Goal: Communication & Community: Answer question/provide support

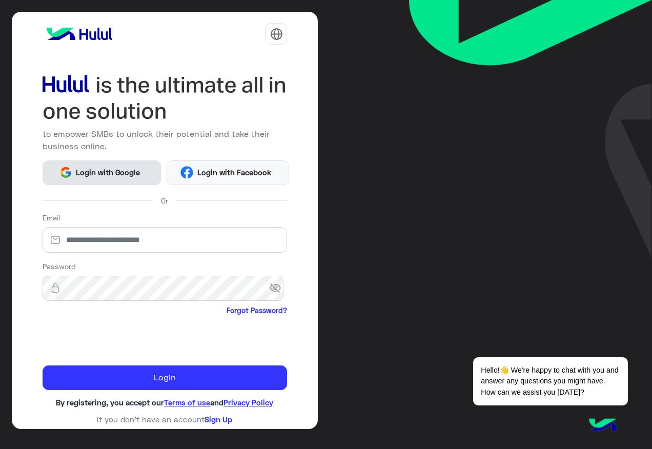
click at [136, 173] on span "Login with Google" at bounding box center [108, 173] width 72 height 12
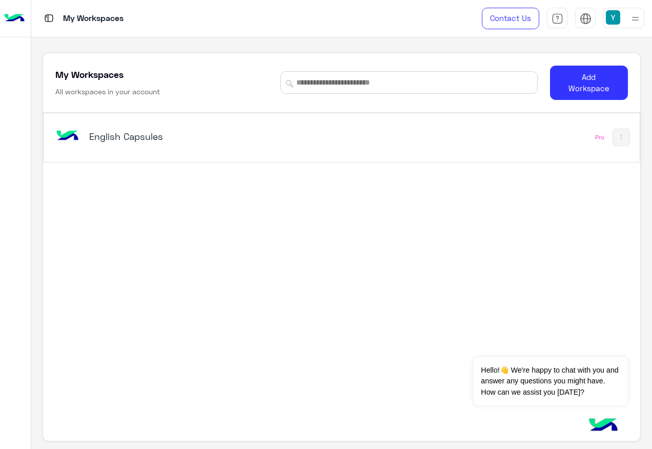
click at [93, 136] on h5 "English Capsules" at bounding box center [193, 136] width 208 height 12
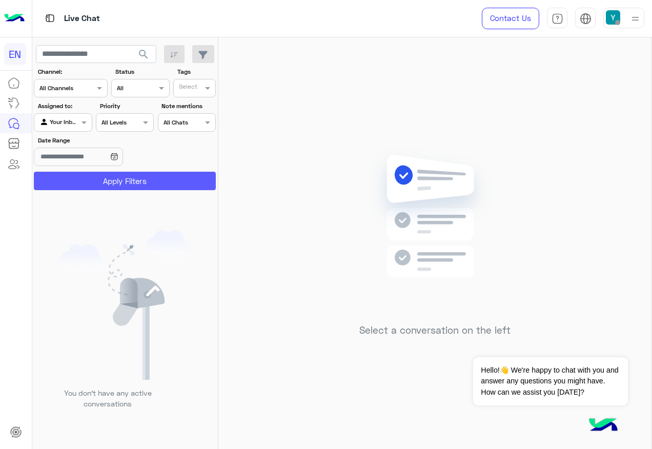
click at [143, 189] on button "Apply Filters" at bounding box center [125, 181] width 182 height 18
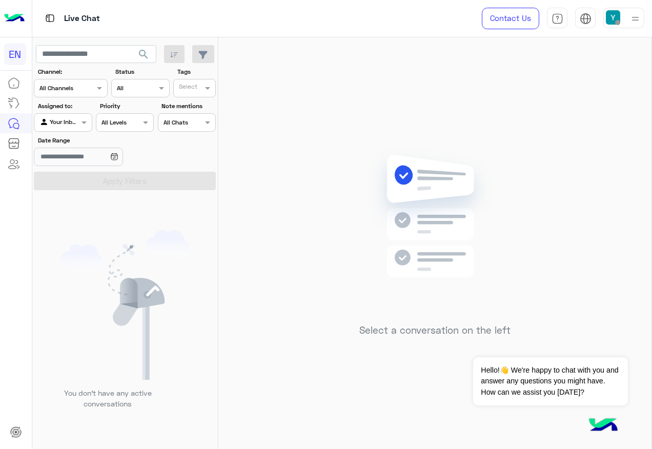
click at [61, 120] on input "text" at bounding box center [51, 121] width 24 height 9
click at [76, 153] on div "Unassigned" at bounding box center [63, 162] width 59 height 20
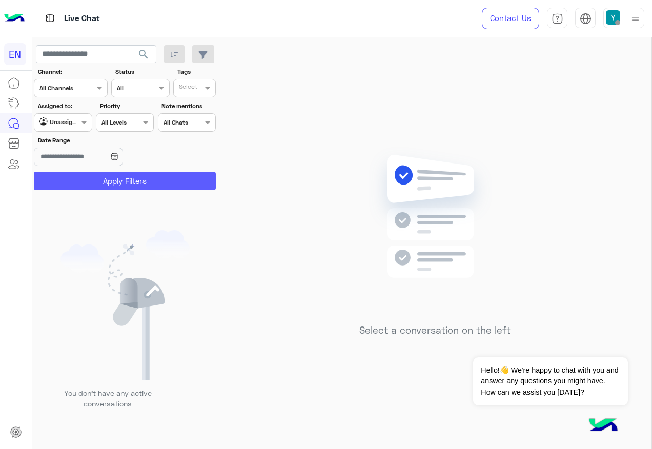
click at [78, 177] on button "Apply Filters" at bounding box center [125, 181] width 182 height 18
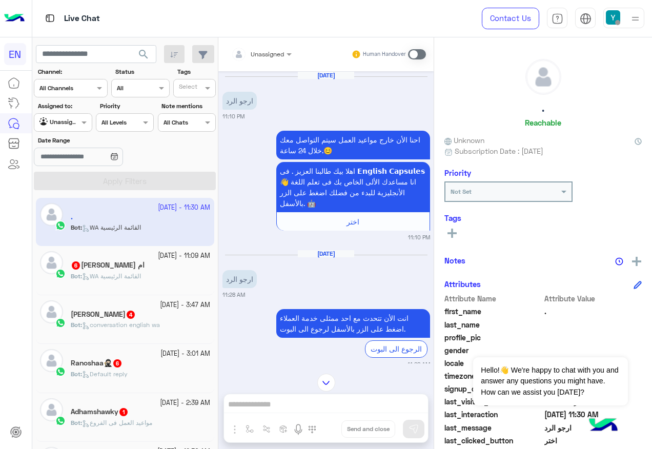
click at [262, 58] on div "Unassigned" at bounding box center [267, 54] width 33 height 9
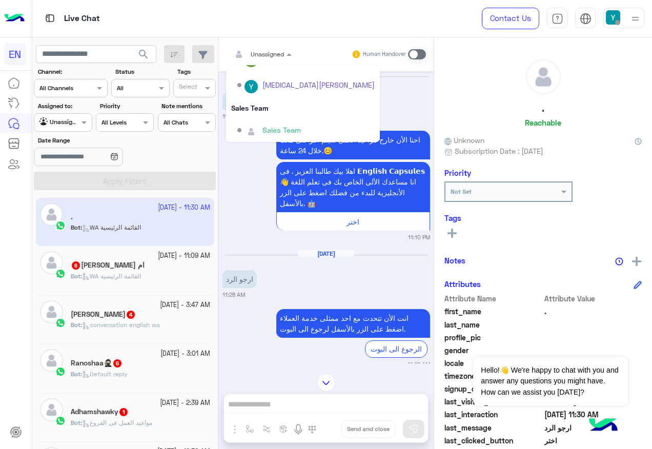
scroll to position [170, 0]
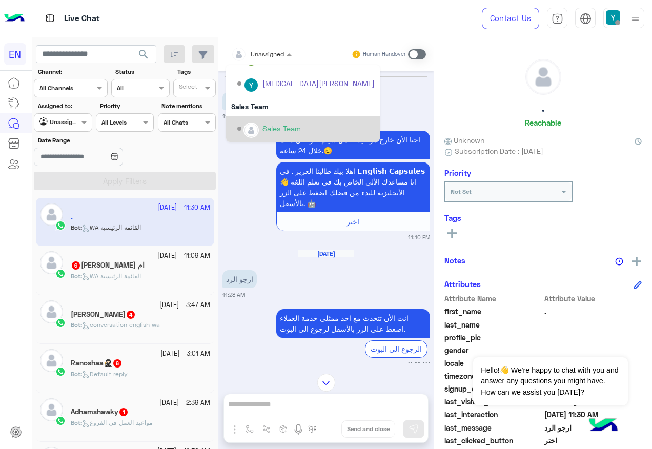
click at [281, 121] on div "Sales Team" at bounding box center [305, 129] width 137 height 18
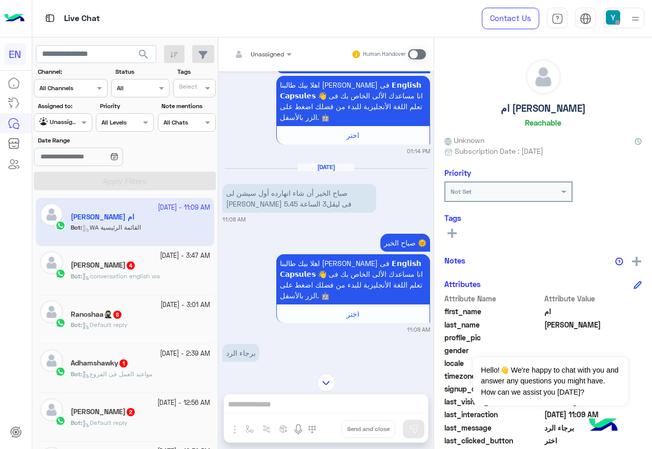
scroll to position [264, 0]
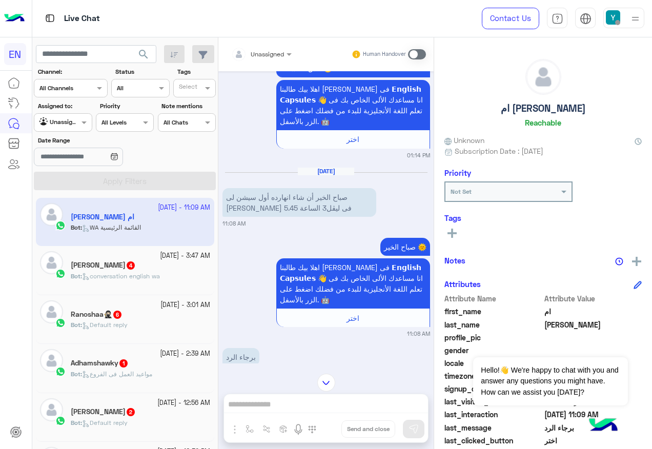
click at [56, 113] on div "Assigned to: Agent Filter Unassigned" at bounding box center [63, 117] width 58 height 30
click at [57, 132] on section "Channel: Channel All Channels Status Channel All Tags Select Assigned to: Agent…" at bounding box center [125, 128] width 171 height 123
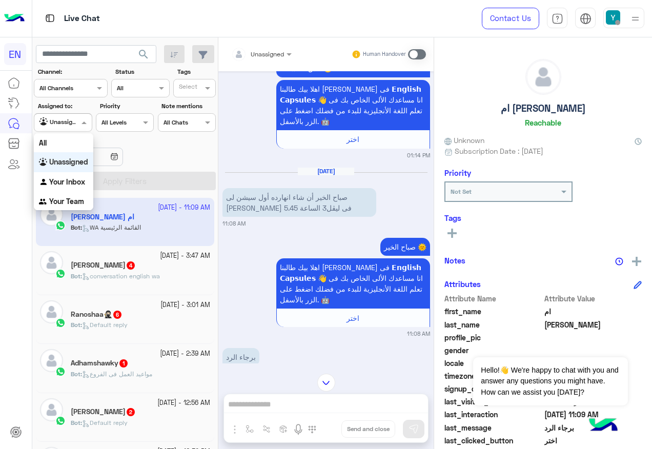
click at [66, 122] on div at bounding box center [62, 121] width 57 height 10
click at [73, 209] on div "Your Team" at bounding box center [63, 202] width 59 height 20
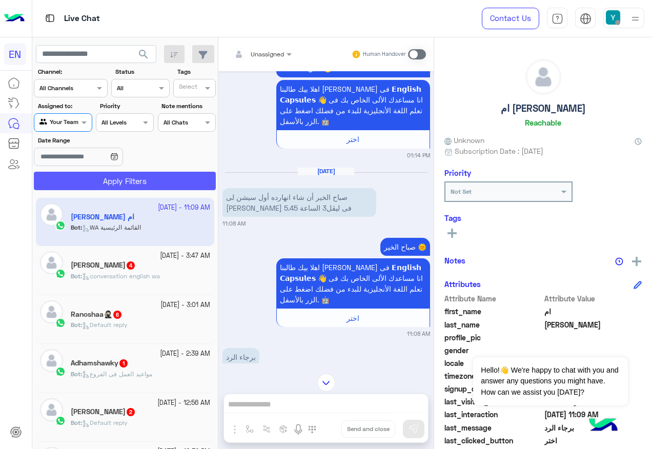
click at [88, 178] on button "Apply Filters" at bounding box center [125, 181] width 182 height 18
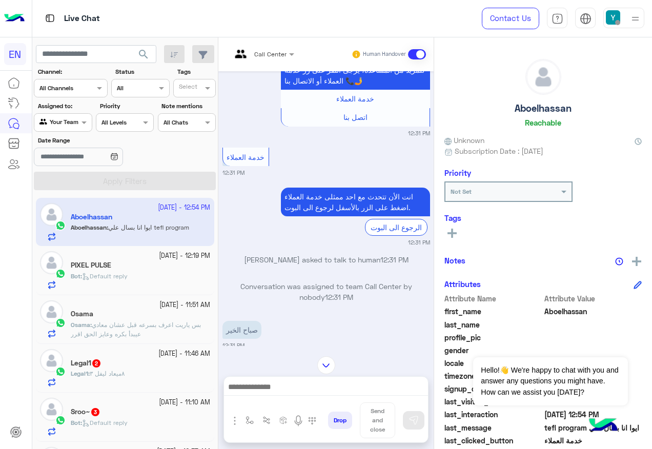
scroll to position [684, 0]
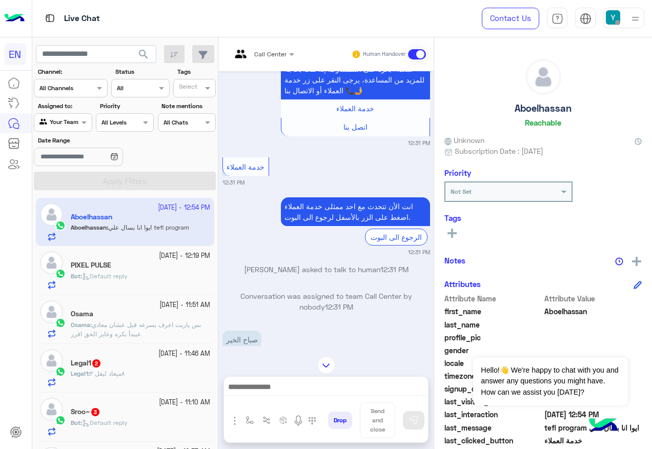
click at [280, 46] on div "Call Center" at bounding box center [258, 54] width 55 height 25
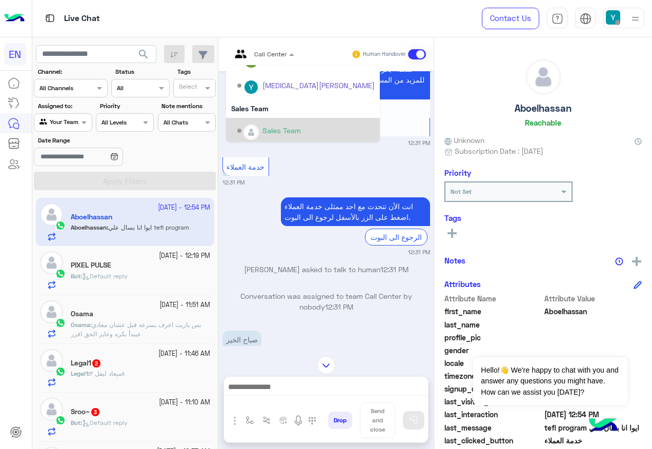
scroll to position [170, 0]
drag, startPoint x: 287, startPoint y: 127, endPoint x: 282, endPoint y: 126, distance: 5.4
click at [285, 127] on div "Sales Team" at bounding box center [282, 128] width 38 height 11
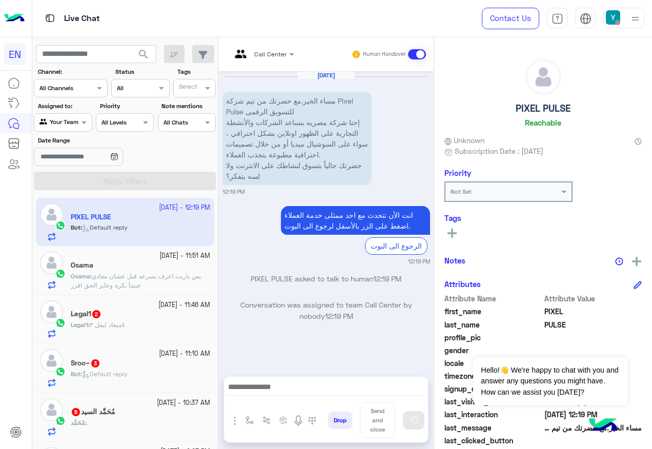
click at [156, 319] on div "Legal1 2" at bounding box center [140, 315] width 139 height 11
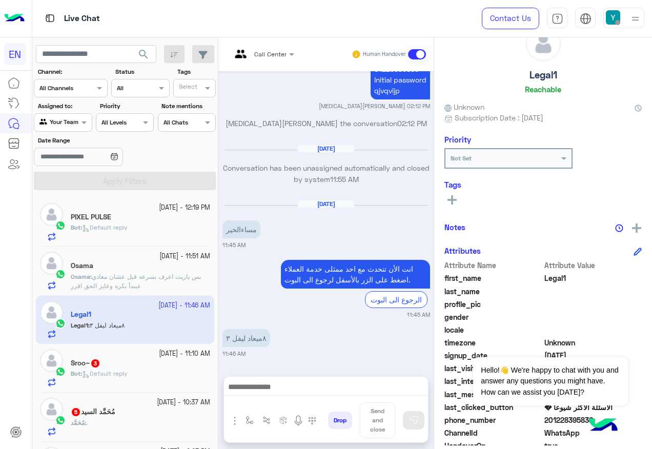
scroll to position [51, 0]
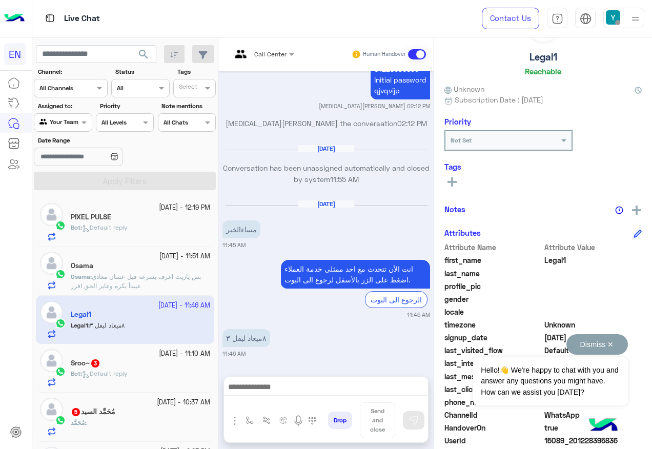
click at [592, 350] on button "Dismiss ✕" at bounding box center [598, 344] width 62 height 21
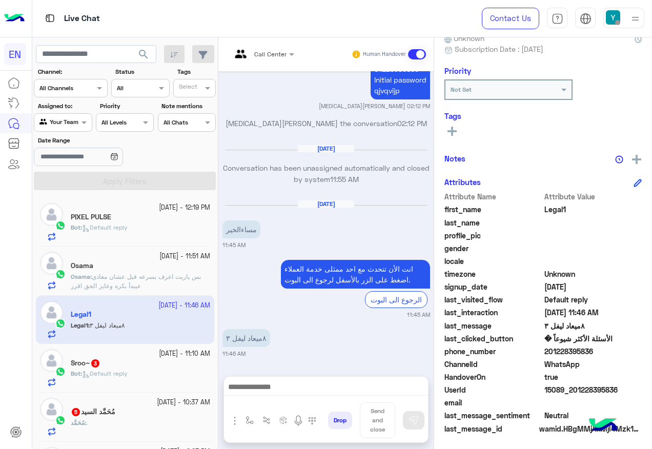
scroll to position [103, 0]
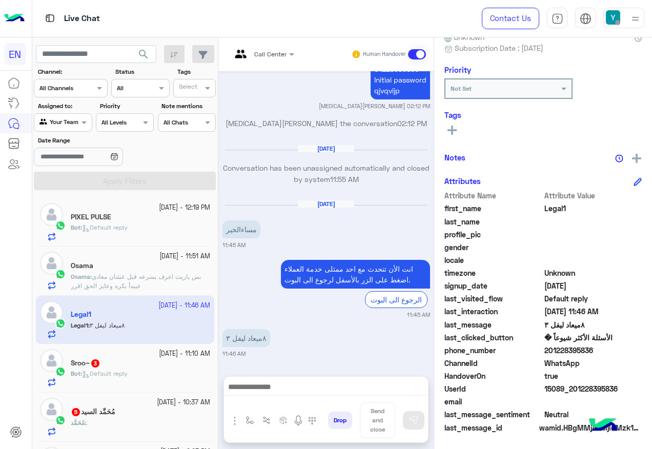
drag, startPoint x: 547, startPoint y: 351, endPoint x: 625, endPoint y: 355, distance: 78.0
click at [625, 355] on span "201228395836" at bounding box center [594, 350] width 98 height 11
copy span "01228395836"
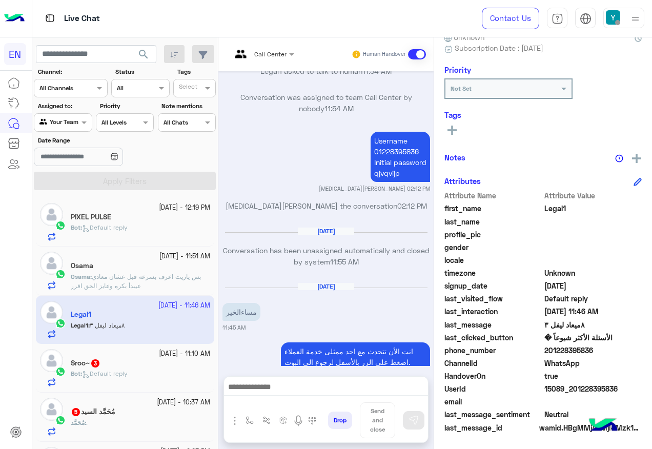
scroll to position [704, 0]
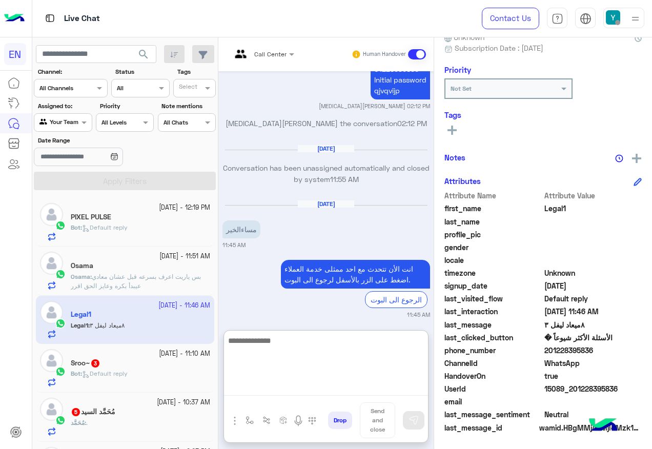
click at [376, 383] on textarea at bounding box center [326, 365] width 204 height 62
type textarea "*"
click at [423, 339] on textarea "**********" at bounding box center [326, 365] width 204 height 62
type textarea "**********"
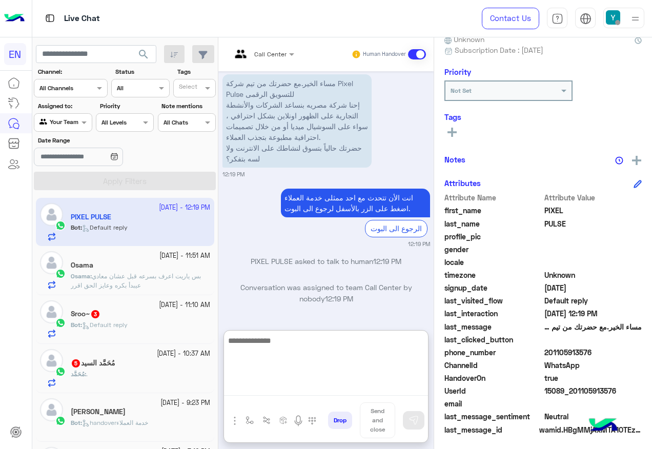
scroll to position [103, 0]
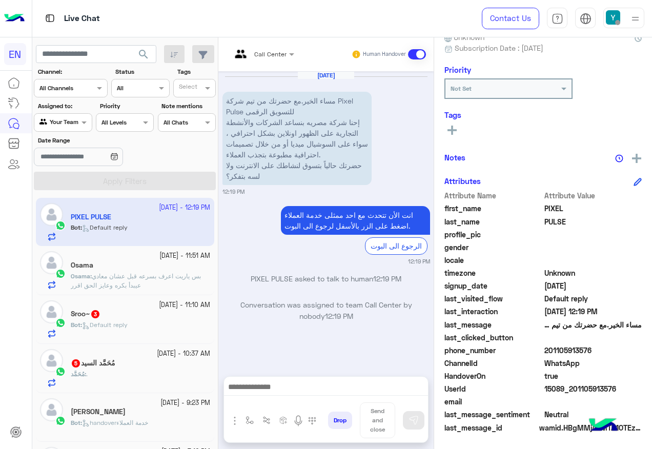
click at [159, 258] on small "[DATE] - 11:51 AM" at bounding box center [184, 256] width 51 height 10
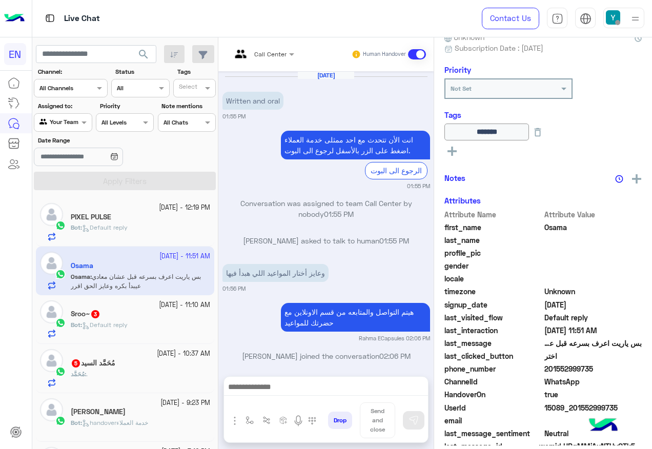
scroll to position [679, 0]
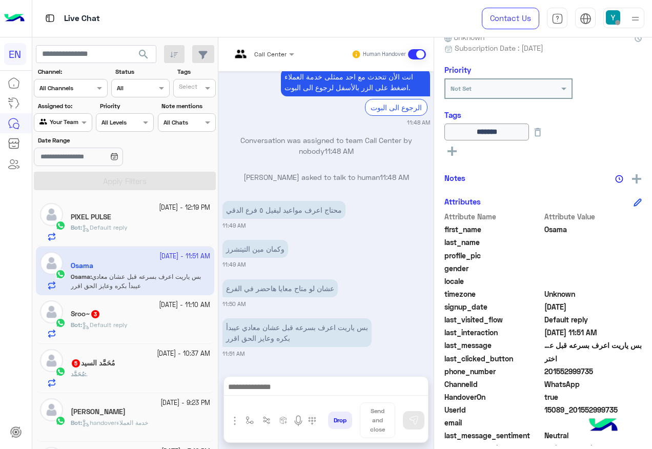
click at [550, 370] on span "201552999735" at bounding box center [594, 371] width 98 height 11
copy span "201552999735"
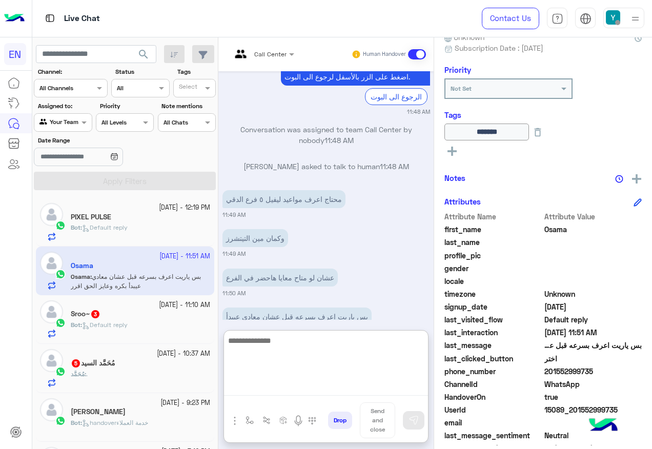
click at [298, 384] on textarea at bounding box center [326, 365] width 204 height 62
drag, startPoint x: 298, startPoint y: 384, endPoint x: 251, endPoint y: 346, distance: 60.2
click at [251, 346] on textarea at bounding box center [326, 365] width 204 height 62
type textarea "*"
click at [285, 350] on textarea at bounding box center [326, 365] width 204 height 62
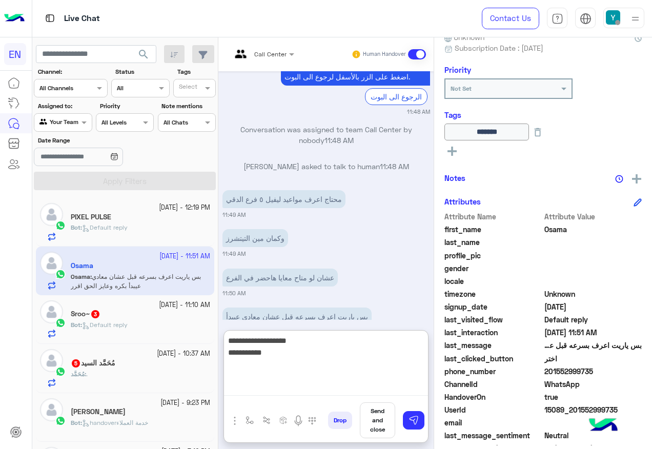
paste textarea "**********"
click at [286, 350] on textarea "**********" at bounding box center [326, 365] width 204 height 62
click at [365, 352] on textarea "**********" at bounding box center [326, 365] width 204 height 62
drag, startPoint x: 383, startPoint y: 354, endPoint x: 278, endPoint y: 356, distance: 104.6
click at [278, 356] on textarea "**********" at bounding box center [326, 365] width 204 height 62
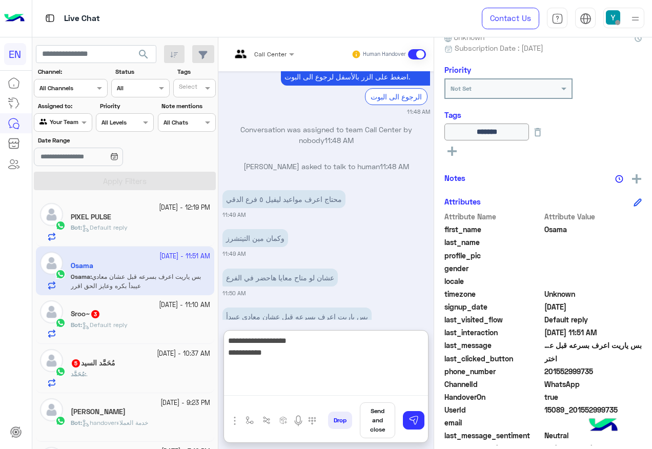
paste textarea "**********"
click at [283, 350] on textarea "**********" at bounding box center [326, 365] width 204 height 62
click at [354, 353] on textarea "**********" at bounding box center [326, 365] width 204 height 62
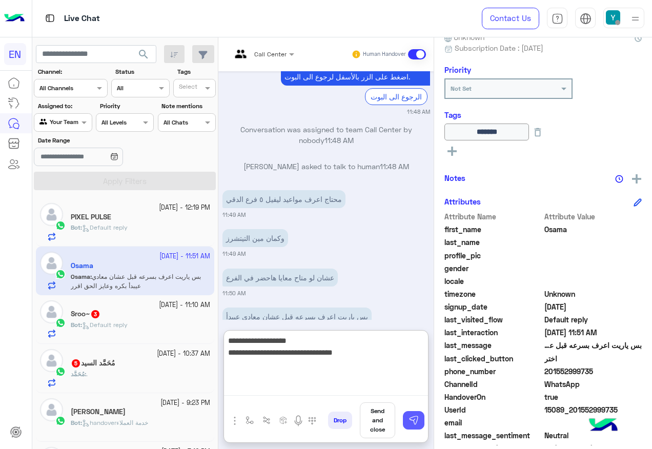
type textarea "**********"
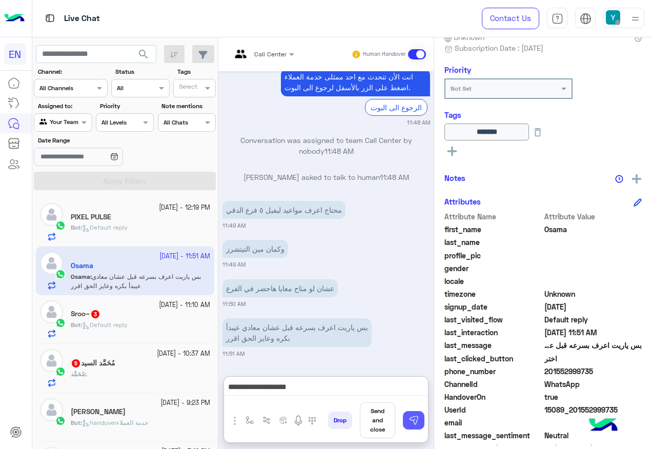
click at [418, 415] on button at bounding box center [414, 420] width 22 height 18
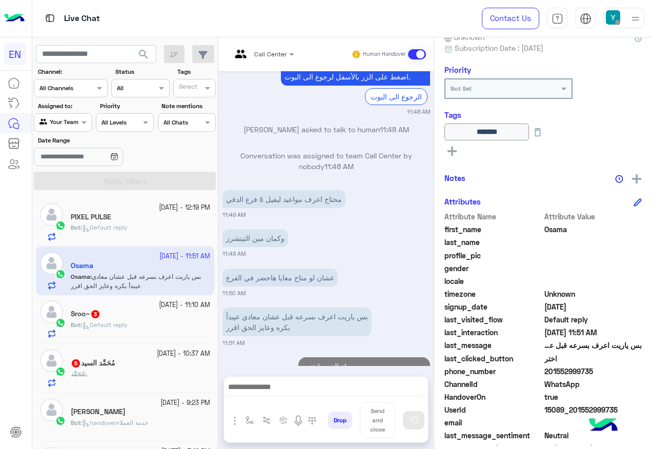
scroll to position [729, 0]
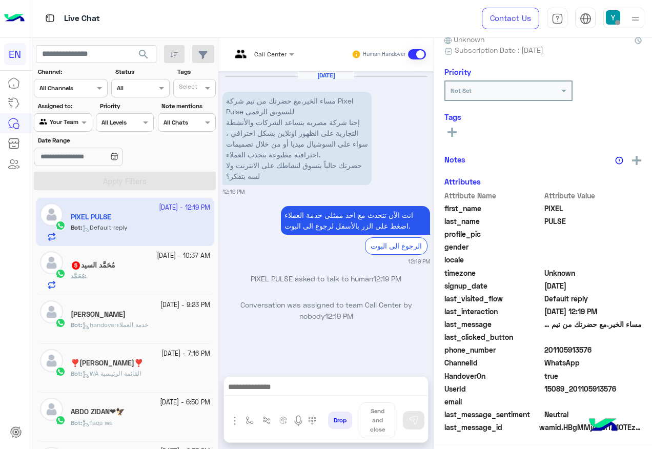
scroll to position [103, 0]
click at [90, 257] on div "[DATE] - 10:37 AM" at bounding box center [140, 256] width 139 height 10
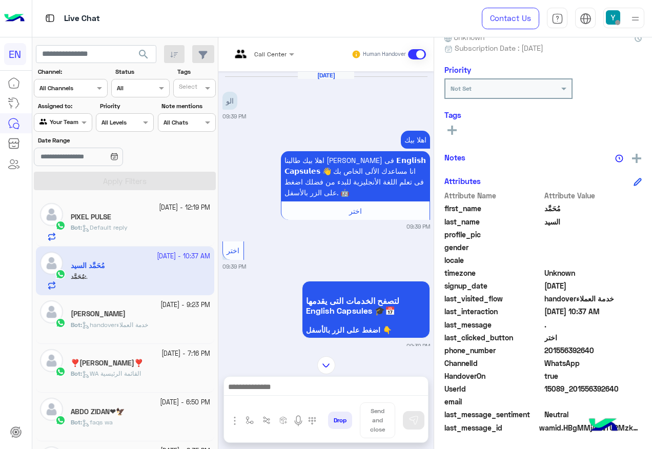
scroll to position [950, 0]
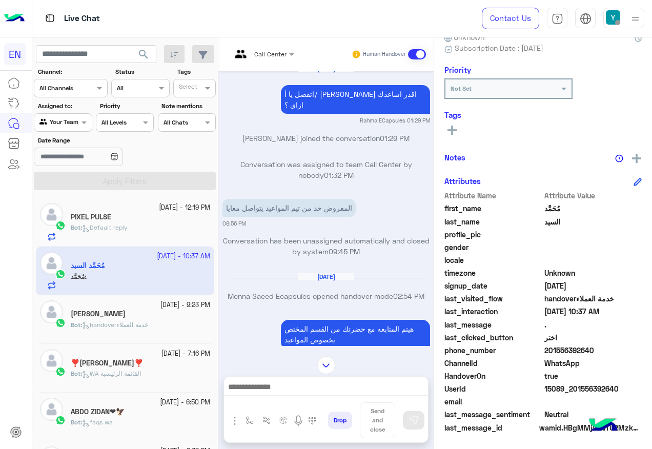
click at [574, 351] on span "201556392640" at bounding box center [594, 350] width 98 height 11
copy span "201556392640"
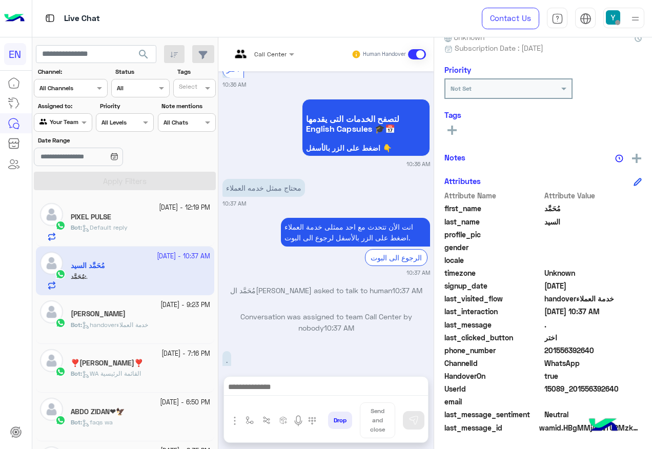
scroll to position [1626, 0]
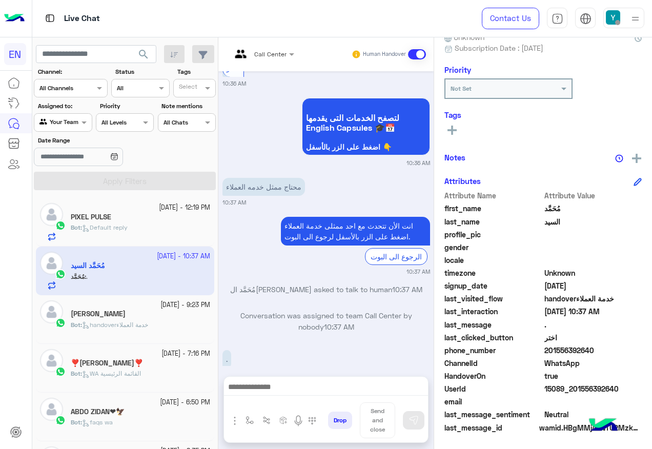
drag, startPoint x: 417, startPoint y: 53, endPoint x: 425, endPoint y: 67, distance: 15.8
click at [417, 53] on span at bounding box center [417, 54] width 18 height 10
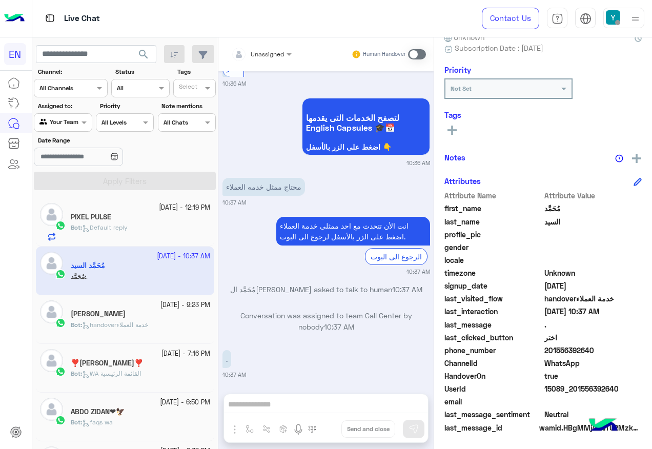
scroll to position [1635, 0]
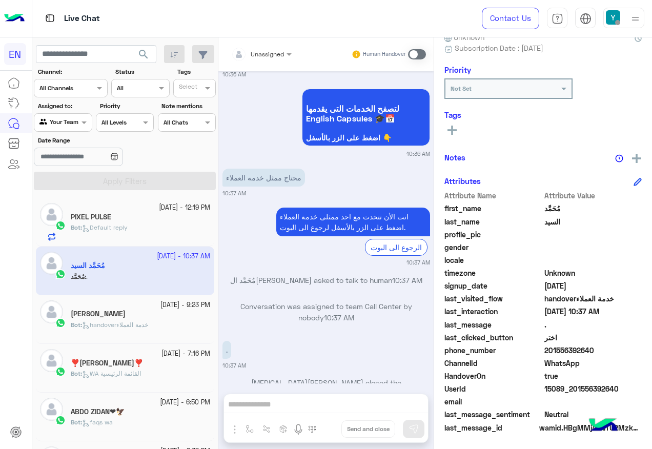
click at [453, 129] on rect at bounding box center [452, 130] width 2 height 9
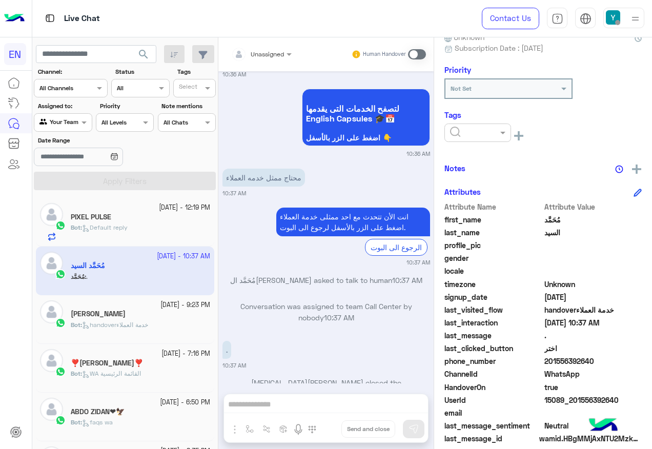
click at [477, 127] on input "text" at bounding box center [465, 131] width 31 height 9
click at [483, 162] on div "Solved" at bounding box center [478, 157] width 67 height 19
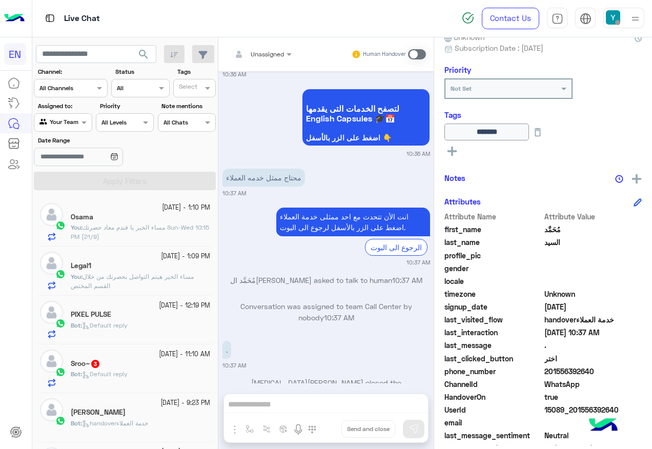
scroll to position [0, 0]
click at [167, 365] on div "Sroo~ 3" at bounding box center [140, 364] width 139 height 11
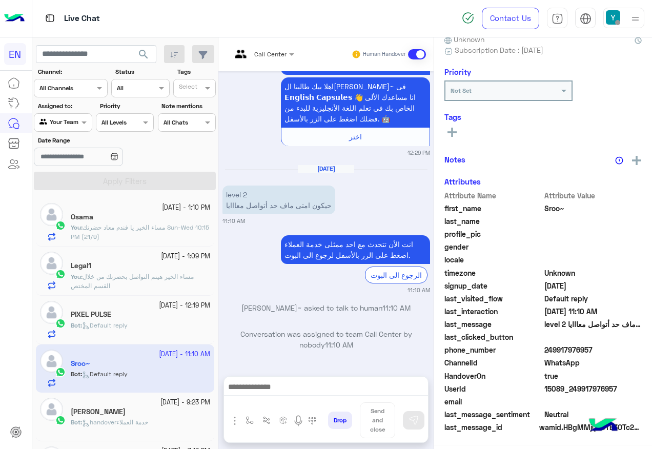
scroll to position [103, 0]
click at [577, 348] on span "249917976957" at bounding box center [594, 350] width 98 height 11
copy span "249917976957"
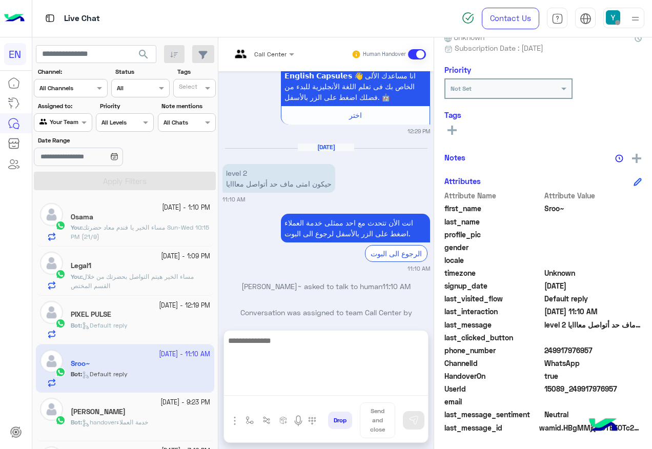
click at [344, 383] on textarea at bounding box center [326, 365] width 204 height 62
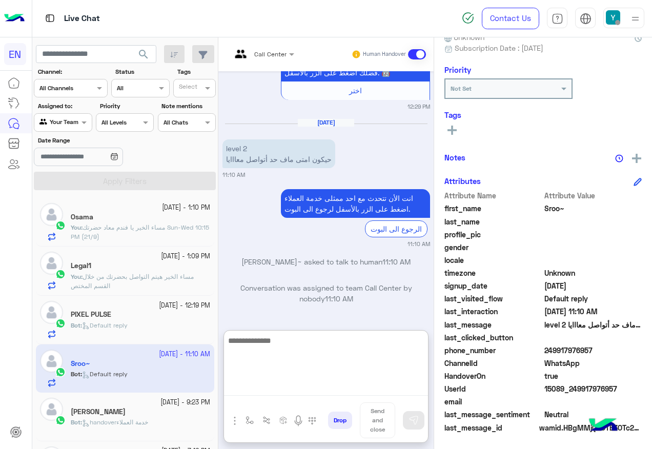
scroll to position [1032, 0]
click at [312, 367] on textarea at bounding box center [326, 365] width 204 height 62
type textarea "*"
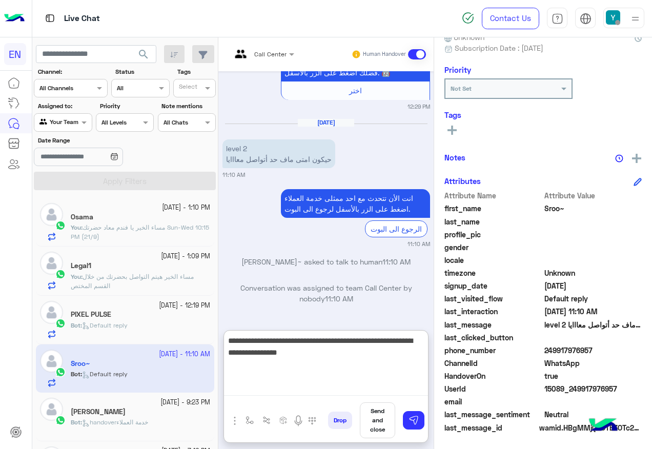
type textarea "**********"
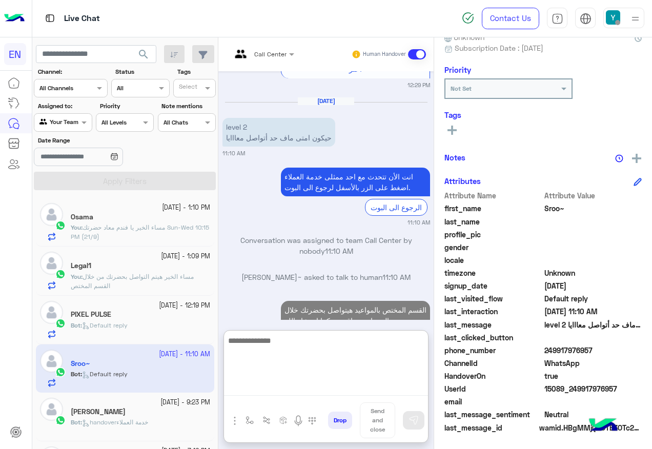
scroll to position [1082, 0]
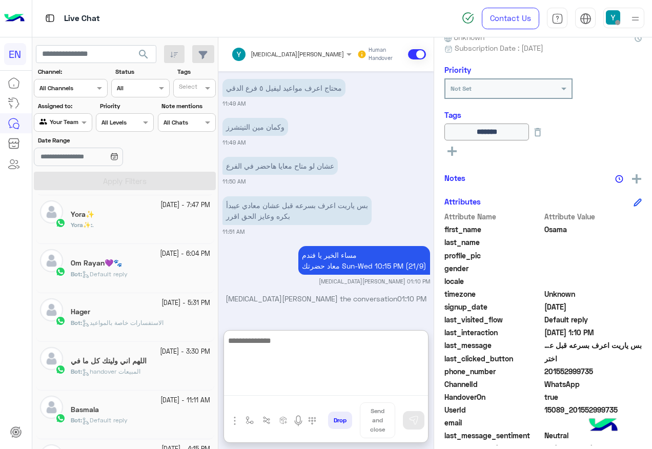
scroll to position [462, 0]
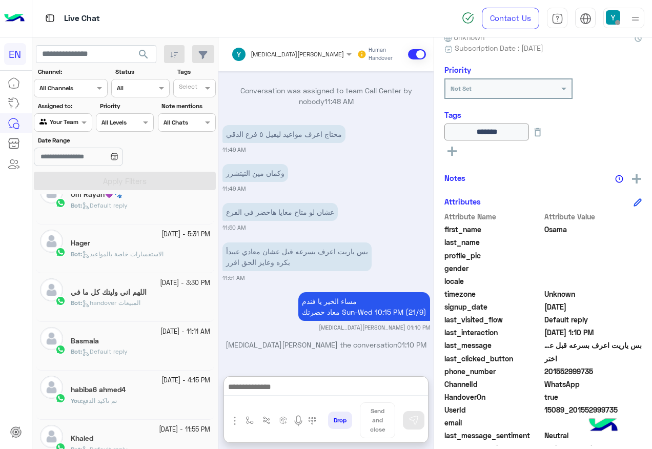
click at [141, 260] on div "Bot : الاستفسارات خاصة بالمواعيد" at bounding box center [140, 259] width 139 height 18
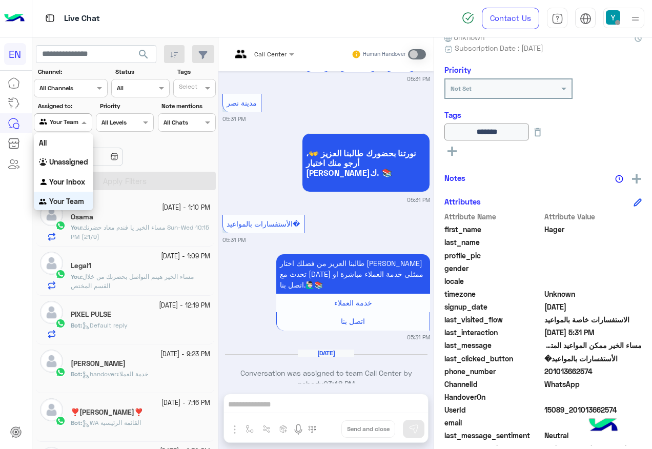
click at [77, 122] on div at bounding box center [62, 121] width 57 height 10
click at [74, 174] on div "Your Inbox" at bounding box center [63, 182] width 59 height 20
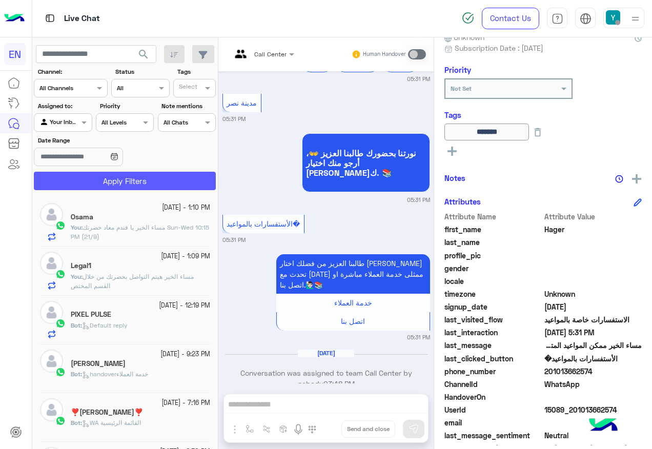
click at [88, 180] on button "Apply Filters" at bounding box center [125, 181] width 182 height 18
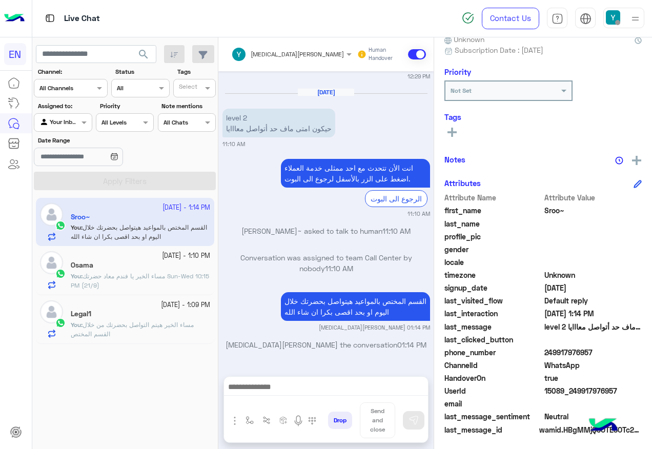
scroll to position [103, 0]
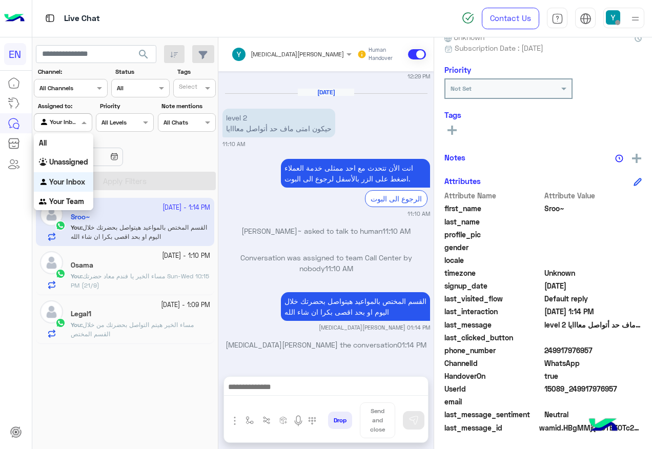
click at [44, 114] on div "Agent Filter Your Inbox" at bounding box center [63, 122] width 58 height 18
click at [64, 155] on div "Unassigned" at bounding box center [63, 162] width 59 height 20
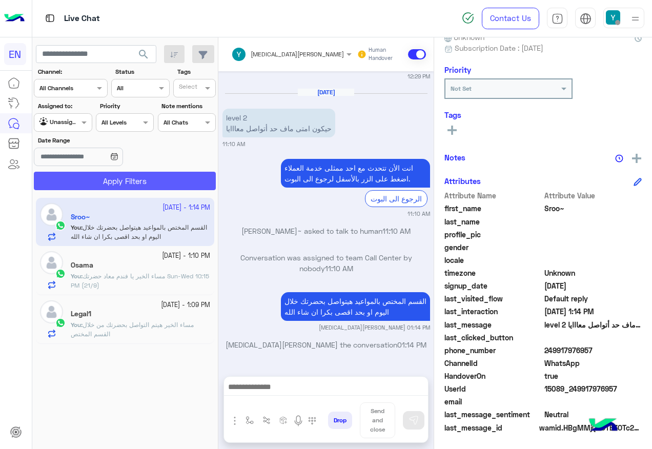
click at [105, 189] on button "Apply Filters" at bounding box center [125, 181] width 182 height 18
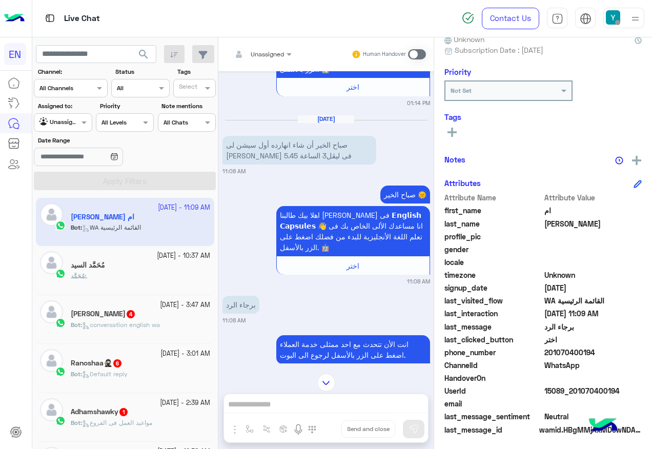
scroll to position [264, 0]
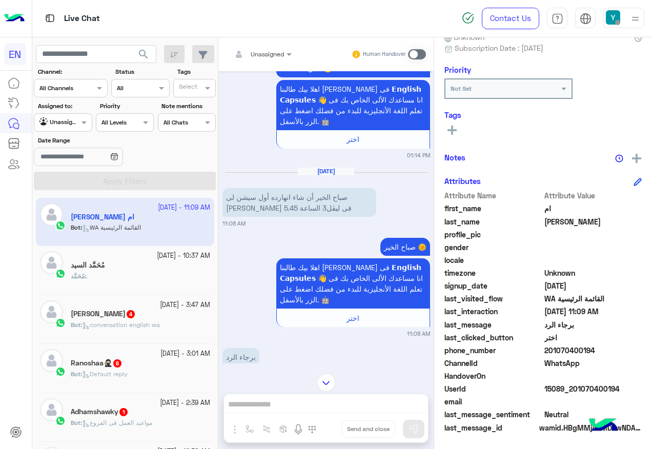
click at [560, 348] on span "201070400194" at bounding box center [594, 350] width 98 height 11
copy span "201070400194"
click at [122, 287] on div "مُحَمَّد : ." at bounding box center [140, 281] width 139 height 18
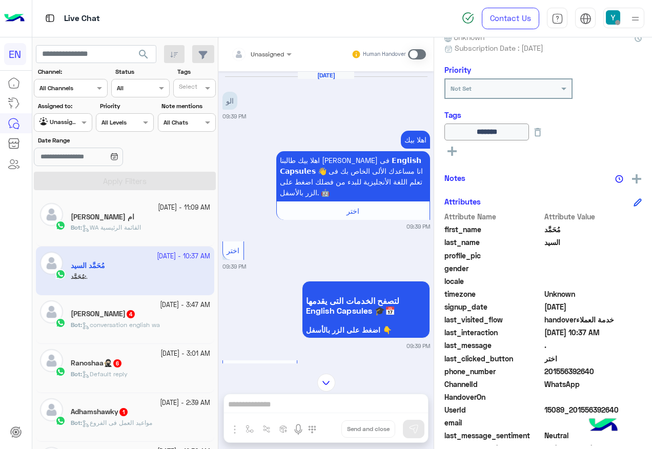
scroll to position [976, 0]
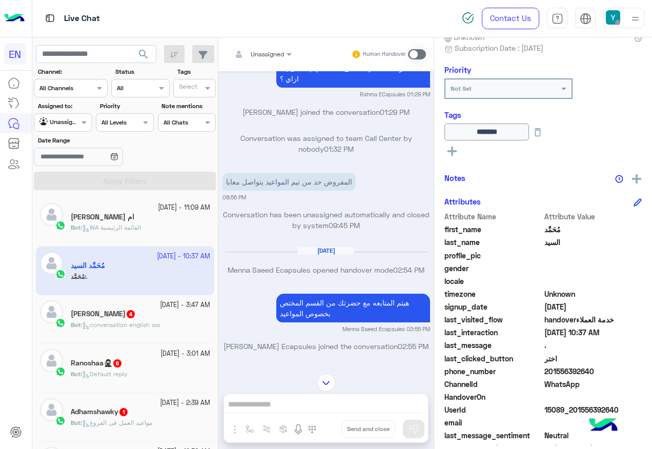
click at [176, 318] on div "[PERSON_NAME] 4" at bounding box center [140, 315] width 139 height 11
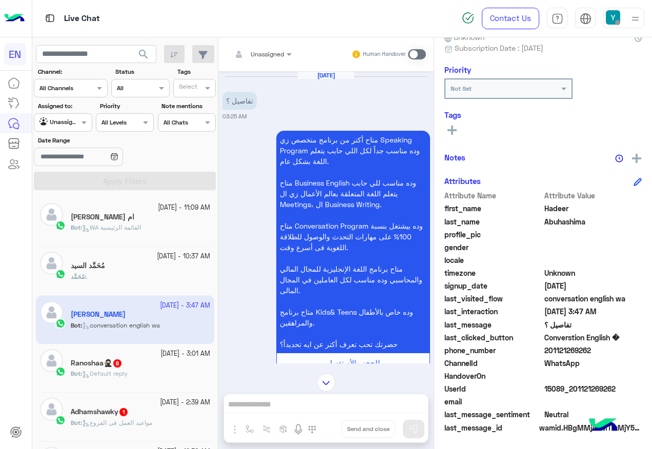
click at [277, 48] on div at bounding box center [261, 53] width 71 height 10
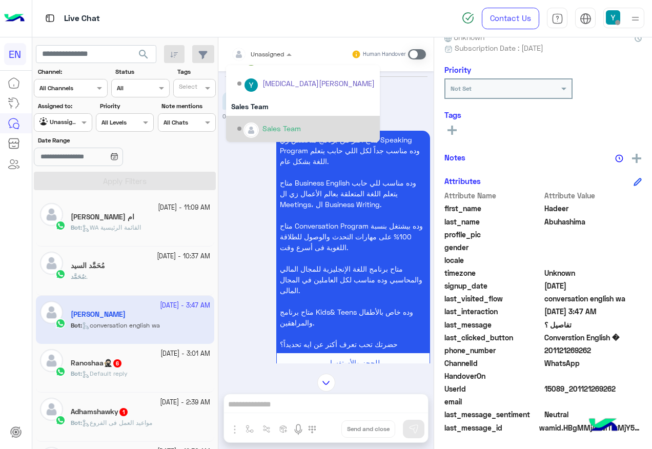
click at [259, 130] on div "Sales Team" at bounding box center [305, 129] width 137 height 18
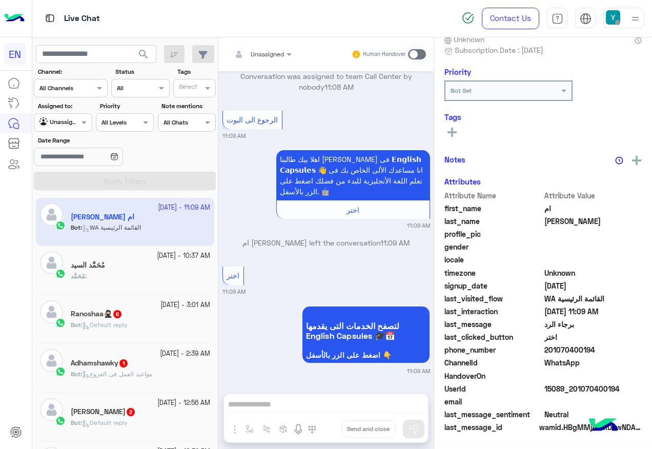
click at [137, 320] on div "Bot : Default reply" at bounding box center [140, 329] width 139 height 18
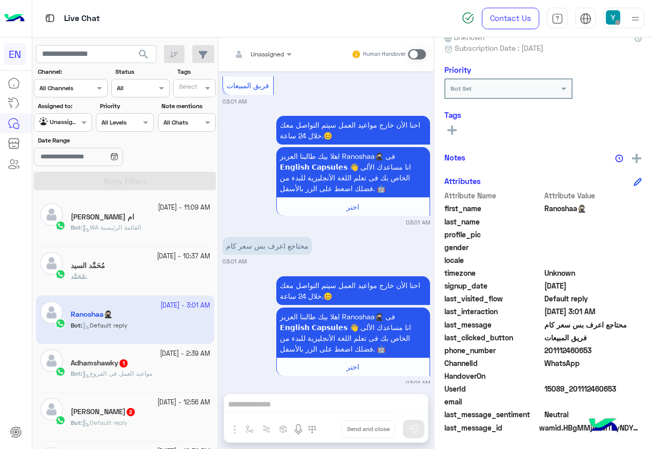
click at [272, 50] on div at bounding box center [261, 53] width 71 height 10
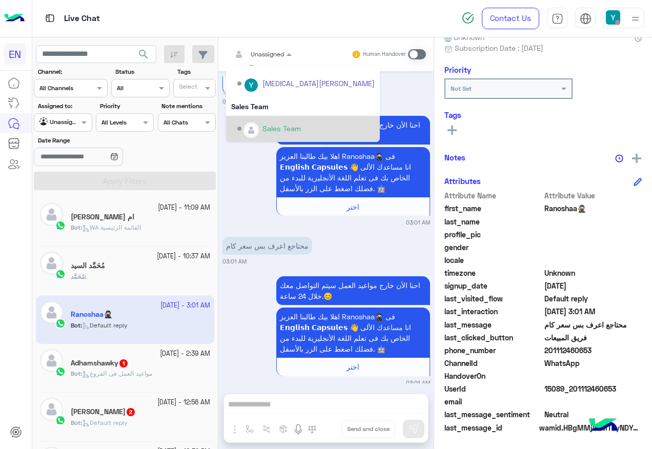
click at [284, 122] on div "Sales Team" at bounding box center [305, 129] width 137 height 18
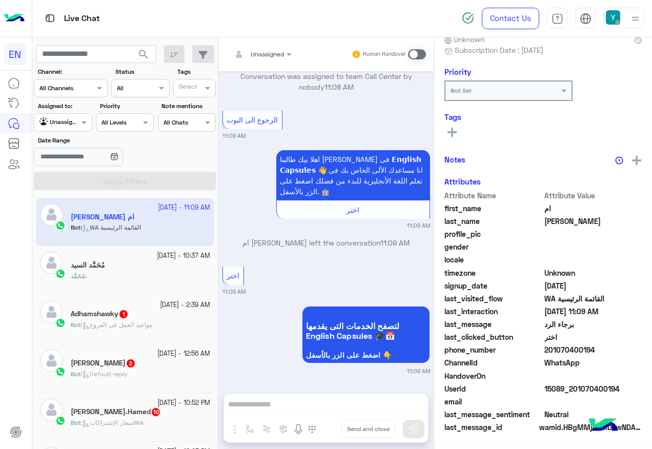
click at [145, 316] on div "Adhamshawky 1" at bounding box center [140, 315] width 139 height 11
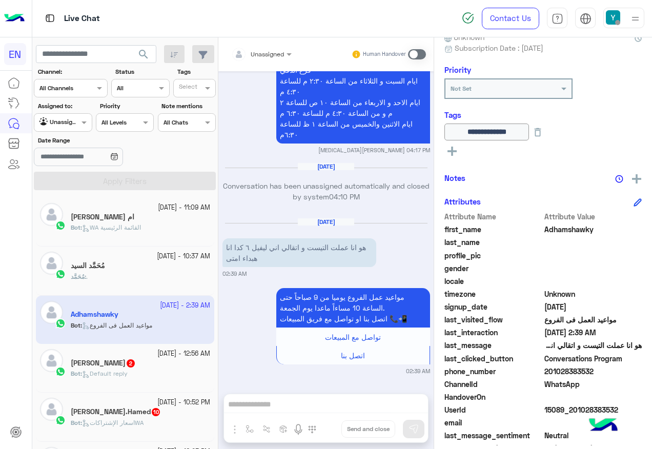
click at [560, 368] on span "201028383532" at bounding box center [594, 371] width 98 height 11
copy span "201028383532"
click at [415, 52] on span at bounding box center [417, 54] width 18 height 10
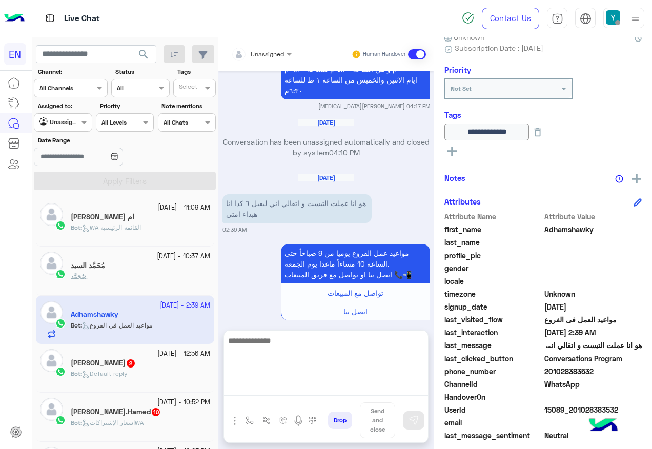
click at [338, 386] on textarea at bounding box center [326, 365] width 204 height 62
paste textarea "**********"
type textarea "**********"
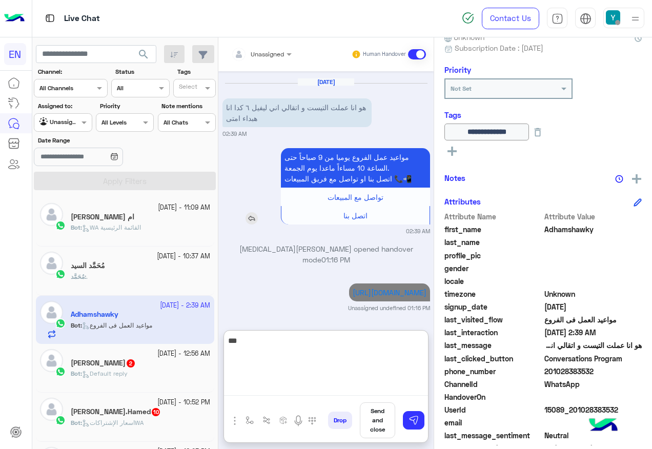
type textarea "****"
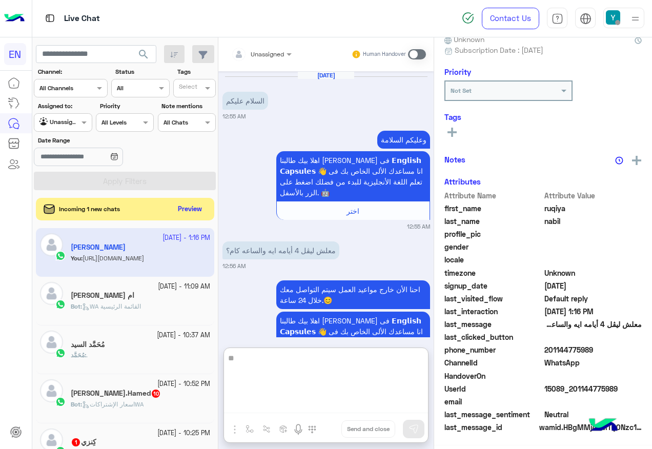
scroll to position [1030, 0]
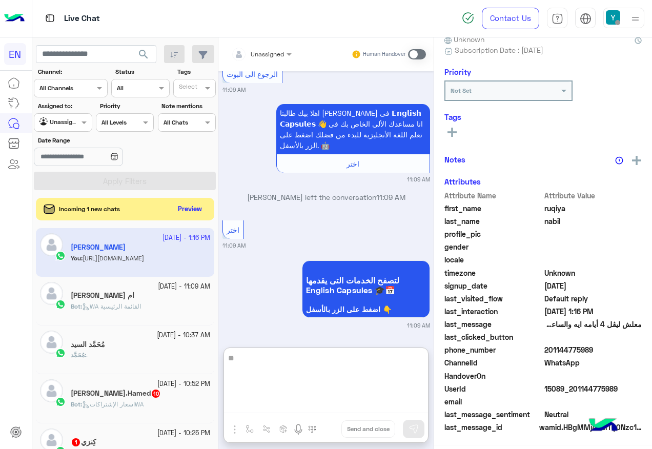
type textarea "*"
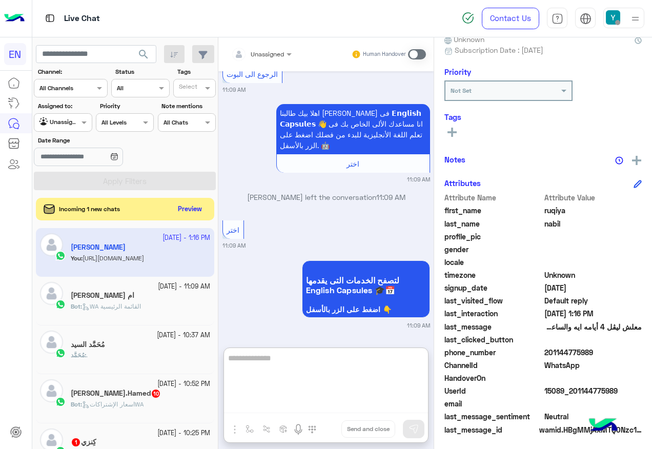
scroll to position [103, 0]
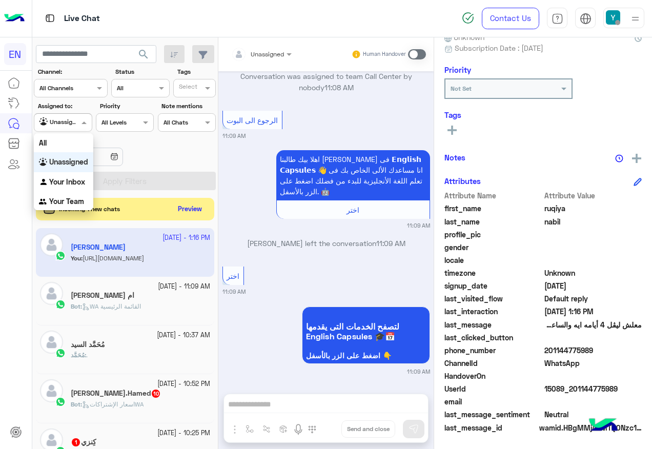
click at [43, 121] on input "text" at bounding box center [51, 121] width 24 height 9
click at [69, 181] on b "Your Inbox" at bounding box center [67, 181] width 36 height 9
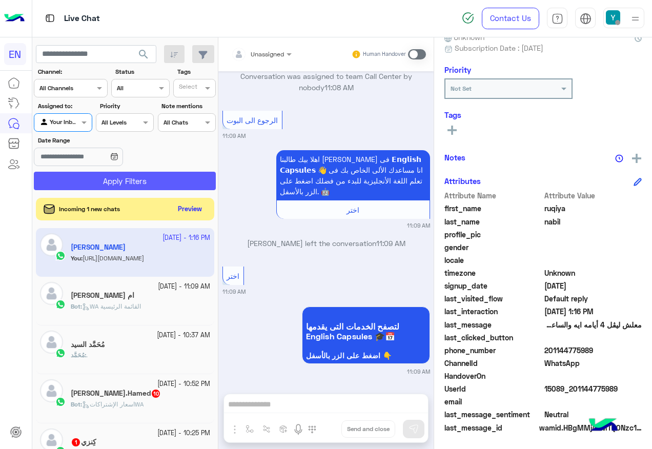
click at [74, 173] on button "Apply Filters" at bounding box center [125, 181] width 182 height 18
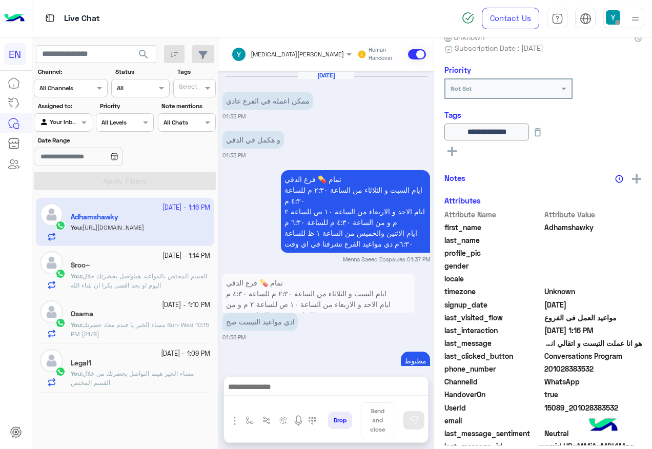
scroll to position [846, 0]
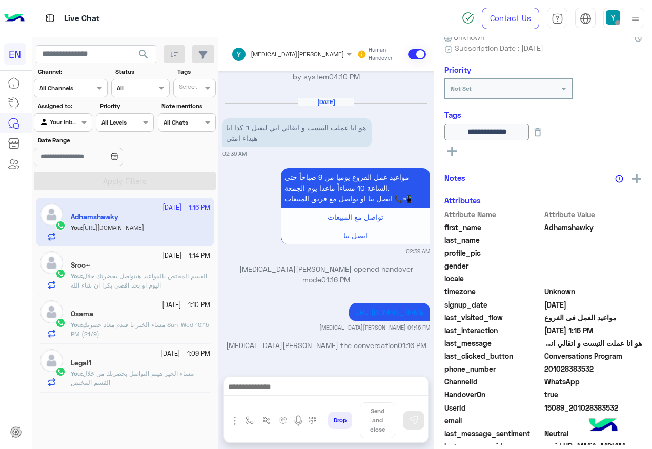
click at [153, 227] on app-inbox-user "[DATE] - 1:16 PM Adhamshawky You : [URL][DOMAIN_NAME]" at bounding box center [125, 222] width 178 height 48
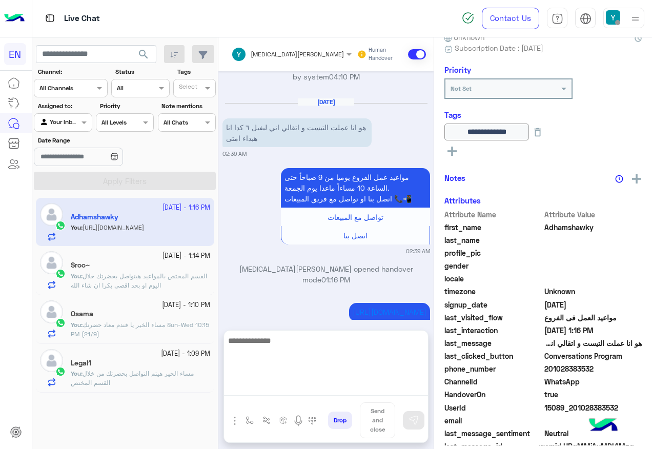
click at [284, 386] on textarea at bounding box center [326, 365] width 204 height 62
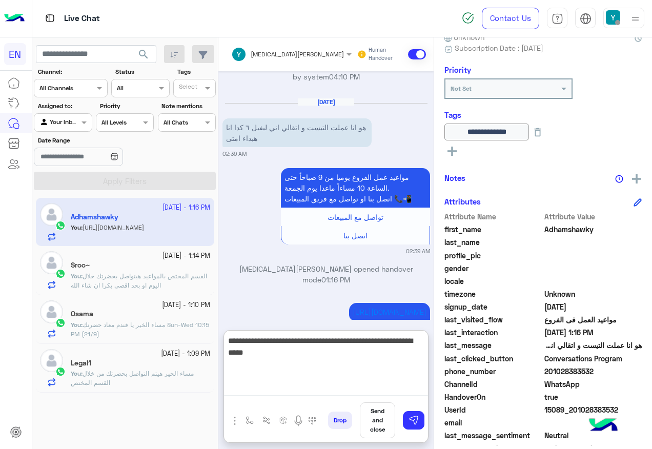
type textarea "**********"
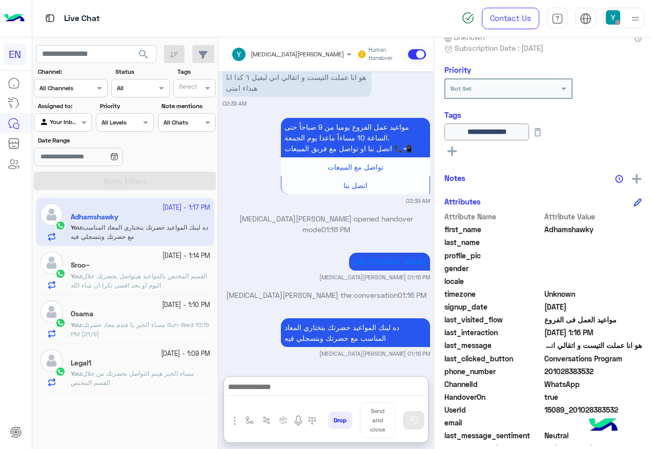
click at [52, 123] on input "text" at bounding box center [51, 121] width 24 height 9
click at [66, 203] on b "Your Team" at bounding box center [66, 201] width 35 height 9
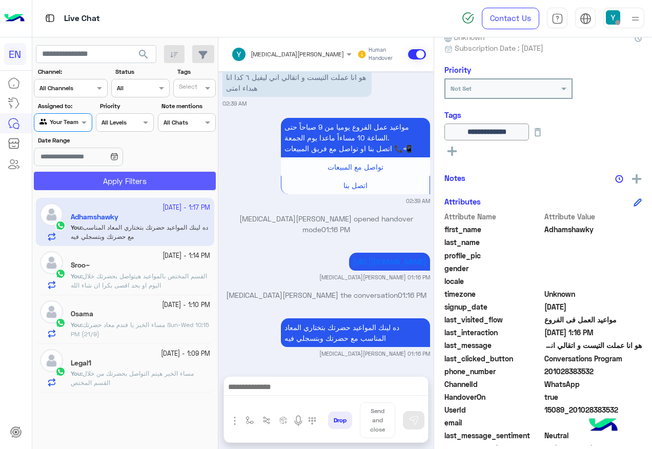
click at [85, 184] on button "Apply Filters" at bounding box center [125, 181] width 182 height 18
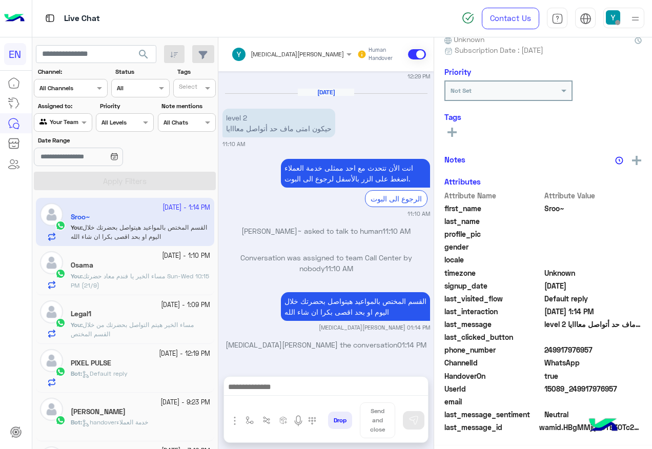
scroll to position [103, 0]
click at [69, 122] on div at bounding box center [62, 121] width 57 height 10
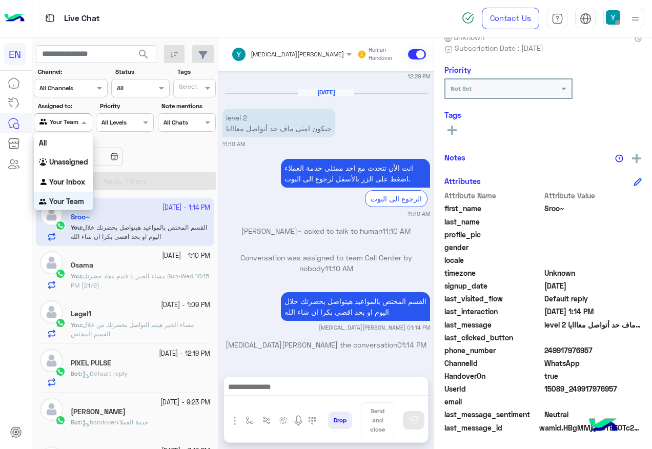
scroll to position [2, 0]
click at [73, 157] on b "Unassigned" at bounding box center [68, 160] width 39 height 9
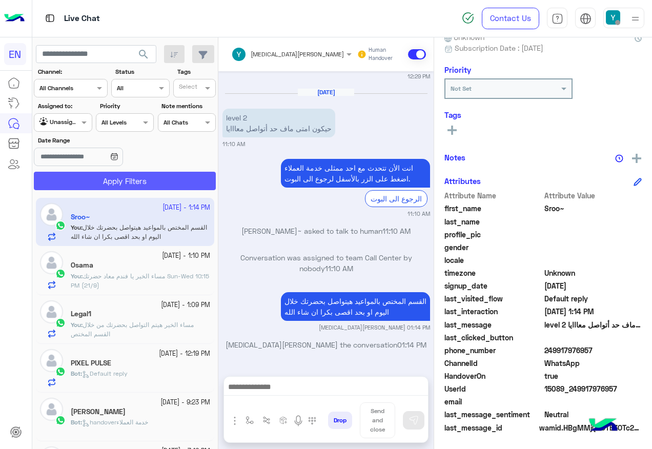
click at [83, 176] on button "Apply Filters" at bounding box center [125, 181] width 182 height 18
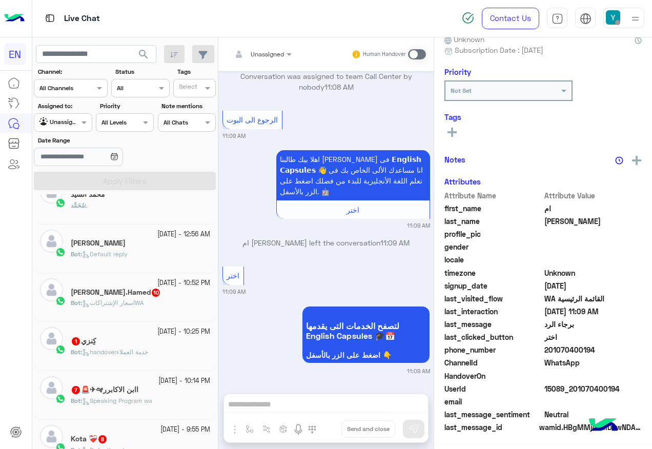
scroll to position [103, 0]
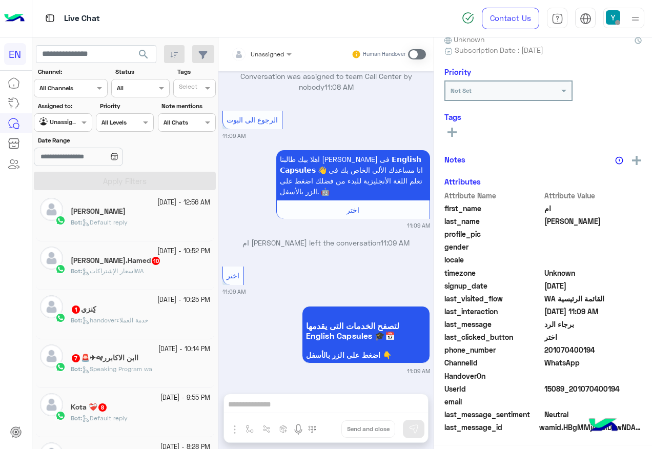
click at [152, 279] on div "Bot : اسعار الإشتراكاتWA" at bounding box center [140, 276] width 139 height 18
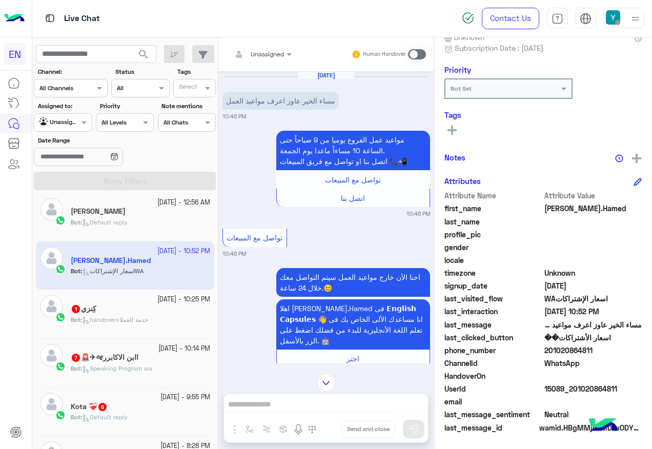
click at [263, 64] on div "Unassigned Human Handover" at bounding box center [325, 54] width 215 height 34
click at [268, 63] on div "Unassigned" at bounding box center [257, 54] width 53 height 21
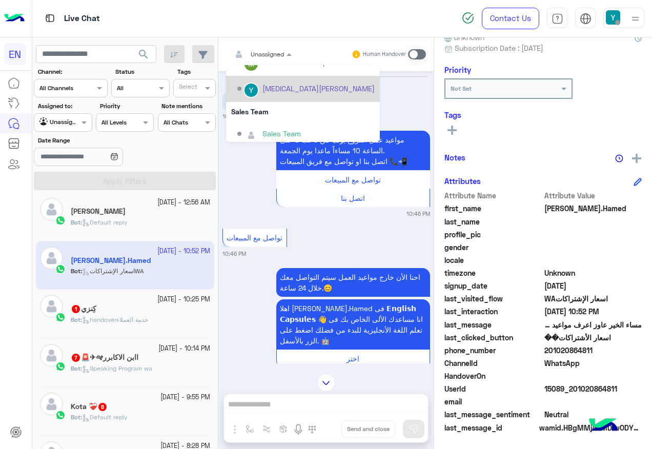
scroll to position [170, 0]
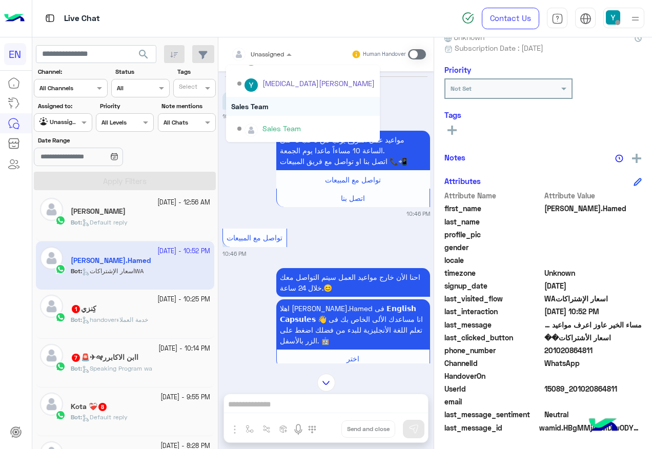
click at [272, 109] on div "Sales Team" at bounding box center [303, 106] width 154 height 19
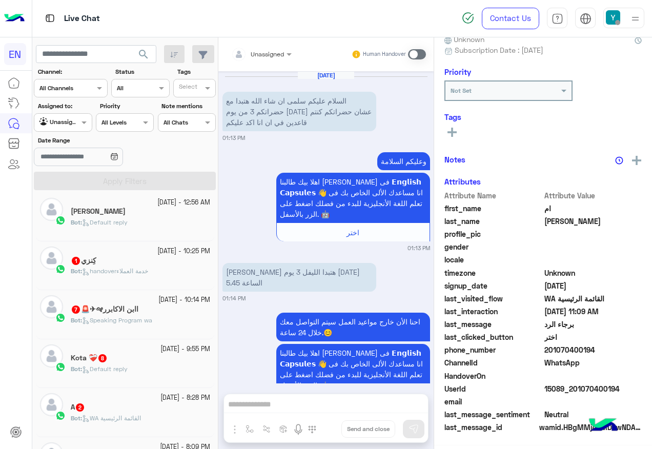
scroll to position [674, 0]
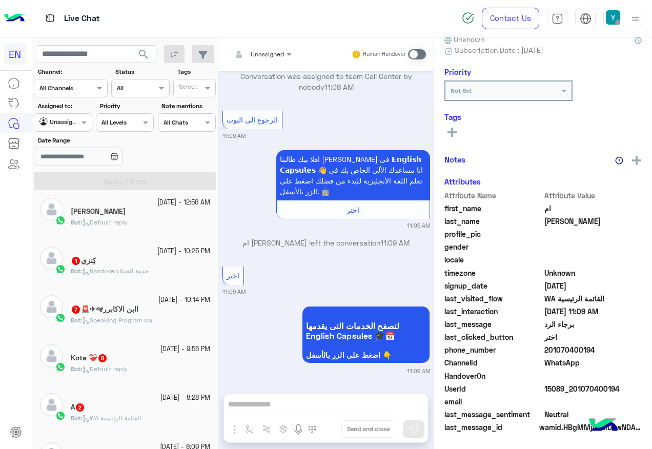
click at [162, 251] on small "[DATE] - 10:25 PM" at bounding box center [183, 252] width 53 height 10
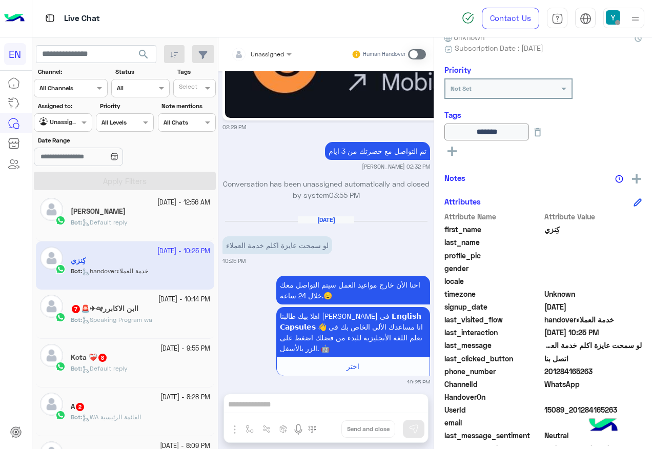
scroll to position [845, 0]
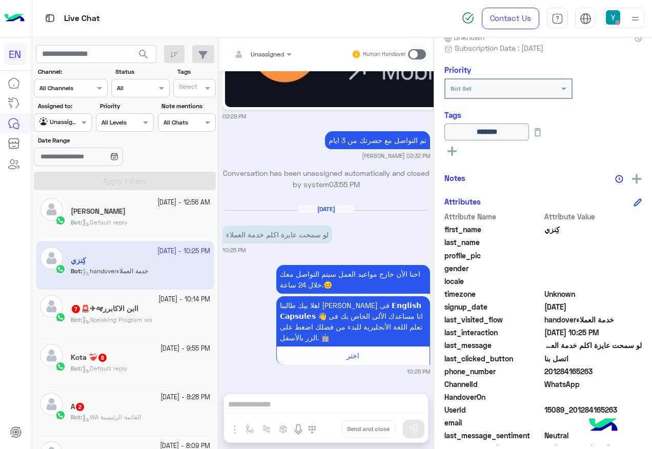
click at [564, 371] on span "201284165263" at bounding box center [594, 371] width 98 height 11
copy span "201284165263"
click at [416, 55] on span at bounding box center [417, 54] width 18 height 10
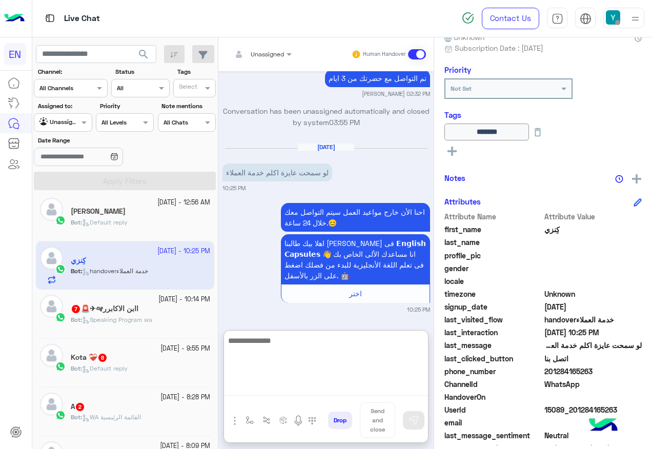
click at [281, 393] on textarea at bounding box center [326, 365] width 204 height 62
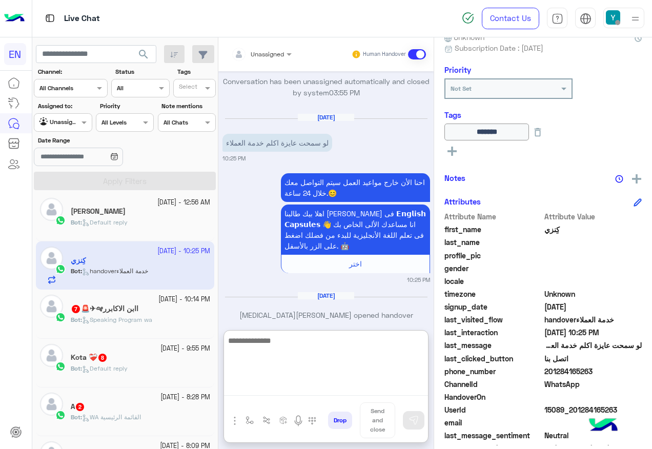
scroll to position [953, 0]
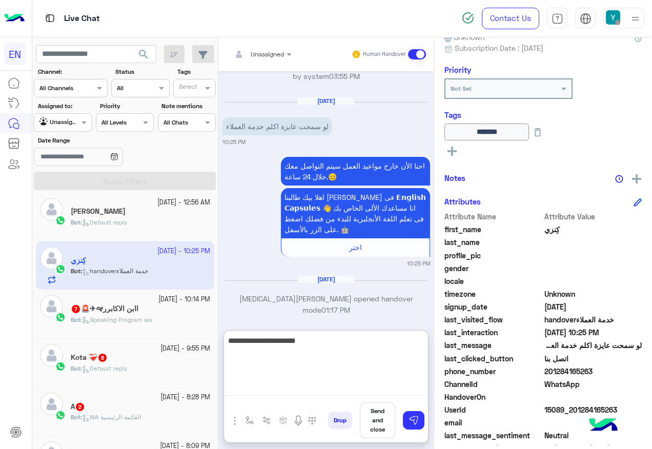
type textarea "**********"
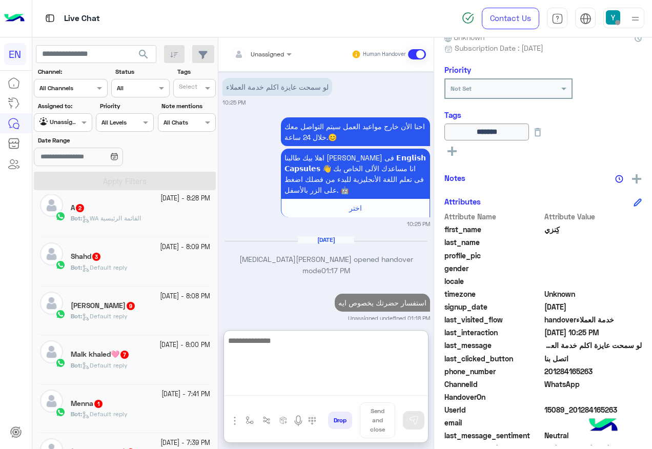
scroll to position [359, 0]
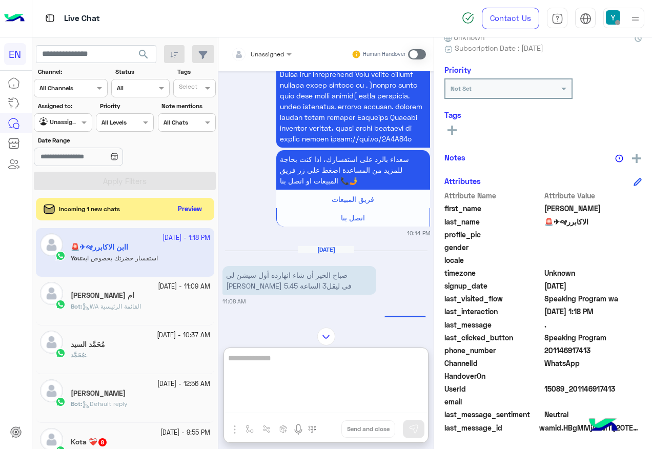
scroll to position [154, 0]
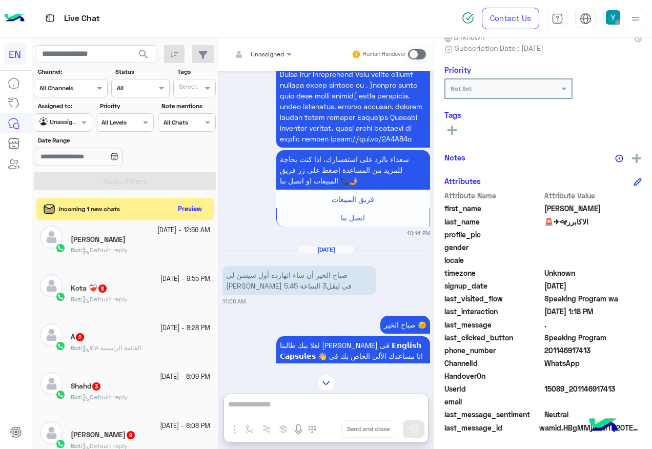
click at [161, 283] on small "[DATE] - 9:55 PM" at bounding box center [186, 279] width 50 height 10
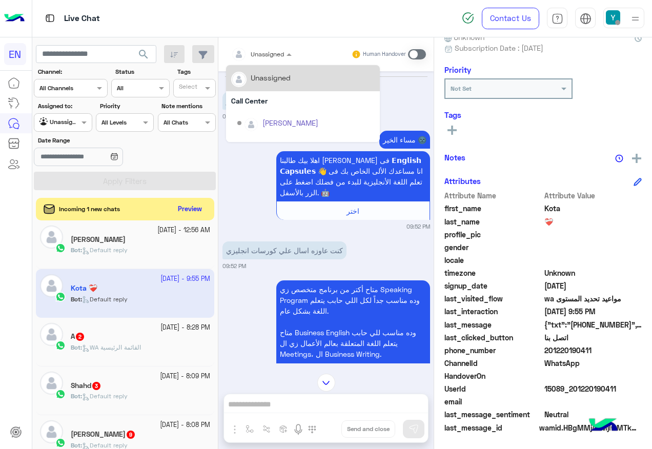
click at [265, 56] on input "text" at bounding box center [249, 52] width 36 height 9
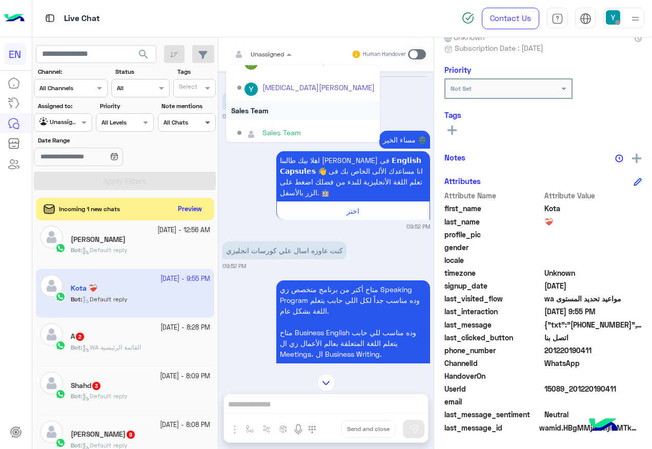
scroll to position [170, 0]
click at [270, 110] on div "Sales Team" at bounding box center [303, 106] width 154 height 19
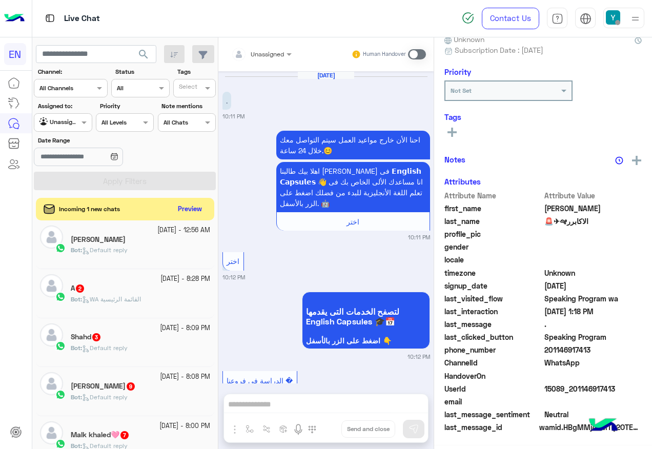
scroll to position [1119, 0]
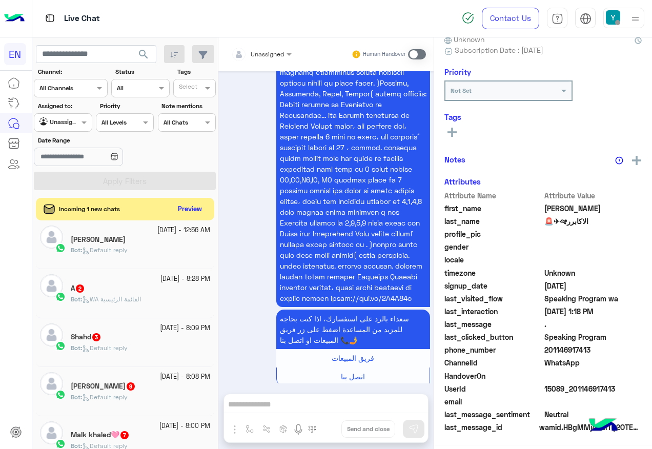
click at [118, 295] on span "WA القائمة الرئيسية" at bounding box center [111, 299] width 59 height 8
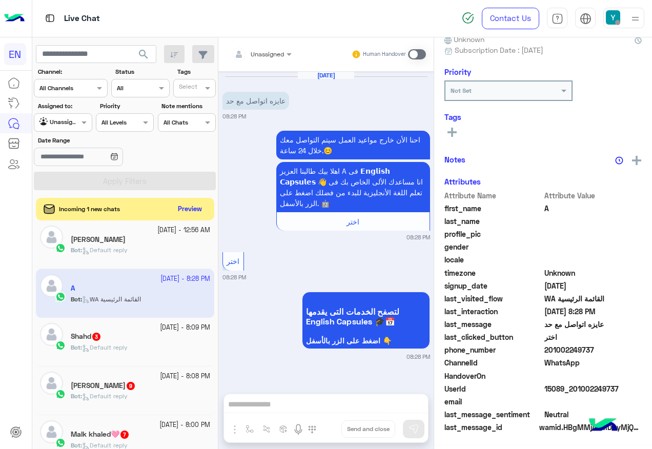
scroll to position [103, 0]
click at [262, 58] on div "Unassigned" at bounding box center [267, 54] width 33 height 9
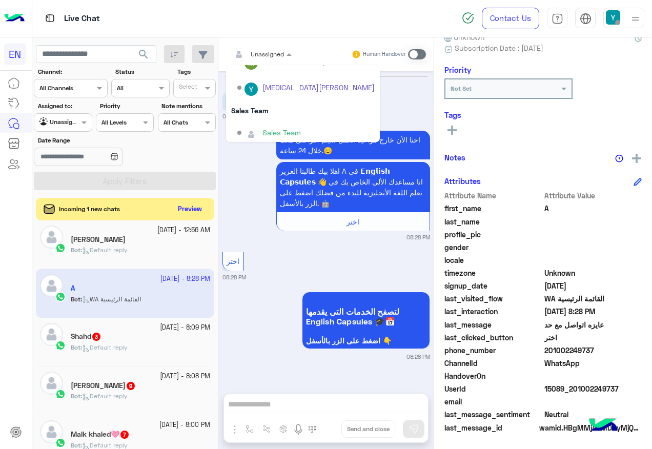
scroll to position [170, 0]
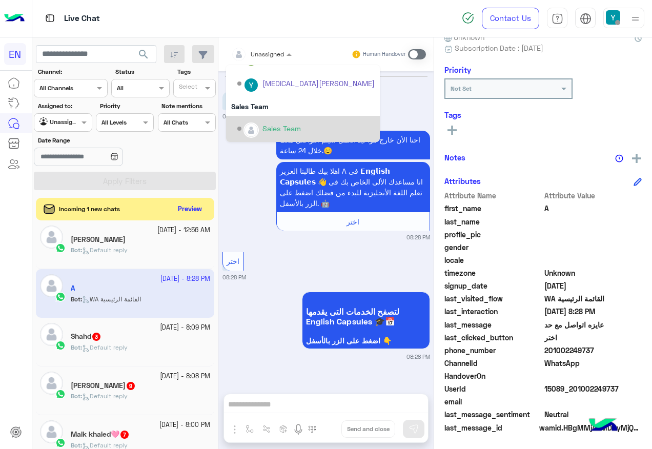
click at [264, 116] on div "Sales Team" at bounding box center [303, 129] width 154 height 26
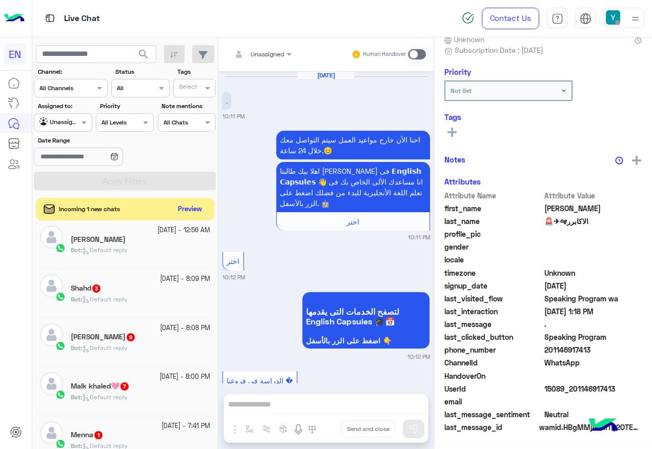
scroll to position [1119, 0]
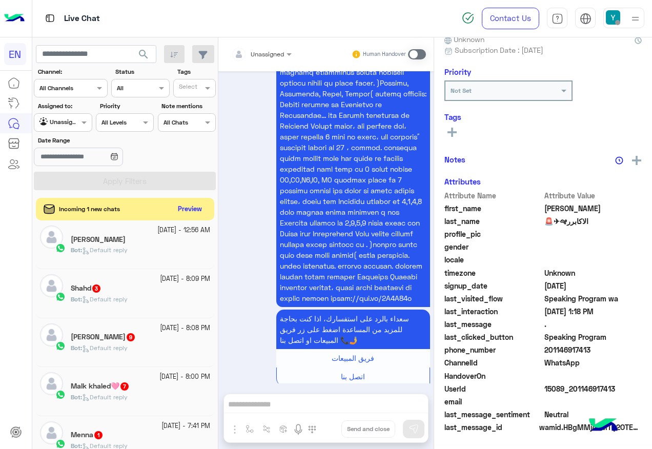
click at [135, 295] on div "Bot : Default reply" at bounding box center [140, 304] width 139 height 18
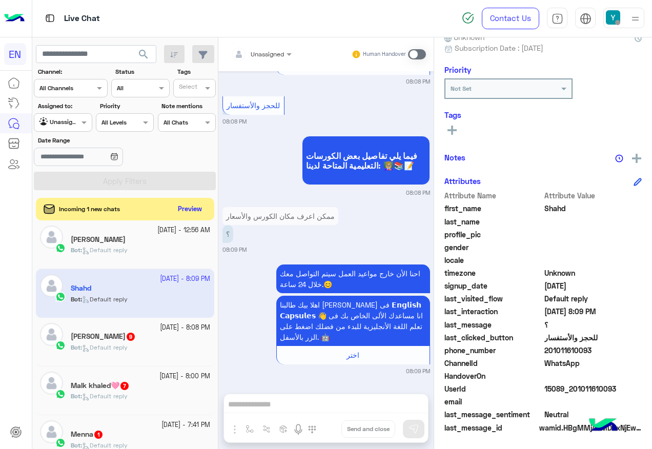
click at [269, 43] on div "Unassigned Human Handover" at bounding box center [325, 54] width 215 height 34
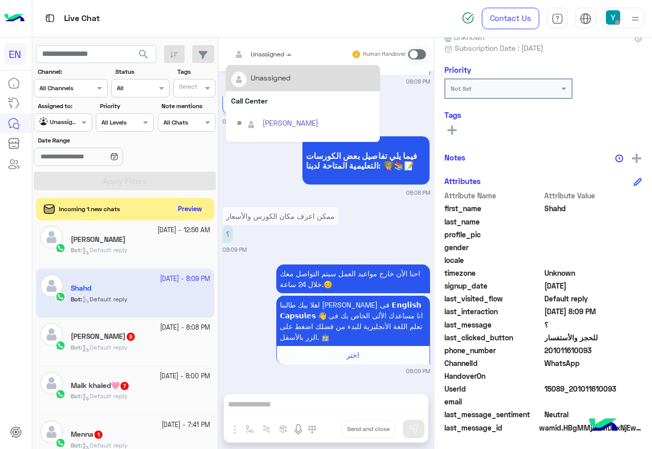
click at [277, 57] on span "Unassigned" at bounding box center [267, 54] width 33 height 8
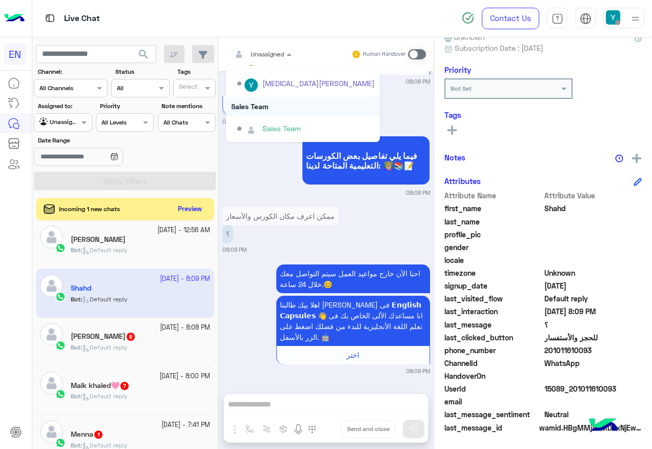
click at [273, 111] on div "Sales Team" at bounding box center [303, 106] width 154 height 19
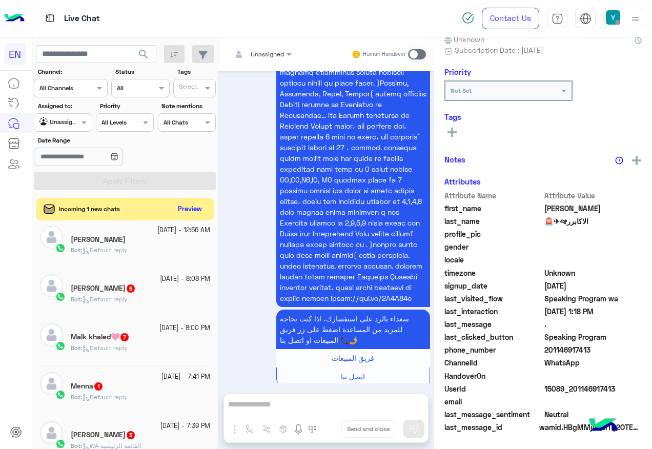
click at [185, 303] on div "Bot : Default reply" at bounding box center [140, 304] width 139 height 18
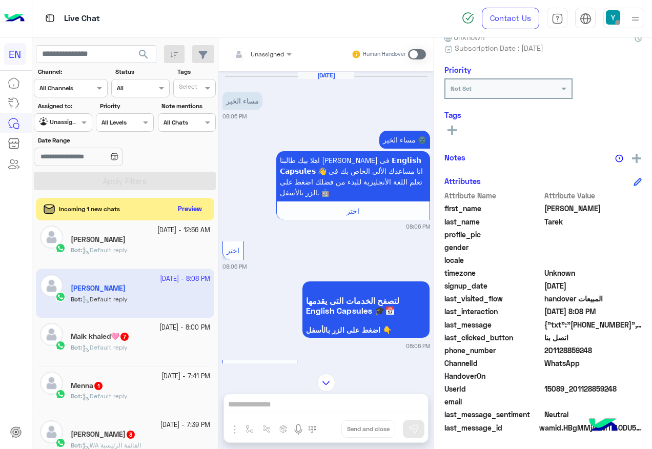
click at [281, 40] on div "Unassigned Human Handover" at bounding box center [325, 54] width 215 height 34
click at [280, 59] on div "Unassigned" at bounding box center [257, 54] width 53 height 21
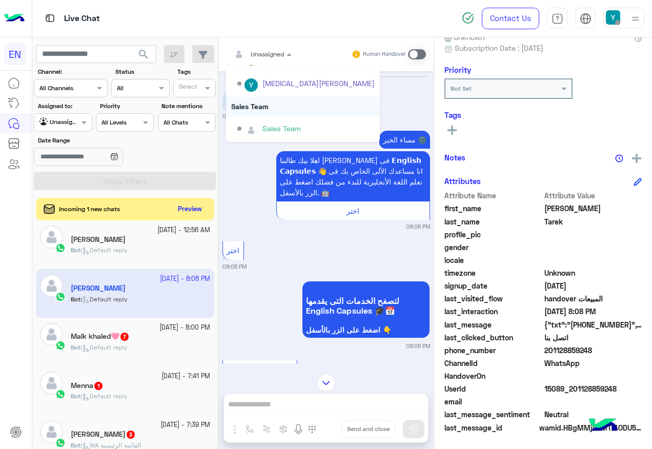
click at [311, 98] on div "Sales Team" at bounding box center [303, 106] width 154 height 19
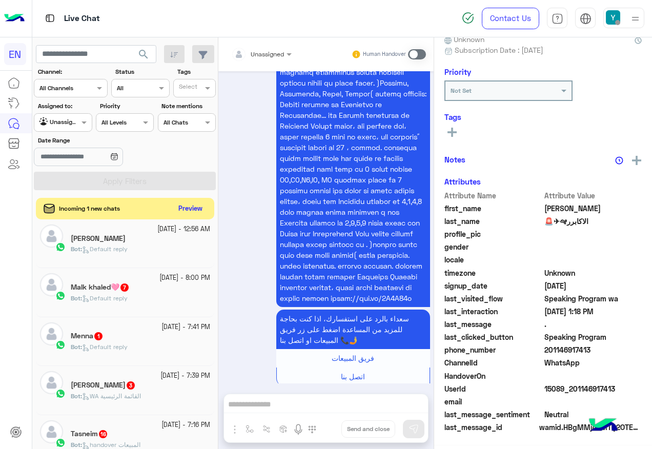
click at [185, 204] on button "Preview" at bounding box center [191, 209] width 32 height 14
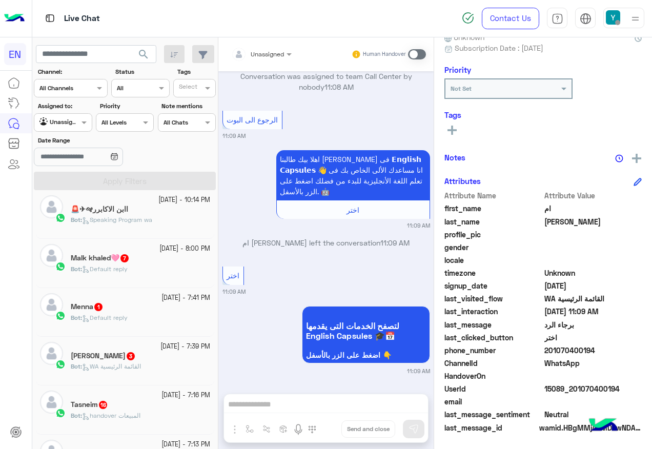
click at [148, 258] on div "Malk khaled🩷 7" at bounding box center [140, 259] width 139 height 11
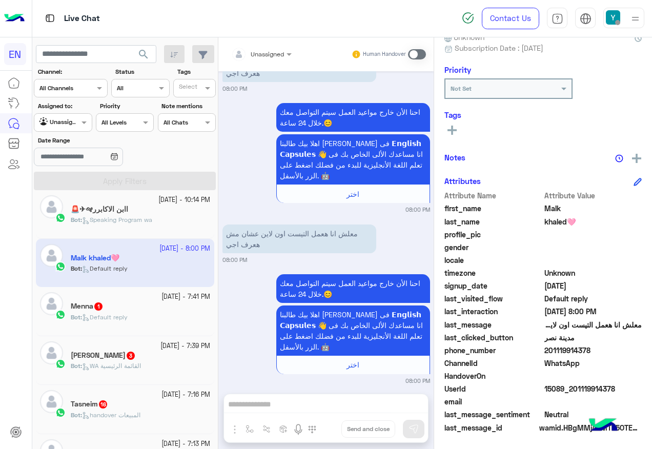
drag, startPoint x: 546, startPoint y: 348, endPoint x: 631, endPoint y: 356, distance: 85.0
click at [631, 356] on div "phone_number [PHONE_NUMBER]" at bounding box center [543, 351] width 197 height 13
copy span "01119914378"
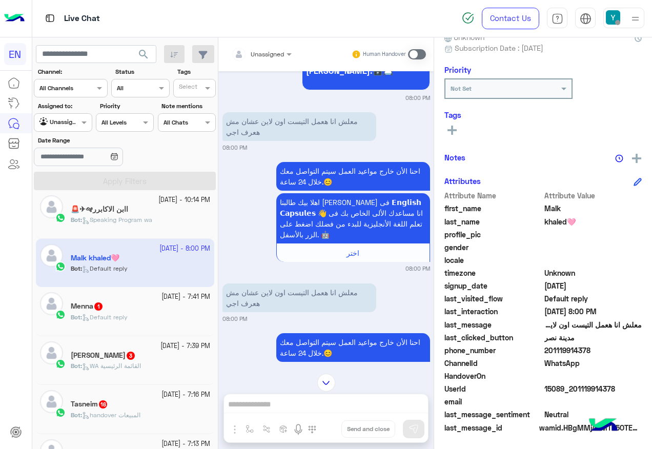
scroll to position [623, 0]
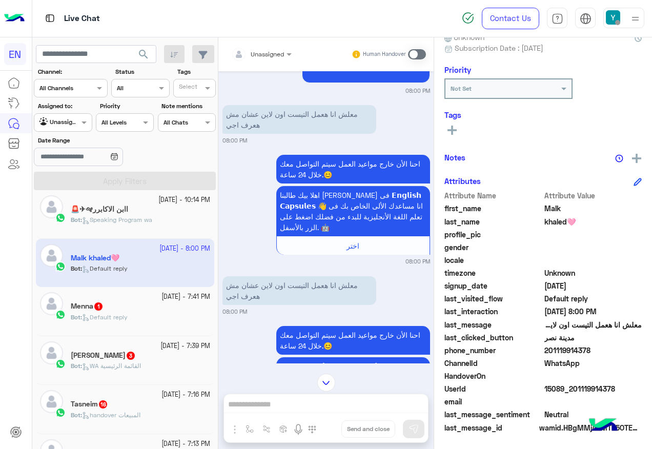
click at [413, 57] on span at bounding box center [417, 54] width 18 height 10
click at [315, 400] on div "Unassigned Human Handover [DATE] معلش انا هعمل التيست اون لاين عشان مش هعرف اجي…" at bounding box center [325, 245] width 215 height 416
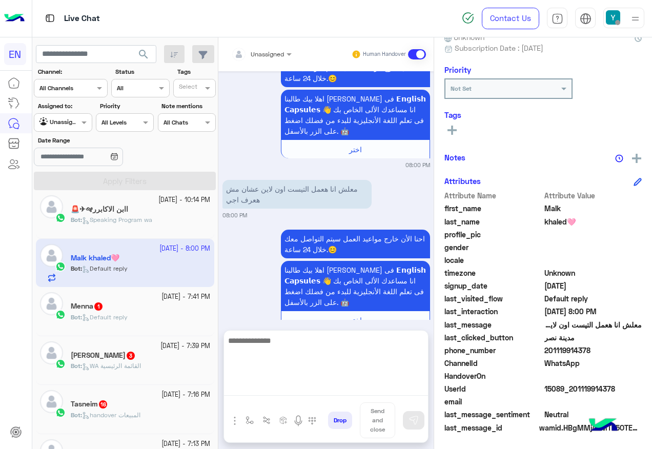
click at [298, 389] on textarea at bounding box center [326, 365] width 204 height 62
click at [319, 351] on textarea at bounding box center [326, 365] width 204 height 62
click at [364, 389] on textarea at bounding box center [326, 365] width 204 height 62
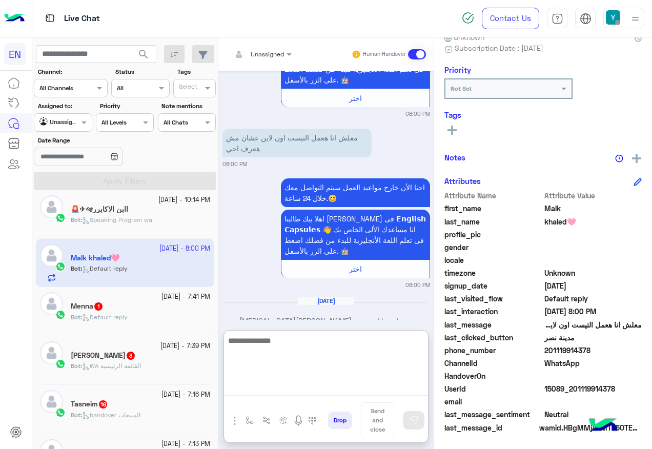
click at [326, 349] on textarea at bounding box center [326, 365] width 204 height 62
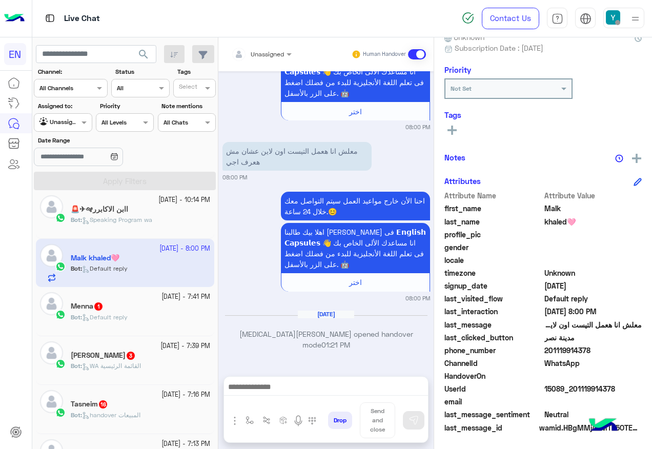
scroll to position [737, 0]
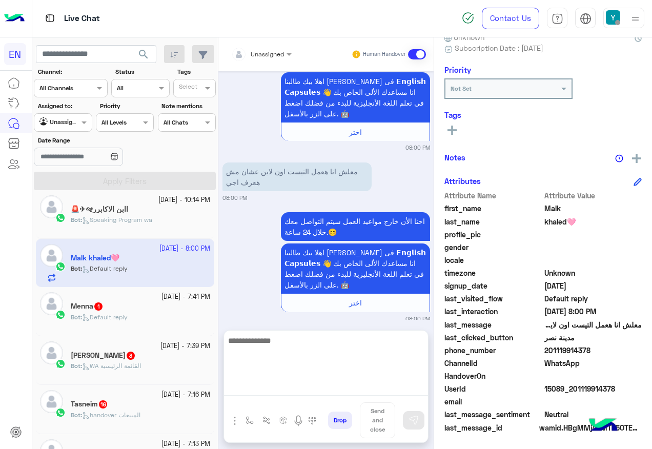
click at [285, 386] on textarea at bounding box center [326, 365] width 204 height 62
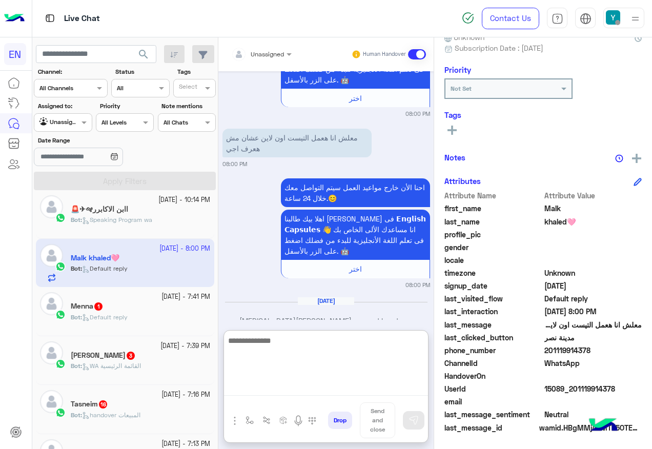
type textarea "*"
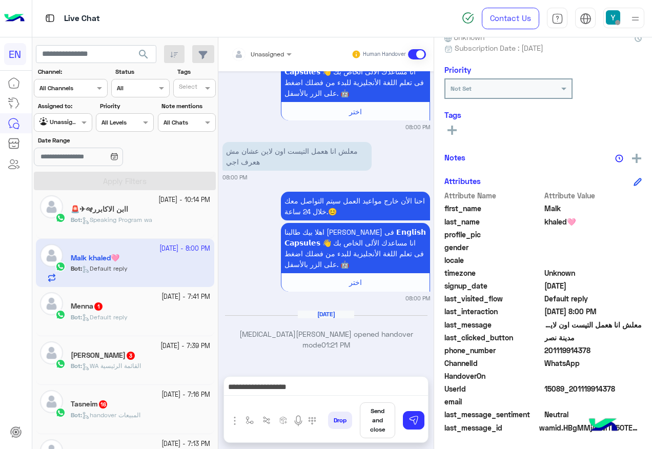
scroll to position [737, 0]
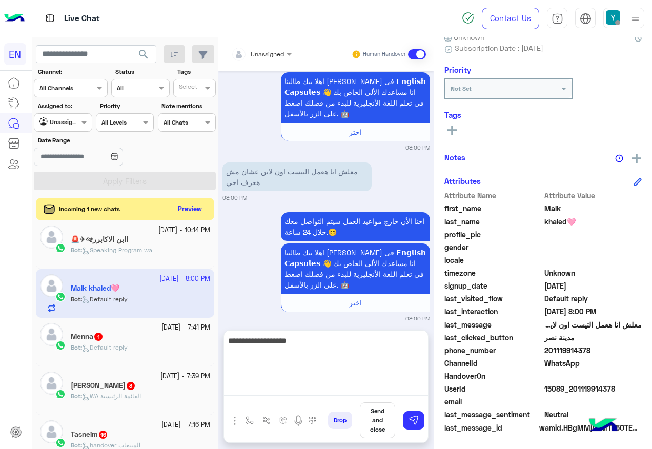
click at [343, 383] on textarea "**********" at bounding box center [326, 365] width 204 height 62
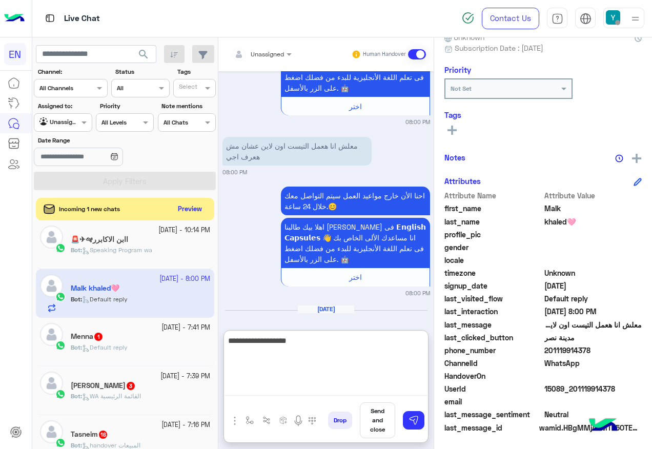
scroll to position [771, 0]
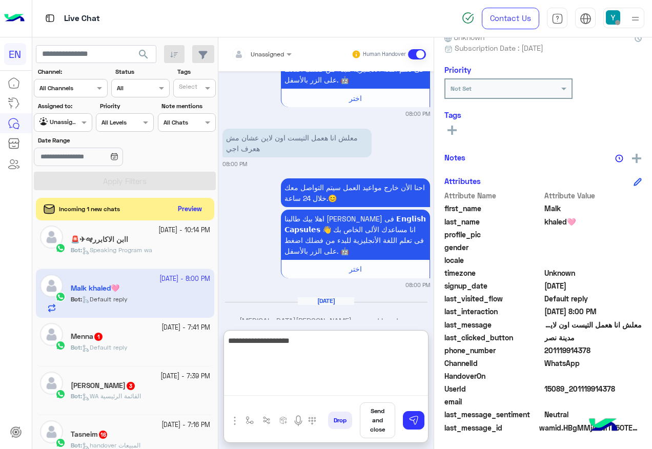
paste textarea "**********"
click at [387, 365] on textarea "**********" at bounding box center [326, 365] width 204 height 62
click at [351, 367] on textarea "**********" at bounding box center [326, 365] width 204 height 62
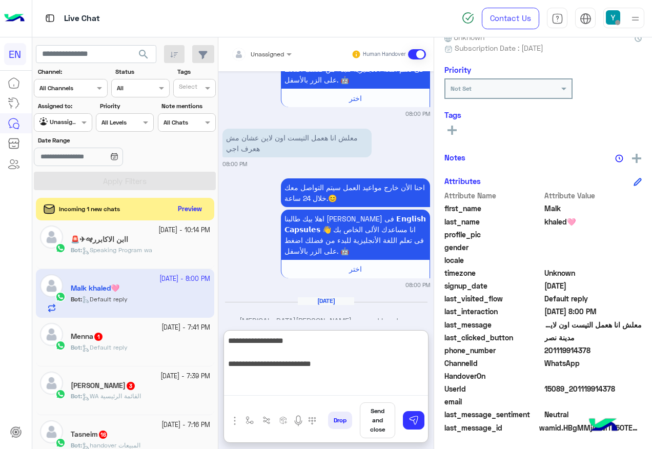
type textarea "**********"
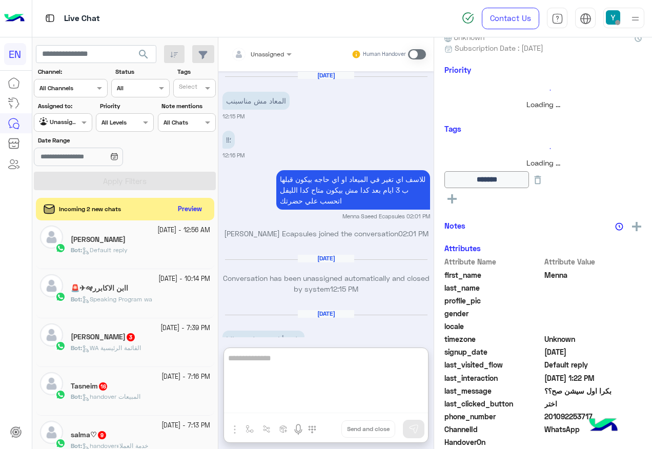
scroll to position [1702, 0]
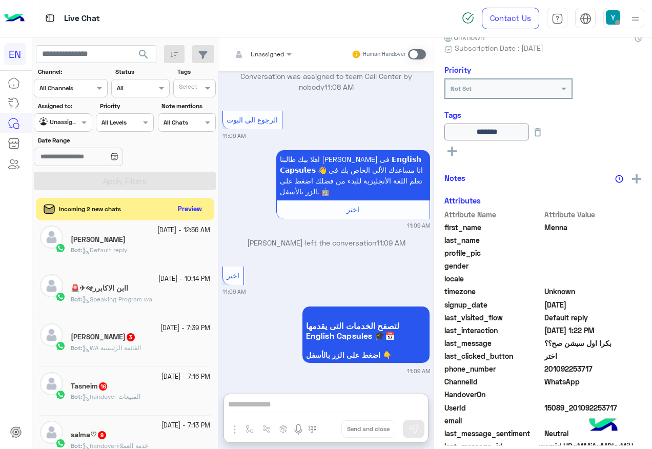
click at [207, 208] on div "Incoming 2 new chats Preview" at bounding box center [125, 209] width 178 height 23
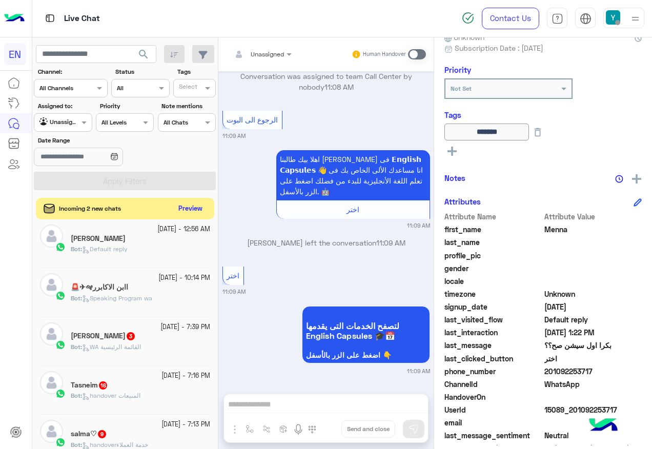
click at [189, 208] on button "Preview" at bounding box center [191, 209] width 32 height 14
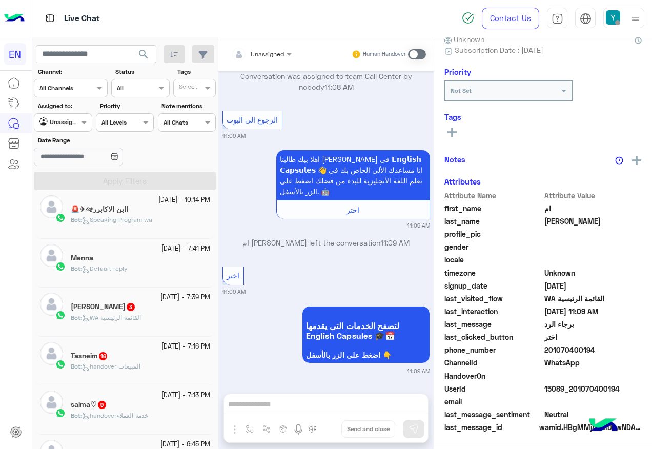
scroll to position [256, 0]
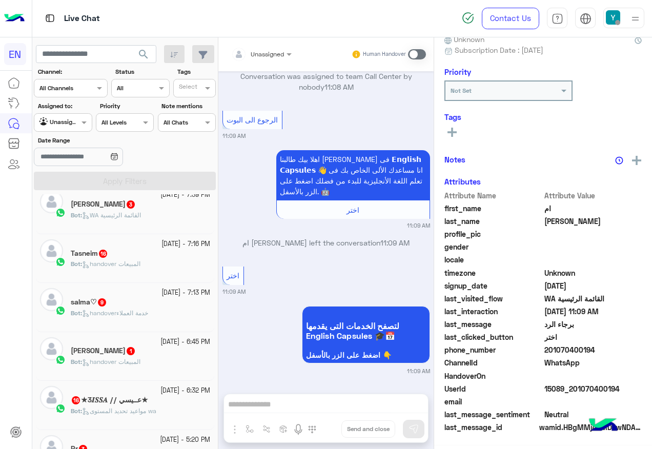
click at [178, 210] on div "[PERSON_NAME] 3" at bounding box center [140, 205] width 139 height 11
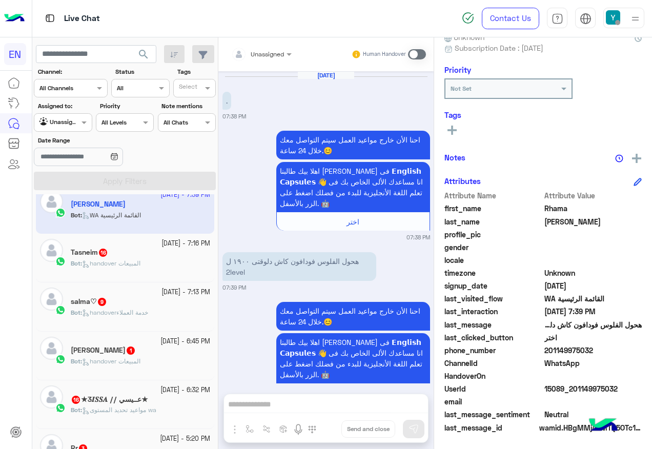
scroll to position [157, 0]
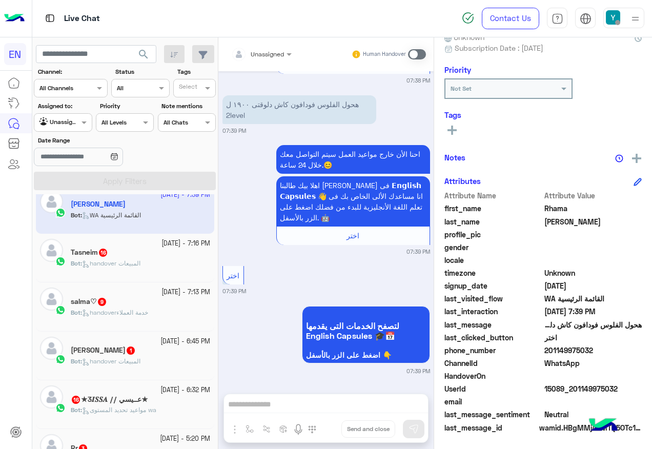
click at [570, 350] on span "201149975032" at bounding box center [594, 350] width 98 height 11
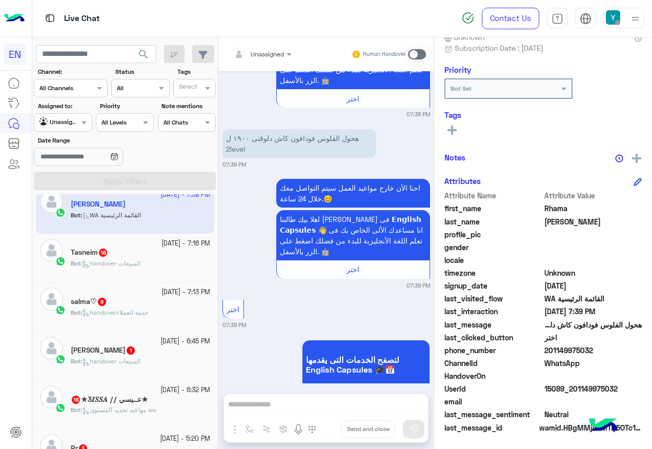
scroll to position [156, 0]
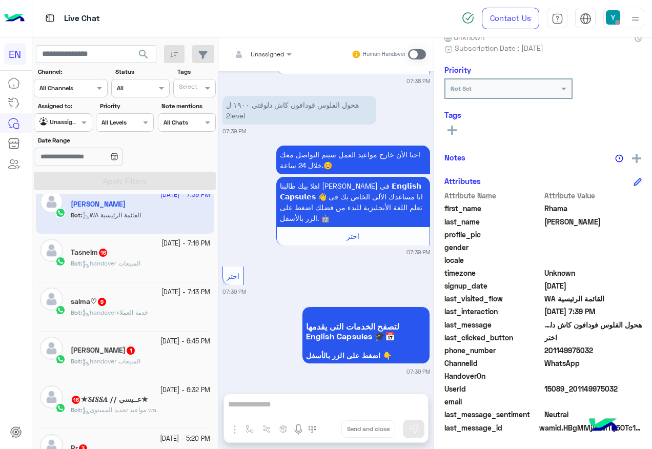
click at [416, 56] on span at bounding box center [417, 54] width 18 height 10
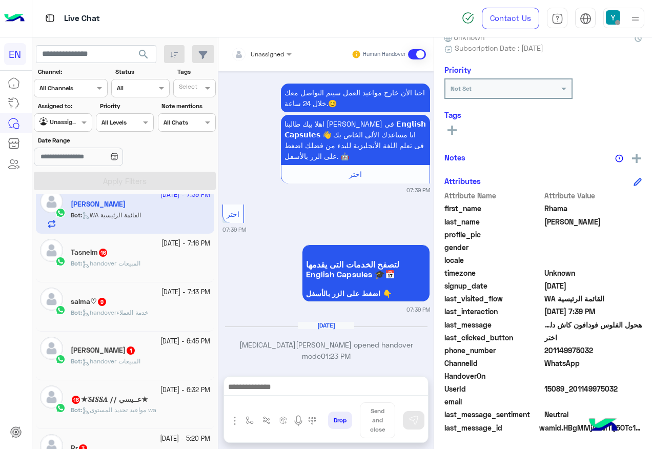
click at [318, 379] on div at bounding box center [326, 390] width 204 height 26
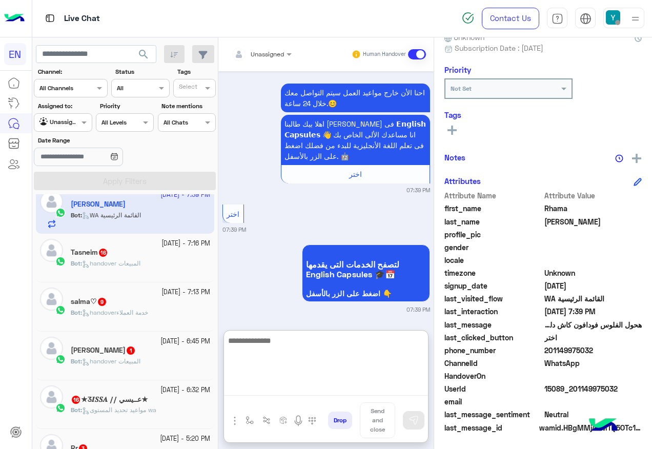
click at [318, 389] on textarea at bounding box center [326, 365] width 204 height 62
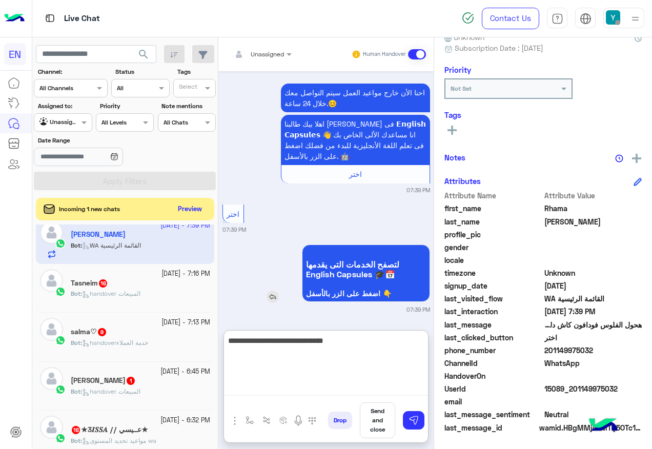
type textarea "**********"
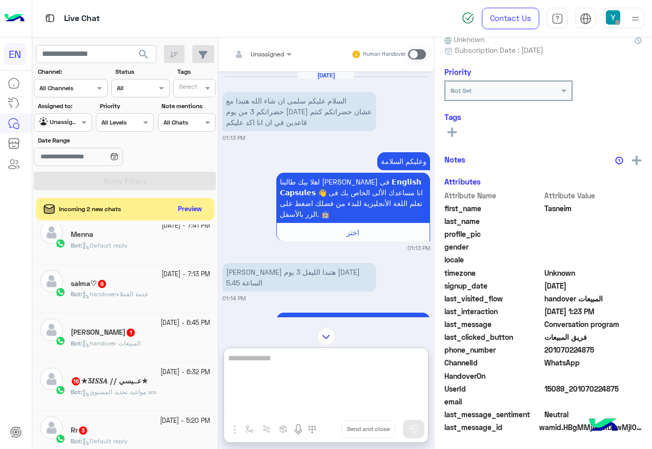
scroll to position [101, 0]
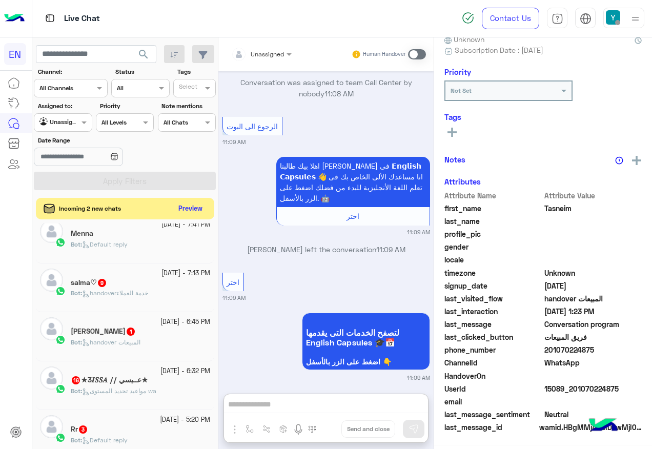
click at [189, 202] on button "Preview" at bounding box center [191, 209] width 32 height 14
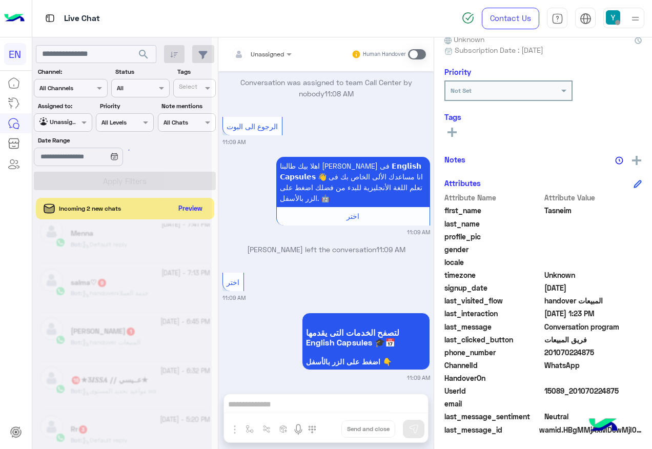
scroll to position [103, 0]
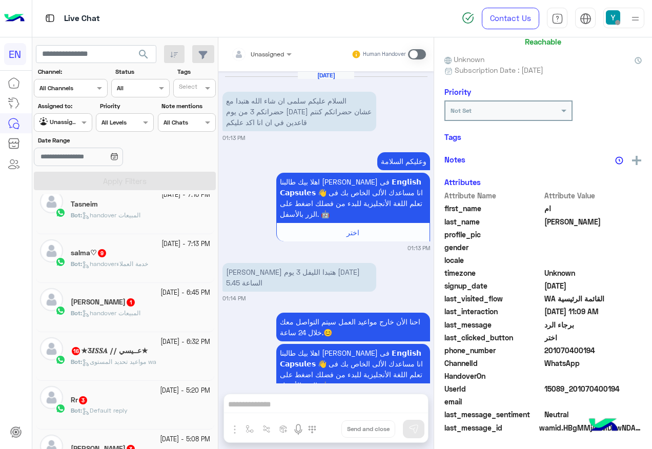
scroll to position [674, 0]
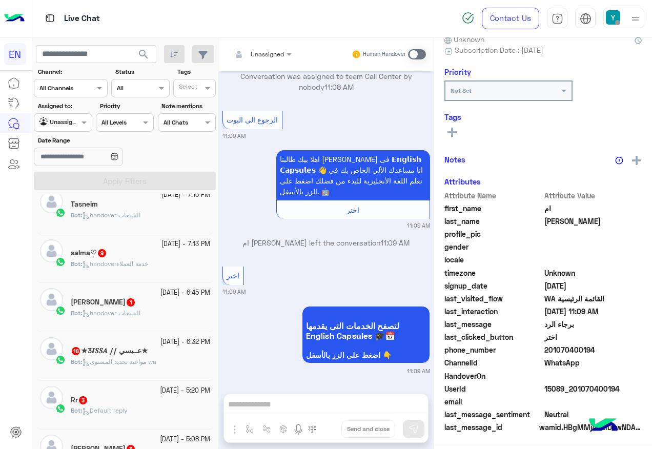
click at [155, 273] on div "Bot : handoverخدمة العملاء" at bounding box center [140, 268] width 139 height 18
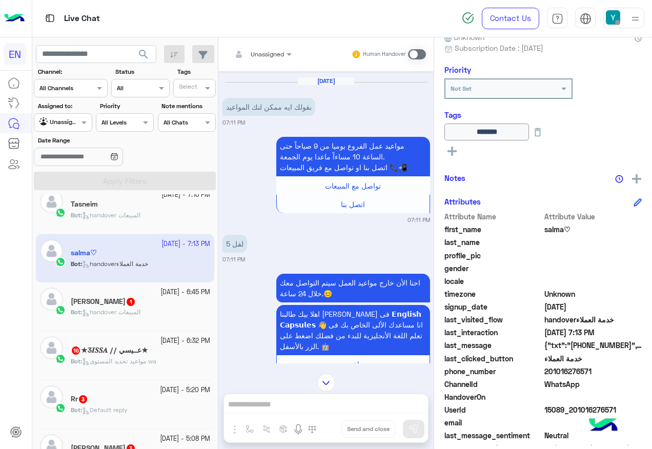
scroll to position [76, 0]
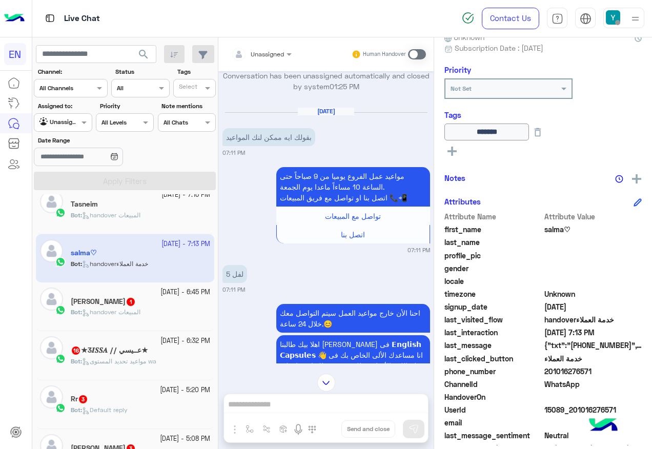
drag, startPoint x: 548, startPoint y: 370, endPoint x: 600, endPoint y: 374, distance: 52.5
click at [600, 374] on span "201016276571" at bounding box center [594, 371] width 98 height 11
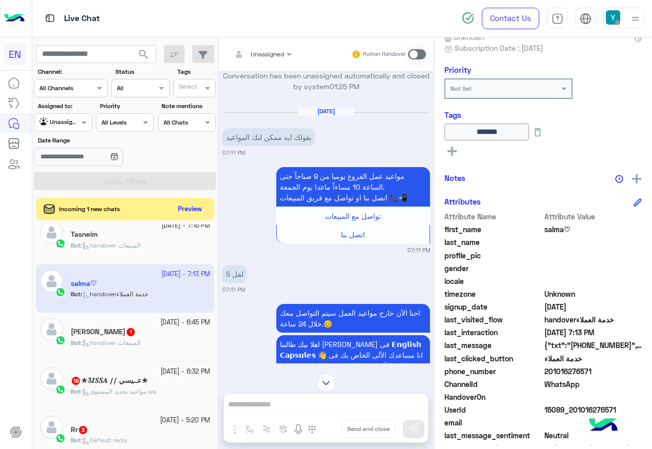
click at [411, 59] on span at bounding box center [417, 54] width 18 height 10
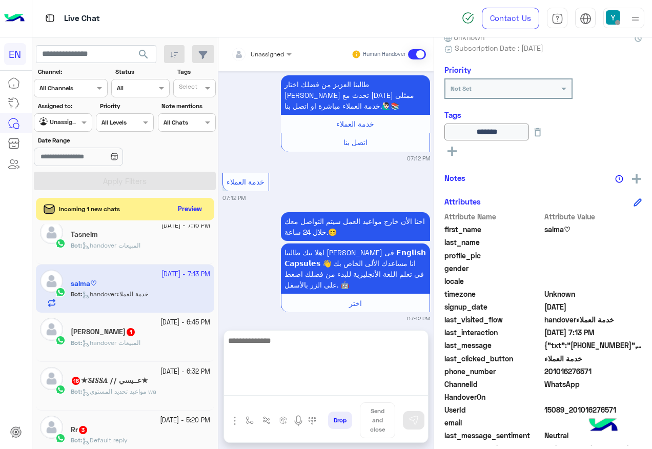
click at [327, 389] on textarea at bounding box center [326, 365] width 204 height 62
paste textarea "**********"
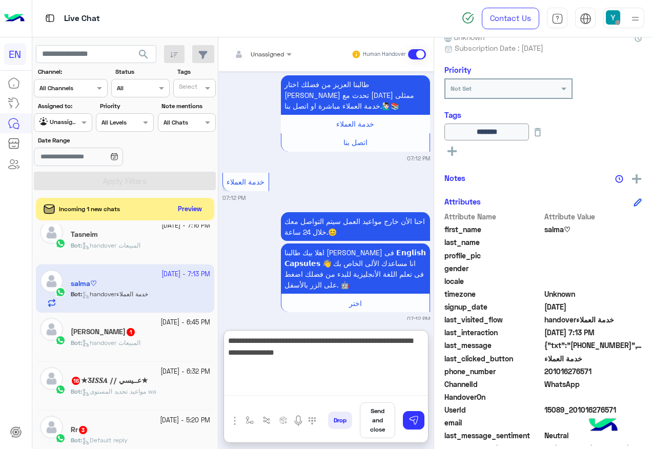
type textarea "**********"
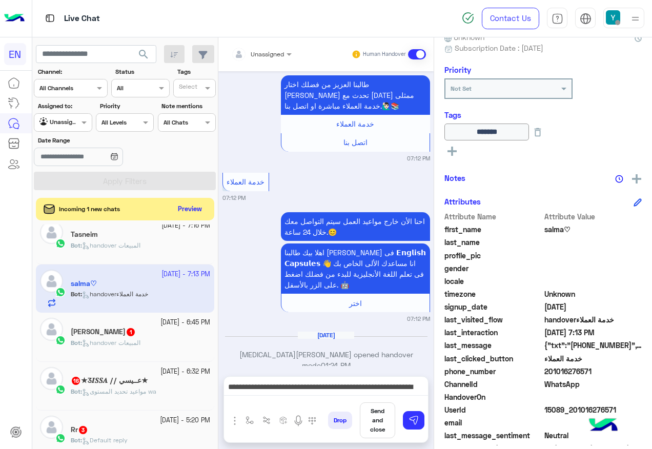
click at [410, 431] on div "Drop Send and close" at bounding box center [376, 423] width 104 height 40
click at [411, 419] on img at bounding box center [414, 420] width 10 height 10
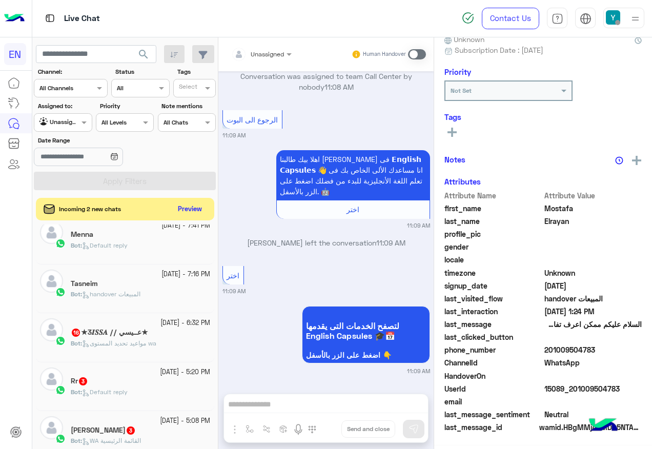
scroll to position [103, 0]
click at [156, 344] on span "مواعيد تحديد المستوى wa" at bounding box center [119, 343] width 74 height 8
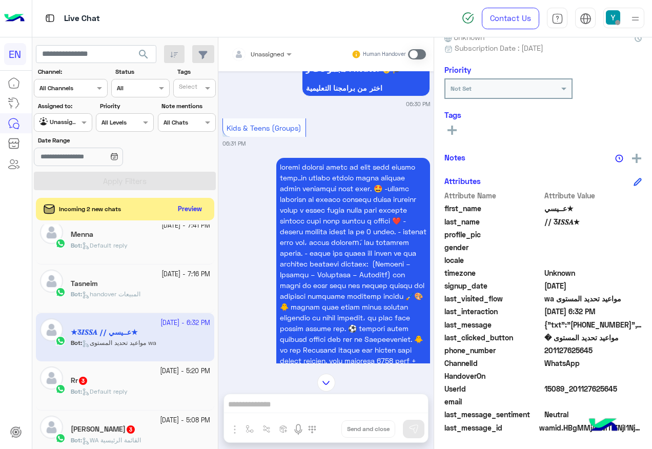
scroll to position [925, 0]
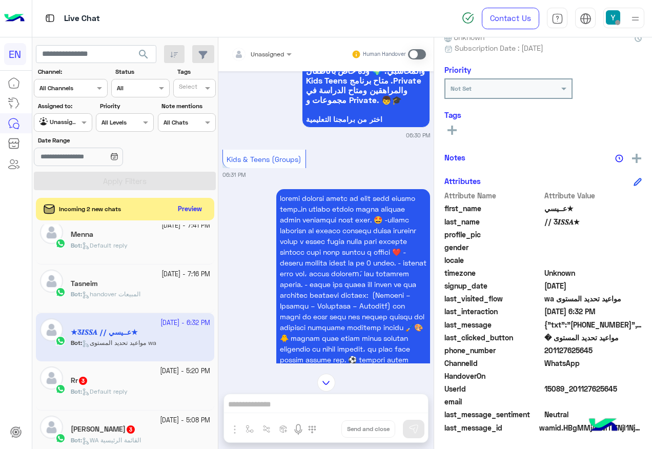
click at [270, 52] on div at bounding box center [261, 53] width 71 height 10
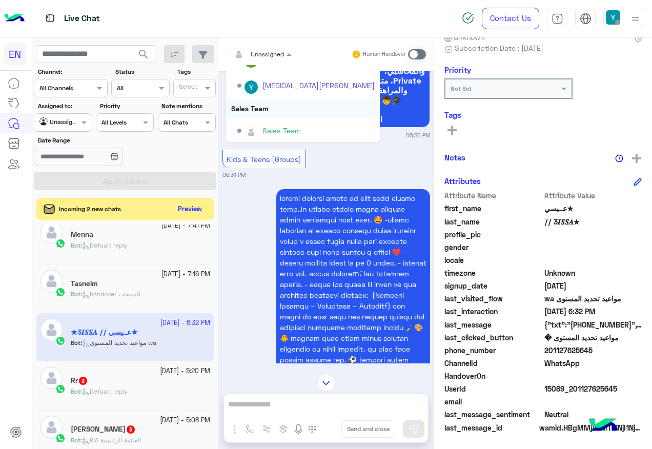
scroll to position [170, 0]
click at [278, 107] on div "Sales Team" at bounding box center [303, 106] width 154 height 19
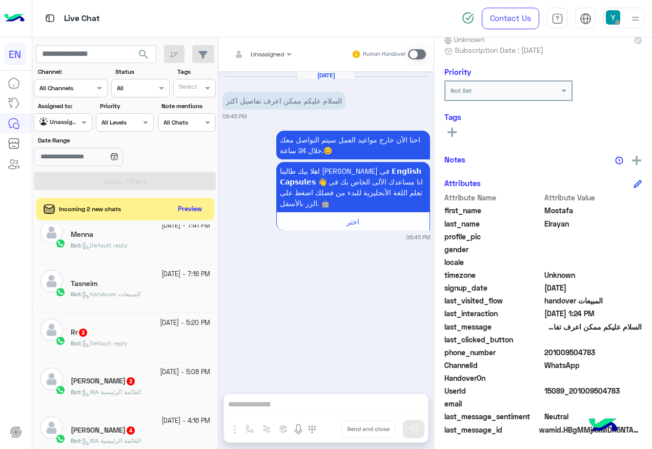
scroll to position [103, 0]
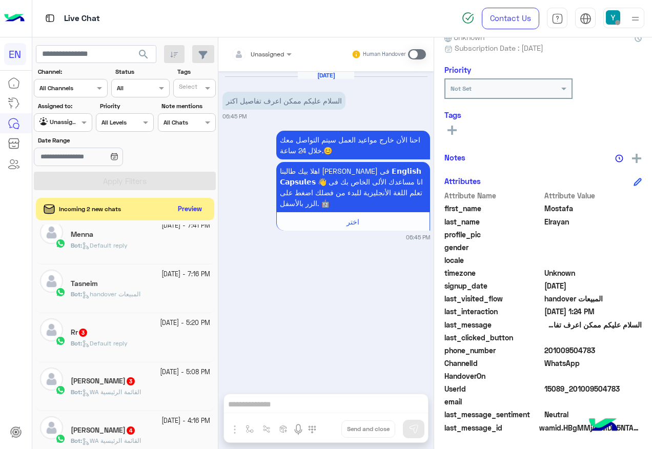
click at [266, 61] on div "Unassigned" at bounding box center [257, 54] width 53 height 21
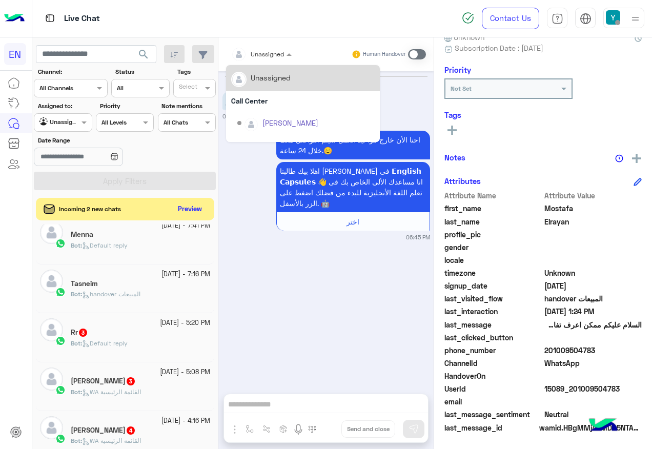
scroll to position [170, 0]
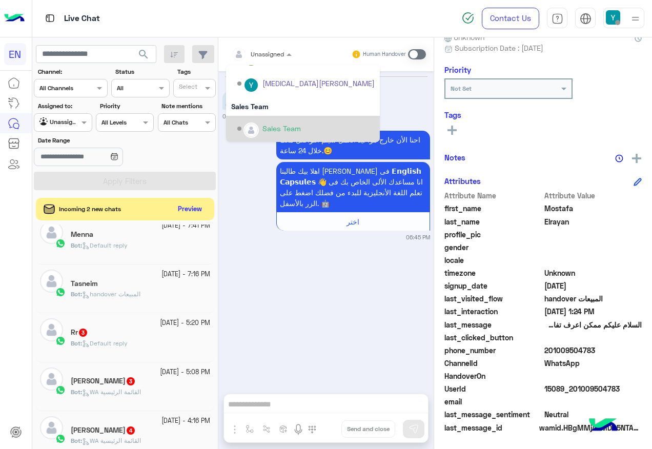
click at [285, 120] on div "Sales Team" at bounding box center [305, 129] width 137 height 18
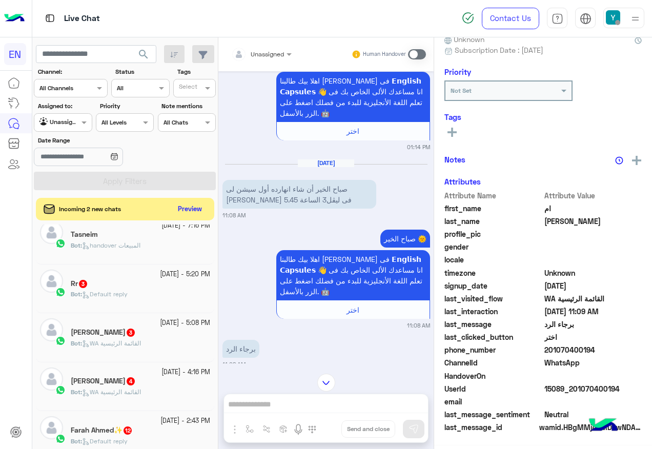
scroll to position [103, 0]
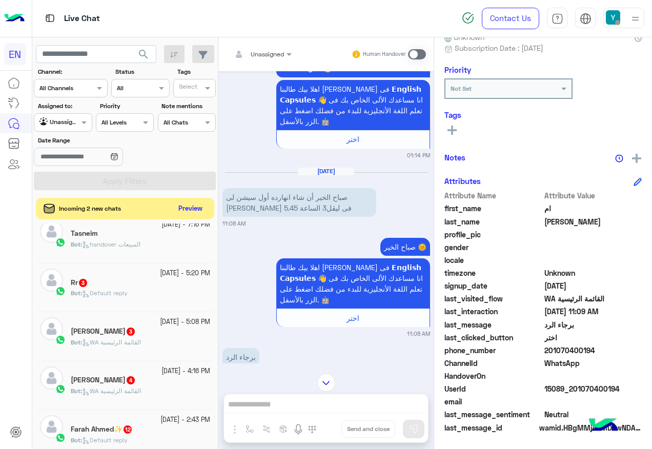
click at [188, 209] on button "Preview" at bounding box center [191, 209] width 32 height 14
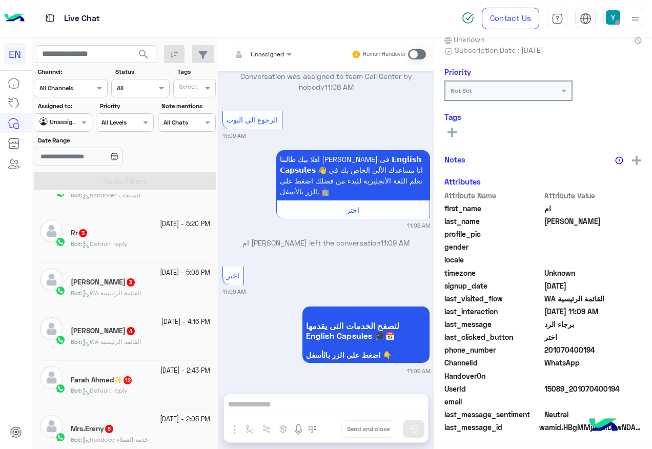
scroll to position [308, 0]
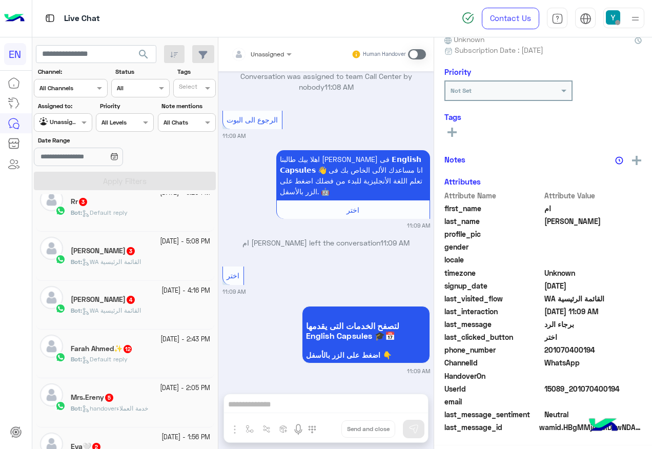
click at [142, 200] on div "Rr 3" at bounding box center [140, 202] width 139 height 11
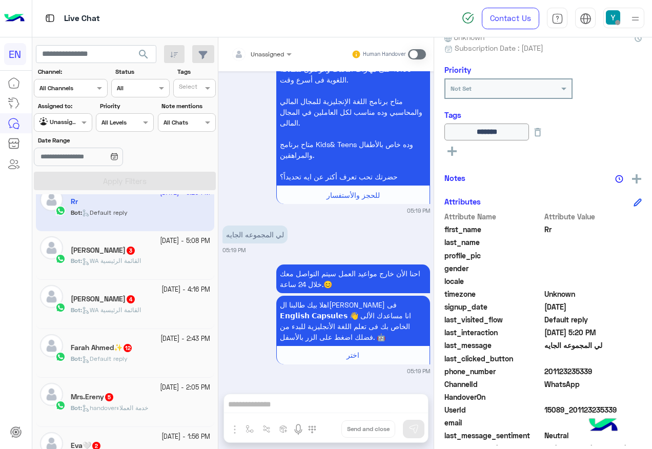
click at [564, 368] on span "201123235339" at bounding box center [594, 371] width 98 height 11
click at [563, 368] on span "201123235339" at bounding box center [594, 371] width 98 height 11
click at [424, 55] on span at bounding box center [417, 54] width 18 height 10
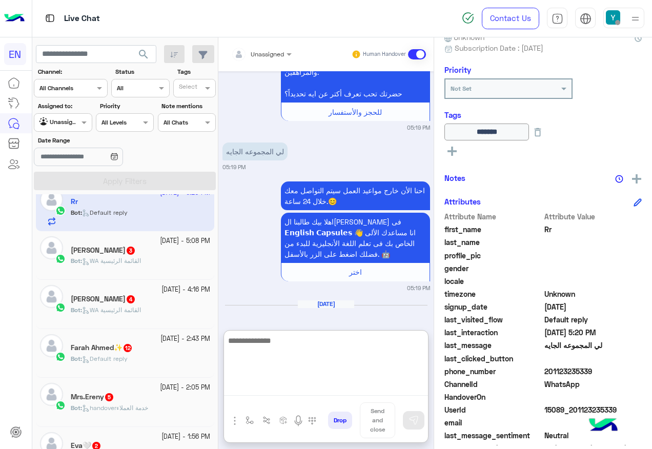
click at [315, 385] on textarea at bounding box center [326, 365] width 204 height 62
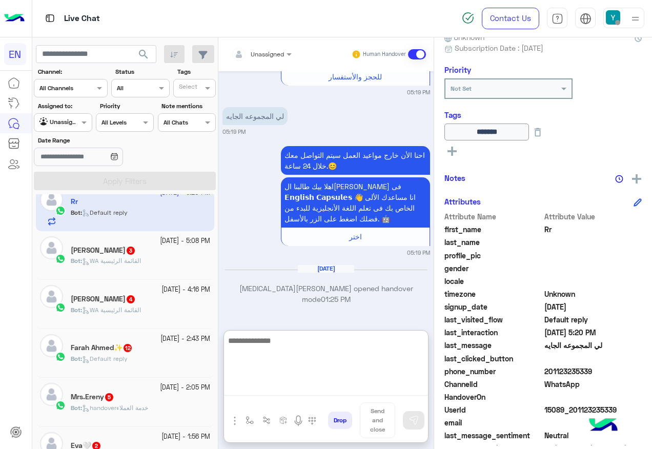
scroll to position [1178, 0]
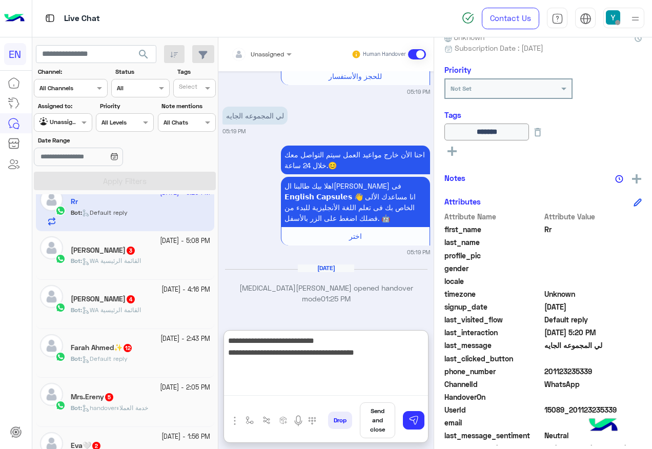
type textarea "**********"
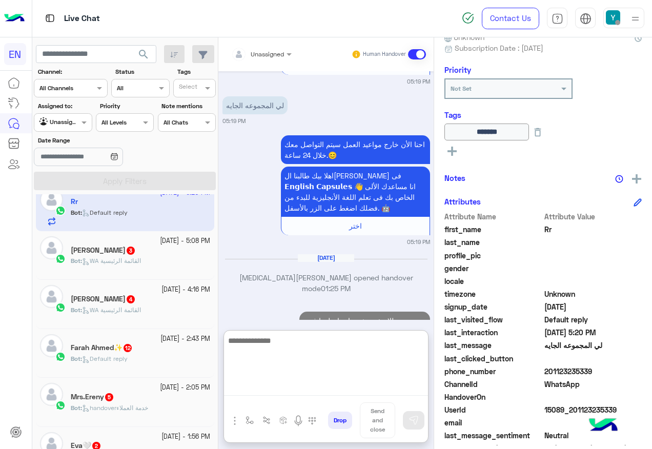
scroll to position [1228, 0]
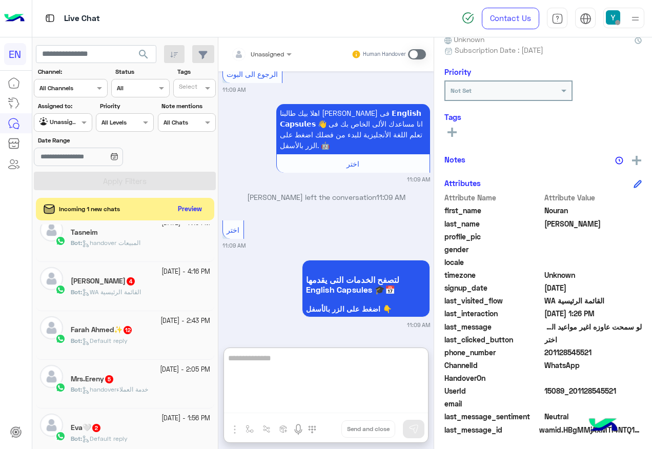
scroll to position [103, 0]
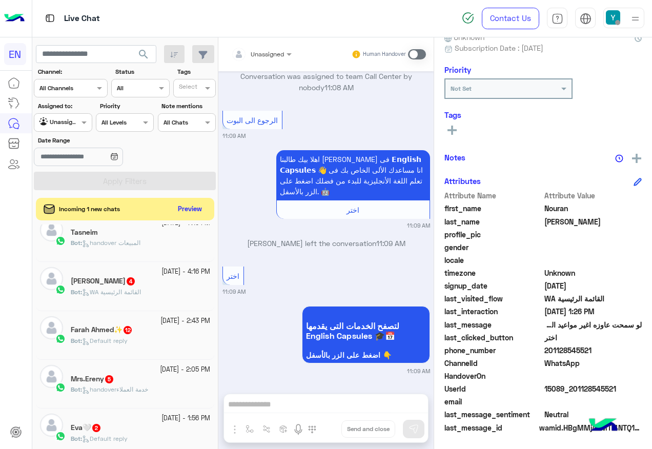
click at [166, 265] on div "[DATE] - 4:16 PM [PERSON_NAME] 4 Bot : WA القائمة الرئيسية" at bounding box center [125, 286] width 178 height 49
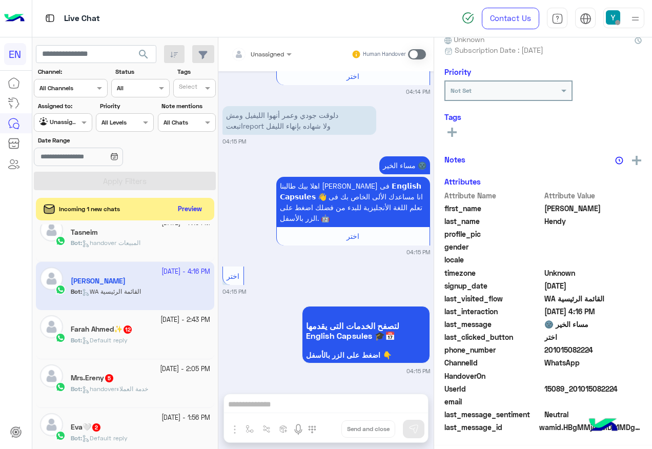
scroll to position [103, 0]
drag, startPoint x: 547, startPoint y: 348, endPoint x: 639, endPoint y: 353, distance: 91.9
click at [639, 353] on div "[PERSON_NAME] Reachable Unknown Subscription Date : [DATE] Priority Not Set Tag…" at bounding box center [543, 241] width 218 height 408
click at [424, 58] on span at bounding box center [417, 54] width 18 height 10
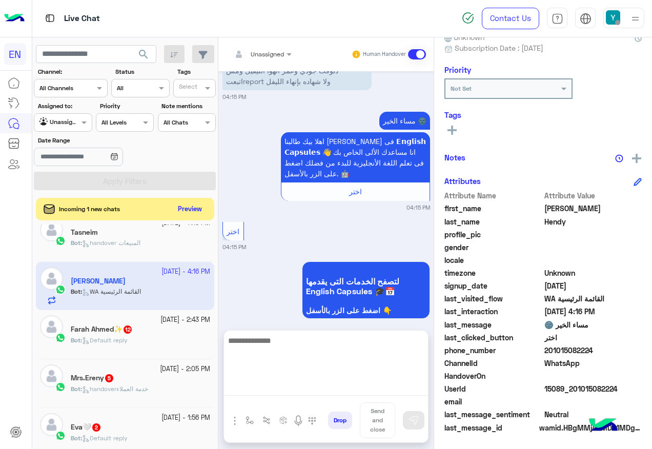
click at [324, 385] on textarea at bounding box center [326, 365] width 204 height 62
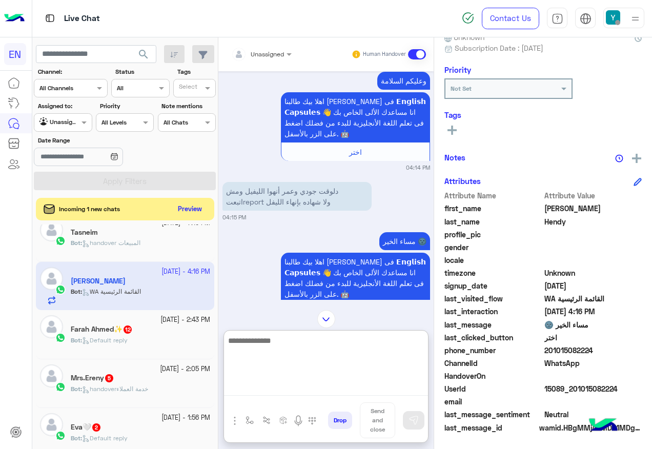
scroll to position [726, 0]
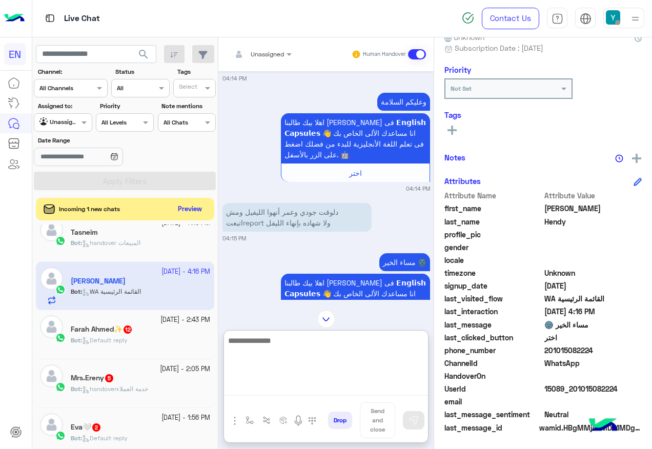
click at [286, 376] on textarea at bounding box center [326, 365] width 204 height 62
type textarea "**********"
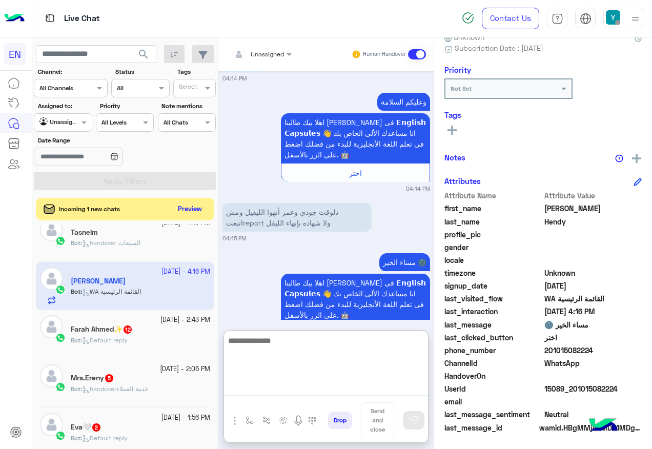
scroll to position [970, 0]
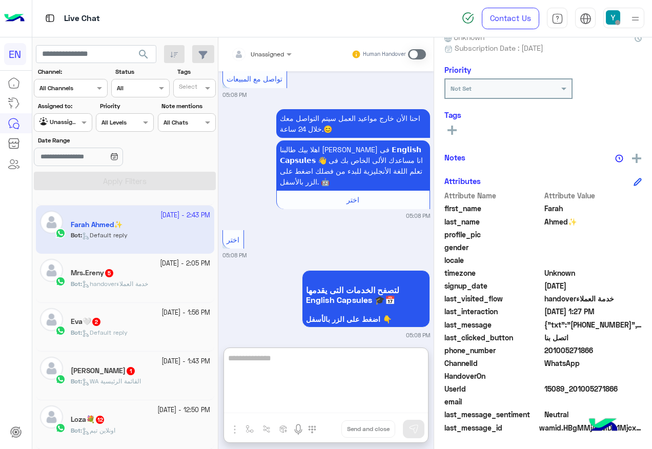
scroll to position [359, 0]
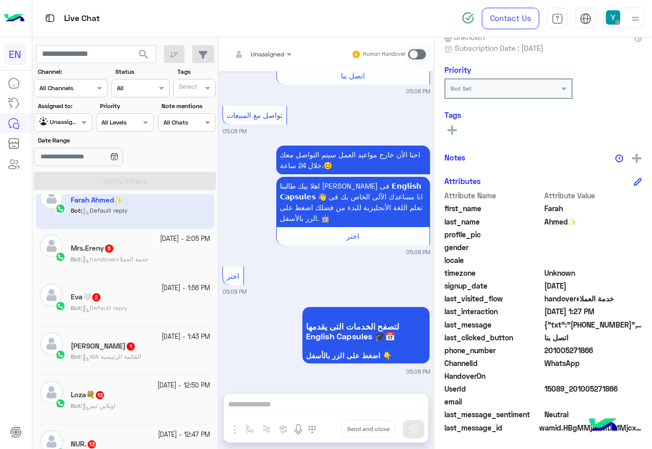
click at [126, 284] on div "[DATE] - 1:56 PM" at bounding box center [140, 289] width 139 height 10
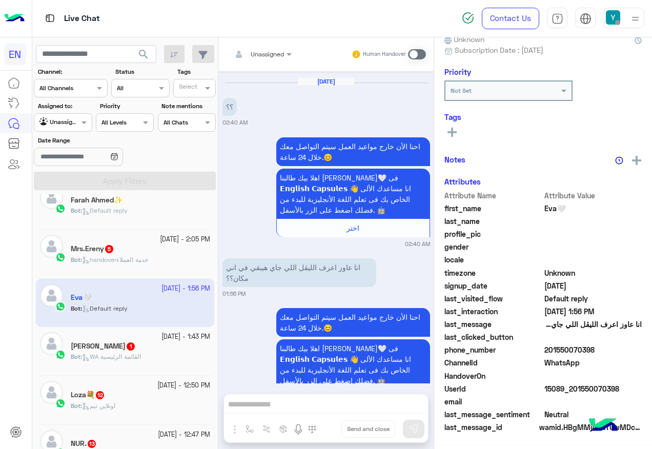
scroll to position [103, 0]
click at [581, 351] on span "201550070398" at bounding box center [594, 350] width 98 height 11
click at [144, 261] on span "handoverخدمة العملاء" at bounding box center [115, 260] width 66 height 8
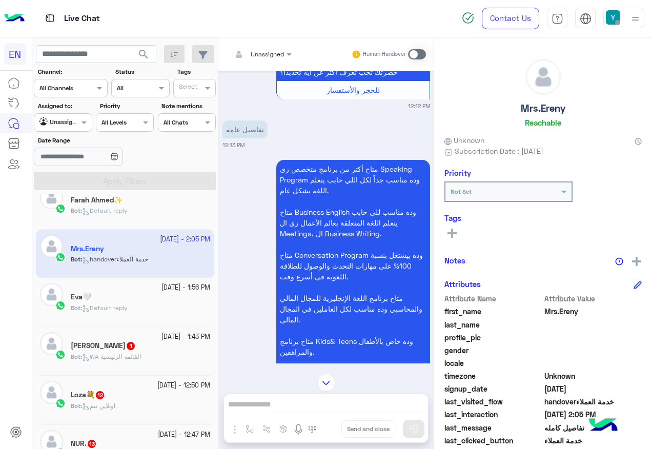
scroll to position [366, 0]
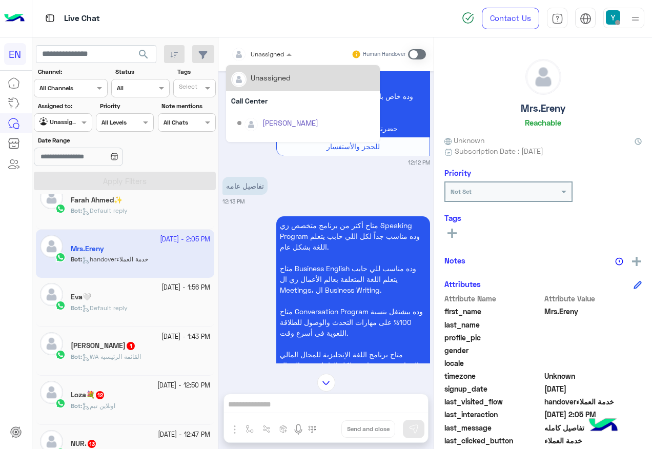
click at [263, 51] on input "text" at bounding box center [249, 52] width 36 height 9
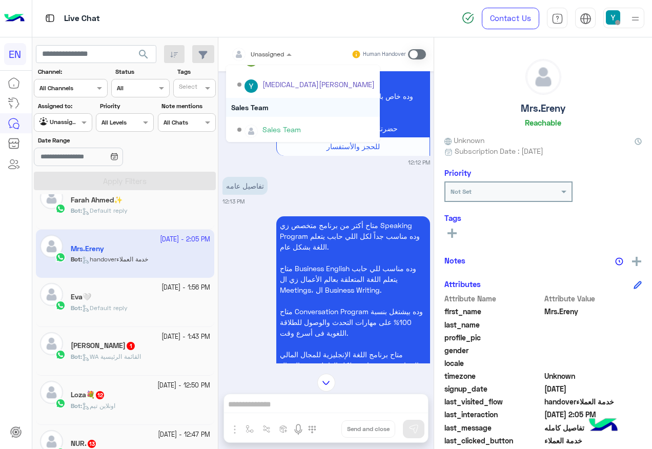
scroll to position [170, 0]
click at [279, 114] on div "Sales Team" at bounding box center [303, 106] width 154 height 19
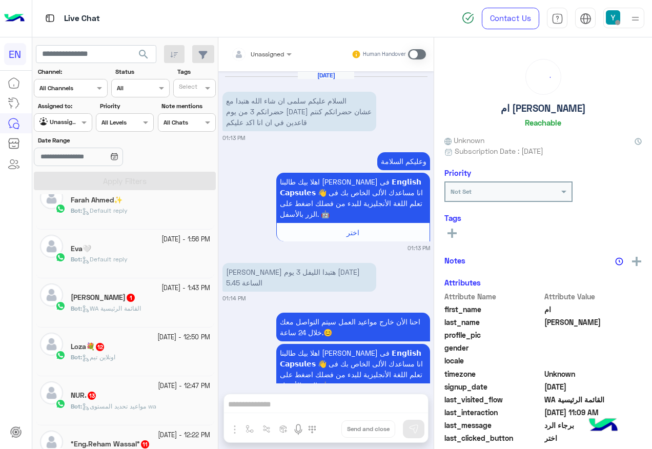
scroll to position [674, 0]
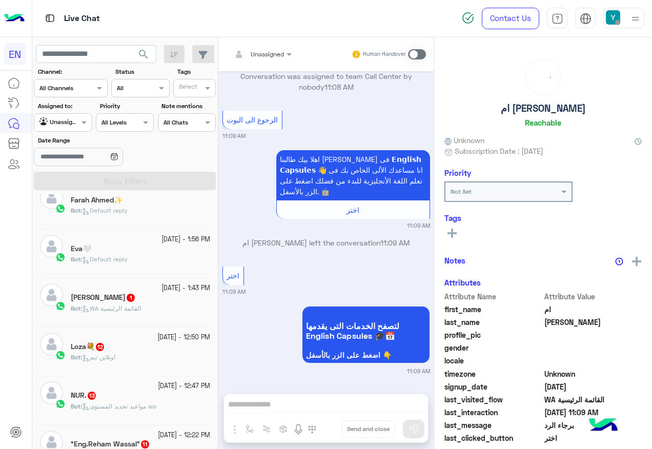
click at [172, 300] on div "[PERSON_NAME] 1" at bounding box center [140, 298] width 139 height 11
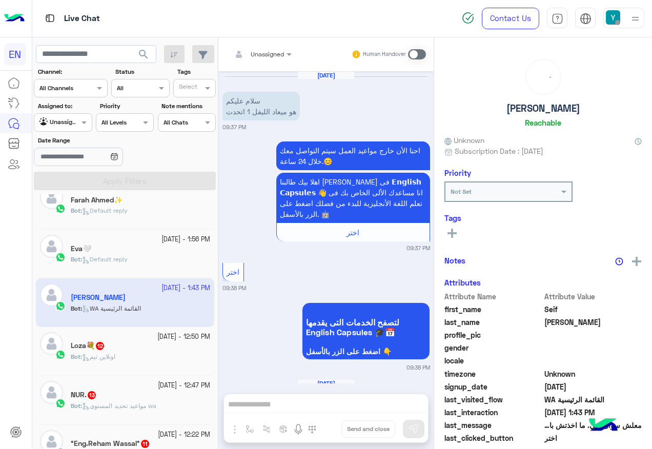
scroll to position [697, 0]
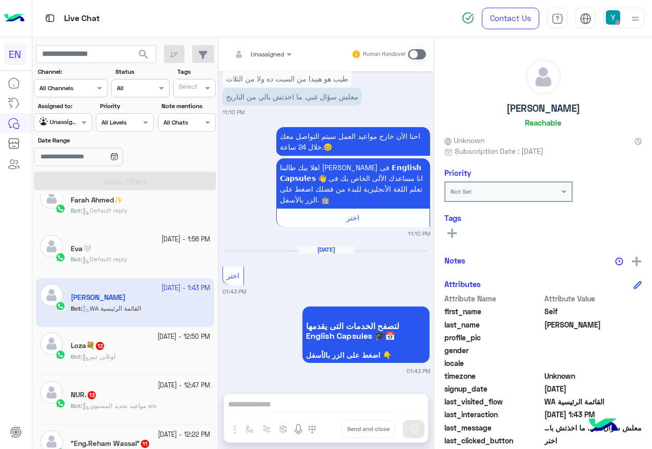
click at [108, 352] on div "Loza💐 12" at bounding box center [140, 347] width 139 height 11
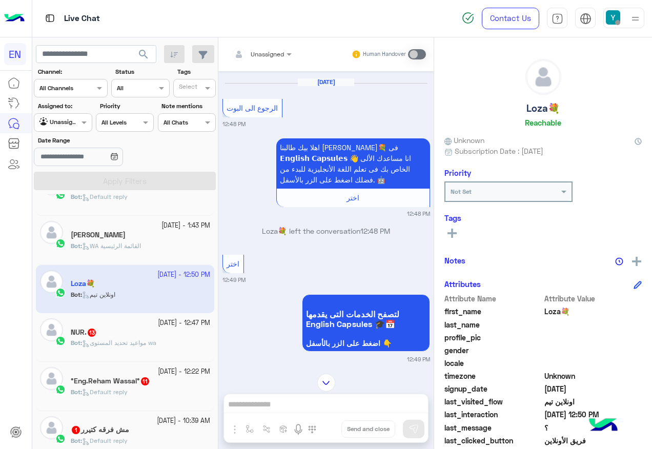
scroll to position [513, 0]
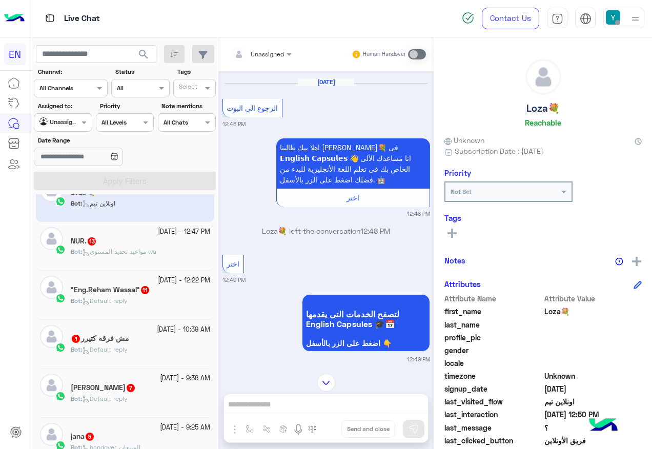
click at [126, 256] on p "Bot : مواعيد تحديد المستوى wa" at bounding box center [114, 251] width 86 height 9
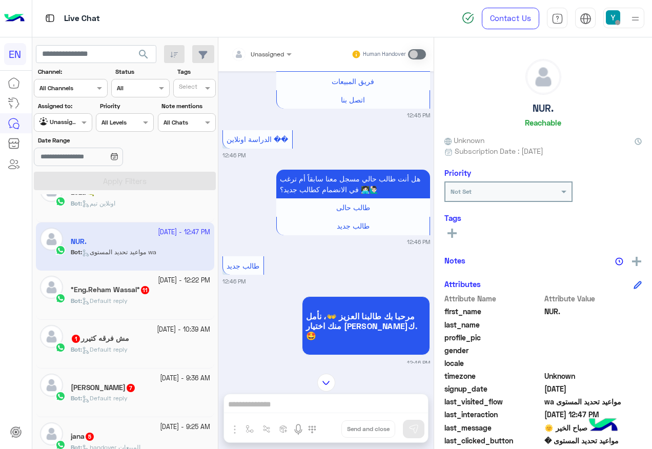
scroll to position [372, 0]
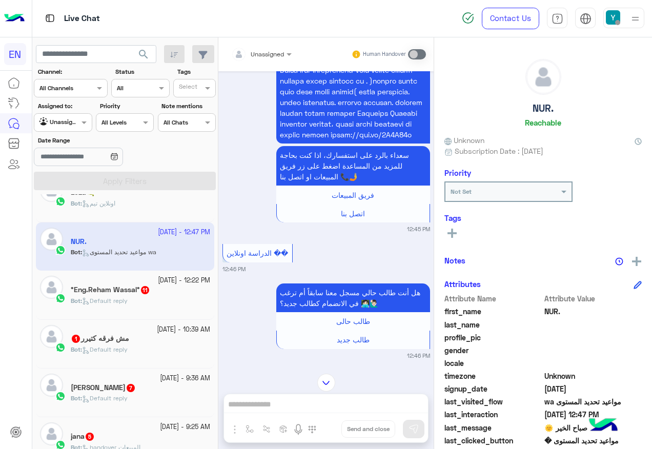
click at [255, 54] on input "text" at bounding box center [249, 52] width 36 height 9
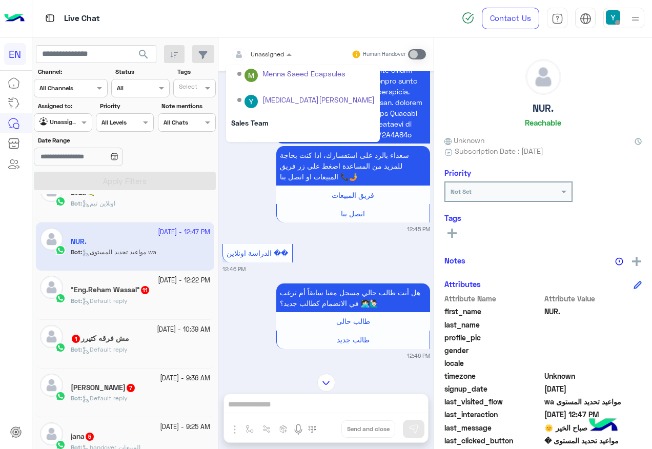
scroll to position [170, 0]
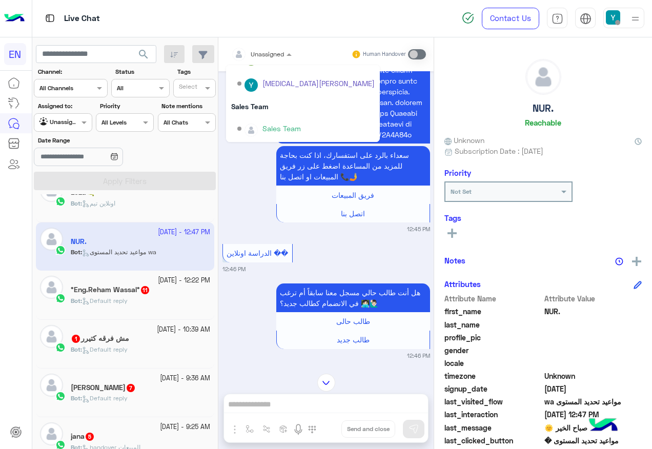
click at [280, 122] on div "Sales Team" at bounding box center [305, 129] width 137 height 18
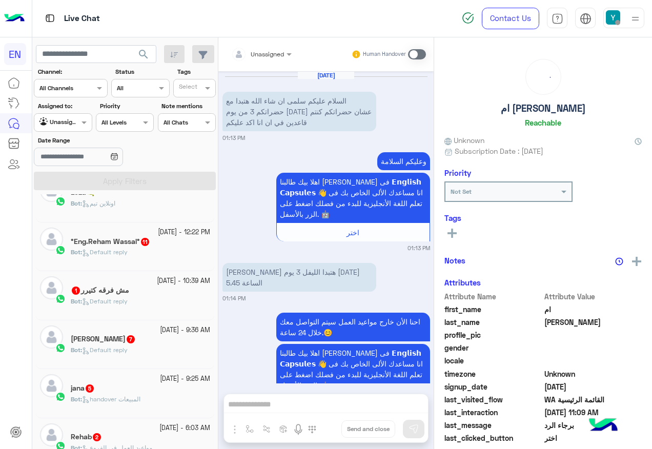
scroll to position [674, 0]
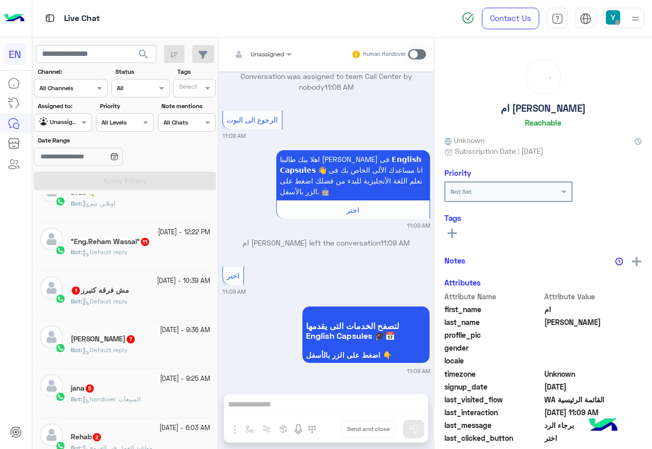
click at [183, 237] on div "°Eng.Reham Wassal° 11" at bounding box center [140, 242] width 139 height 11
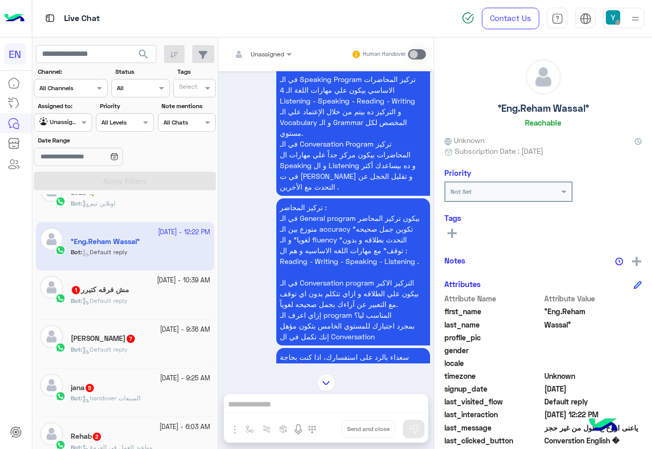
scroll to position [1623, 0]
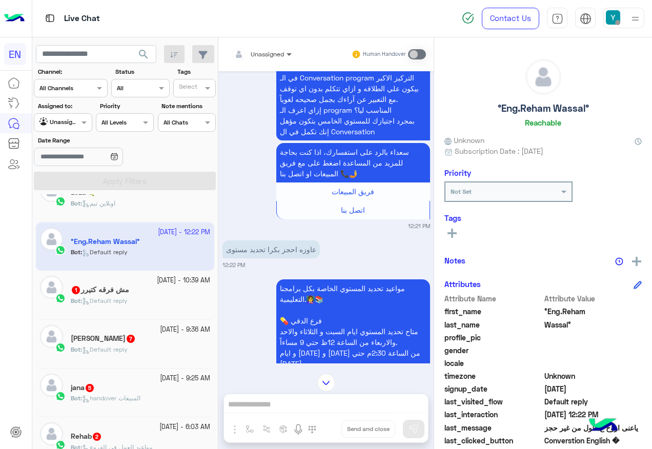
click at [285, 57] on span at bounding box center [290, 54] width 13 height 11
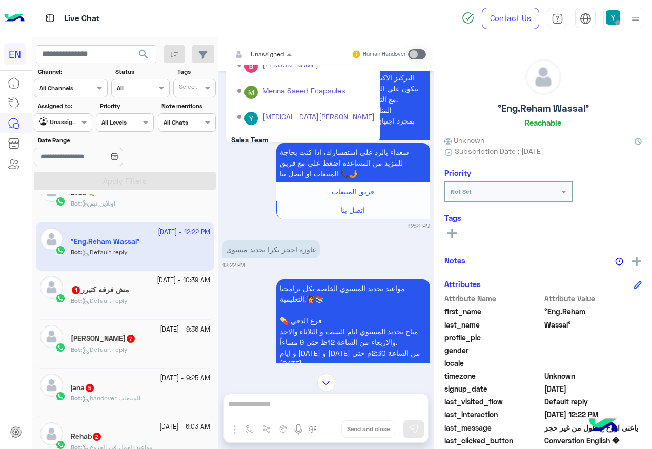
scroll to position [170, 0]
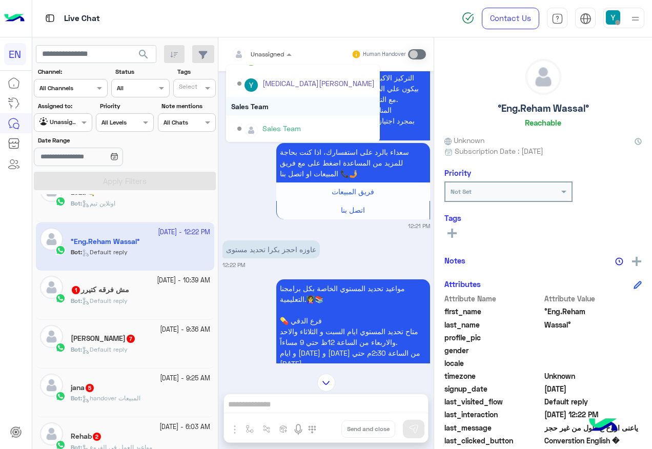
click at [292, 114] on div "Sales Team" at bounding box center [303, 106] width 154 height 19
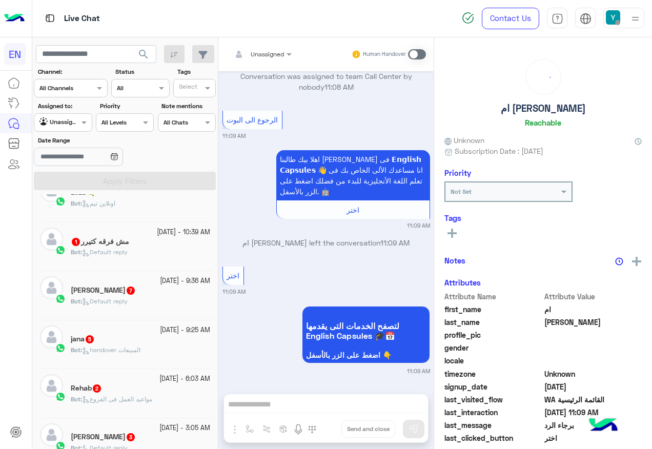
click at [145, 256] on div "Bot : Default reply" at bounding box center [140, 257] width 139 height 18
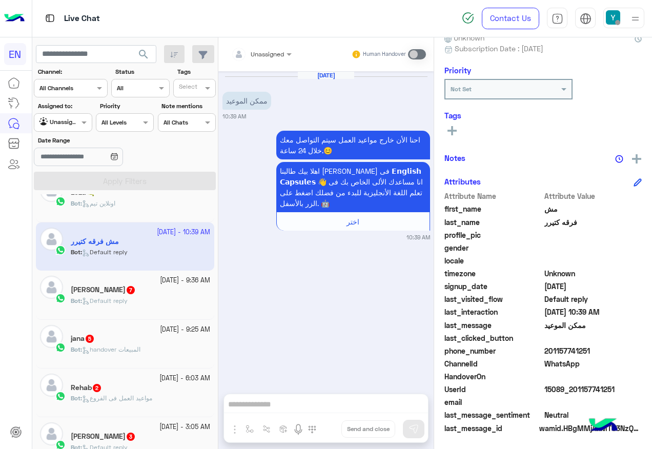
drag, startPoint x: 547, startPoint y: 351, endPoint x: 652, endPoint y: 349, distance: 104.6
click at [652, 349] on html "EN Live Chat Contact Us Help Center عربي English search Channel: Channel All Ch…" at bounding box center [326, 224] width 652 height 449
drag, startPoint x: 652, startPoint y: 349, endPoint x: 567, endPoint y: 362, distance: 85.5
click at [567, 362] on span "WhatsApp" at bounding box center [594, 363] width 98 height 11
drag, startPoint x: 546, startPoint y: 349, endPoint x: 607, endPoint y: 345, distance: 60.6
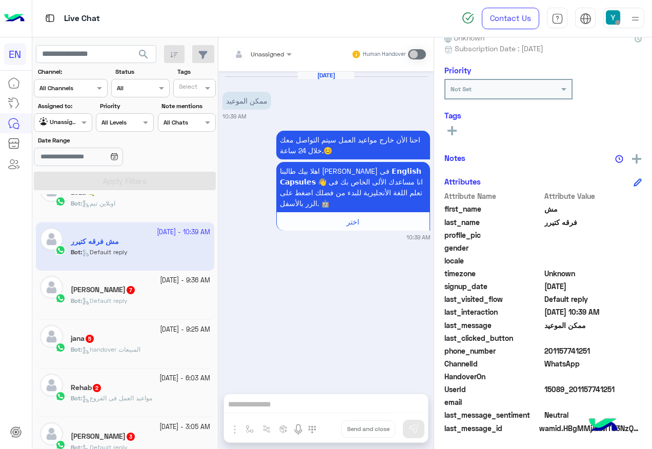
click at [607, 346] on span "201157741251" at bounding box center [594, 351] width 98 height 11
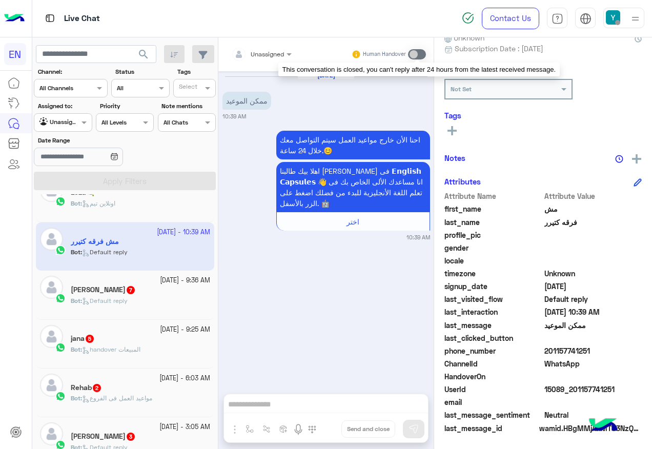
click at [421, 53] on span at bounding box center [417, 54] width 18 height 10
click at [412, 50] on span at bounding box center [417, 54] width 18 height 10
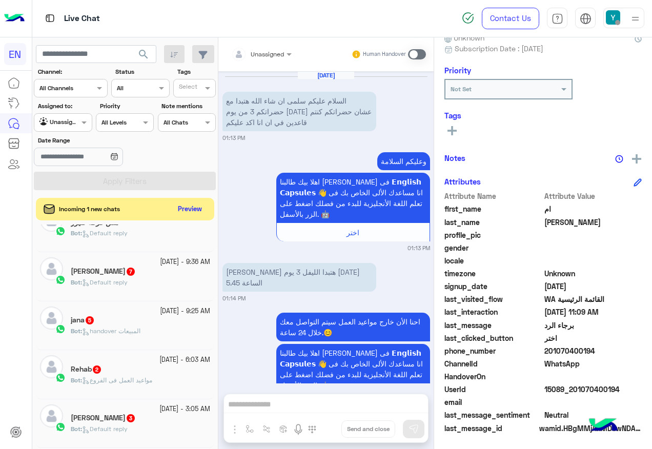
scroll to position [674, 0]
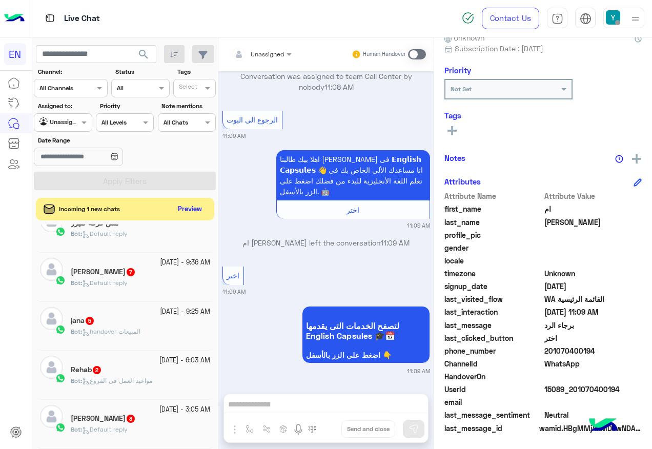
click at [143, 284] on div "Bot : Default reply" at bounding box center [140, 287] width 139 height 18
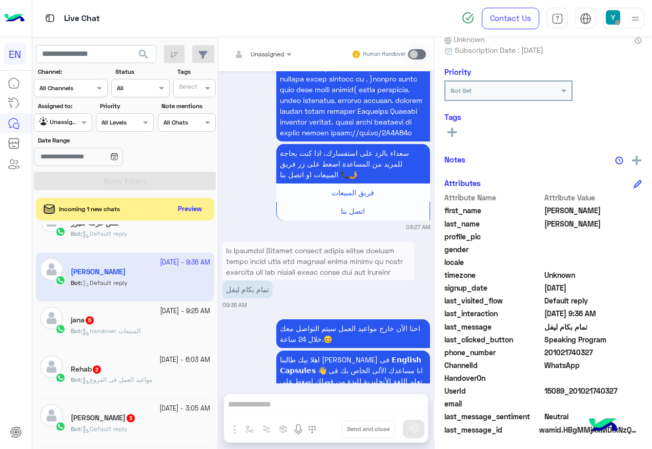
scroll to position [103, 0]
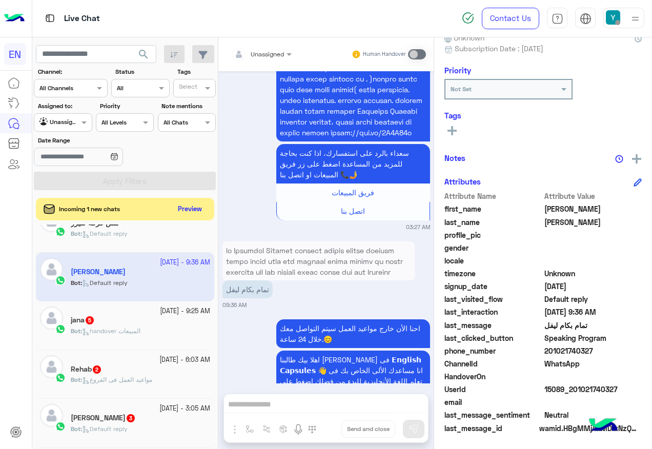
click at [267, 57] on span "Unassigned" at bounding box center [267, 54] width 33 height 8
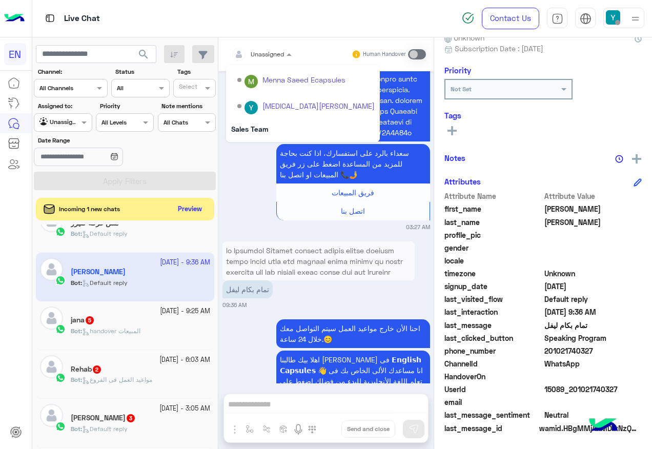
scroll to position [170, 0]
click at [290, 113] on div "Sales Team" at bounding box center [303, 106] width 154 height 19
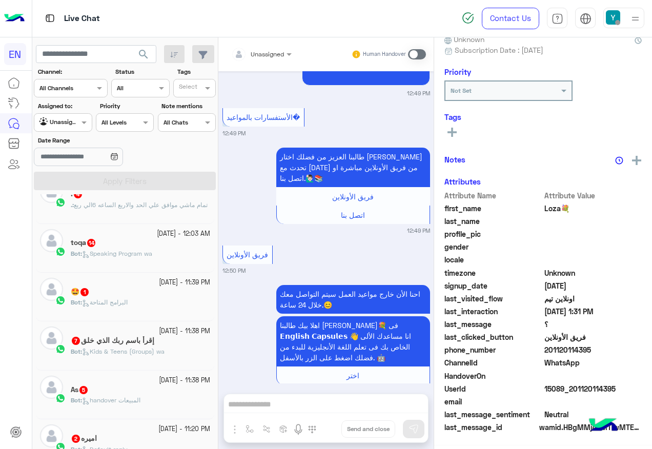
scroll to position [5, 0]
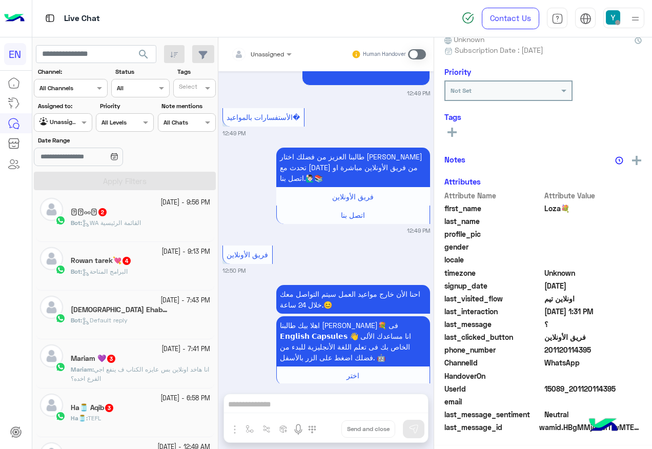
click at [182, 211] on div "𝒜𝓈ℴℴ𓂀 2" at bounding box center [140, 213] width 139 height 11
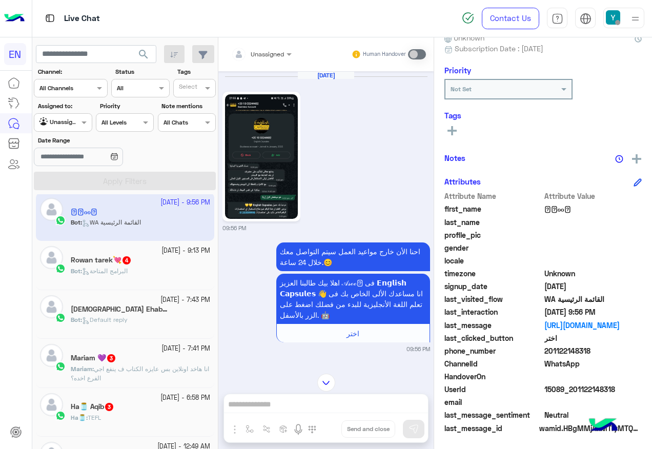
click at [260, 186] on img at bounding box center [261, 156] width 73 height 125
drag, startPoint x: 546, startPoint y: 351, endPoint x: 618, endPoint y: 347, distance: 71.9
click at [618, 347] on span "201122148318" at bounding box center [594, 351] width 98 height 11
click at [141, 258] on div "Rowan tarek💘 4" at bounding box center [140, 261] width 139 height 11
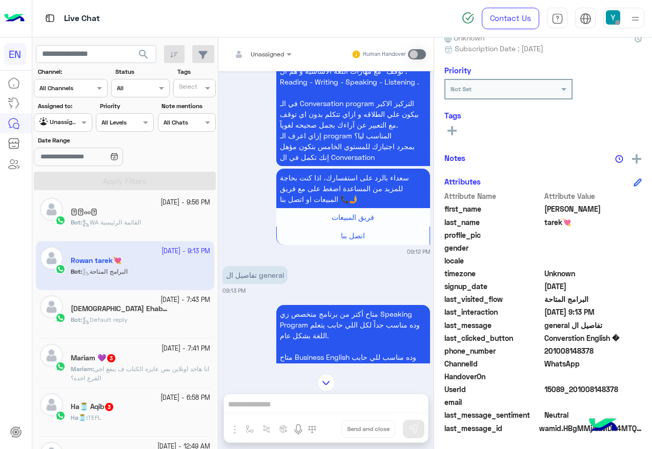
scroll to position [771, 0]
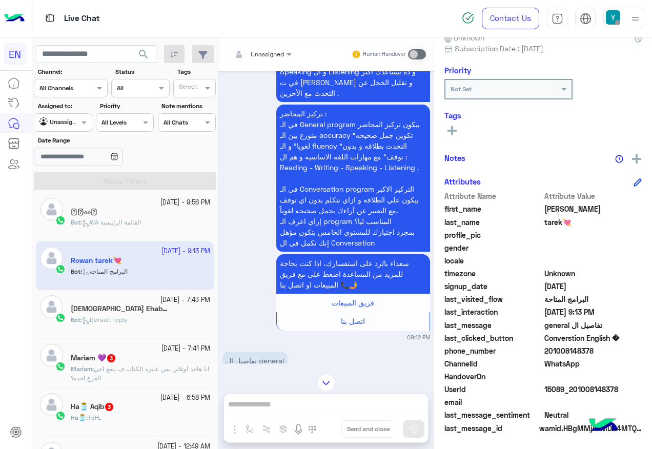
click at [272, 56] on div at bounding box center [261, 53] width 71 height 10
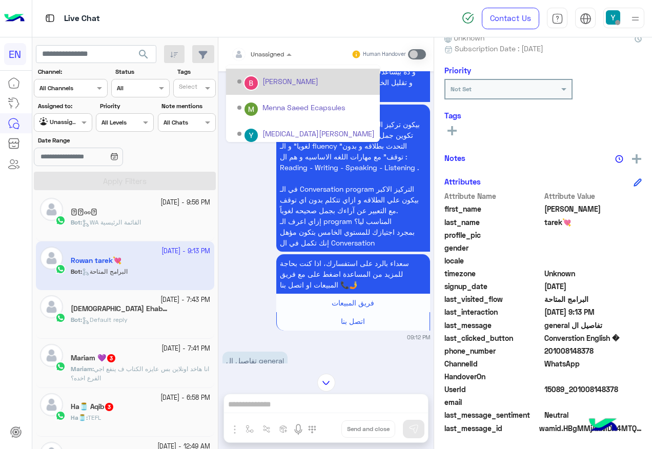
scroll to position [170, 0]
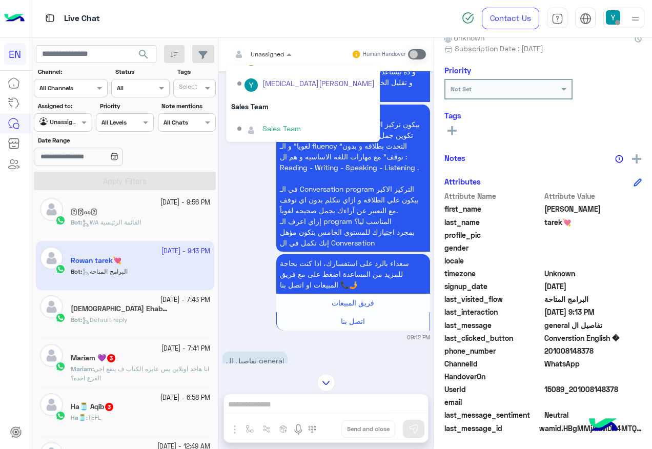
click at [277, 95] on div "[MEDICAL_DATA][PERSON_NAME]" at bounding box center [303, 84] width 154 height 26
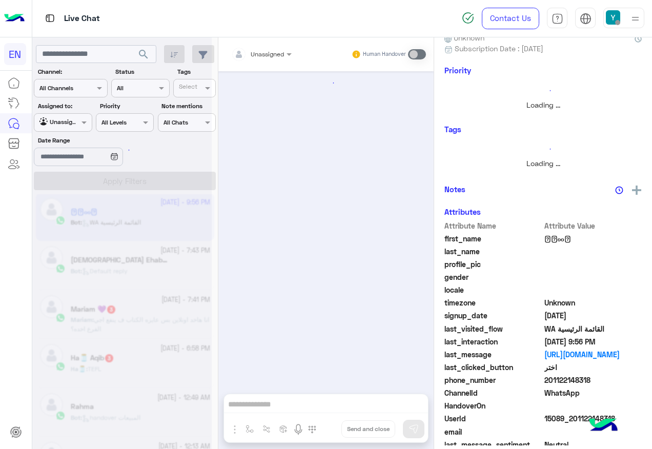
scroll to position [97, 0]
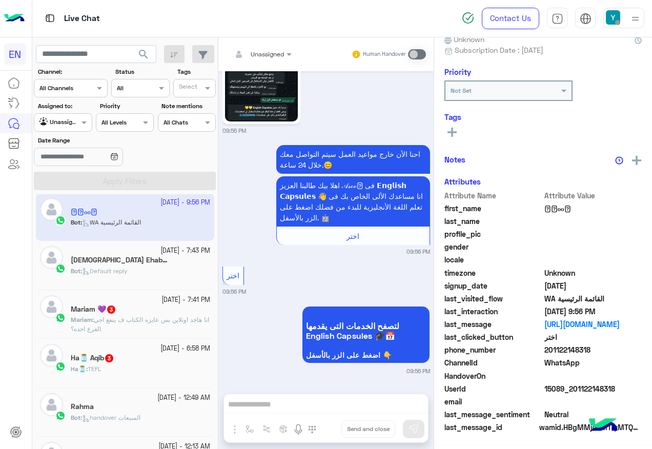
click at [163, 259] on span "9" at bounding box center [168, 259] width 10 height 9
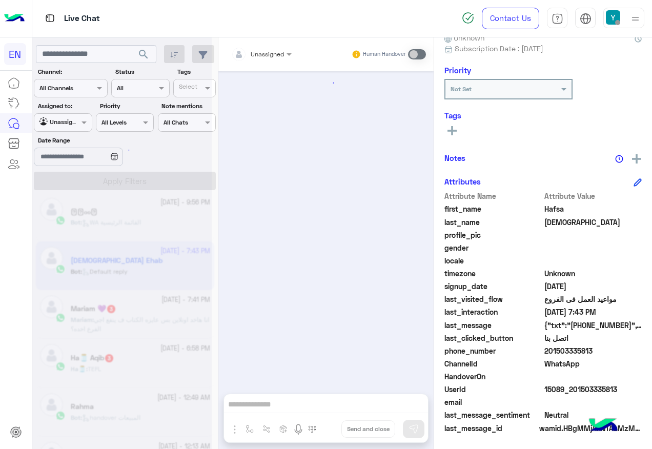
scroll to position [1701, 0]
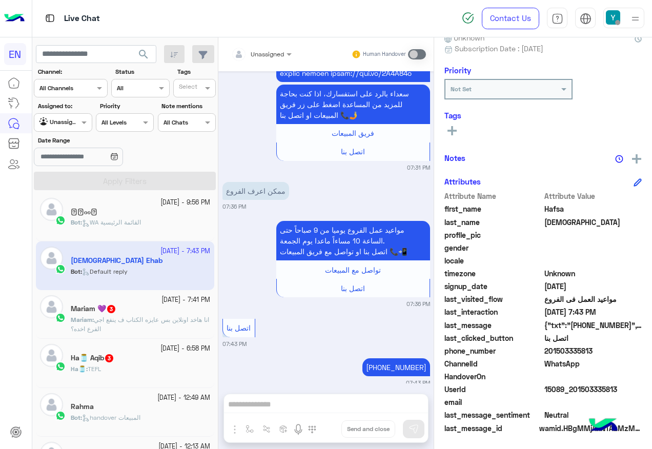
click at [278, 51] on div at bounding box center [261, 53] width 71 height 10
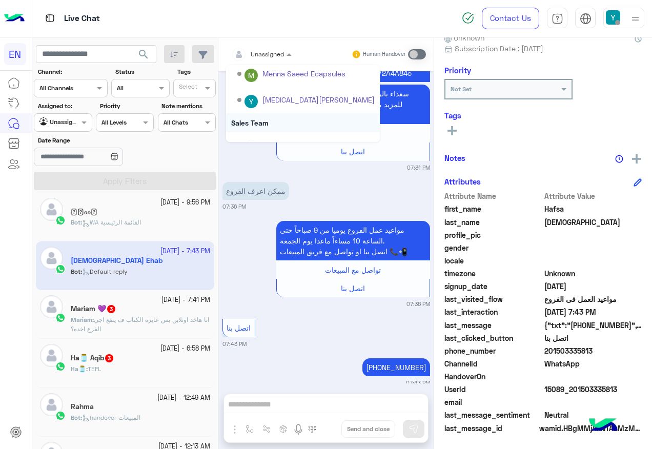
scroll to position [170, 0]
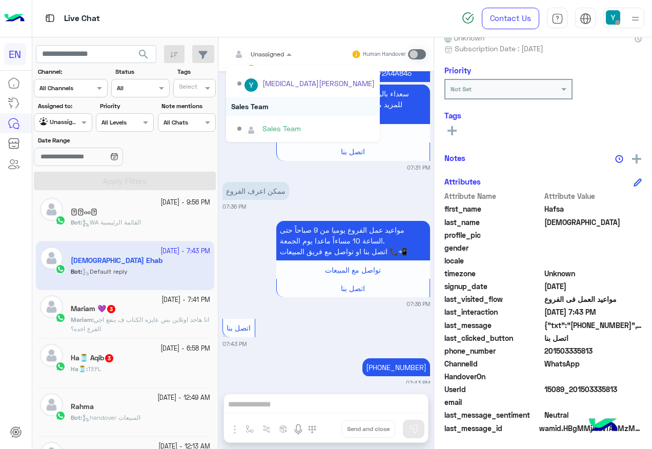
click at [287, 113] on div "Sales Team" at bounding box center [303, 106] width 154 height 19
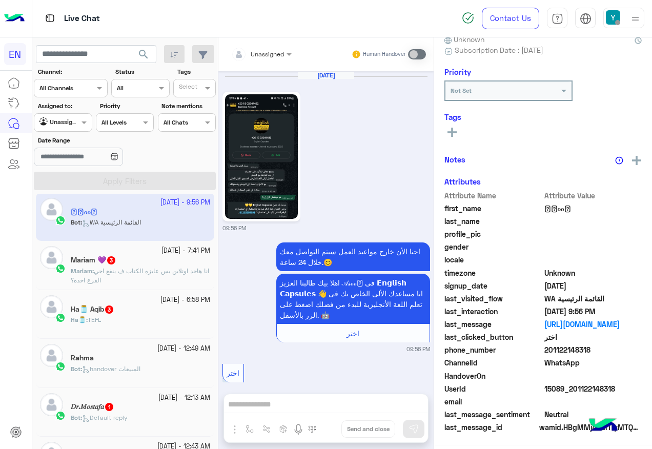
scroll to position [97, 0]
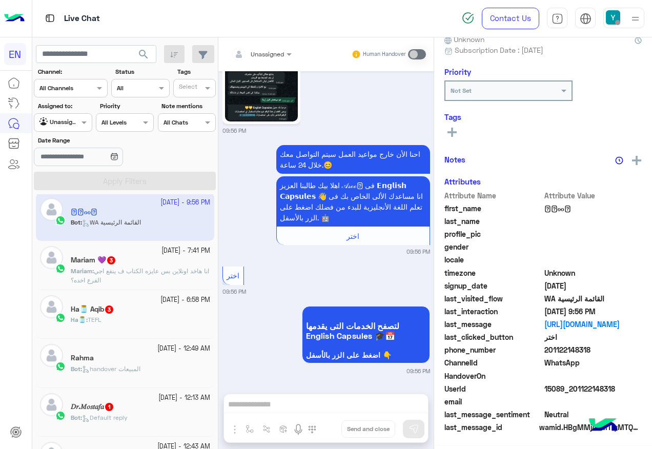
click at [135, 278] on p "Mariam : انا هاخد اونلاين بس عايزه الكتاب ف ينفع اجي الفرع اخده؟" at bounding box center [140, 276] width 139 height 18
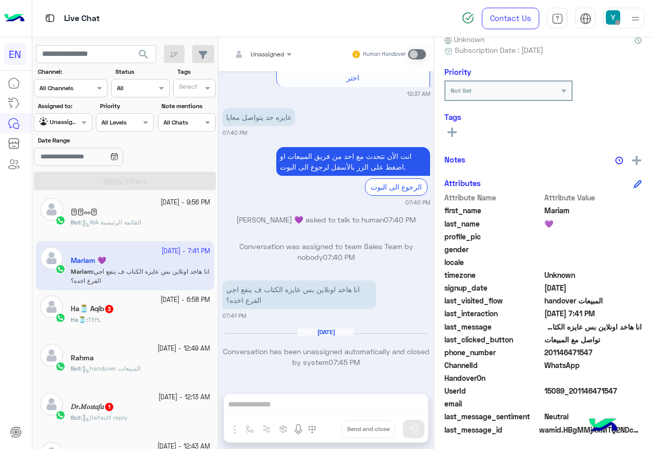
scroll to position [103, 0]
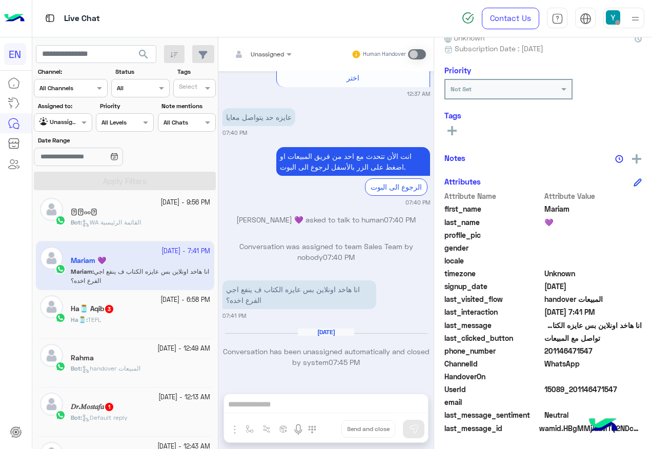
click at [163, 309] on div "Ha🫙 Aqib 3" at bounding box center [140, 310] width 139 height 11
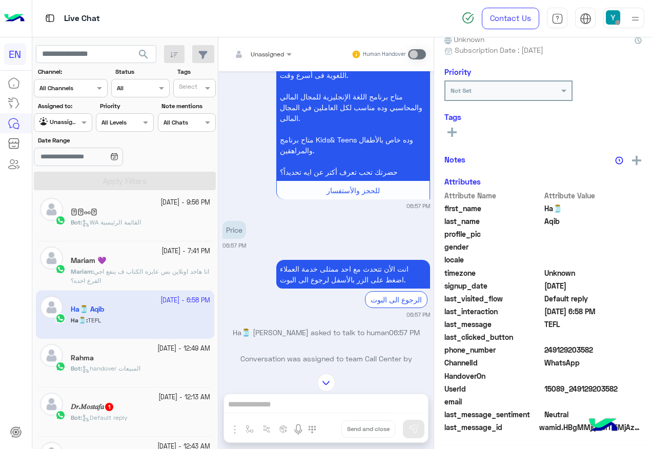
scroll to position [172, 0]
click at [275, 49] on div at bounding box center [261, 53] width 71 height 10
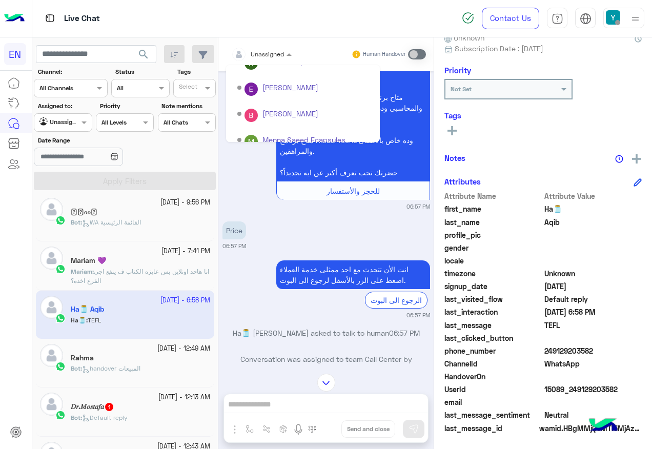
scroll to position [170, 0]
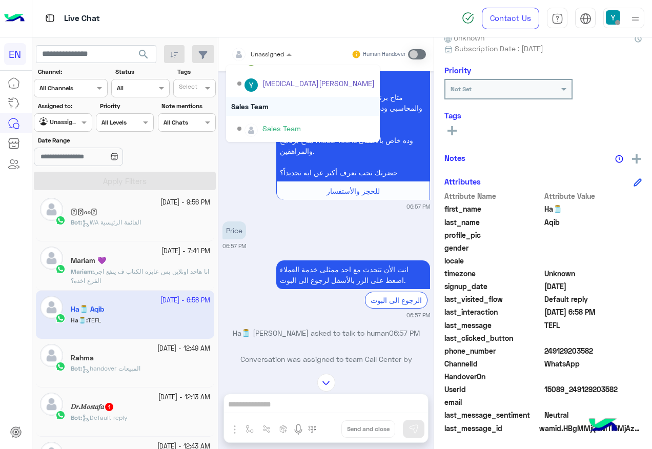
click at [260, 105] on div "Sales Team" at bounding box center [303, 106] width 154 height 19
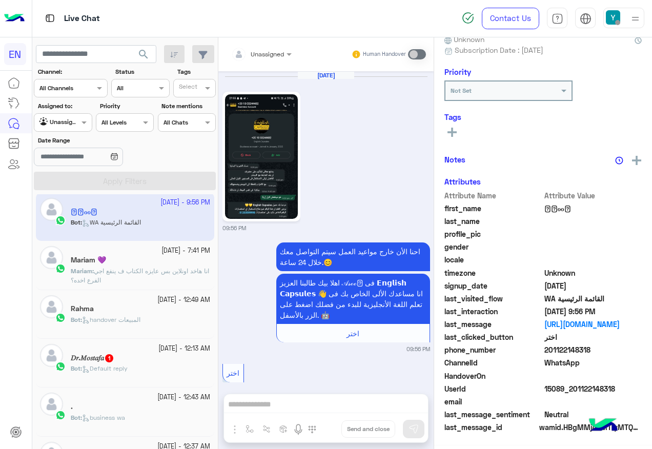
scroll to position [97, 0]
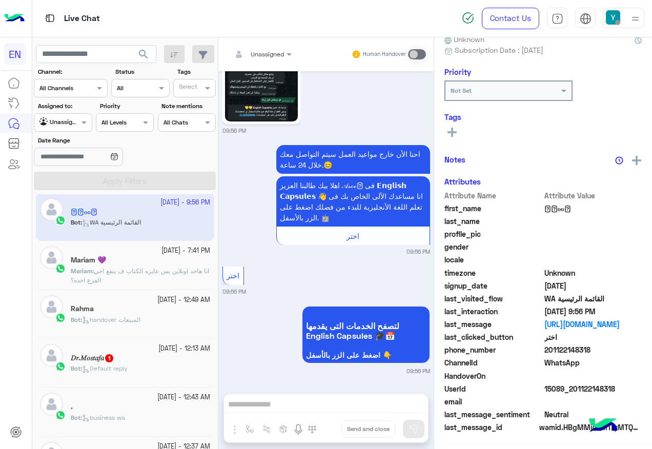
click at [131, 360] on div "𝐷𝑟.𝑀𝑜𝑠𝑡𝑎𝑓𝑎 1" at bounding box center [140, 359] width 139 height 11
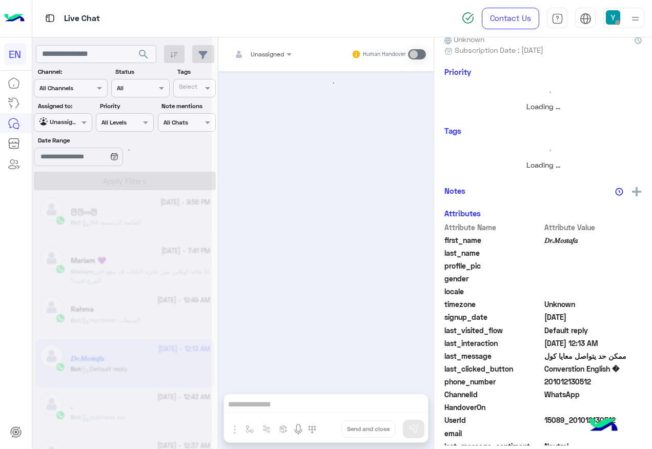
scroll to position [103, 0]
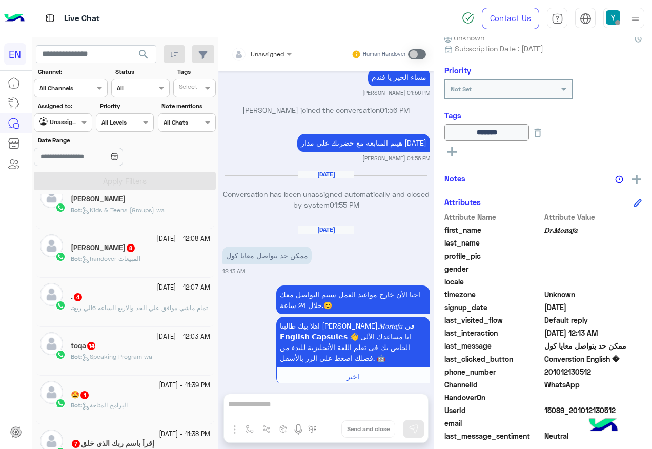
click at [162, 248] on div "[PERSON_NAME] 8" at bounding box center [140, 249] width 139 height 11
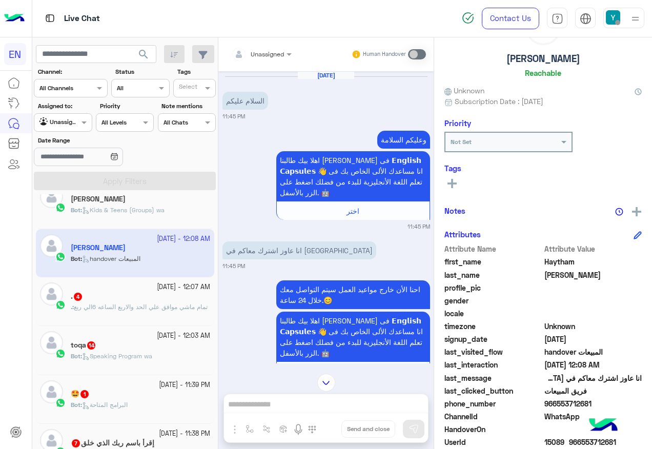
click at [284, 57] on span "Unassigned" at bounding box center [267, 54] width 33 height 8
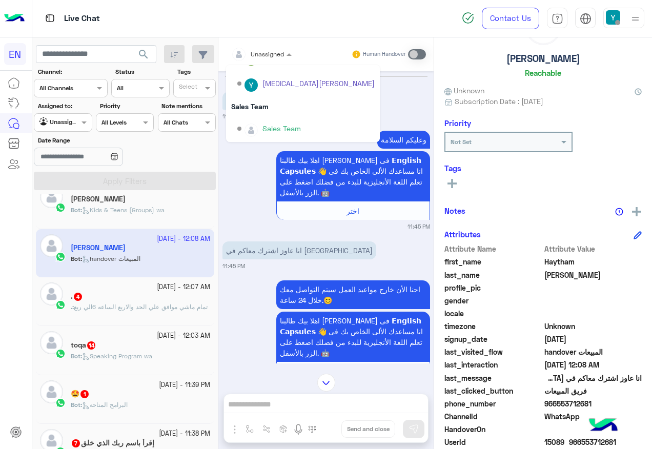
click at [276, 112] on div "Sales Team" at bounding box center [303, 106] width 154 height 19
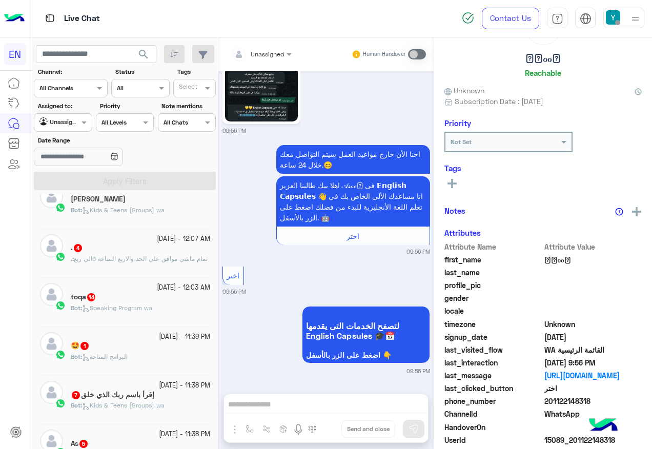
click at [157, 243] on small "[DATE] - 12:07 AM" at bounding box center [183, 239] width 53 height 10
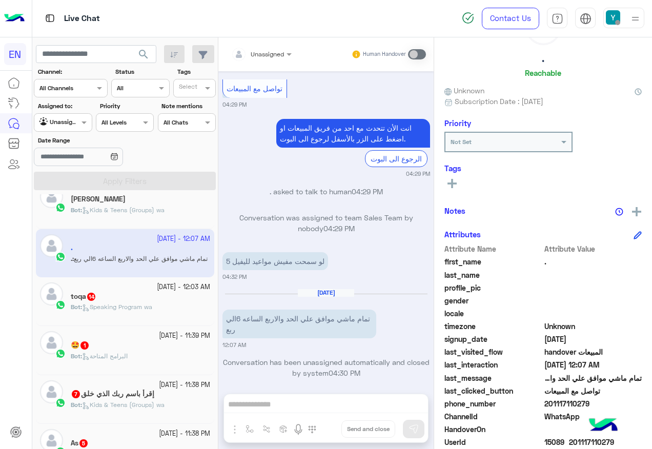
click at [561, 401] on span "201117110279" at bounding box center [594, 403] width 98 height 11
click at [295, 310] on p "تمام ماشي موافق علي الحد والاربع الساعه 6الي ربع" at bounding box center [300, 324] width 154 height 29
drag, startPoint x: 334, startPoint y: 307, endPoint x: 226, endPoint y: 322, distance: 109.3
click at [226, 322] on p "تمام ماشي موافق علي الحد والاربع الساعه 6الي ربع" at bounding box center [300, 324] width 154 height 29
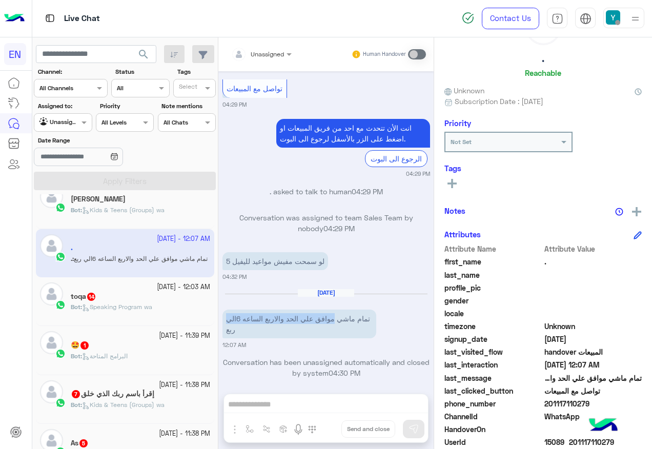
click at [451, 179] on icon at bounding box center [452, 183] width 9 height 9
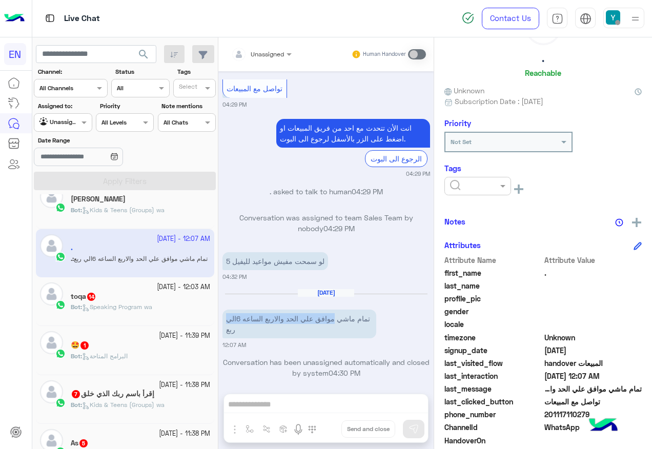
click at [477, 189] on input "text" at bounding box center [465, 184] width 31 height 9
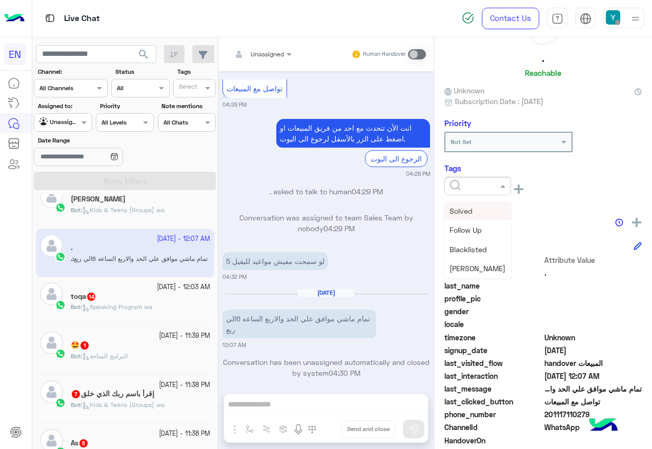
click at [481, 216] on div "Solved" at bounding box center [478, 211] width 67 height 19
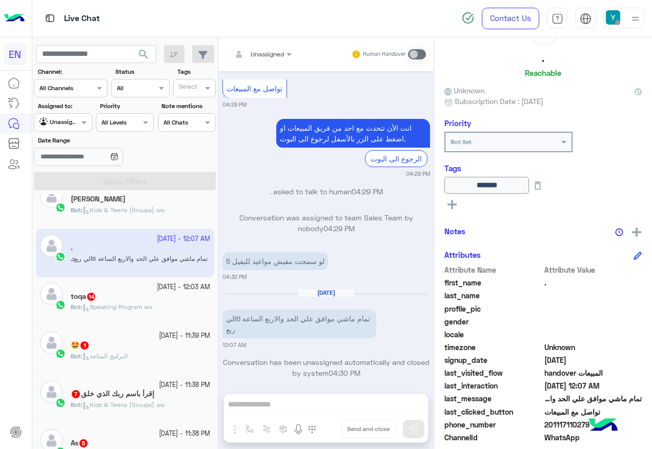
click at [146, 300] on div "toqa 14" at bounding box center [140, 297] width 139 height 11
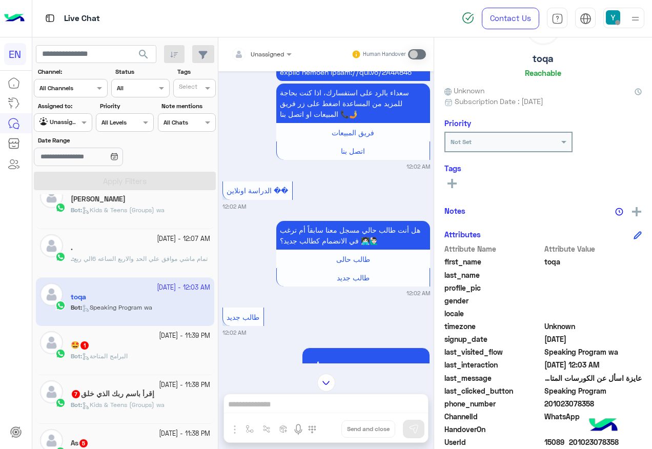
scroll to position [996, 0]
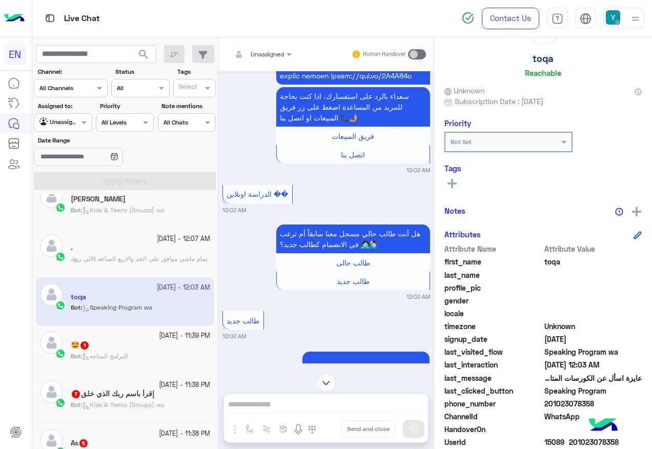
click at [271, 53] on div at bounding box center [261, 53] width 71 height 10
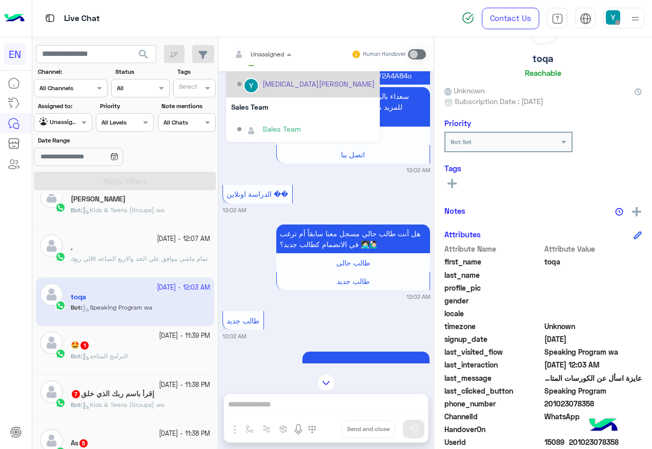
scroll to position [170, 0]
click at [284, 95] on div "[MEDICAL_DATA][PERSON_NAME]" at bounding box center [303, 84] width 154 height 26
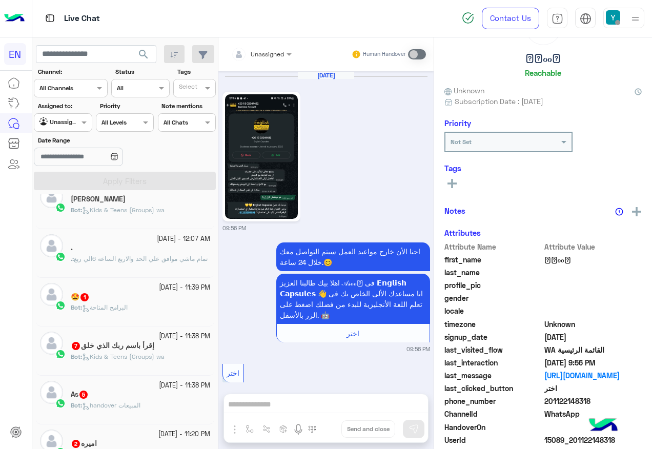
scroll to position [97, 0]
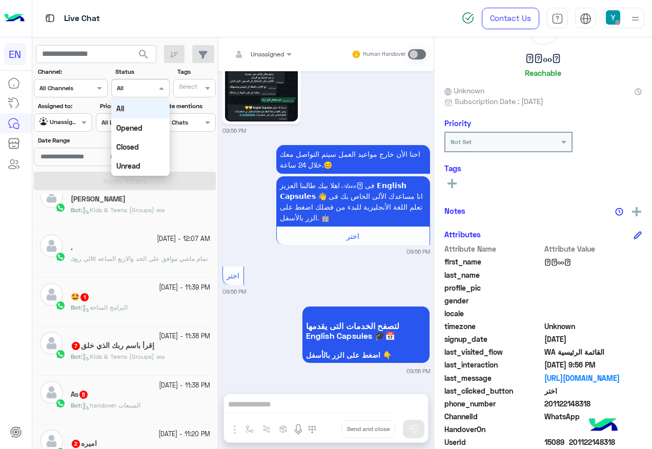
click at [140, 87] on input "text" at bounding box center [129, 87] width 24 height 9
click at [180, 120] on input "text" at bounding box center [176, 121] width 24 height 9
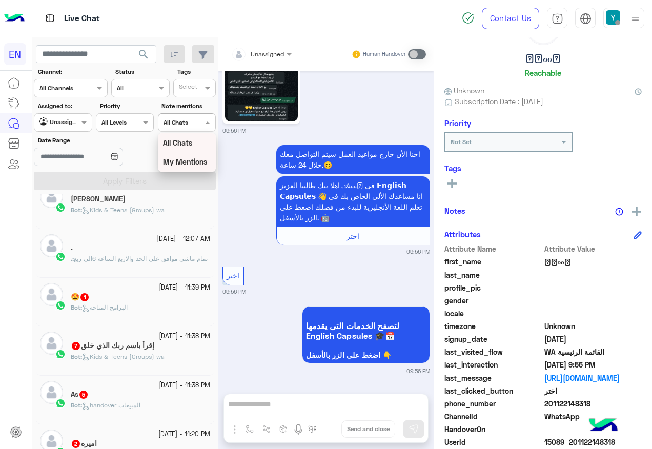
click at [194, 161] on b "My Mentions" at bounding box center [185, 161] width 44 height 9
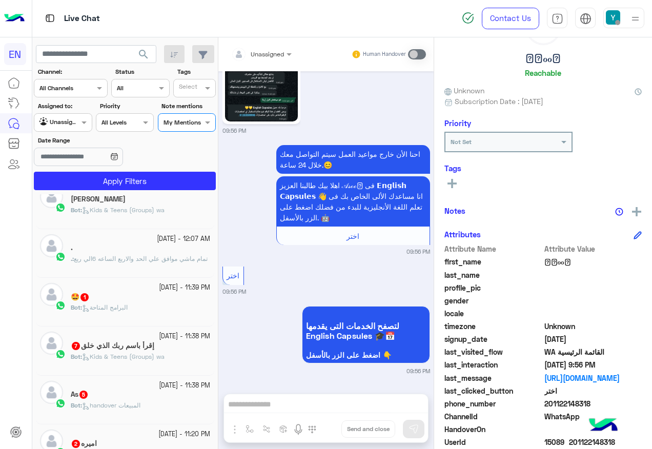
click at [192, 169] on section "Channel: Channel All Channels Status Channel All Tags Select Assigned to: Agent…" at bounding box center [125, 128] width 171 height 123
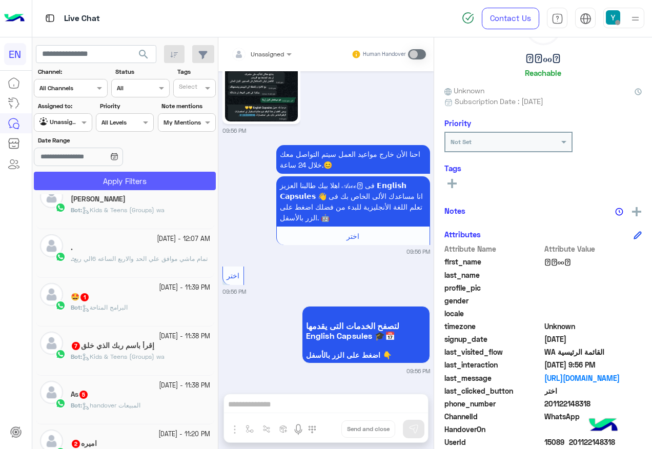
click at [191, 172] on button "Apply Filters" at bounding box center [125, 181] width 182 height 18
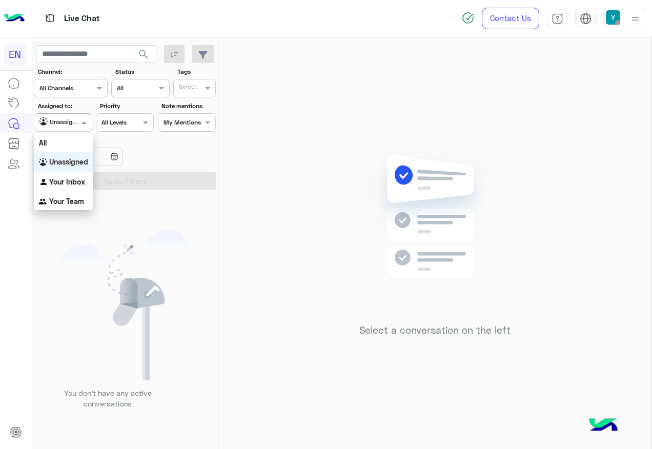
click at [69, 123] on div at bounding box center [62, 121] width 57 height 10
click at [68, 165] on b "Unassigned" at bounding box center [68, 161] width 39 height 9
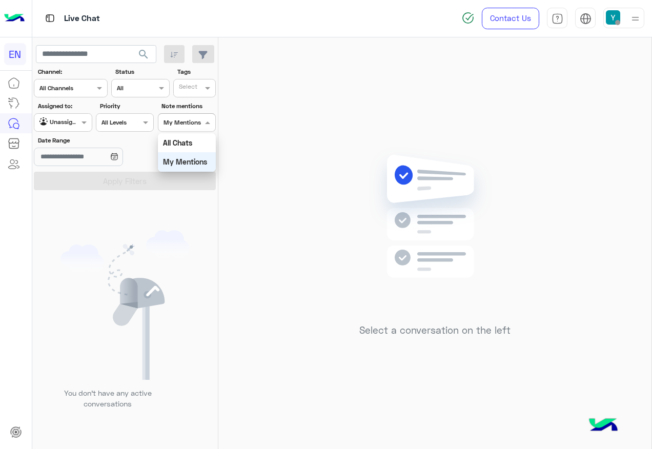
click at [189, 125] on div at bounding box center [186, 121] width 57 height 10
click at [189, 144] on b "All Chats" at bounding box center [177, 142] width 29 height 9
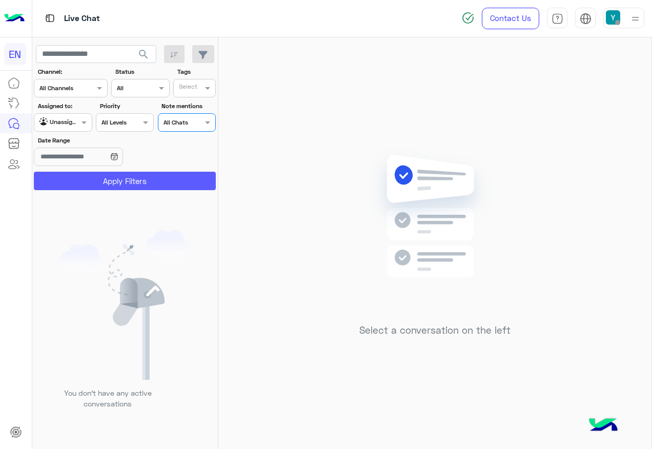
drag, startPoint x: 145, startPoint y: 168, endPoint x: 139, endPoint y: 179, distance: 13.3
click at [144, 171] on section "Channel: Channel All Channels Status Channel All Tags Select Assigned to: Agent…" at bounding box center [125, 128] width 171 height 123
click at [139, 179] on button "Apply Filters" at bounding box center [125, 181] width 182 height 18
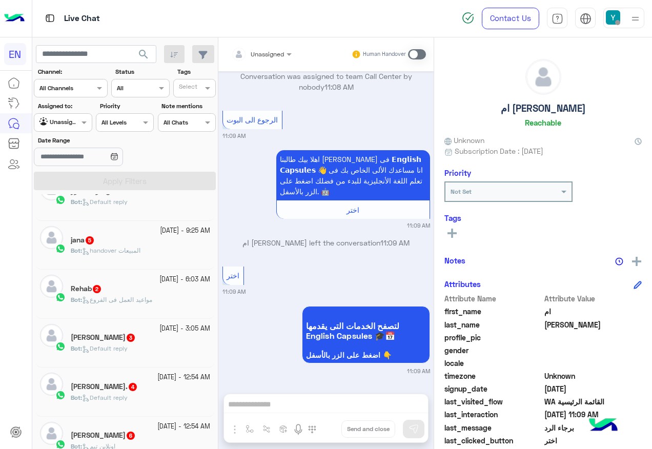
scroll to position [513, 0]
click at [119, 274] on div "[DATE] - 6:03 AM Rehab 2 Bot : مواعيد العمل فى الفروع" at bounding box center [125, 295] width 178 height 49
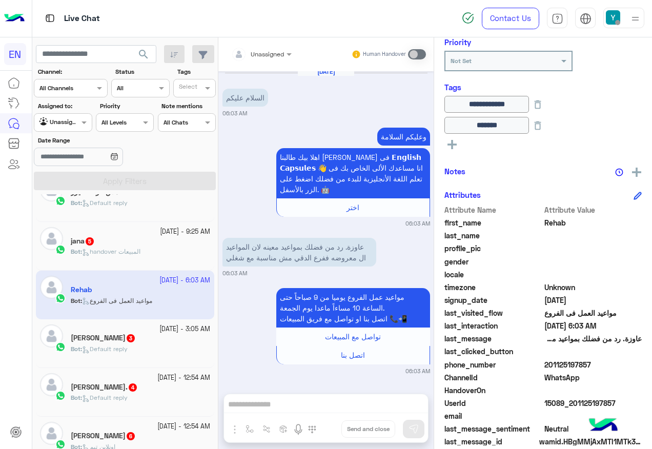
scroll to position [145, 0]
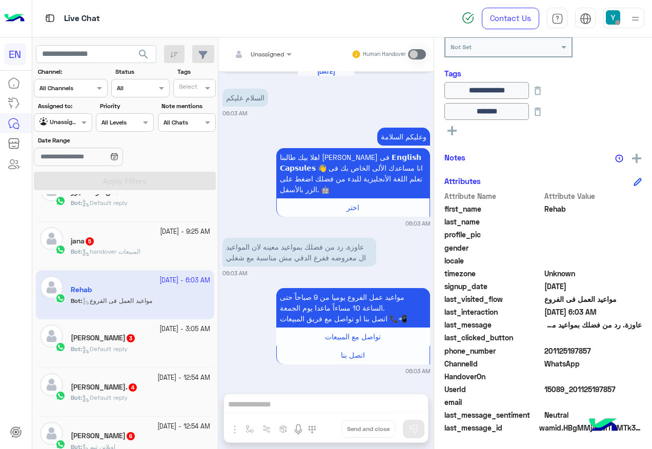
click at [574, 346] on span "201125197857" at bounding box center [594, 351] width 98 height 11
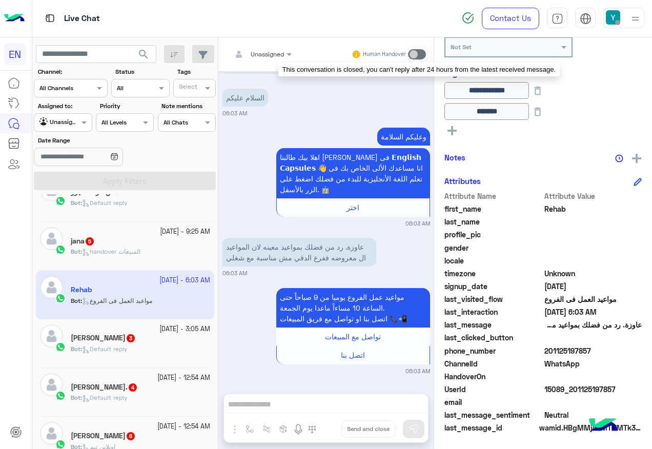
click at [418, 52] on span at bounding box center [417, 54] width 18 height 10
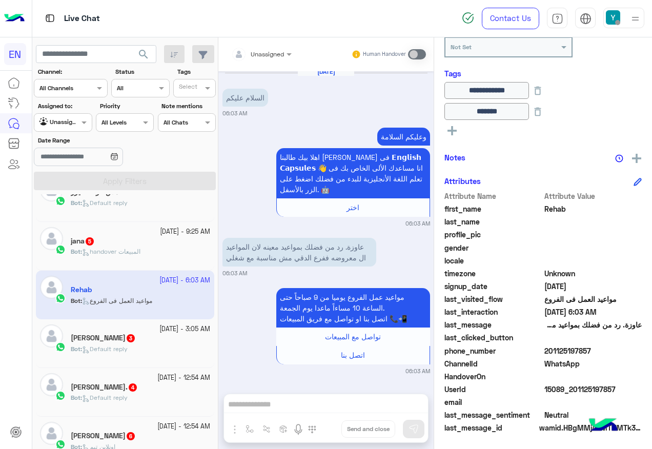
click at [138, 240] on div "jana 5" at bounding box center [140, 242] width 139 height 11
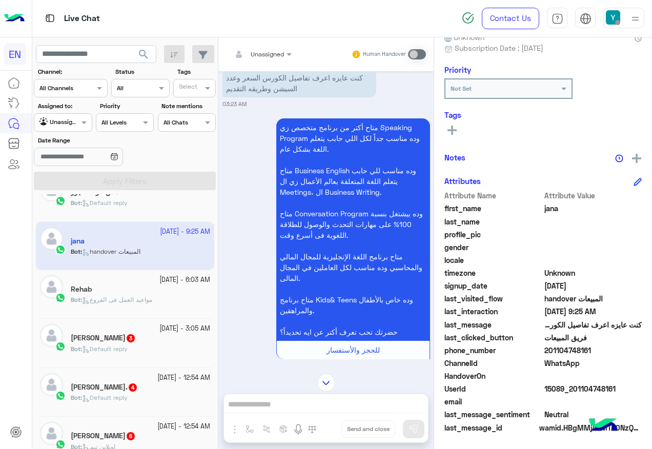
scroll to position [70, 0]
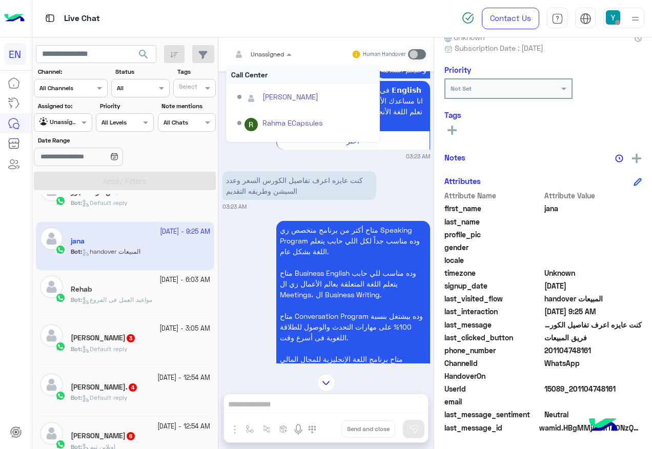
click at [267, 55] on input "text" at bounding box center [249, 52] width 36 height 9
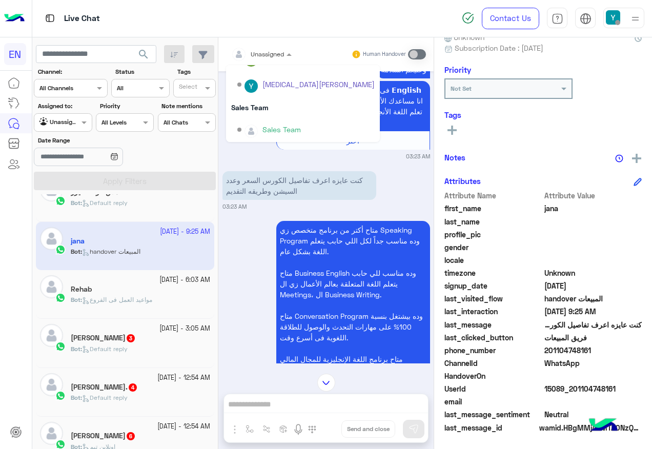
scroll to position [170, 0]
click at [280, 99] on div "Sales Team" at bounding box center [303, 106] width 154 height 19
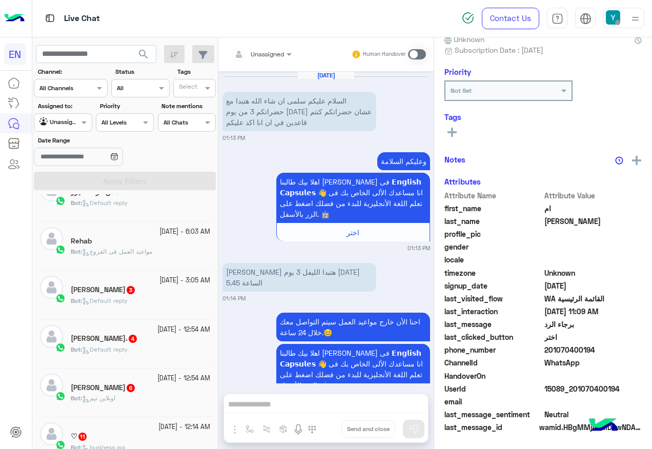
scroll to position [674, 0]
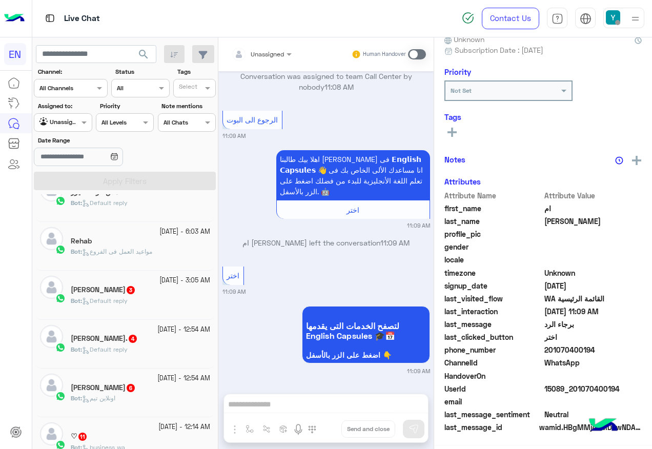
click at [136, 263] on div "Bot : مواعيد العمل فى الفروع" at bounding box center [140, 256] width 139 height 18
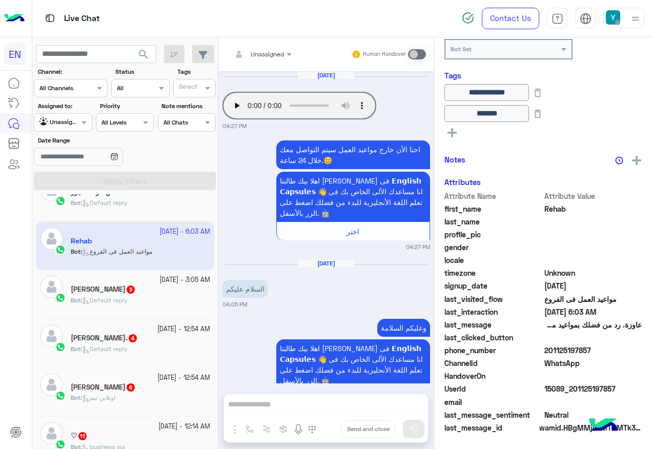
scroll to position [973, 0]
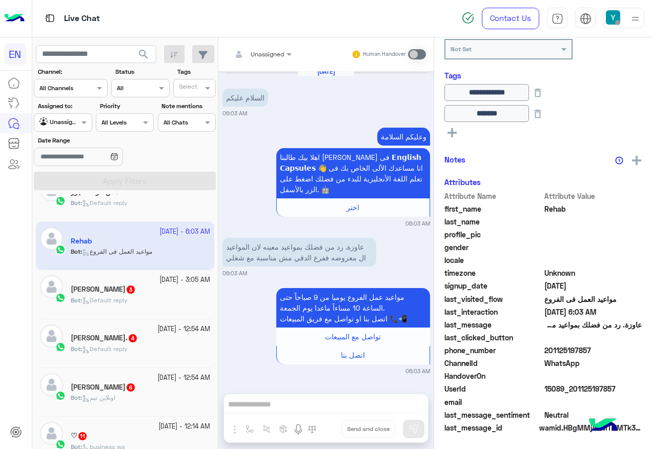
click at [131, 289] on div "[PERSON_NAME] 3" at bounding box center [140, 290] width 139 height 11
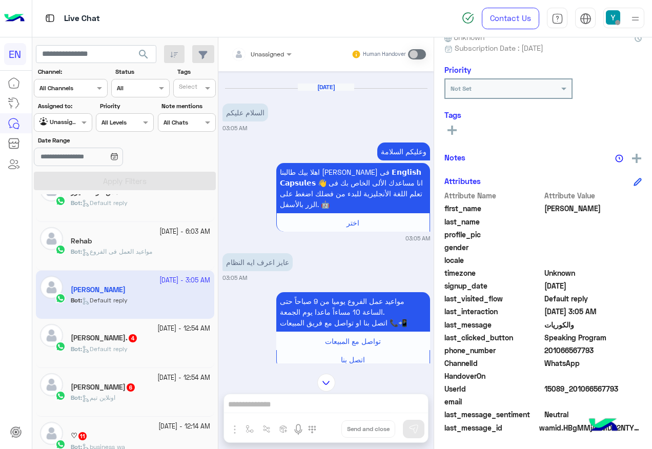
scroll to position [1894, 0]
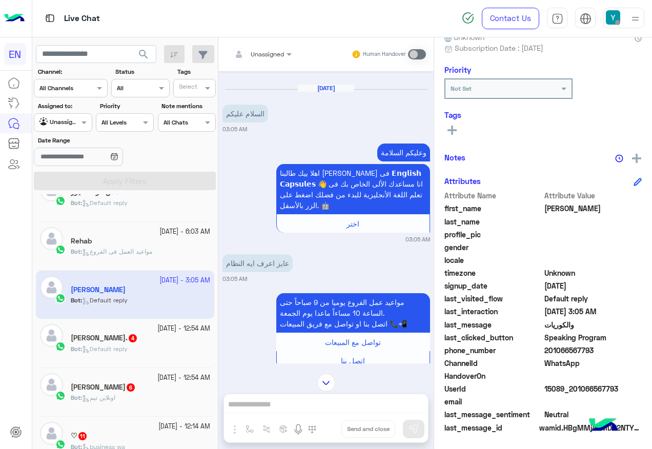
drag, startPoint x: 268, startPoint y: 43, endPoint x: 262, endPoint y: 54, distance: 13.1
click at [268, 44] on div "Unassigned Human Handover" at bounding box center [325, 54] width 215 height 34
click at [268, 63] on div "Unassigned" at bounding box center [257, 54] width 53 height 21
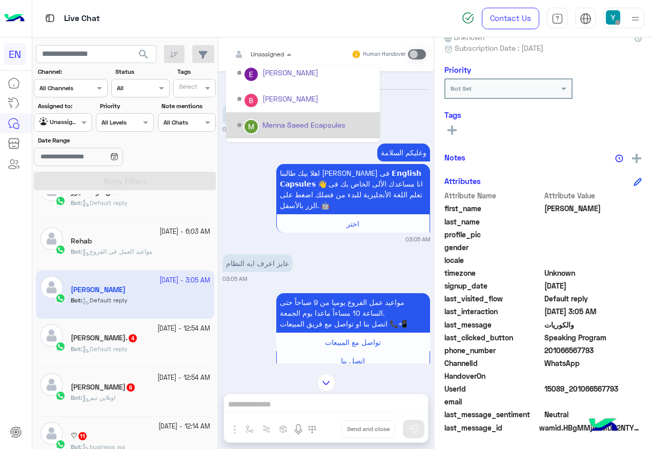
scroll to position [170, 0]
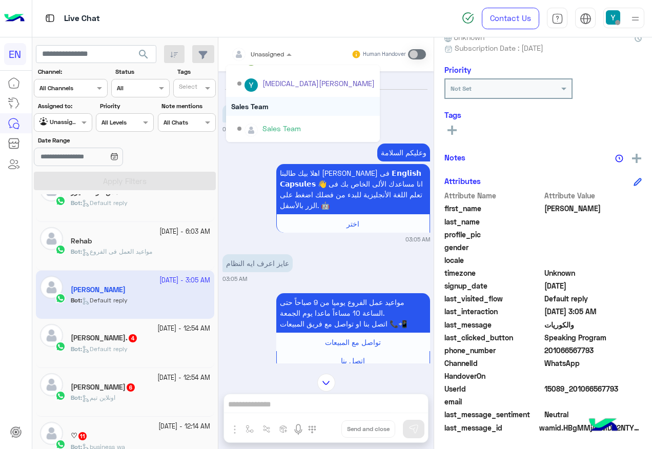
click at [272, 115] on div "Sales Team" at bounding box center [303, 106] width 154 height 19
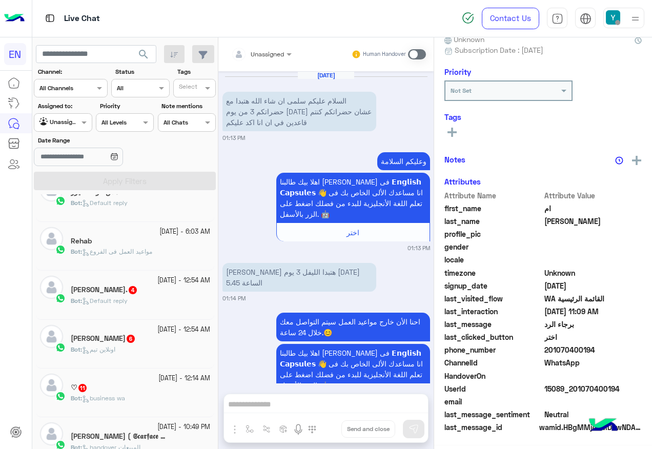
scroll to position [674, 0]
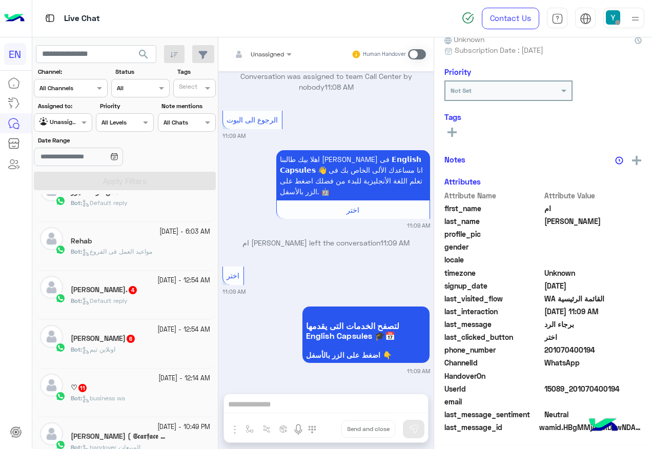
click at [144, 289] on div "[PERSON_NAME]. 4" at bounding box center [140, 291] width 139 height 11
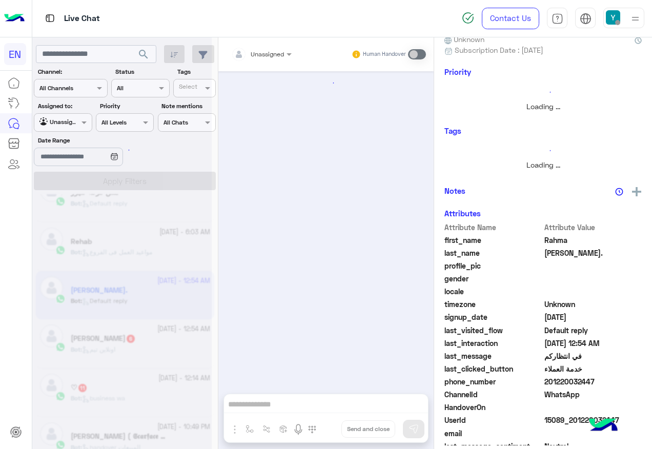
scroll to position [513, 0]
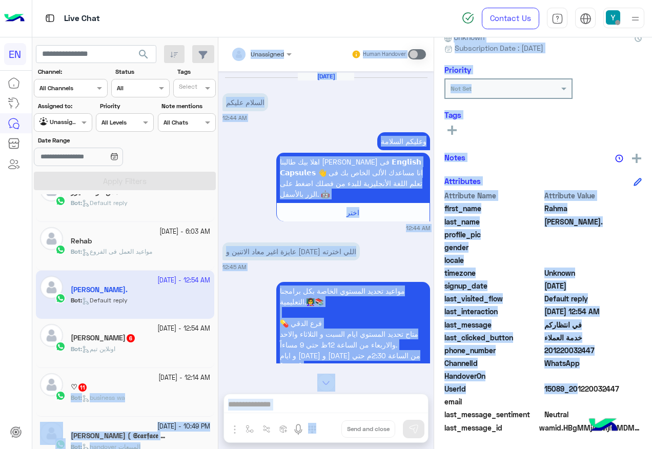
drag, startPoint x: 571, startPoint y: 386, endPoint x: 654, endPoint y: 386, distance: 82.6
click at [652, 386] on html "EN Live Chat Contact Us Help Center عربي English search Channel: Channel All Ch…" at bounding box center [326, 224] width 652 height 449
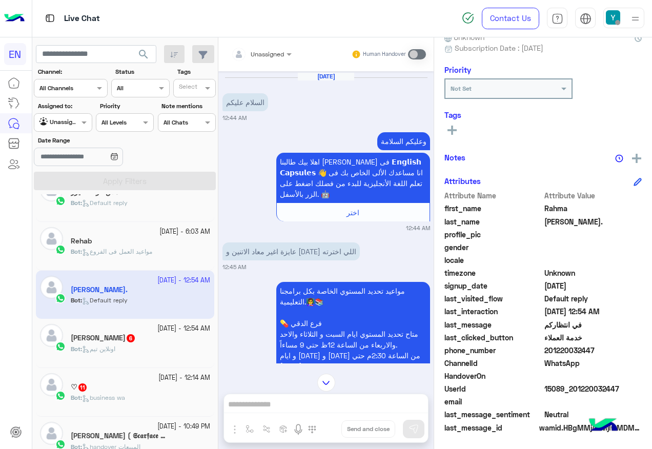
drag, startPoint x: 652, startPoint y: 386, endPoint x: 601, endPoint y: 390, distance: 50.4
click at [601, 390] on span "15089_201220032447" at bounding box center [594, 389] width 98 height 11
click at [601, 385] on span "15089_201220032447" at bounding box center [594, 389] width 98 height 11
click at [600, 385] on span "15089_201220032447" at bounding box center [594, 389] width 98 height 11
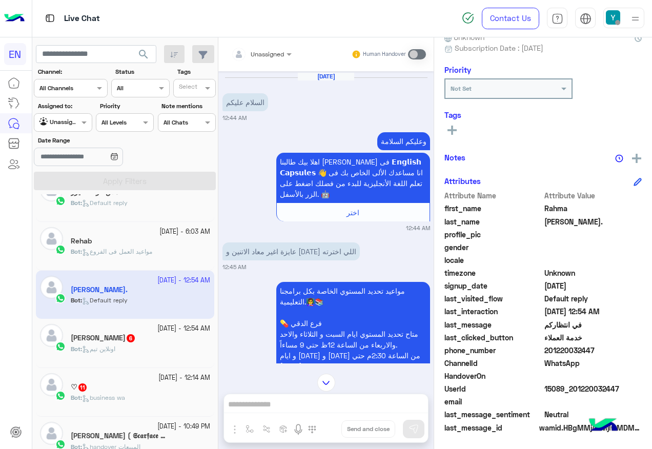
click at [574, 348] on span "201220032447" at bounding box center [594, 350] width 98 height 11
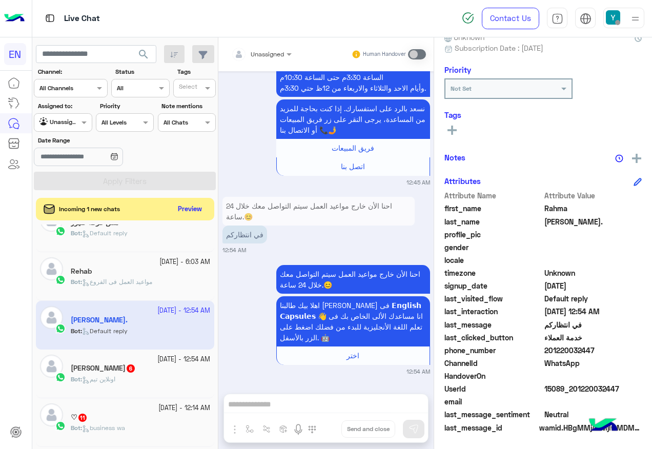
click at [176, 371] on div "[PERSON_NAME] 6" at bounding box center [140, 369] width 139 height 11
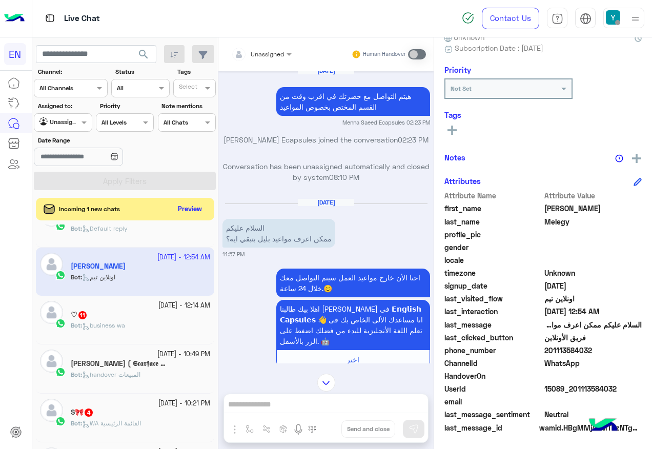
click at [147, 325] on div "Bot : business wa" at bounding box center [140, 330] width 139 height 18
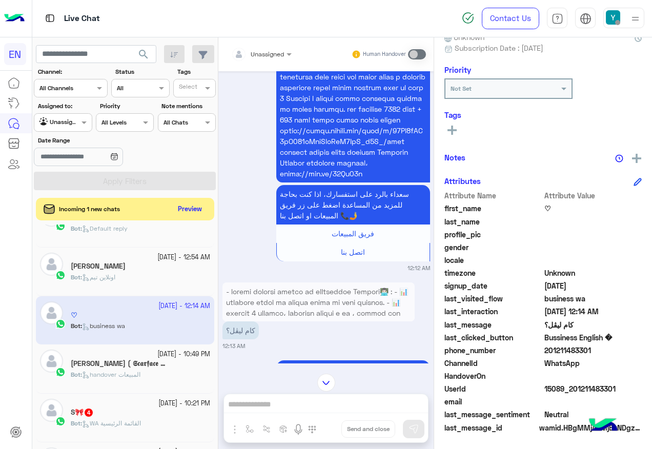
click at [255, 55] on input "text" at bounding box center [249, 52] width 36 height 9
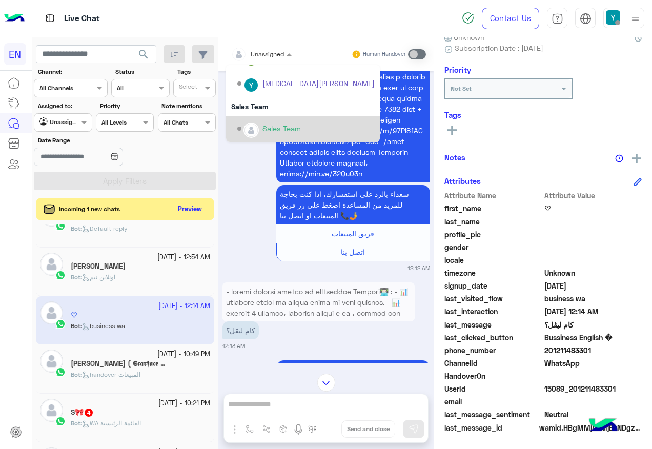
click at [272, 122] on div "Sales Team" at bounding box center [305, 129] width 137 height 18
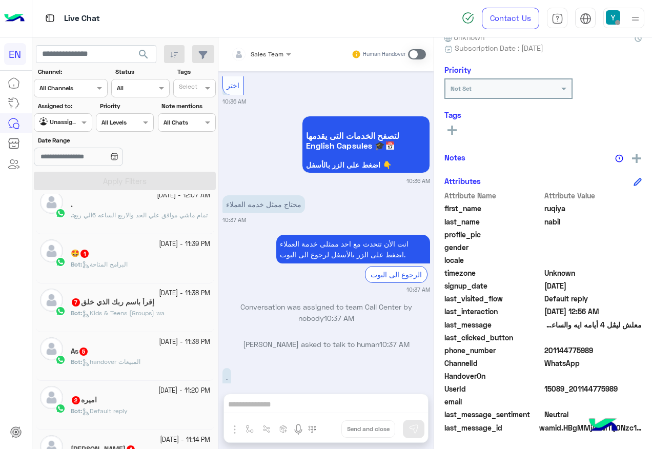
click at [163, 260] on div "Bot : البرامج المتاحة" at bounding box center [140, 269] width 139 height 18
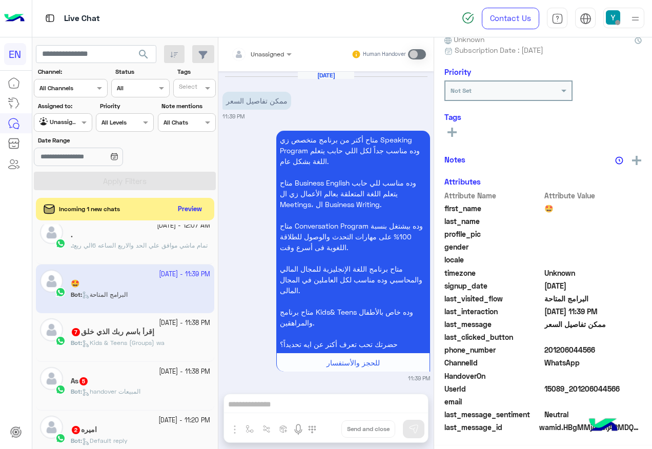
click at [240, 67] on div "Unassigned Human Handover" at bounding box center [325, 54] width 215 height 34
click at [259, 62] on div "Unassigned" at bounding box center [257, 54] width 53 height 21
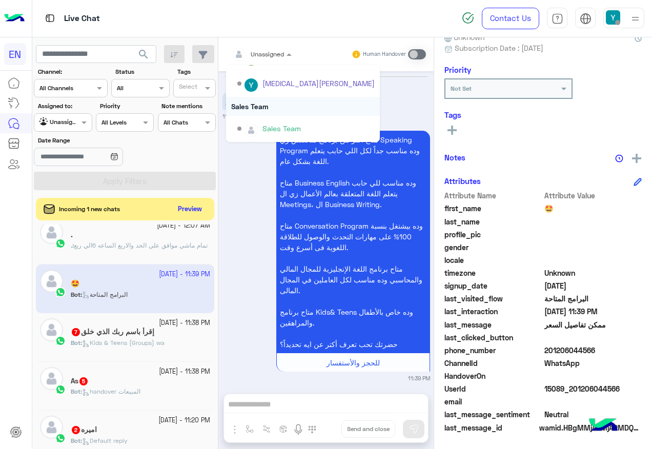
click at [272, 107] on div "Sales Team" at bounding box center [303, 106] width 154 height 19
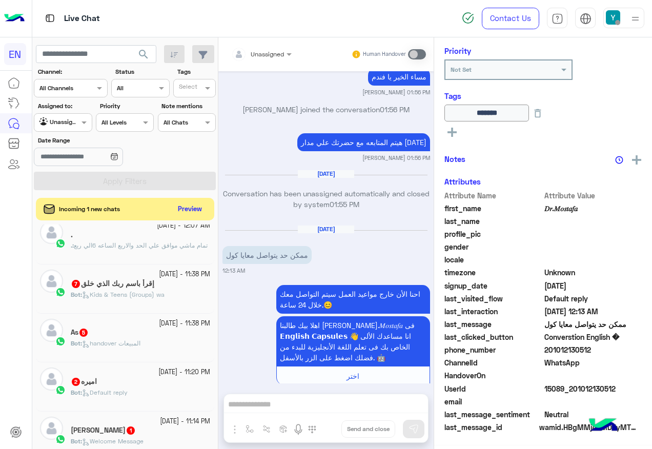
click at [159, 279] on small "[DATE] - 11:38 PM" at bounding box center [184, 275] width 51 height 10
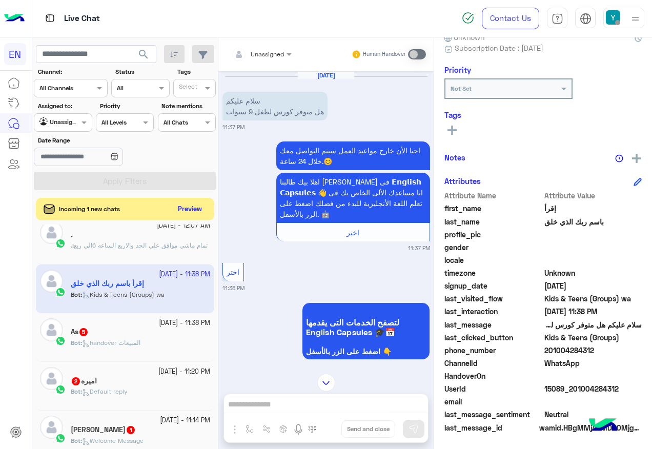
click at [278, 55] on div at bounding box center [261, 53] width 71 height 10
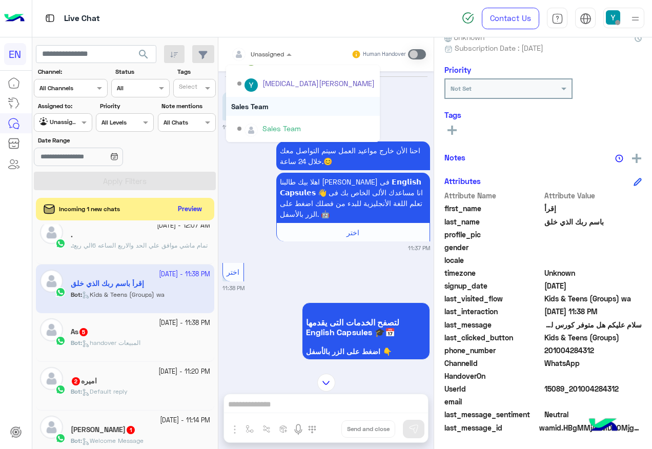
click at [287, 113] on div "Sales Team" at bounding box center [303, 106] width 154 height 19
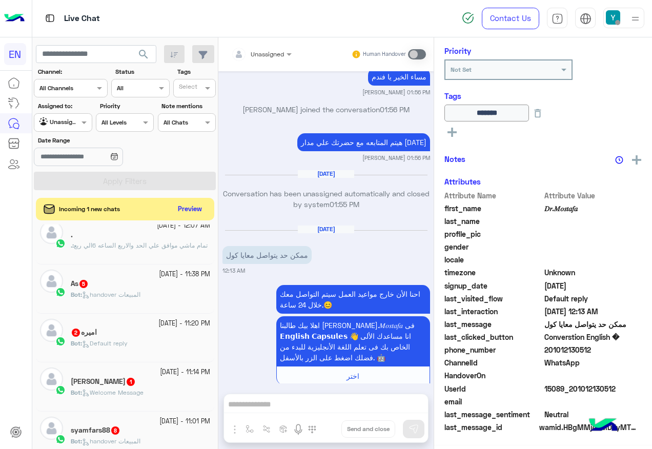
click at [138, 287] on div "As 5" at bounding box center [140, 284] width 139 height 11
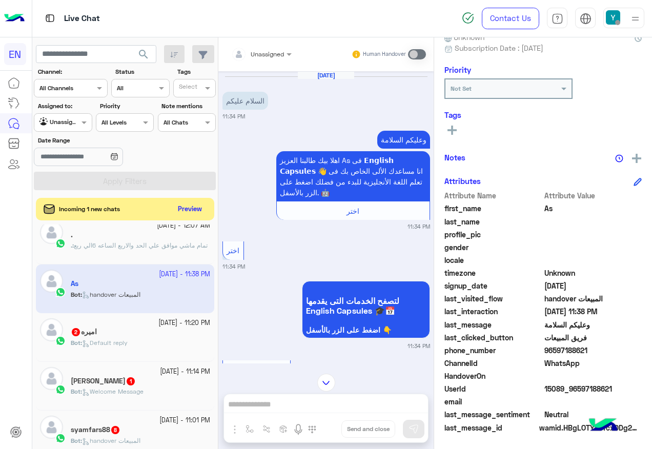
click at [268, 55] on div at bounding box center [261, 53] width 71 height 10
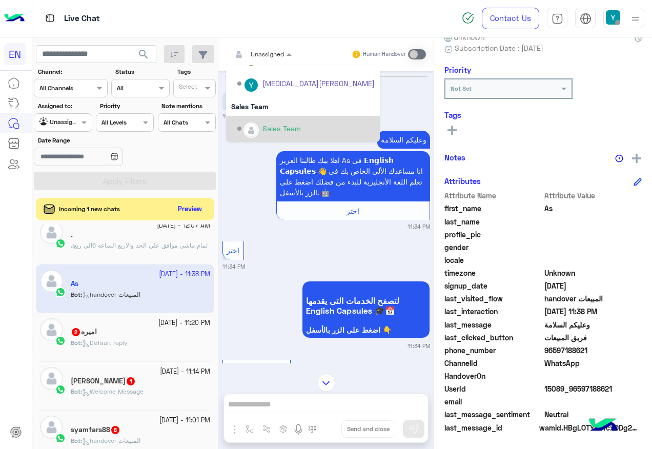
click at [282, 116] on div "Sales Team" at bounding box center [303, 129] width 154 height 26
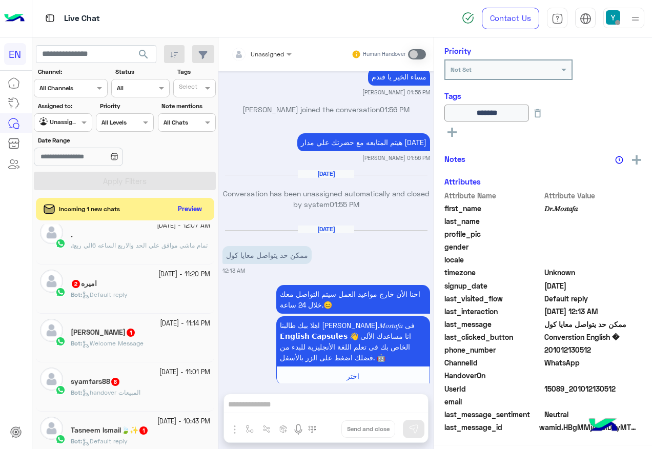
click at [146, 300] on div "Bot : Default reply" at bounding box center [140, 299] width 139 height 18
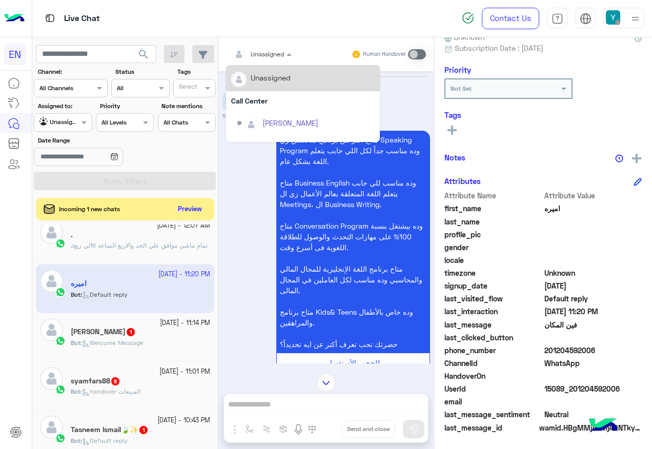
click at [254, 55] on input "text" at bounding box center [249, 52] width 36 height 9
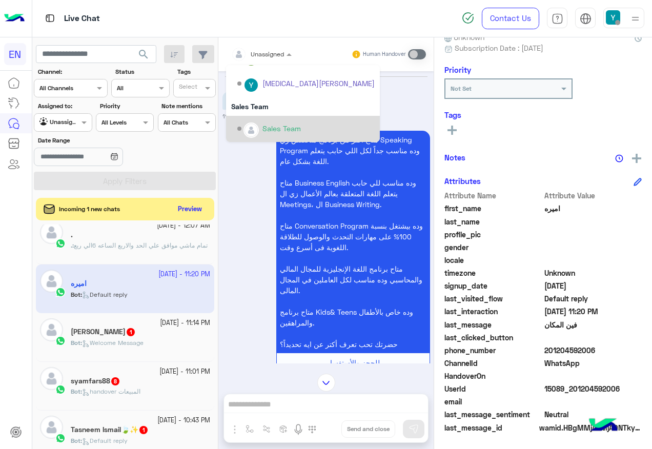
click at [279, 128] on div "Sales Team" at bounding box center [282, 128] width 38 height 11
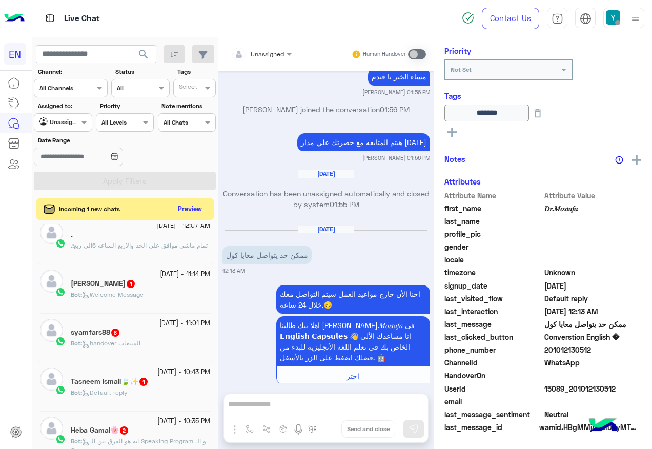
click at [140, 287] on div "مامت بيرى 1" at bounding box center [140, 284] width 139 height 11
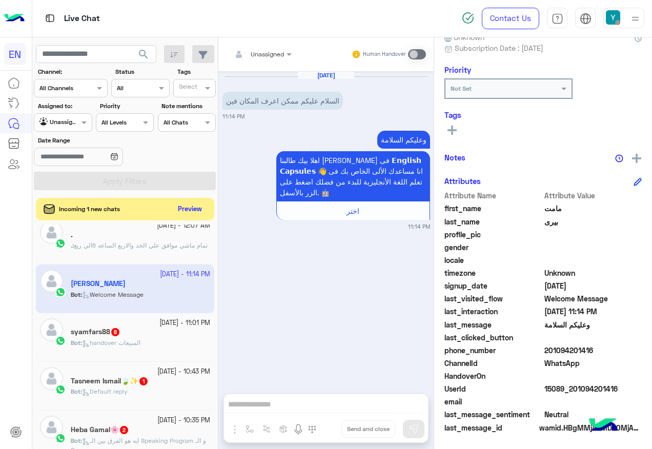
click at [275, 45] on div "Unassigned" at bounding box center [257, 54] width 53 height 21
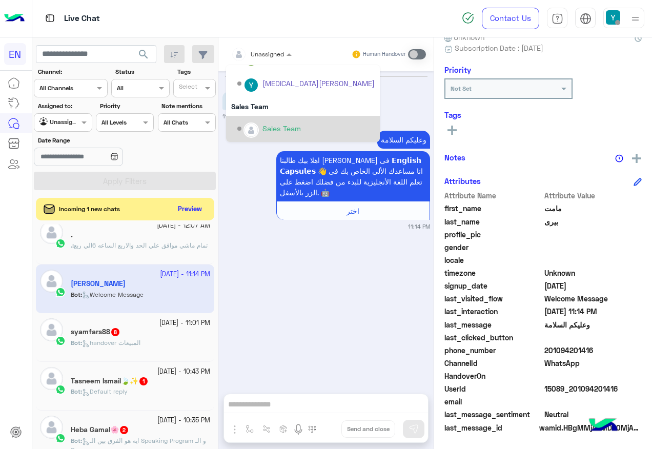
click at [294, 117] on div "Sales Team" at bounding box center [303, 129] width 154 height 26
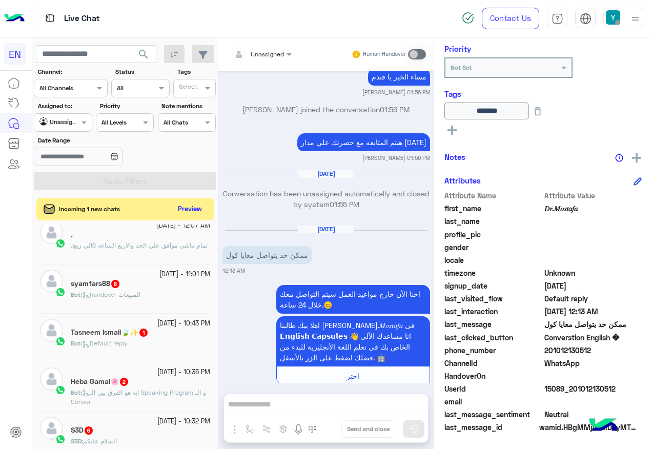
click at [88, 286] on h5 "syamfars88 8" at bounding box center [96, 283] width 50 height 9
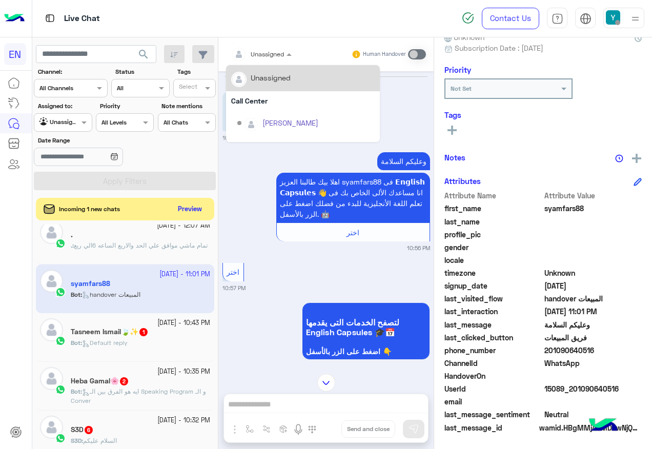
click at [283, 58] on div "Unassigned" at bounding box center [267, 54] width 33 height 9
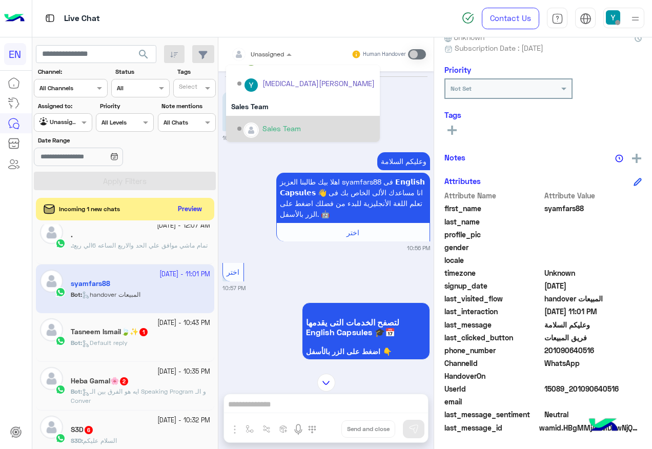
click at [263, 119] on div "Sales Team" at bounding box center [303, 129] width 154 height 26
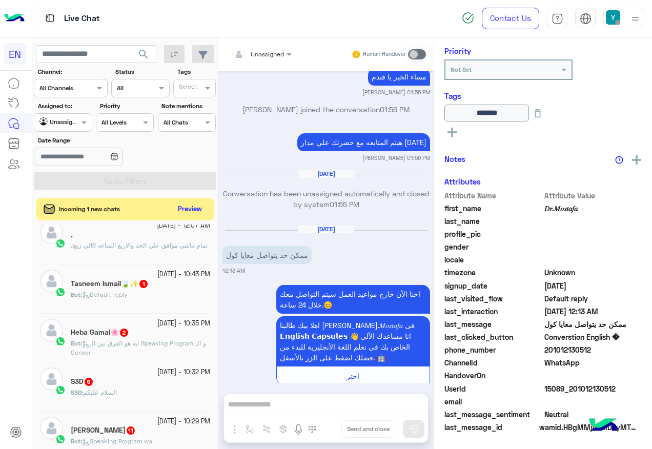
click at [157, 274] on small "[DATE] - 10:43 PM" at bounding box center [183, 275] width 53 height 10
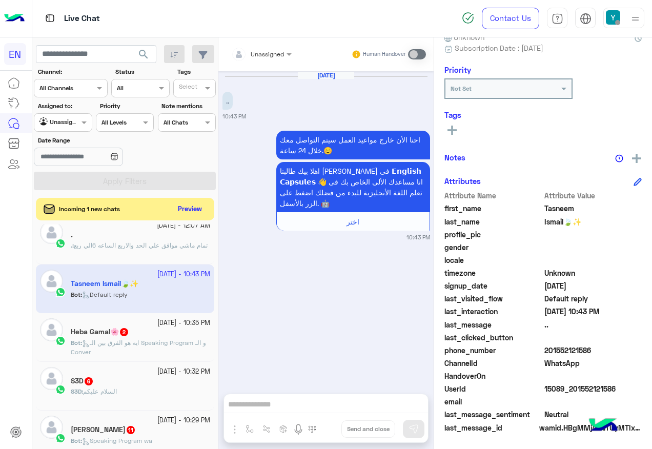
click at [268, 58] on div "Unassigned" at bounding box center [267, 54] width 33 height 9
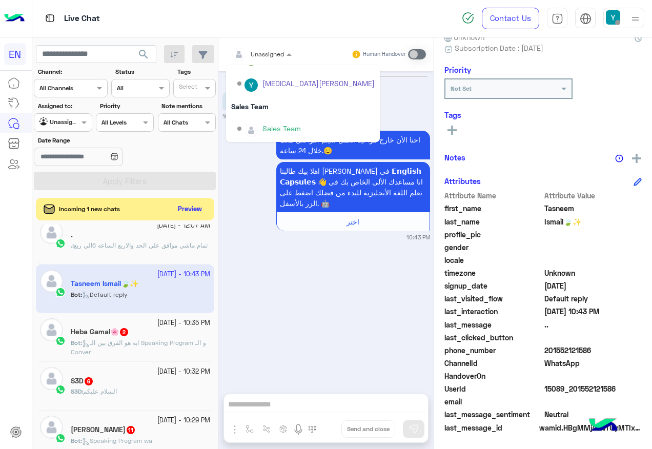
click at [285, 117] on div "Sales Team" at bounding box center [303, 129] width 154 height 26
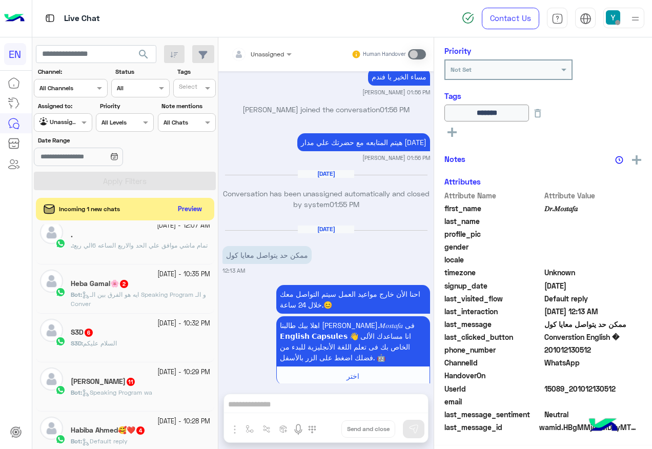
click at [123, 289] on div "Heba Gamal🌸 2" at bounding box center [140, 284] width 139 height 11
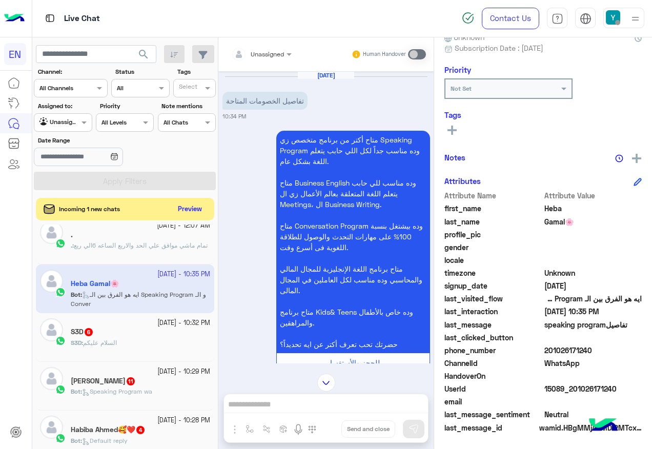
click at [278, 51] on div at bounding box center [261, 53] width 71 height 10
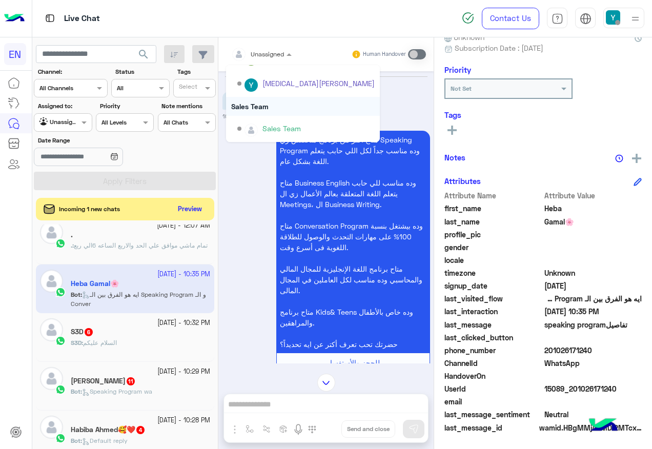
click at [263, 105] on div "Sales Team" at bounding box center [303, 106] width 154 height 19
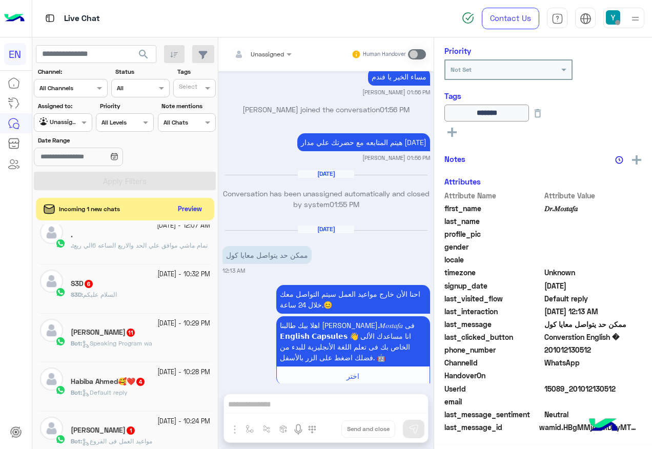
click at [121, 289] on div "S3D 6" at bounding box center [140, 284] width 139 height 11
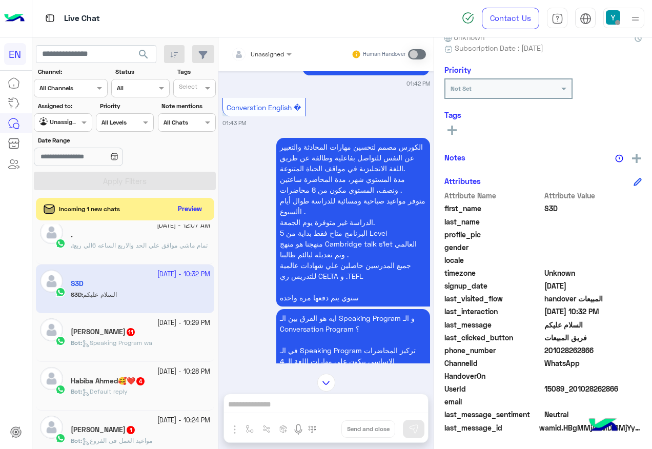
click at [143, 344] on span "Speaking Program wa" at bounding box center [117, 343] width 70 height 8
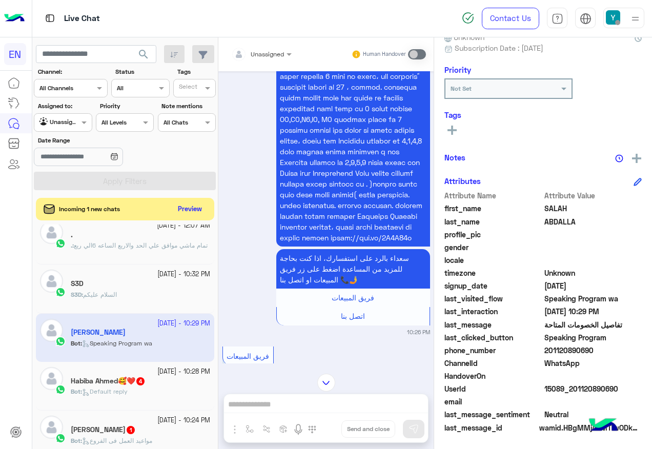
click at [265, 51] on input "text" at bounding box center [249, 52] width 36 height 9
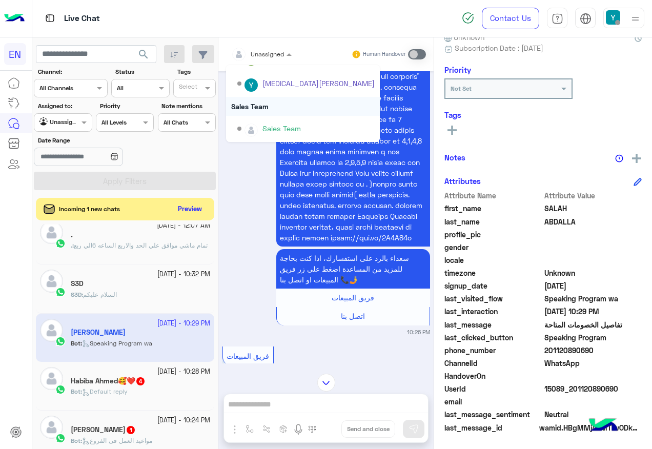
click at [268, 116] on div "Sales Team" at bounding box center [303, 129] width 154 height 26
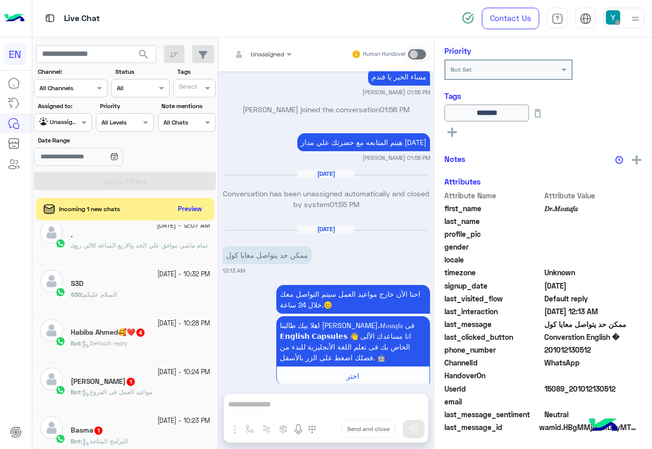
click at [141, 333] on span "4" at bounding box center [140, 333] width 8 height 8
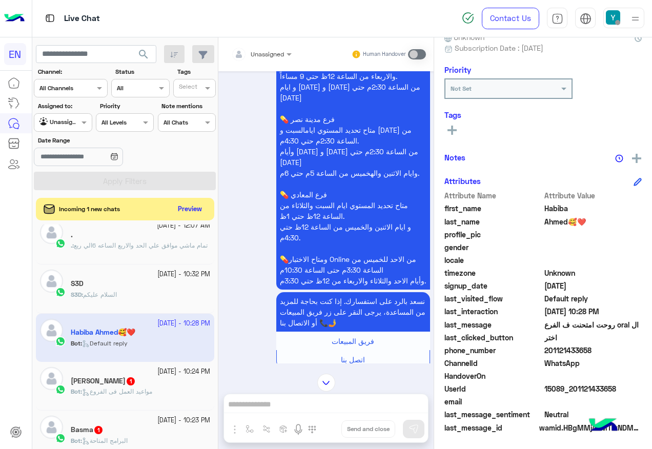
click at [569, 349] on span "201121433658" at bounding box center [594, 350] width 98 height 11
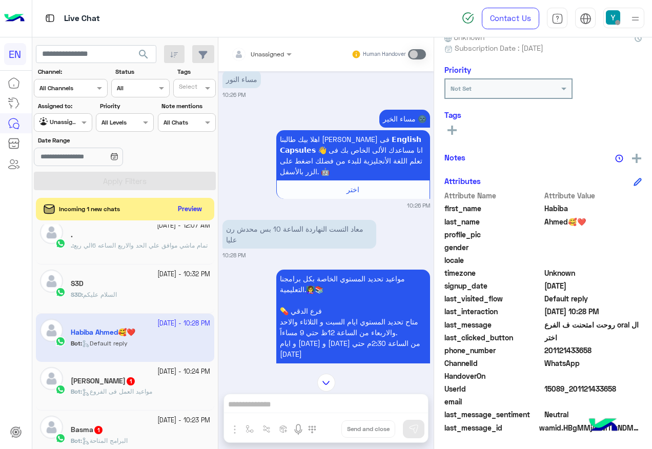
click at [133, 389] on span "مواعيد العمل فى الفروع" at bounding box center [117, 392] width 70 height 8
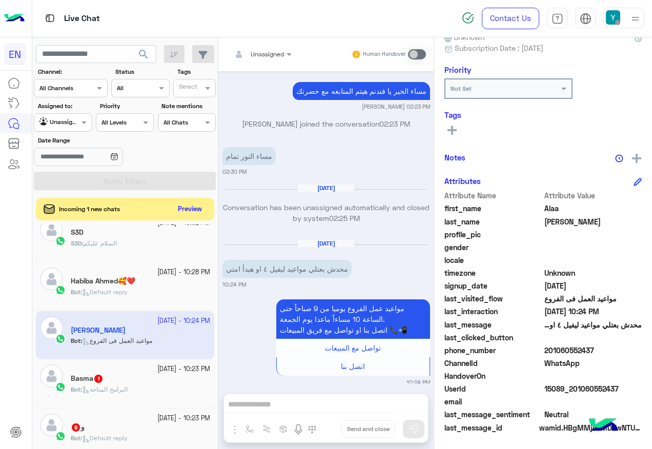
click at [112, 379] on div "Basma 1" at bounding box center [140, 379] width 139 height 11
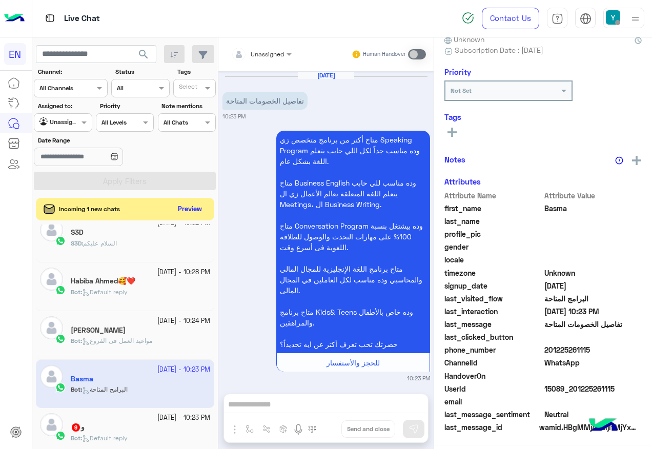
click at [279, 58] on div "Unassigned" at bounding box center [267, 54] width 33 height 9
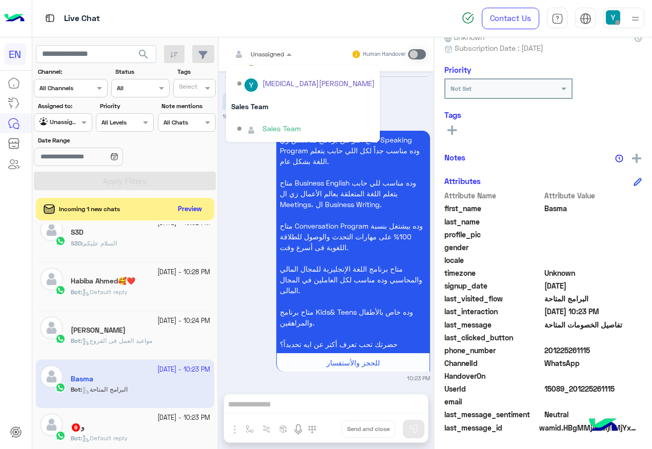
click at [281, 118] on div "Sales Team" at bounding box center [303, 129] width 154 height 26
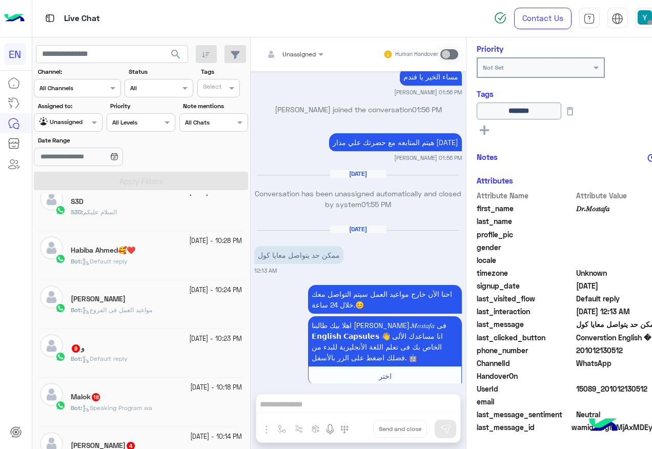
click at [145, 355] on div "Bot : Default reply" at bounding box center [156, 363] width 171 height 18
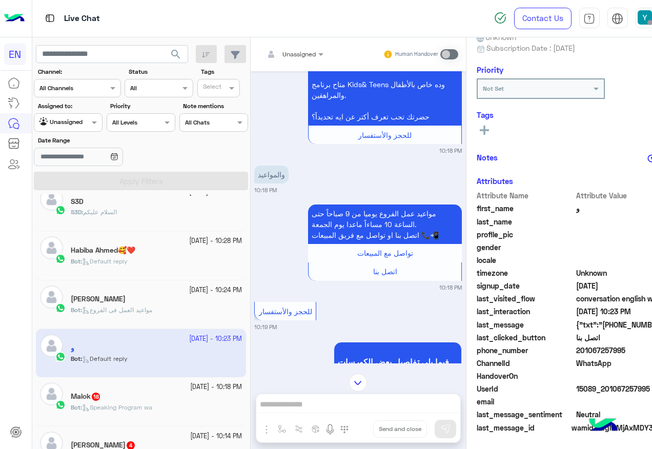
click at [296, 48] on input "text" at bounding box center [282, 52] width 36 height 9
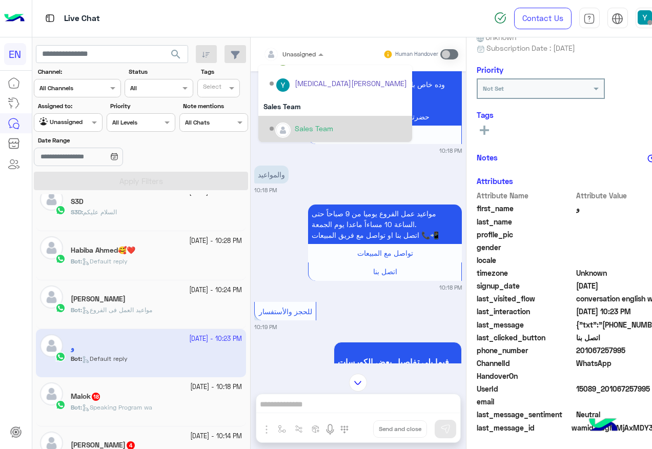
click at [339, 131] on div "Sales Team" at bounding box center [338, 129] width 137 height 18
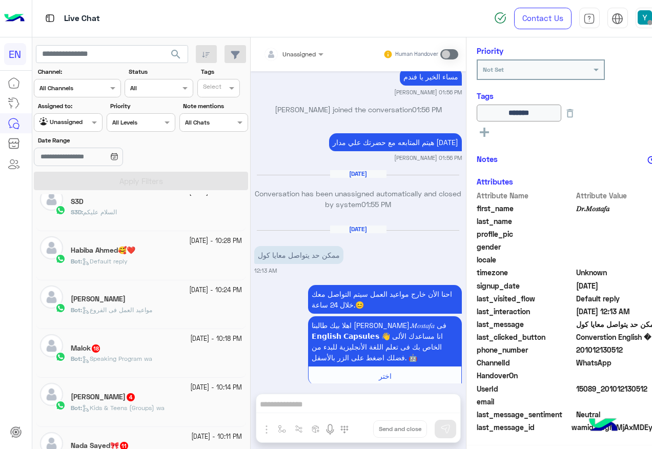
click at [138, 338] on div "[DATE] - 10:18 PM" at bounding box center [156, 339] width 171 height 10
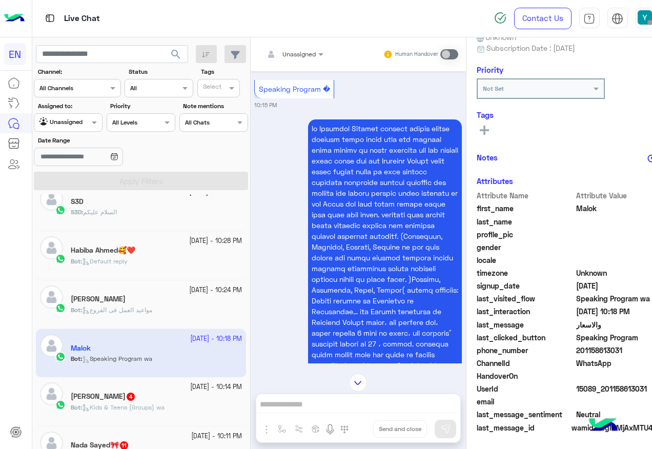
click at [309, 61] on div "Unassigned" at bounding box center [290, 54] width 53 height 21
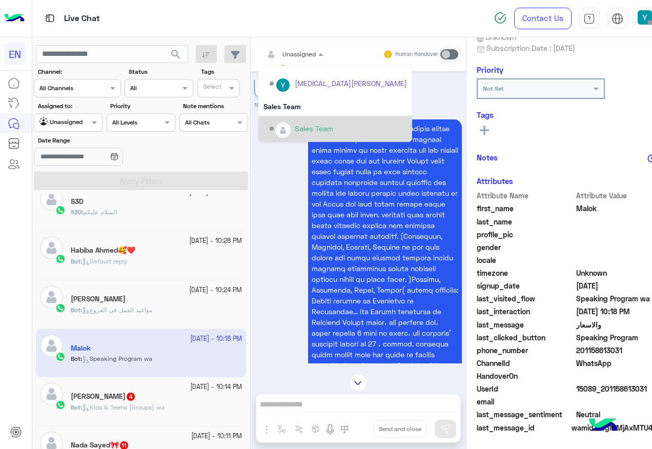
click at [298, 136] on div "Sales Team" at bounding box center [338, 129] width 137 height 18
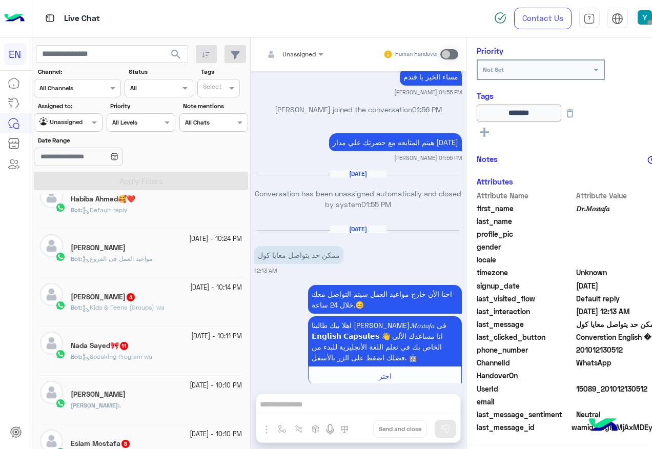
click at [152, 309] on span "Kids & Teens (Groups) wa" at bounding box center [123, 308] width 83 height 8
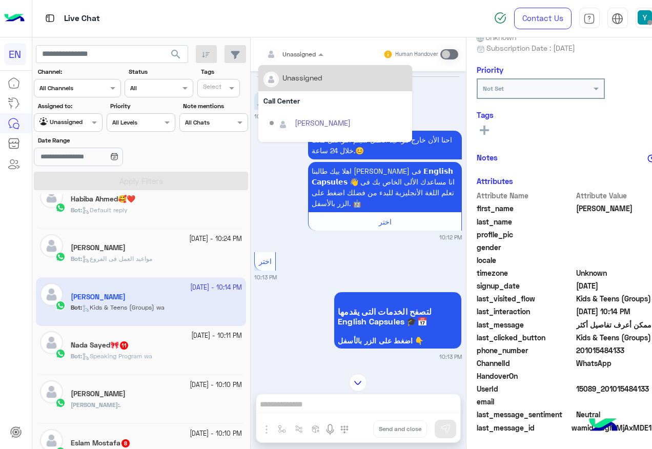
click at [314, 53] on div at bounding box center [293, 53] width 71 height 10
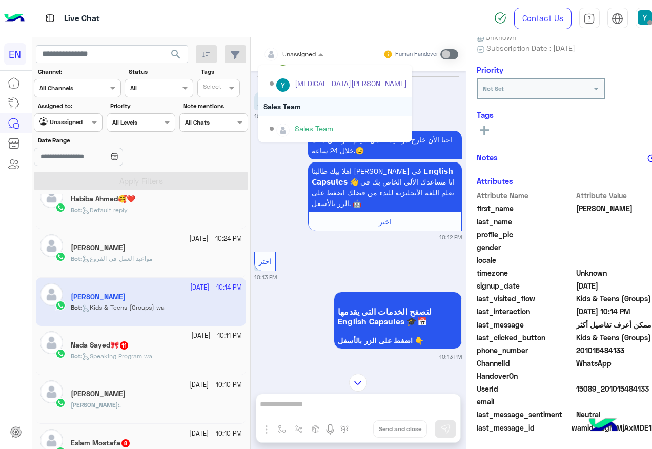
click at [309, 108] on div "Sales Team" at bounding box center [335, 106] width 154 height 19
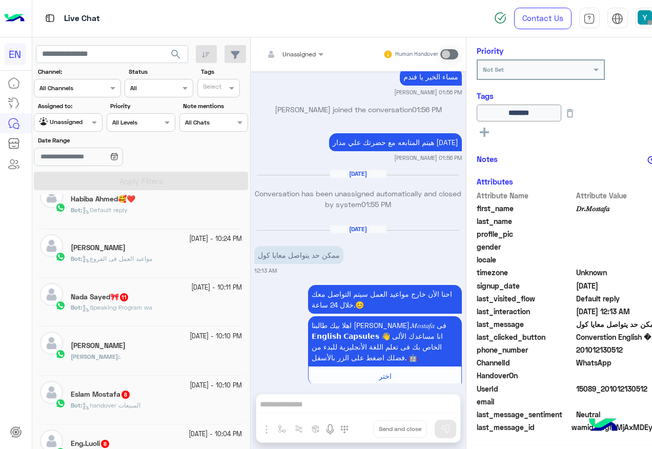
click at [146, 311] on span "Bot : Speaking Program wa" at bounding box center [112, 308] width 82 height 8
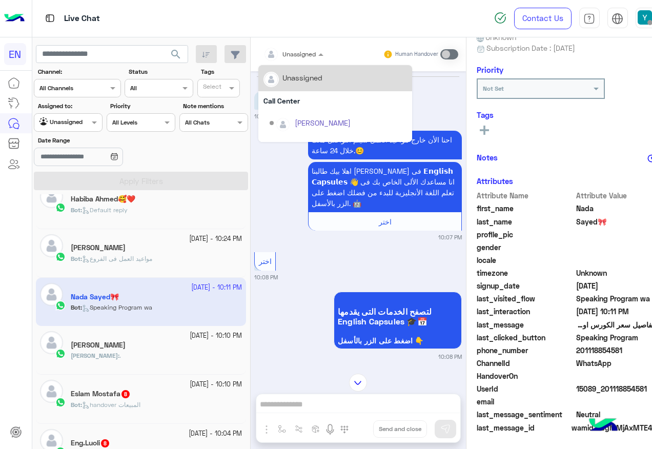
drag, startPoint x: 283, startPoint y: 54, endPoint x: 298, endPoint y: 70, distance: 22.1
click at [283, 53] on input "text" at bounding box center [282, 52] width 36 height 9
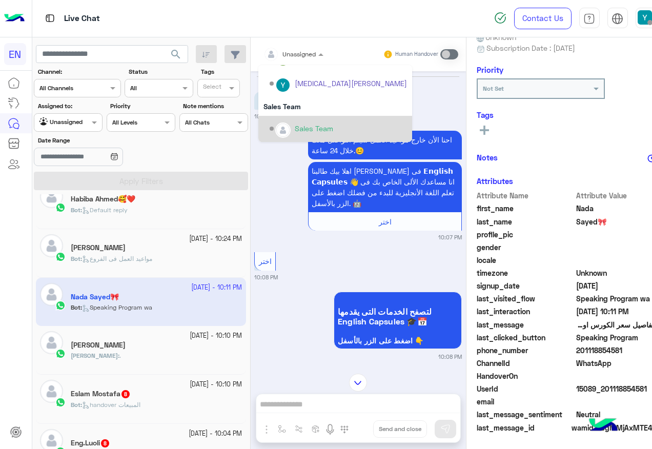
click at [312, 130] on div "Sales Team" at bounding box center [314, 128] width 38 height 11
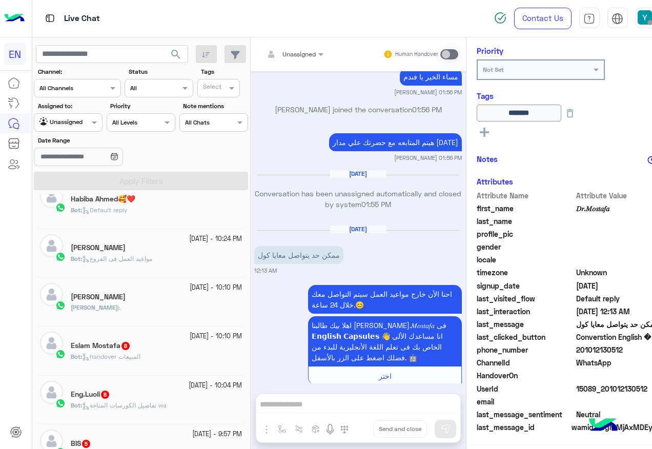
click at [143, 344] on div "Eslam Mostafa 8" at bounding box center [156, 347] width 171 height 11
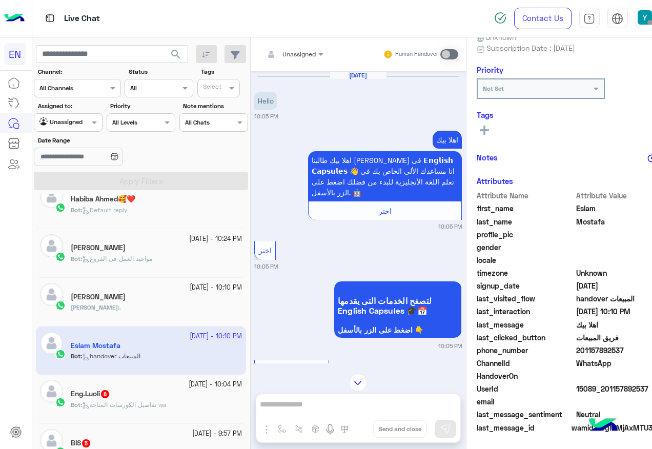
click at [304, 54] on div at bounding box center [293, 53] width 71 height 10
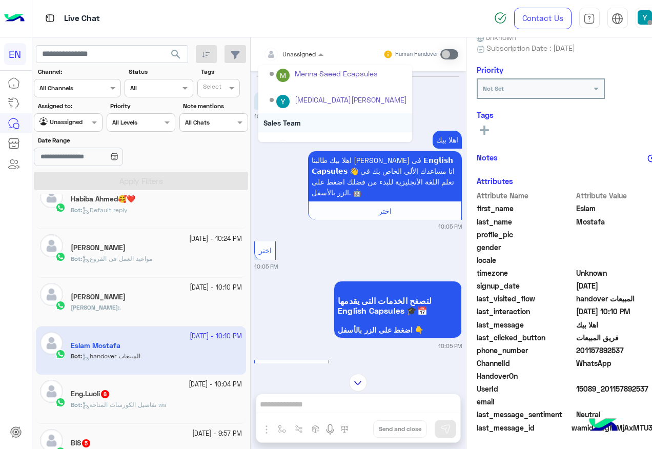
click at [305, 118] on div "Sales Team" at bounding box center [335, 122] width 154 height 19
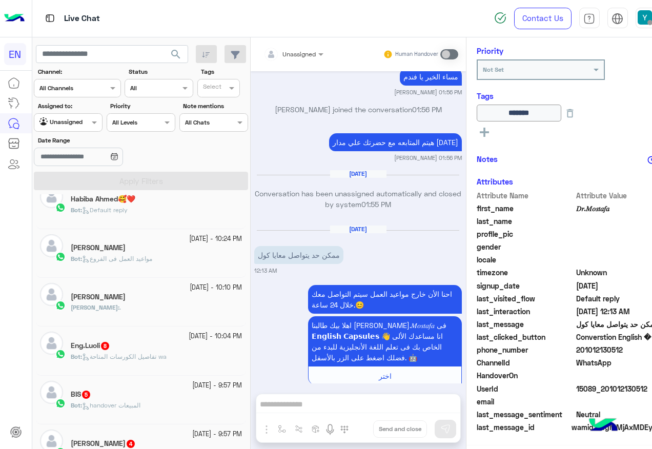
click at [132, 361] on p "Bot : تفاصيل الكورسات المتاحة wa" at bounding box center [119, 356] width 96 height 9
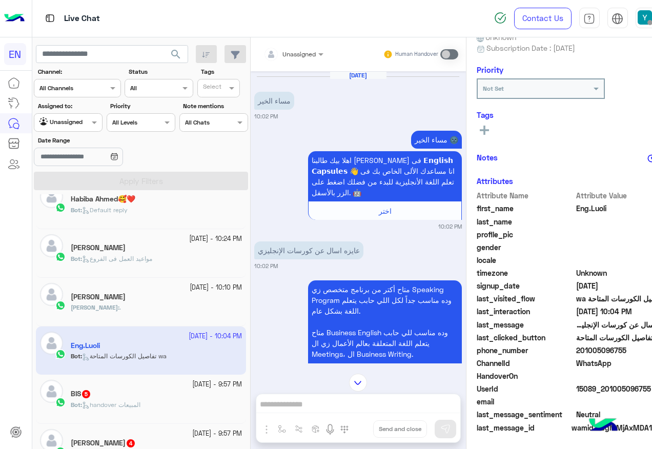
click at [305, 49] on div at bounding box center [293, 53] width 71 height 10
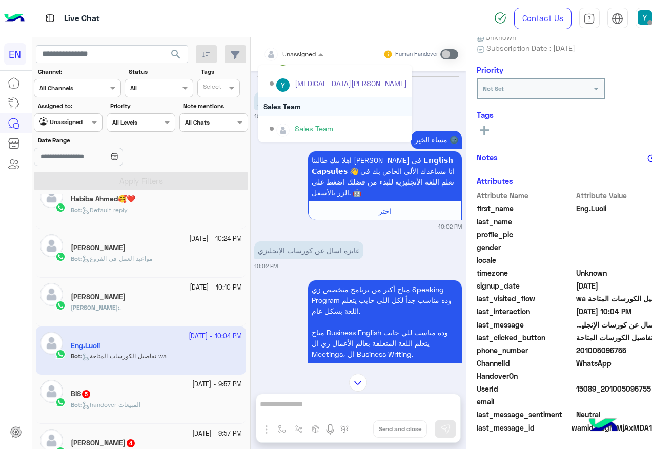
click at [325, 113] on div "Sales Team" at bounding box center [335, 106] width 154 height 19
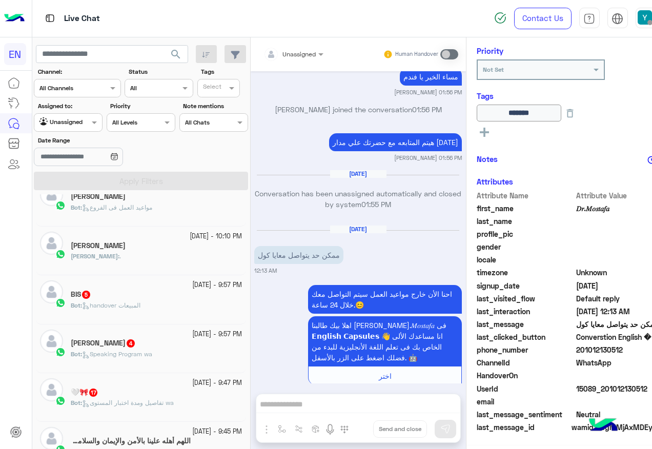
click at [186, 291] on div "BIS 5" at bounding box center [156, 295] width 171 height 11
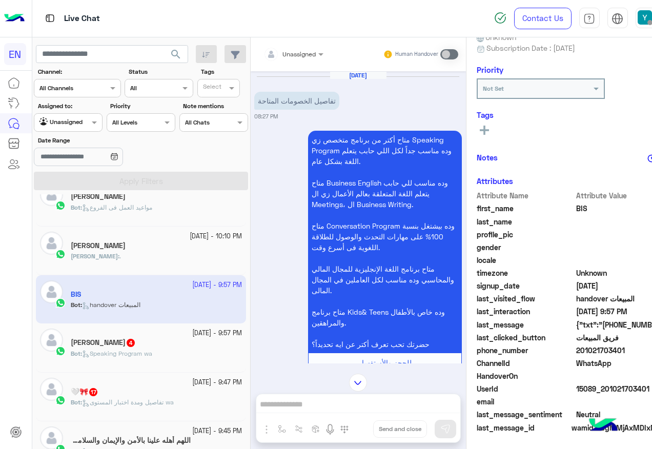
click at [280, 61] on div at bounding box center [273, 54] width 19 height 21
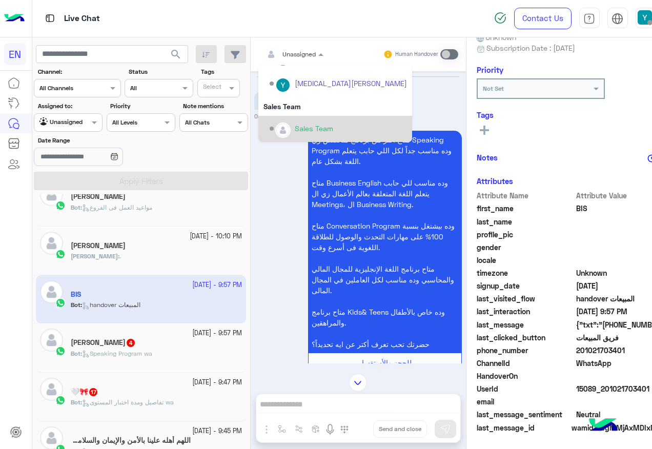
click at [297, 116] on div "Sales Team" at bounding box center [335, 129] width 154 height 26
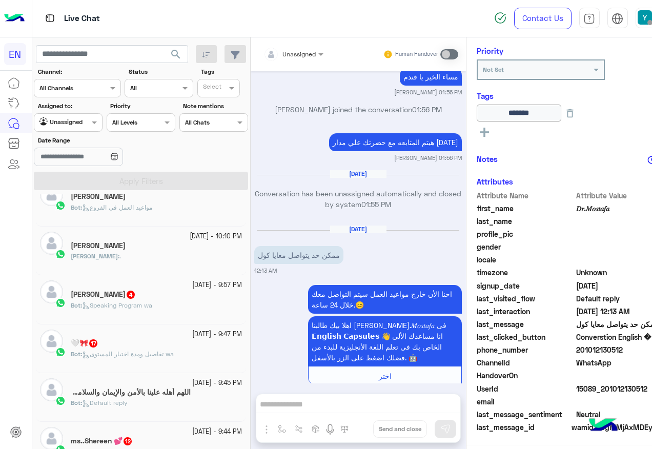
click at [172, 313] on div "Bot : Speaking Program wa" at bounding box center [156, 310] width 171 height 18
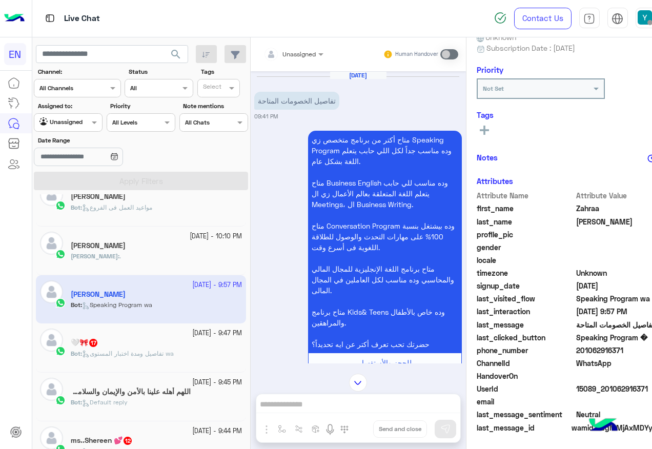
click at [299, 62] on div "Unassigned" at bounding box center [290, 54] width 53 height 21
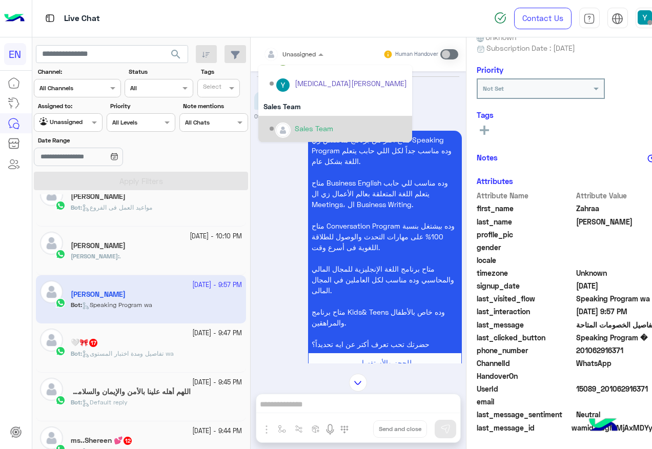
click at [308, 118] on div "Sales Team" at bounding box center [335, 129] width 154 height 26
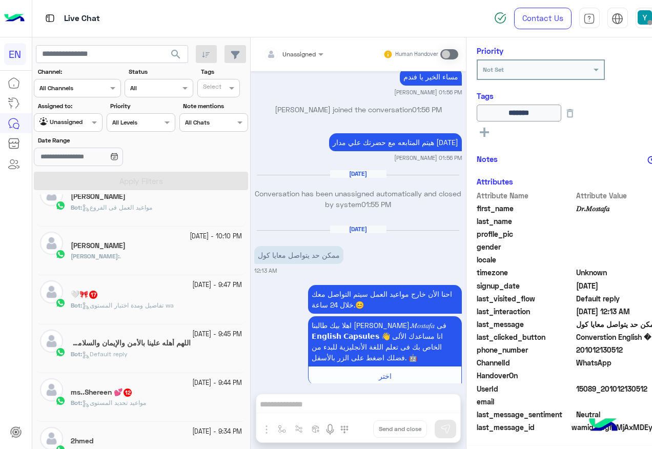
click at [141, 303] on span "تفاصيل ومدة اختبار المستوى wa" at bounding box center [128, 306] width 92 height 8
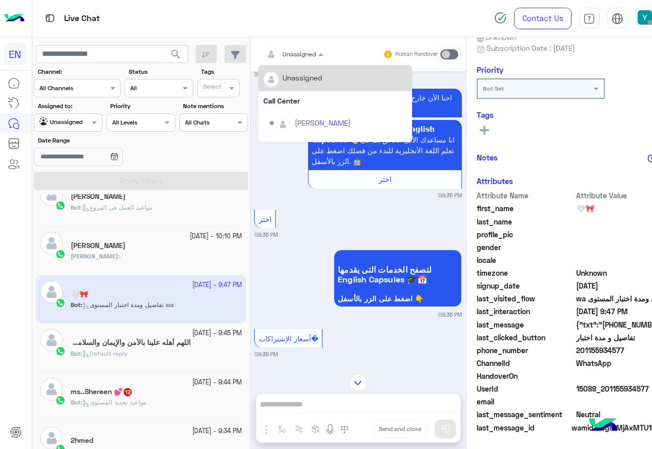
click at [302, 49] on div at bounding box center [293, 53] width 71 height 10
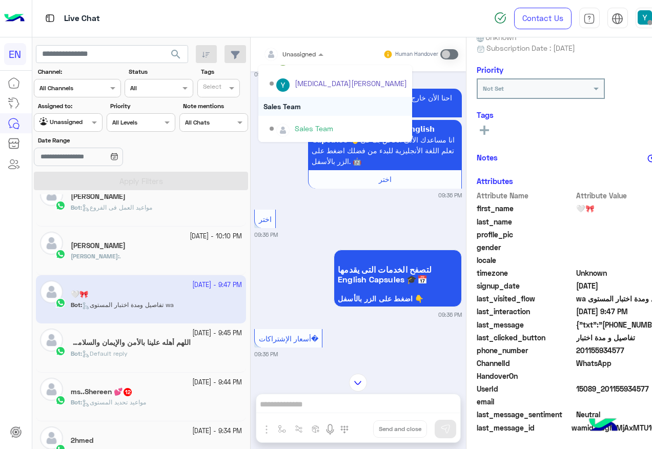
click at [315, 106] on div "Sales Team" at bounding box center [335, 106] width 154 height 19
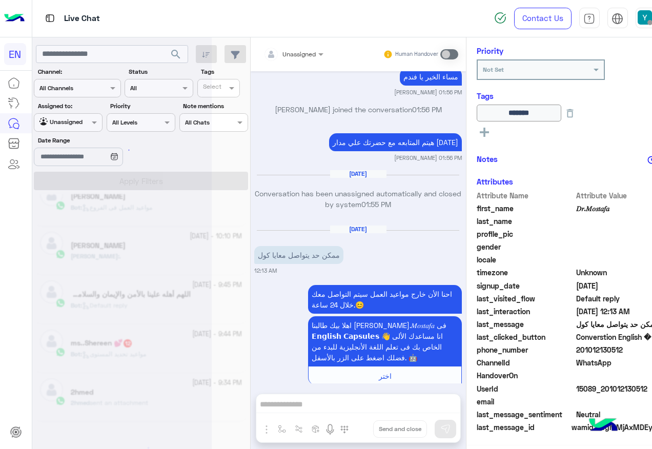
click at [153, 351] on div at bounding box center [121, 228] width 179 height 449
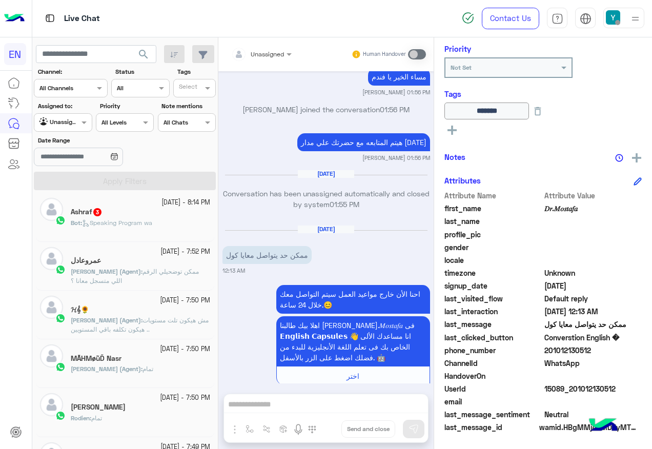
click at [167, 226] on div "Bot : Speaking Program wa" at bounding box center [140, 227] width 139 height 18
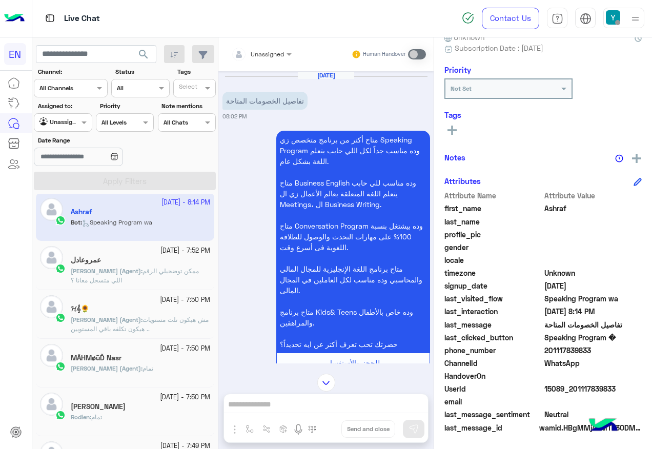
click at [259, 56] on input "text" at bounding box center [249, 52] width 36 height 9
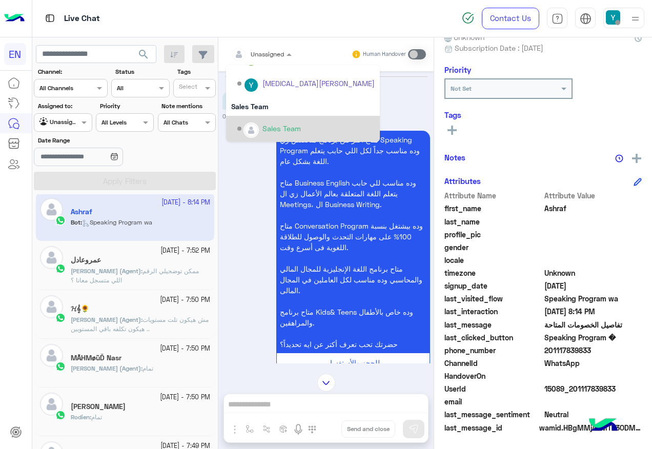
click at [287, 120] on div "Sales Team" at bounding box center [305, 129] width 137 height 18
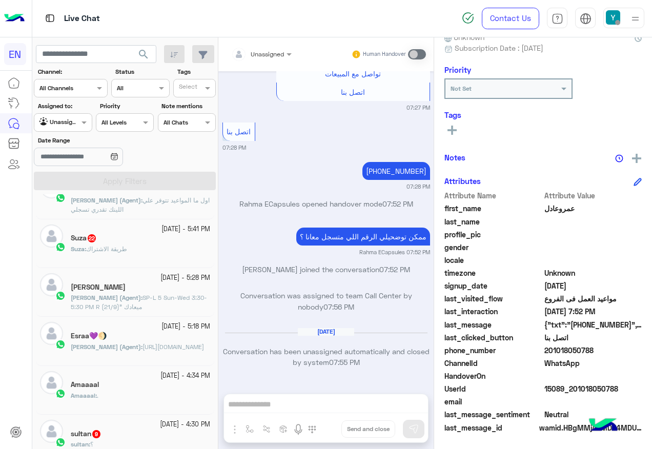
click at [153, 255] on div "Suza : طريقة الاشتراك" at bounding box center [140, 254] width 139 height 18
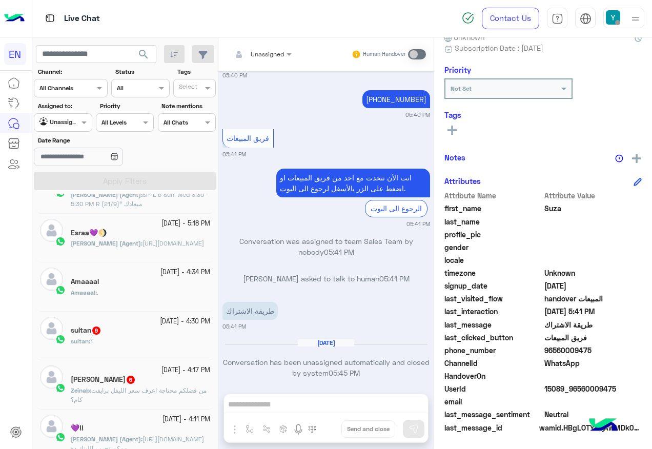
click at [160, 318] on small "[DATE] - 4:30 PM" at bounding box center [185, 322] width 50 height 10
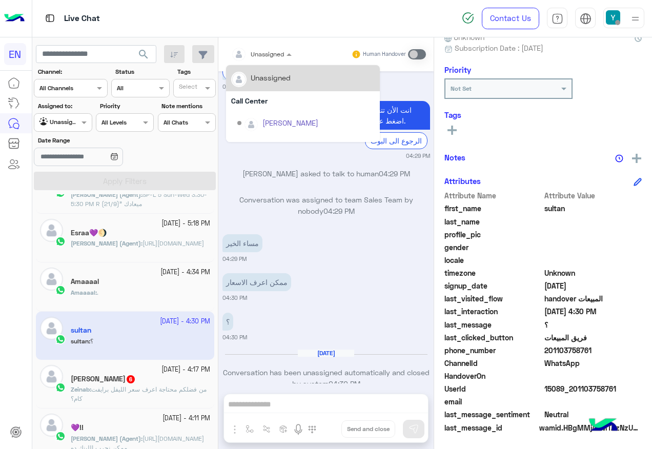
drag, startPoint x: 279, startPoint y: 57, endPoint x: 282, endPoint y: 88, distance: 31.4
click at [279, 58] on div "Unassigned" at bounding box center [267, 54] width 33 height 9
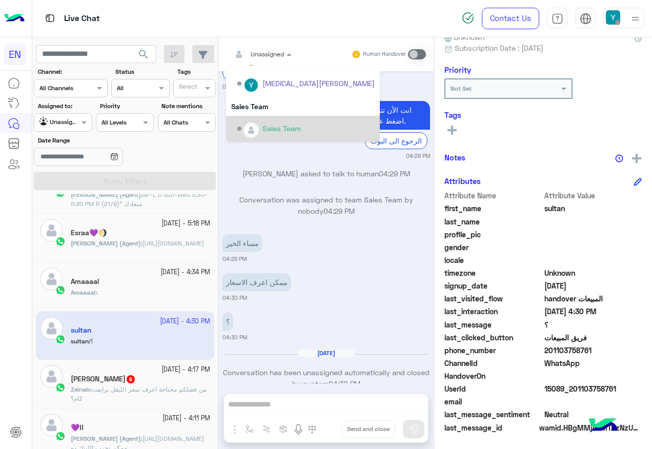
click at [285, 121] on div "Sales Team" at bounding box center [305, 129] width 137 height 18
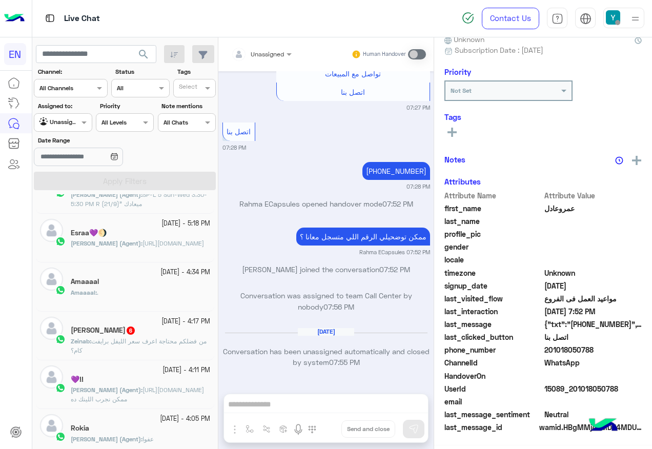
click at [131, 338] on span "من فضلكم محتاجة اعرف سعر الليفل برايفت كام؟" at bounding box center [139, 345] width 136 height 17
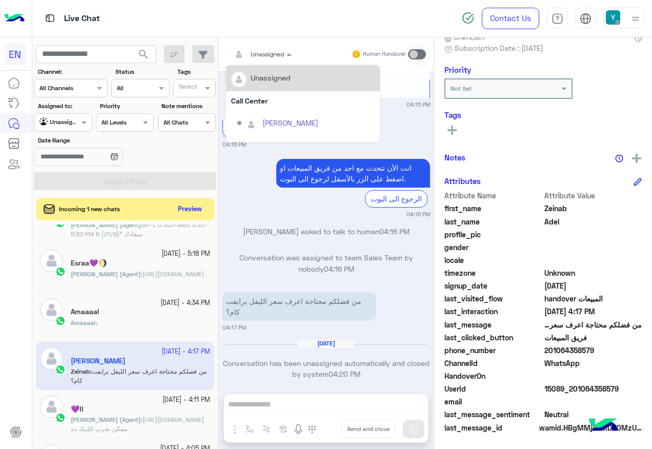
click at [281, 56] on div at bounding box center [261, 53] width 71 height 10
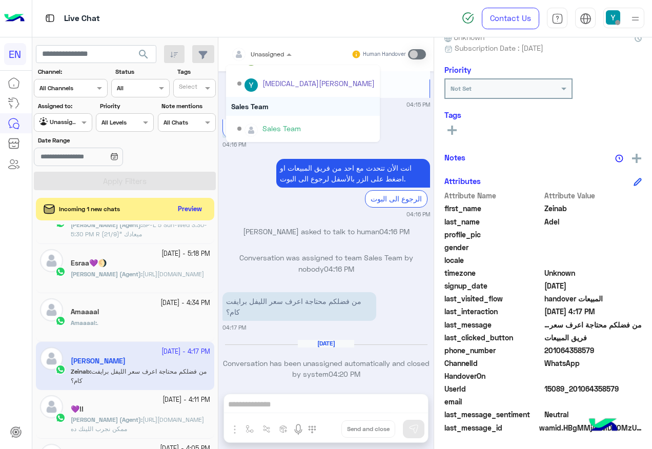
click at [285, 113] on div "Sales Team" at bounding box center [303, 106] width 154 height 19
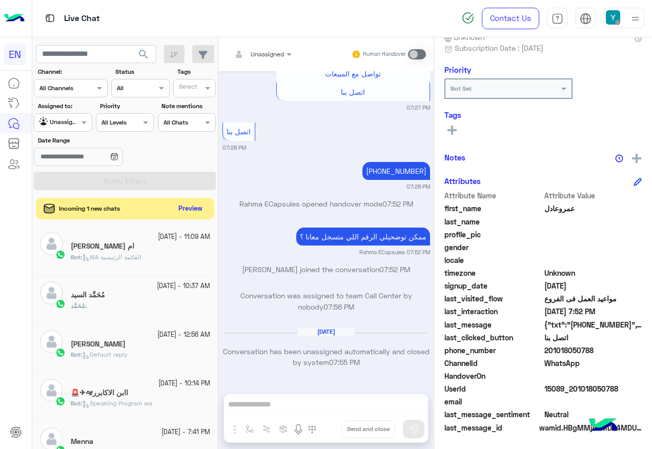
click at [178, 205] on button "Preview" at bounding box center [191, 209] width 32 height 14
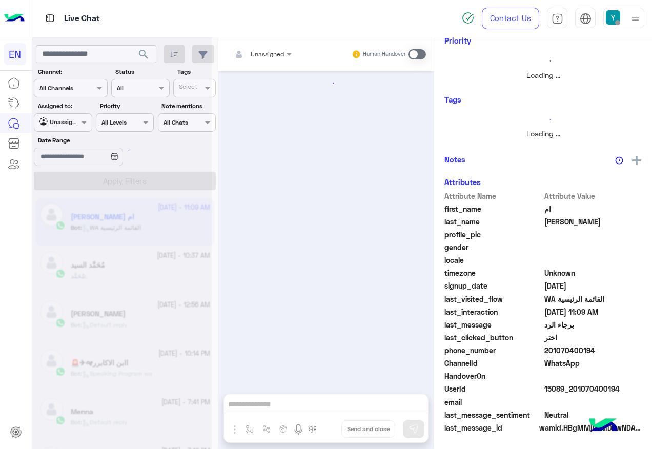
click at [82, 124] on div at bounding box center [121, 228] width 179 height 449
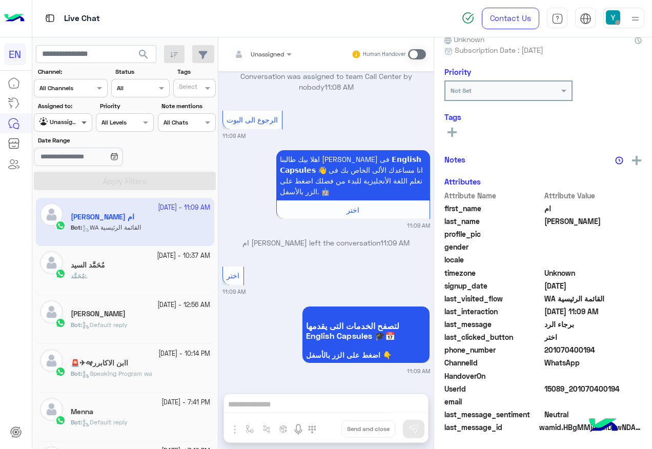
click at [82, 122] on span at bounding box center [85, 122] width 13 height 11
drag, startPoint x: 69, startPoint y: 195, endPoint x: 78, endPoint y: 186, distance: 13.4
click at [69, 196] on div "Your Team" at bounding box center [63, 202] width 59 height 20
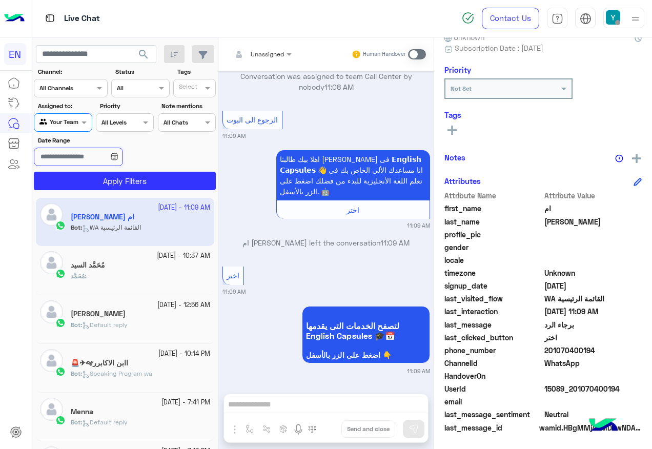
click at [84, 163] on input "Date Range" at bounding box center [78, 157] width 89 height 18
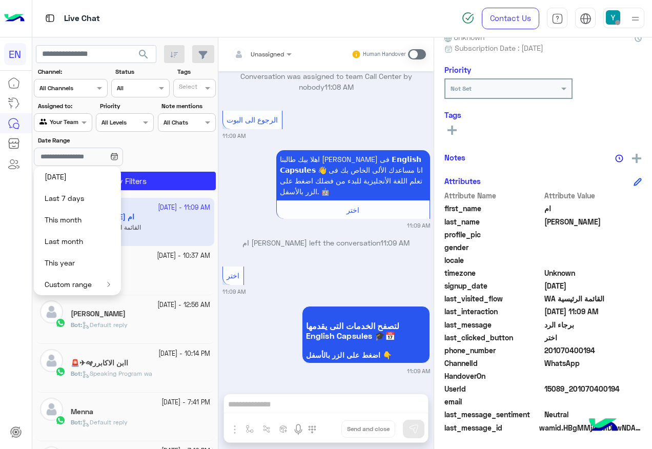
click at [83, 178] on button "[DATE]" at bounding box center [77, 177] width 87 height 22
type input "**********"
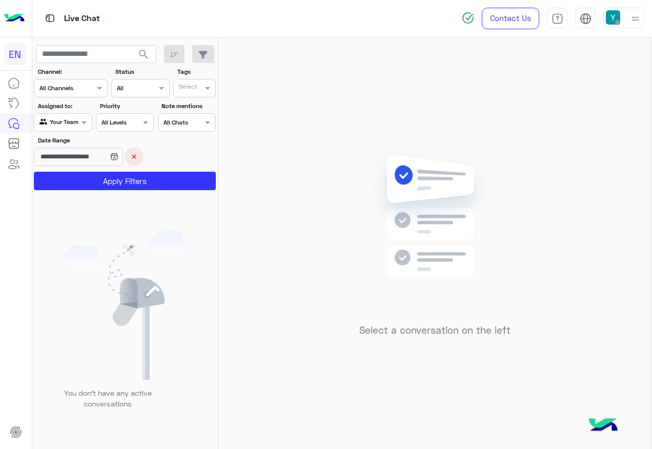
click at [118, 155] on icon at bounding box center [114, 157] width 8 height 8
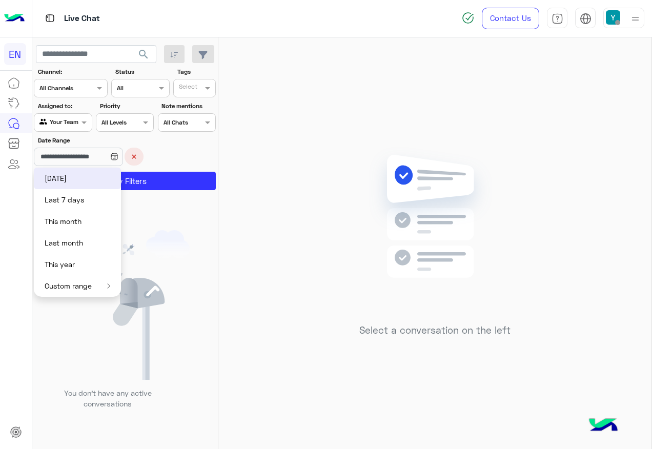
click at [137, 155] on button "×" at bounding box center [134, 157] width 19 height 18
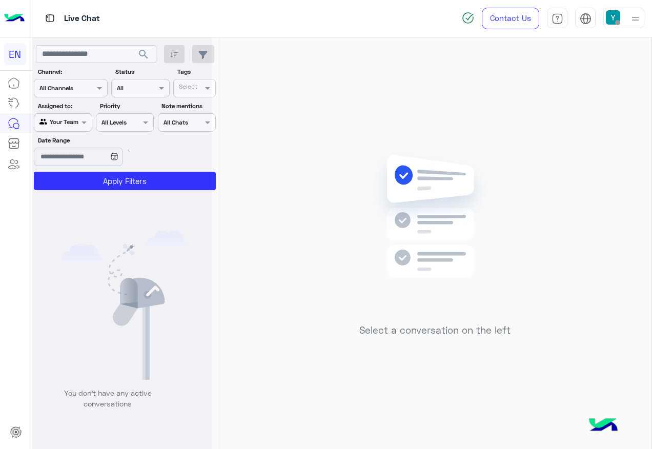
click at [134, 181] on div at bounding box center [121, 228] width 179 height 449
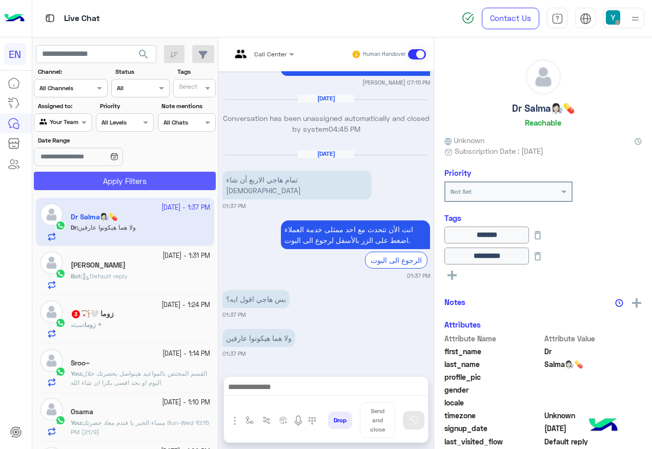
click at [128, 177] on button "Apply Filters" at bounding box center [125, 181] width 182 height 18
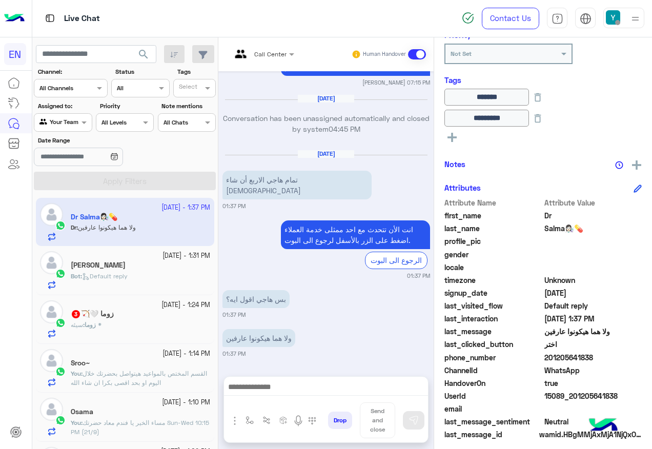
scroll to position [145, 0]
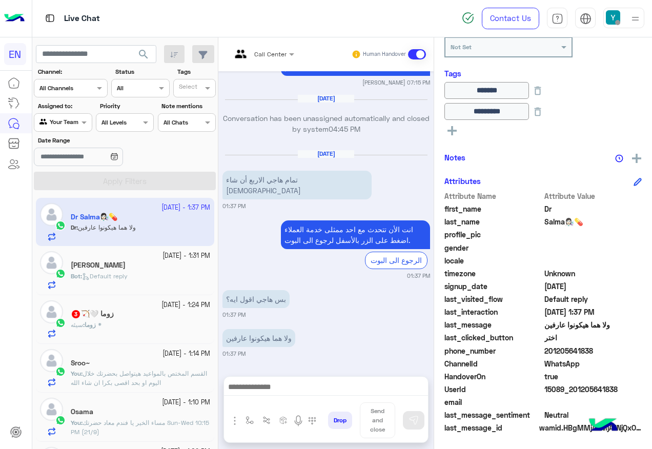
click at [575, 350] on span "201205641838" at bounding box center [594, 351] width 98 height 11
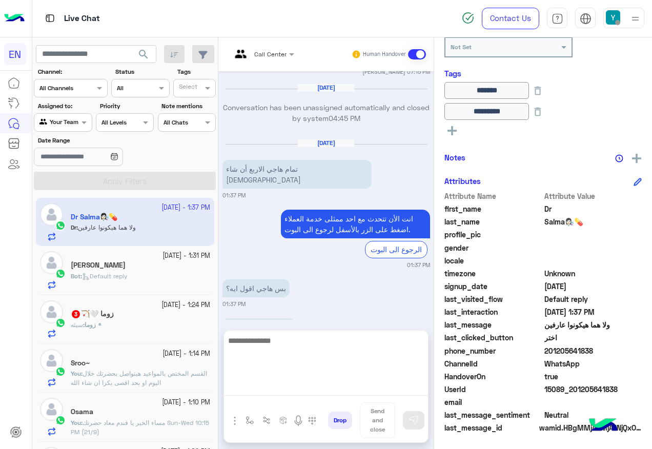
click at [287, 385] on textarea at bounding box center [326, 365] width 204 height 62
type textarea "*"
type textarea "**********"
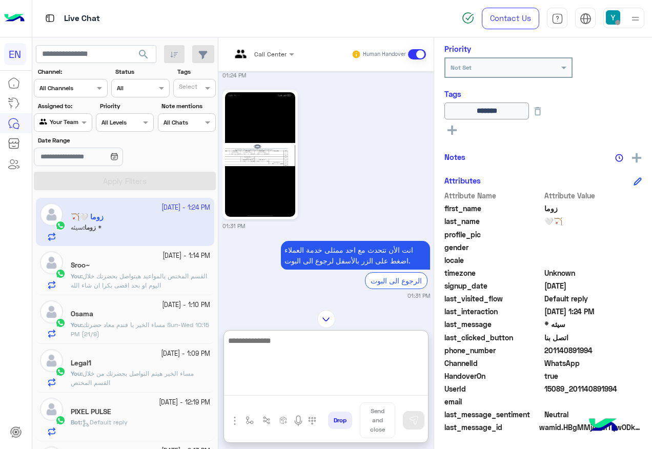
scroll to position [2208, 0]
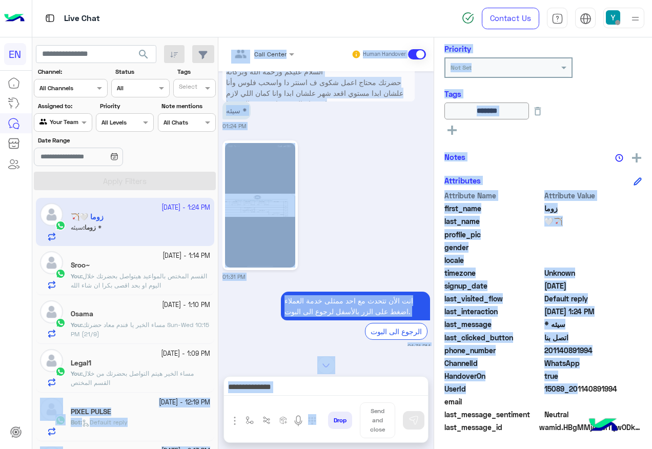
drag, startPoint x: 570, startPoint y: 386, endPoint x: 654, endPoint y: 386, distance: 83.6
click at [652, 386] on html "EN Live Chat Contact Us Help Center عربي English search Channel: Channel All Ch…" at bounding box center [326, 224] width 652 height 449
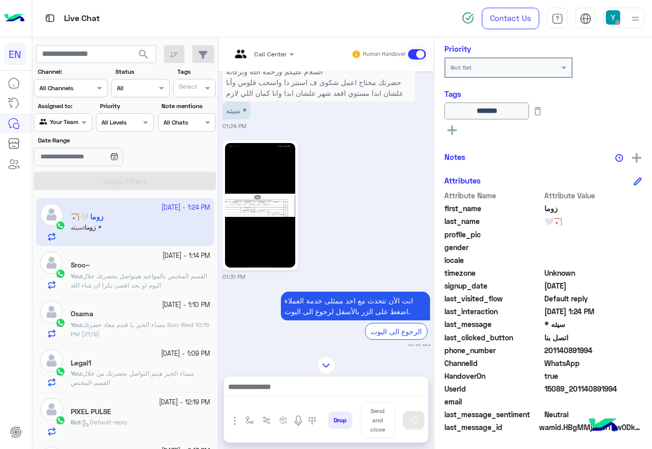
drag, startPoint x: 654, startPoint y: 386, endPoint x: 598, endPoint y: 386, distance: 55.4
click at [598, 386] on span "15089_201140891994" at bounding box center [594, 389] width 98 height 11
drag, startPoint x: 598, startPoint y: 386, endPoint x: 591, endPoint y: 408, distance: 22.7
click at [591, 408] on div "email" at bounding box center [543, 402] width 197 height 13
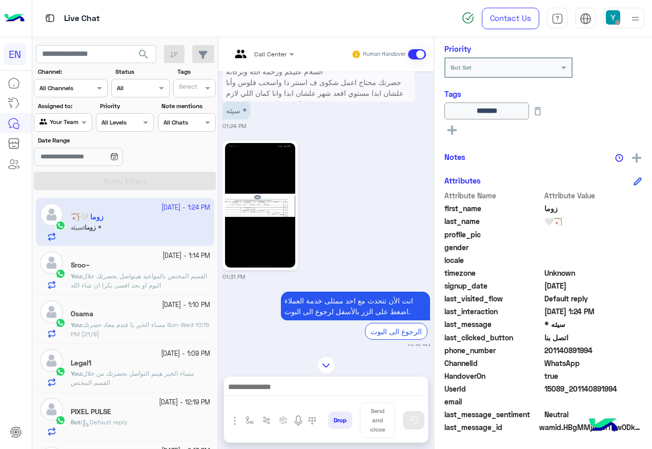
click at [565, 350] on span "201140891994" at bounding box center [594, 350] width 98 height 11
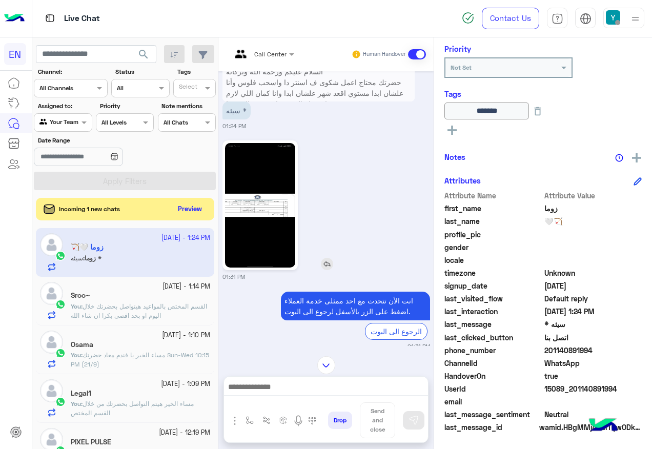
click at [289, 234] on img at bounding box center [260, 205] width 70 height 125
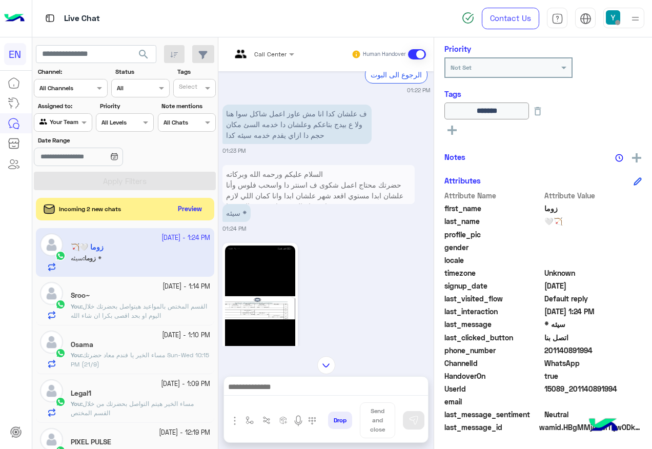
scroll to position [2263, 0]
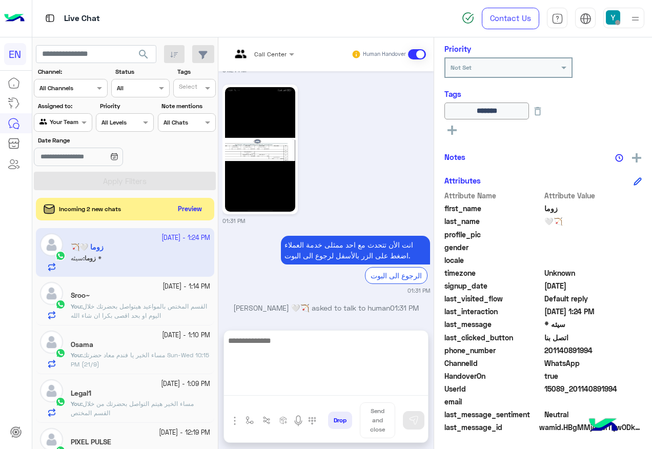
click at [356, 392] on textarea at bounding box center [326, 365] width 204 height 62
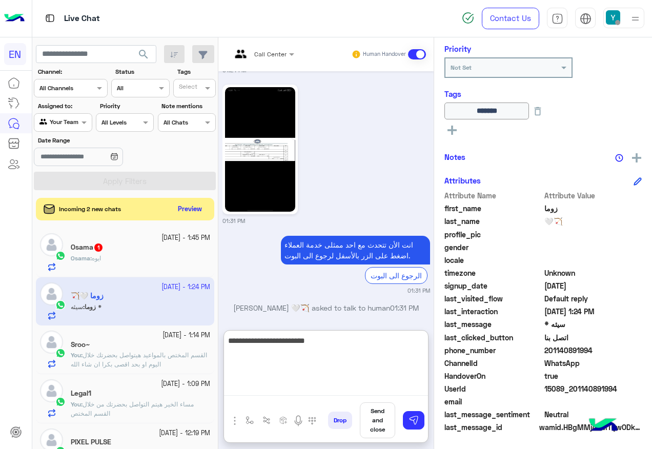
type textarea "**********"
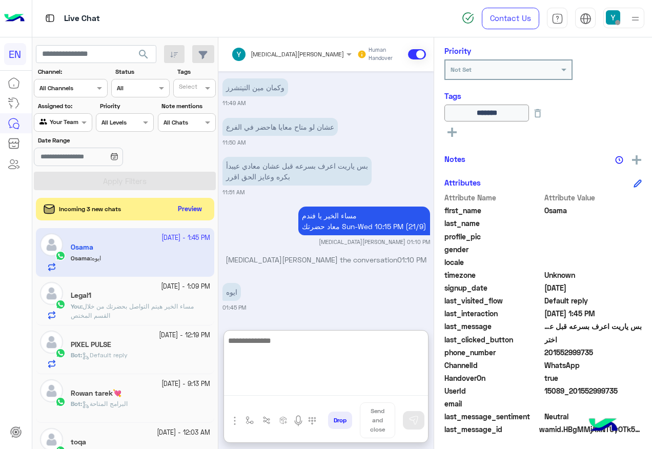
scroll to position [124, 0]
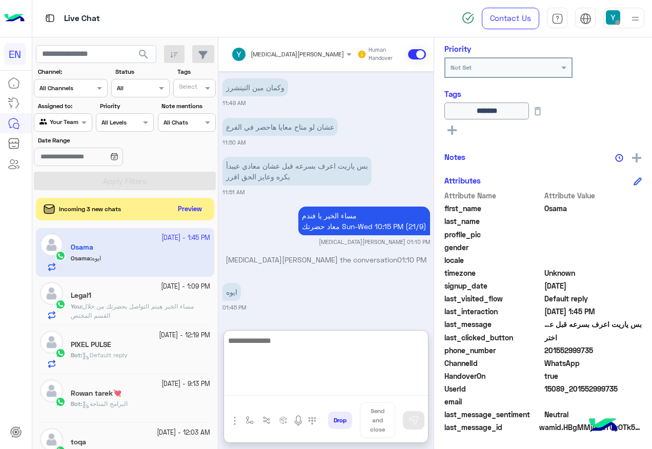
click at [326, 352] on textarea at bounding box center [326, 365] width 204 height 62
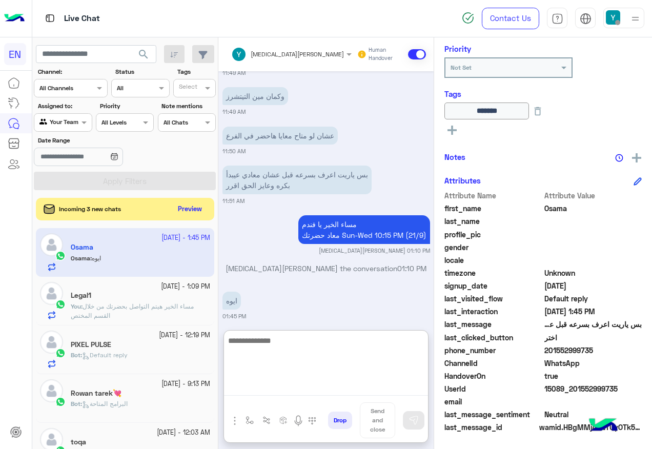
scroll to position [694, 0]
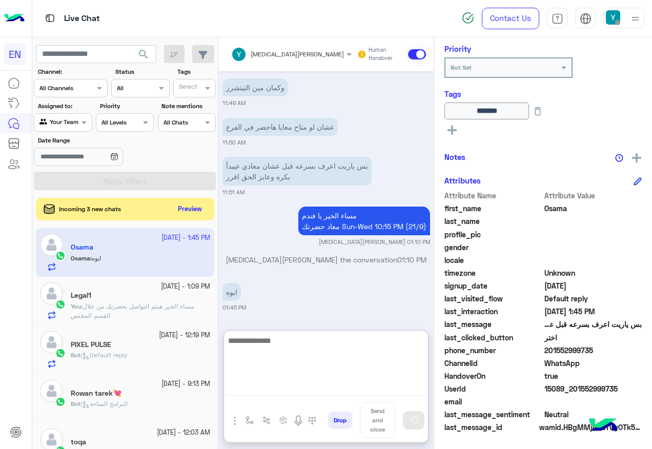
click at [328, 364] on textarea at bounding box center [326, 365] width 204 height 62
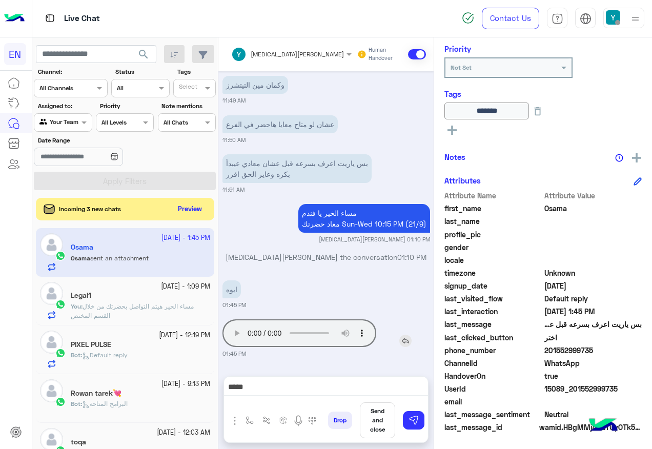
scroll to position [697, 0]
click at [359, 377] on div "*****" at bounding box center [326, 390] width 204 height 26
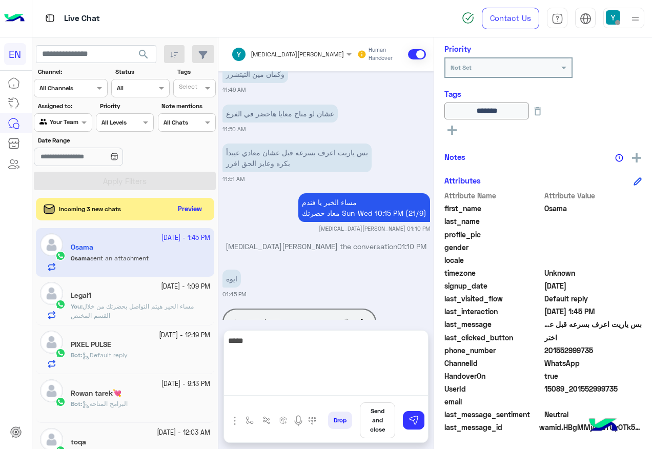
click at [361, 385] on textarea "*****" at bounding box center [326, 365] width 204 height 62
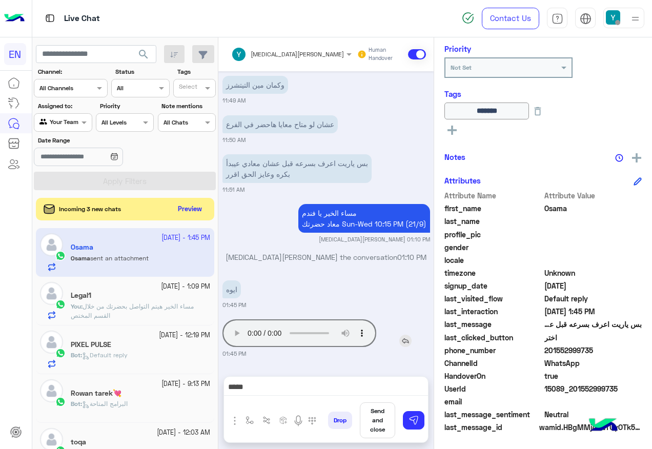
click at [355, 317] on div "Your browser does not support the audio tag." at bounding box center [329, 333] width 212 height 33
click at [336, 360] on div "[DATE] [PERSON_NAME] asked to talk to human 01:55 PM وعايز أختار المواعيد اللي …" at bounding box center [325, 218] width 215 height 295
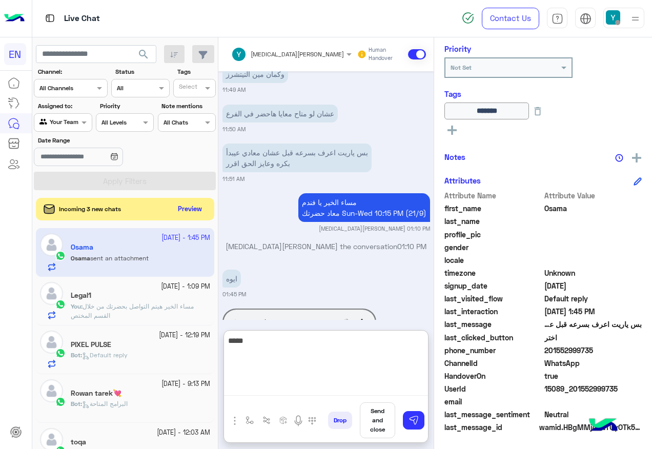
click at [313, 390] on textarea "*****" at bounding box center [326, 365] width 204 height 62
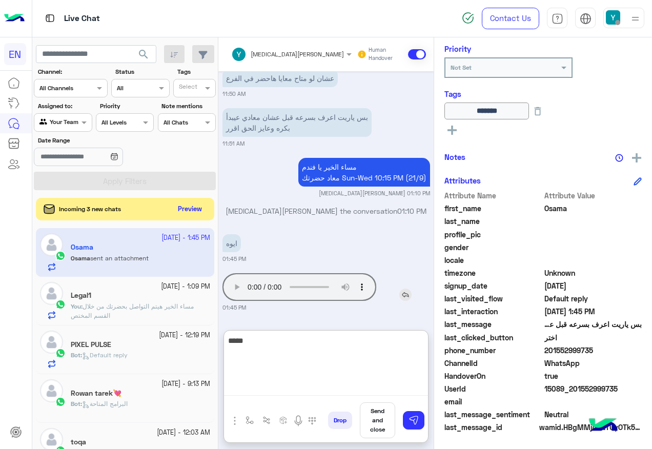
scroll to position [744, 0]
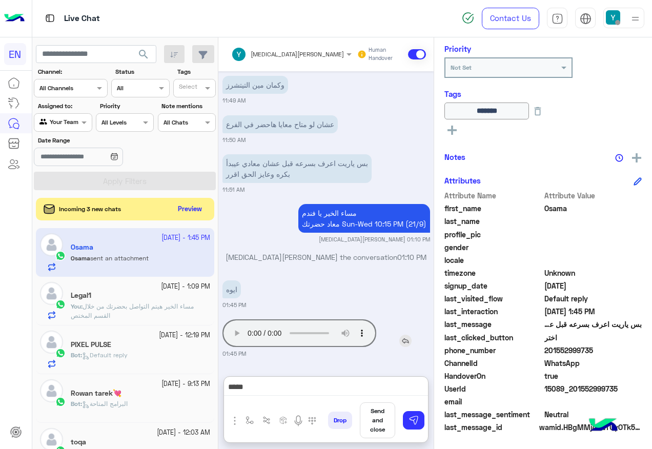
click at [344, 317] on div "Your browser does not support the audio tag." at bounding box center [329, 333] width 212 height 33
click at [410, 339] on img at bounding box center [405, 341] width 12 height 12
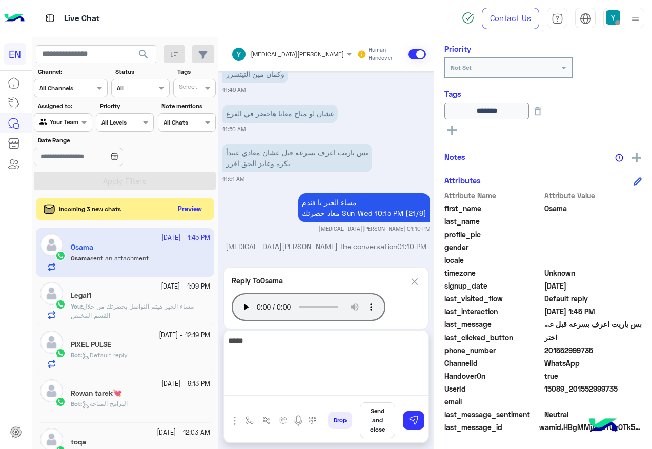
click at [334, 388] on textarea "*****" at bounding box center [326, 365] width 204 height 62
type textarea "*"
type textarea "**********"
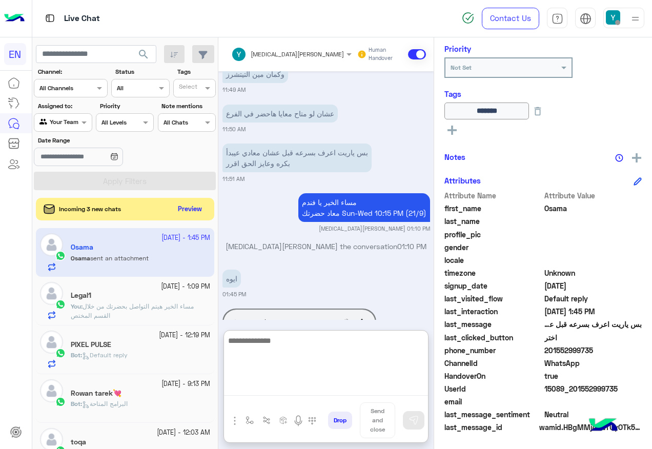
scroll to position [811, 0]
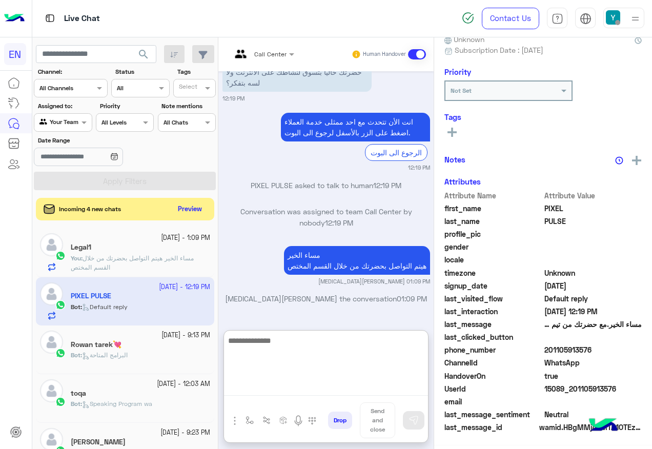
scroll to position [103, 0]
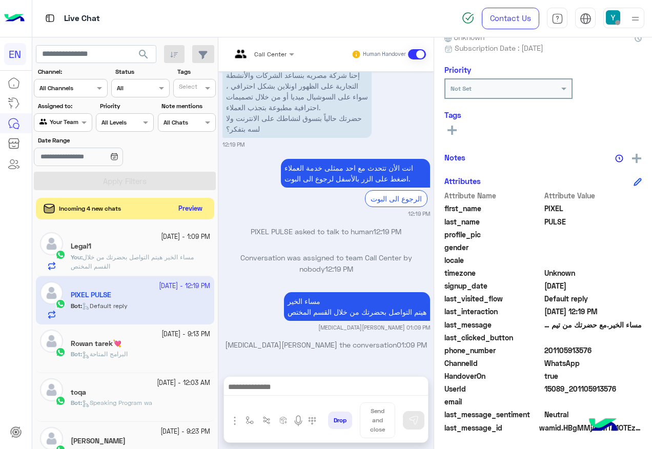
click at [191, 205] on button "Preview" at bounding box center [191, 209] width 32 height 14
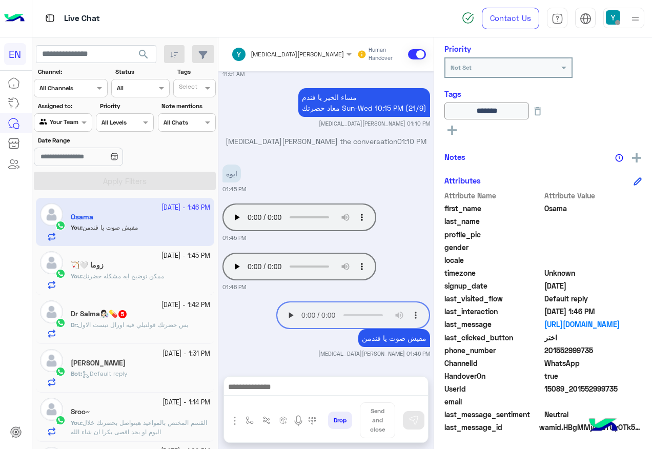
scroll to position [51, 0]
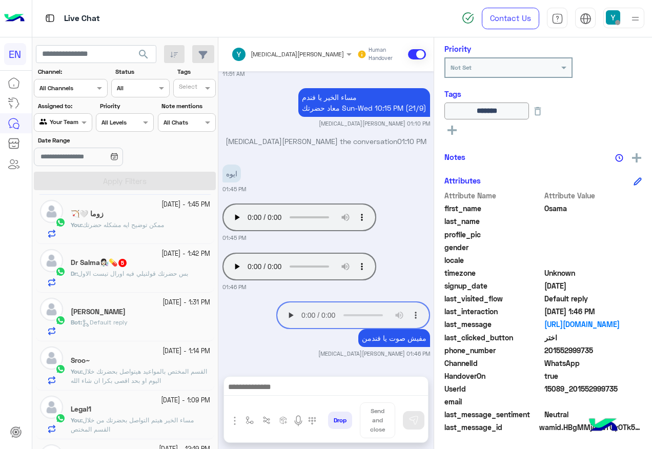
click at [151, 296] on div "[DATE] - 1:31 PM [PERSON_NAME] : Default reply" at bounding box center [125, 317] width 178 height 49
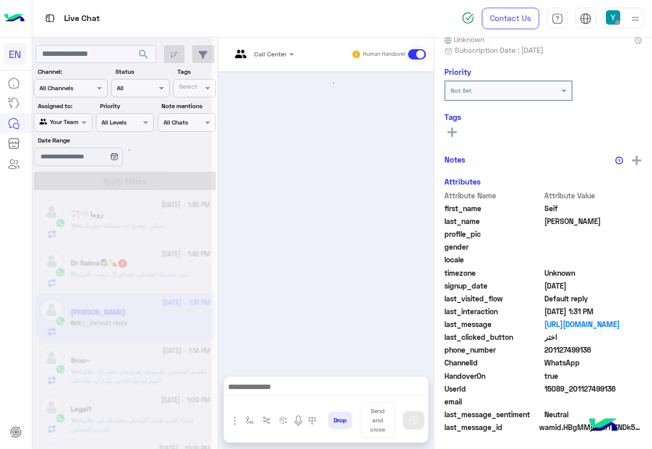
click at [150, 275] on div at bounding box center [121, 228] width 179 height 449
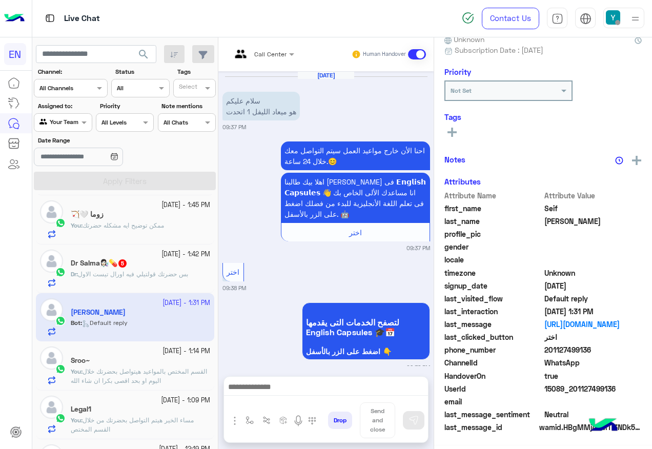
scroll to position [1016, 0]
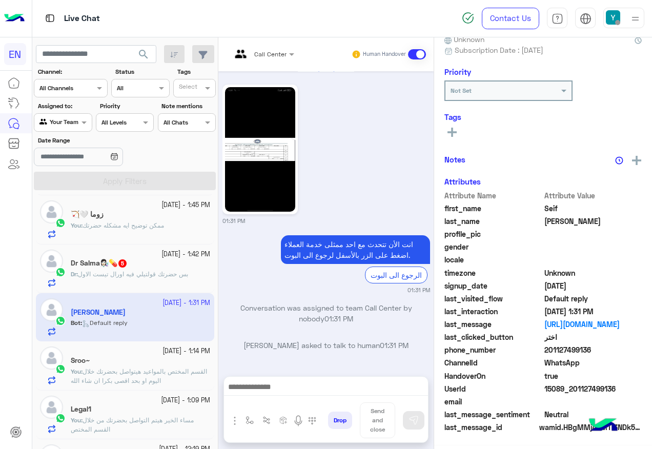
click at [150, 275] on span "بس حضرتك قولتيلي فيه اورال تيست الاول" at bounding box center [133, 274] width 110 height 8
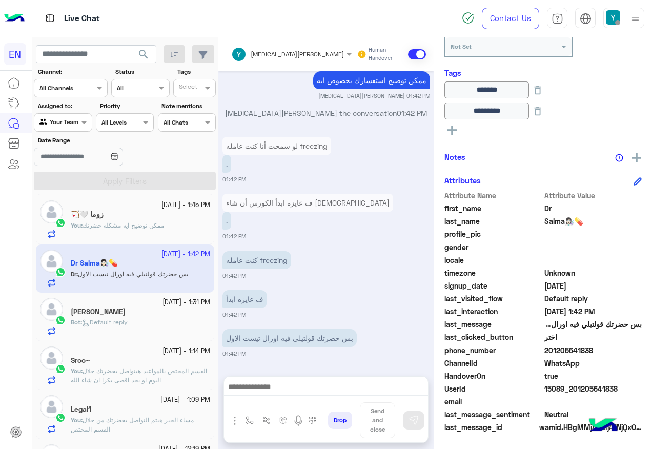
scroll to position [720, 0]
click at [565, 352] on span "201205641838" at bounding box center [594, 350] width 98 height 11
click at [306, 379] on div at bounding box center [326, 390] width 204 height 26
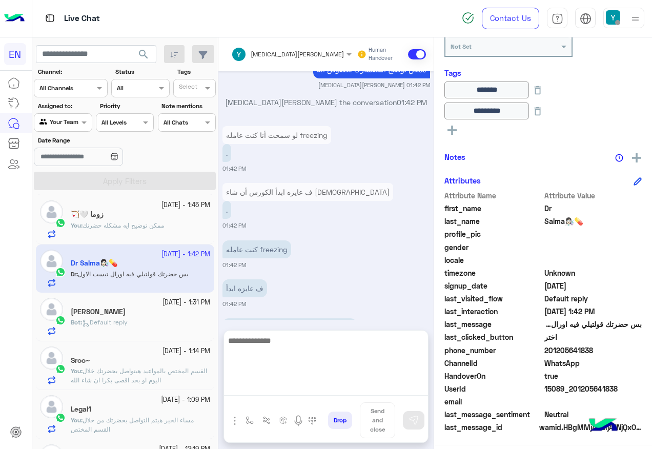
click at [302, 383] on textarea at bounding box center [326, 365] width 204 height 62
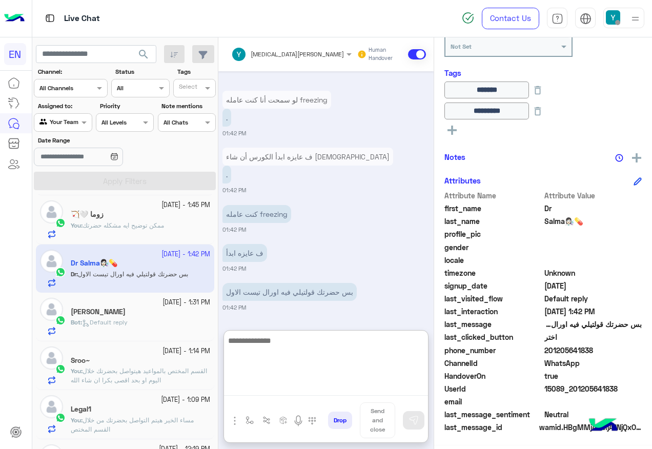
scroll to position [766, 0]
type textarea "**********"
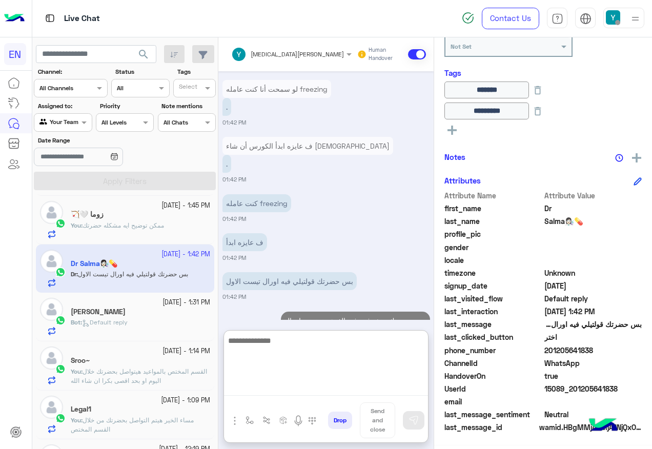
scroll to position [816, 0]
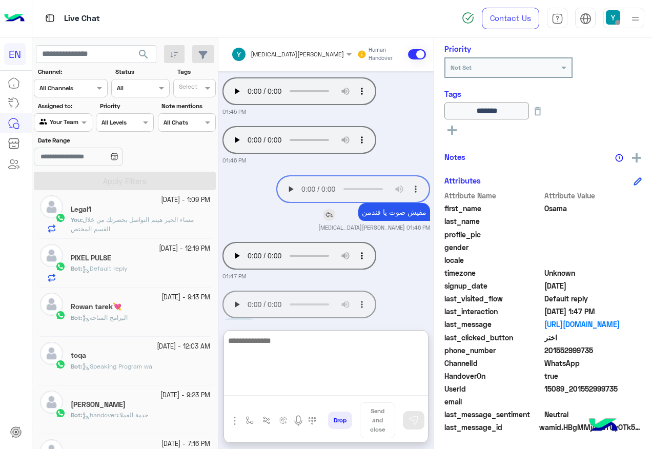
scroll to position [778, 0]
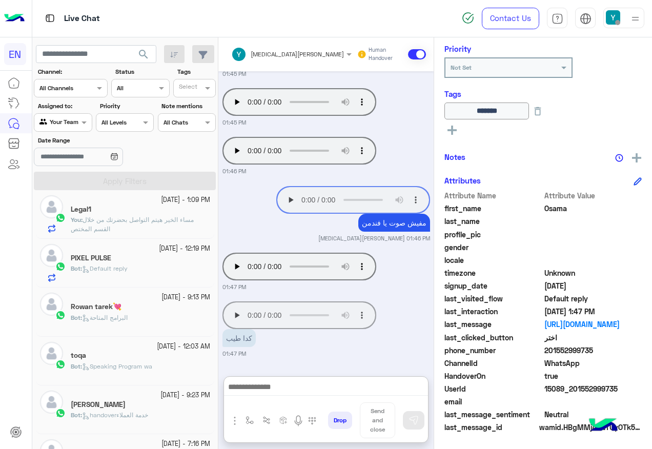
click at [73, 123] on div at bounding box center [62, 121] width 57 height 10
click at [72, 175] on div "Your Inbox" at bounding box center [63, 182] width 59 height 20
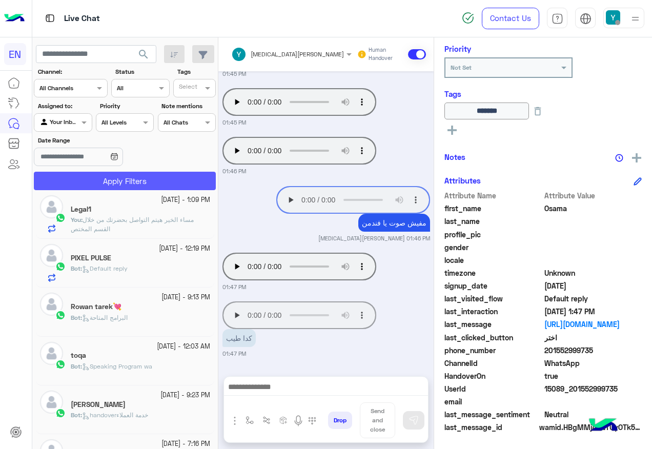
click at [74, 175] on button "Apply Filters" at bounding box center [125, 181] width 182 height 18
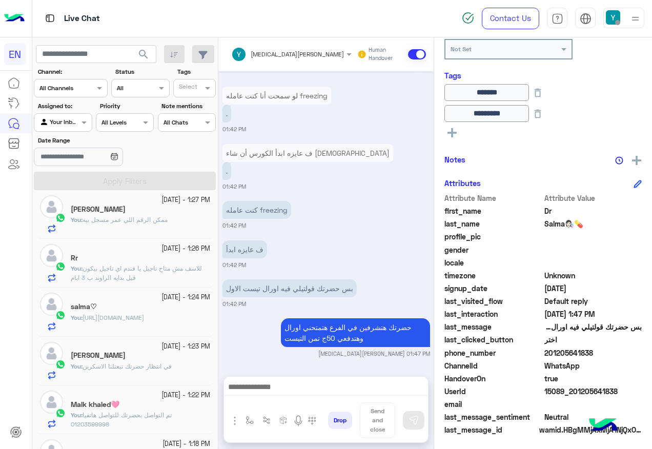
scroll to position [145, 0]
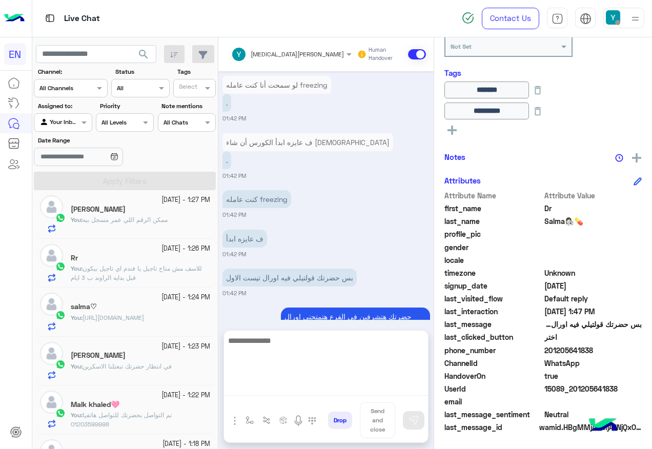
click at [329, 394] on textarea at bounding box center [326, 365] width 204 height 62
paste textarea "**********"
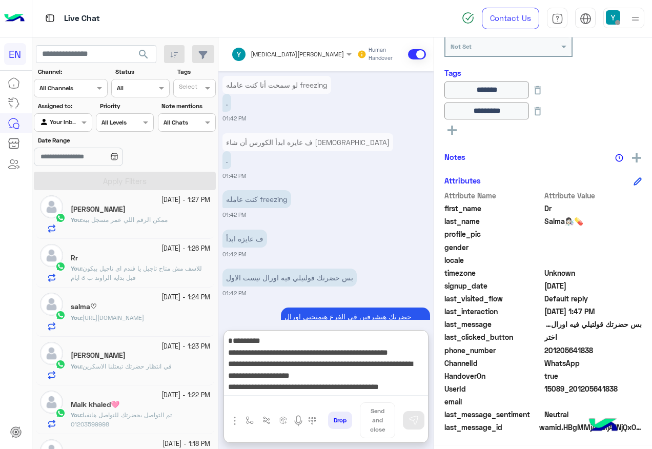
scroll to position [20, 0]
type textarea "**********"
click at [416, 418] on img at bounding box center [414, 420] width 10 height 10
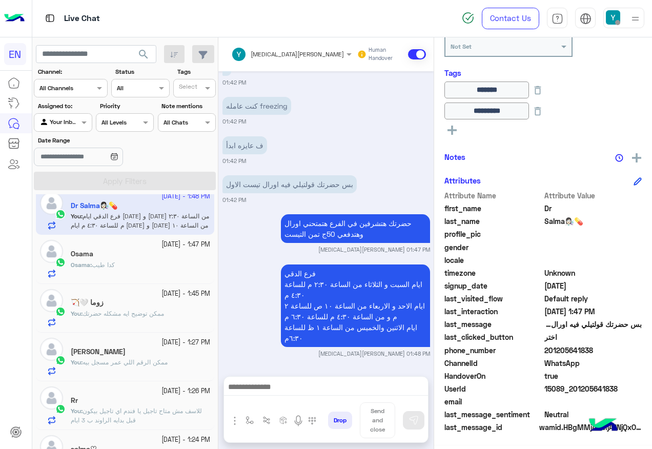
scroll to position [0, 0]
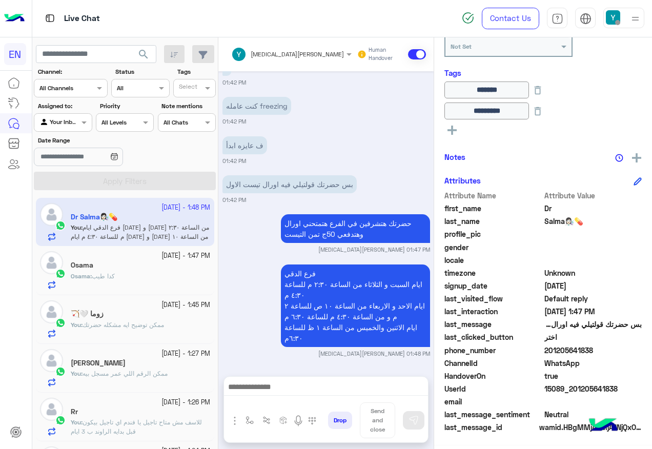
click at [133, 274] on div "Osama : كدا طيب" at bounding box center [140, 281] width 139 height 18
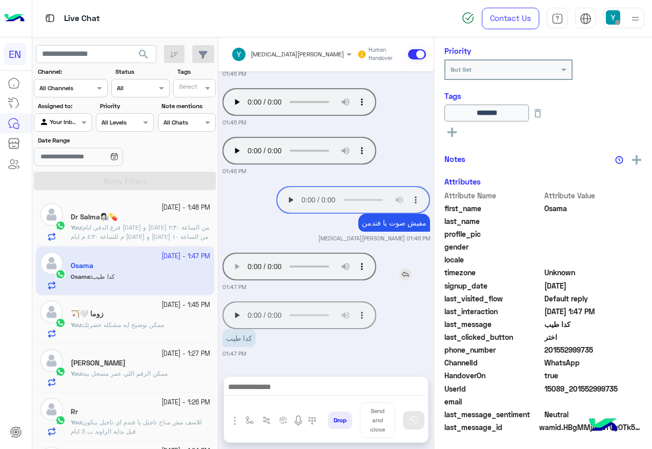
scroll to position [124, 0]
drag, startPoint x: 295, startPoint y: 395, endPoint x: 298, endPoint y: 390, distance: 5.7
click at [295, 395] on textarea at bounding box center [326, 387] width 204 height 15
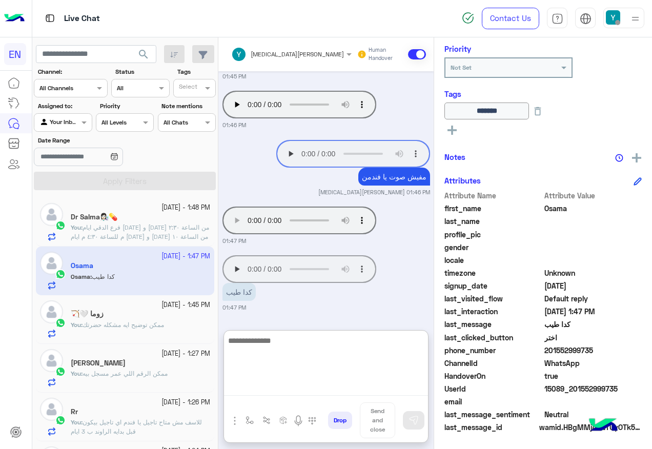
scroll to position [778, 0]
click at [341, 355] on textarea at bounding box center [326, 365] width 204 height 62
type textarea "**********"
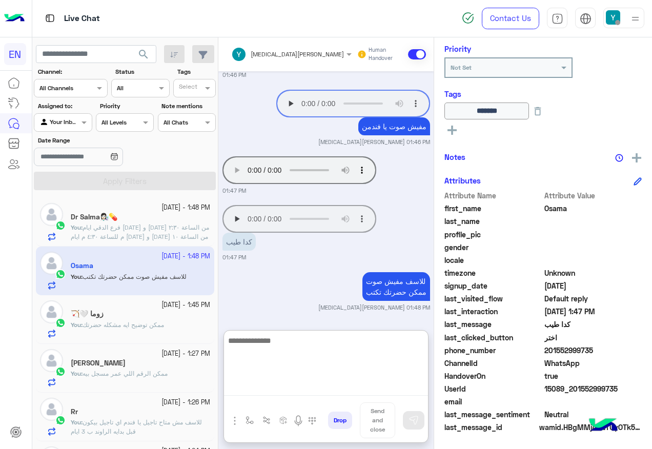
click at [53, 118] on input "text" at bounding box center [51, 121] width 24 height 9
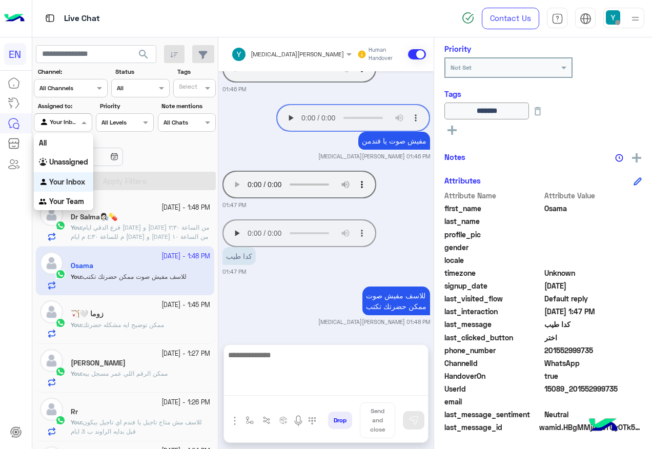
scroll to position [782, 0]
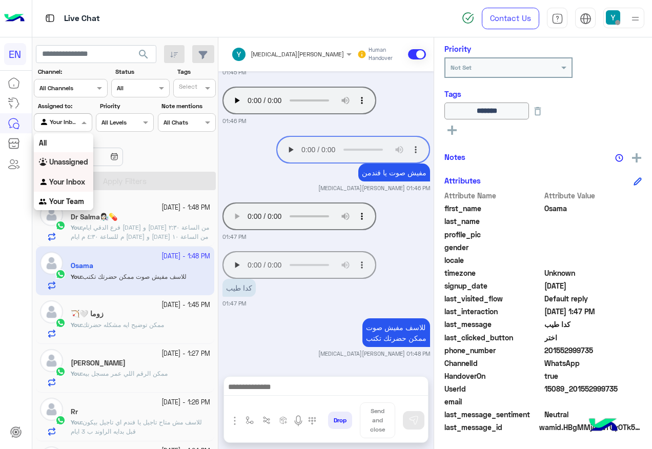
click at [81, 158] on b "Unassigned" at bounding box center [68, 161] width 39 height 9
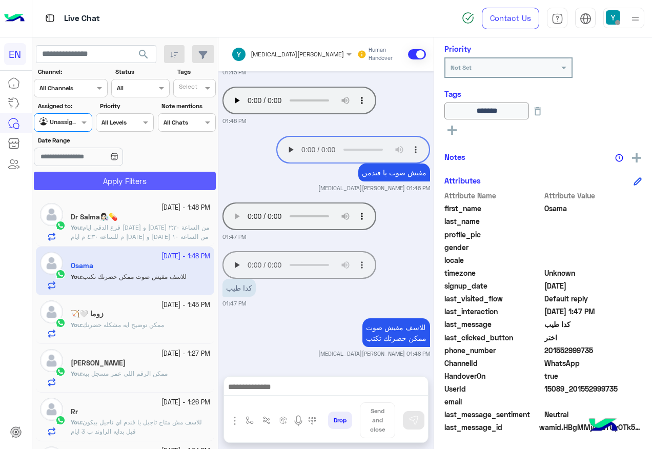
click at [95, 180] on button "Apply Filters" at bounding box center [125, 181] width 182 height 18
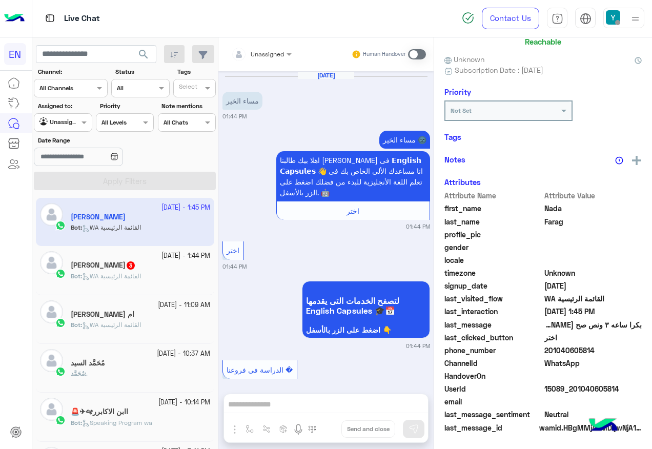
scroll to position [780, 0]
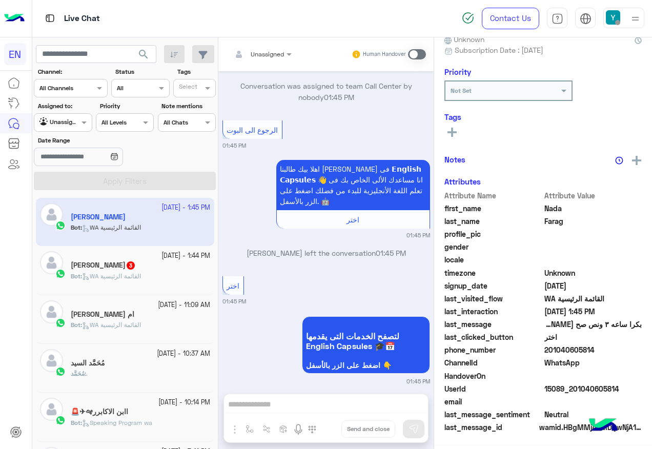
click at [171, 267] on div "ruqiya nabil 3" at bounding box center [140, 266] width 139 height 11
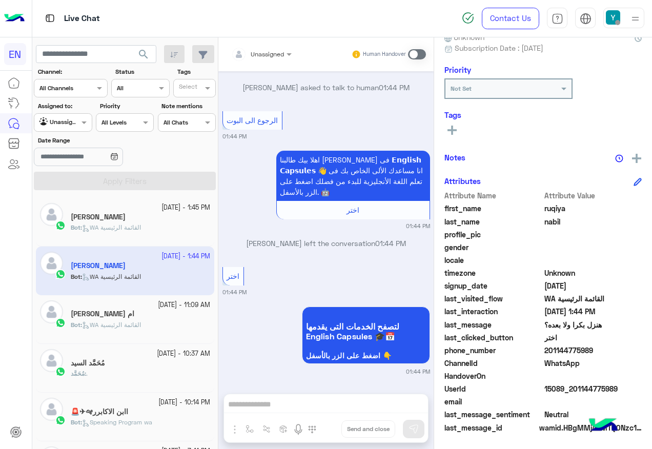
click at [158, 226] on div "Bot : WA القائمة الرئيسية" at bounding box center [140, 232] width 139 height 18
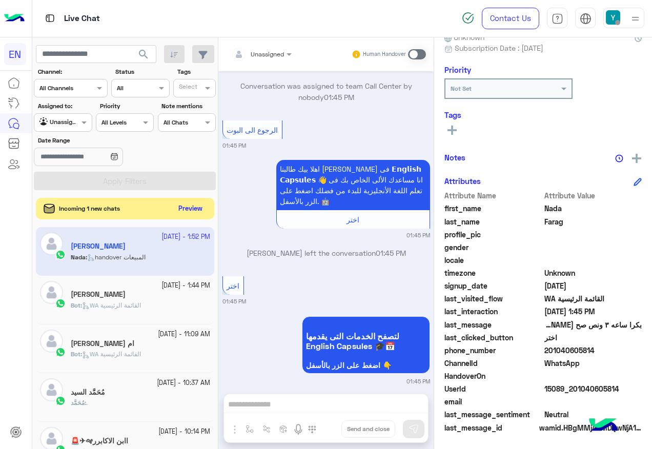
click at [197, 211] on button "Preview" at bounding box center [191, 209] width 32 height 14
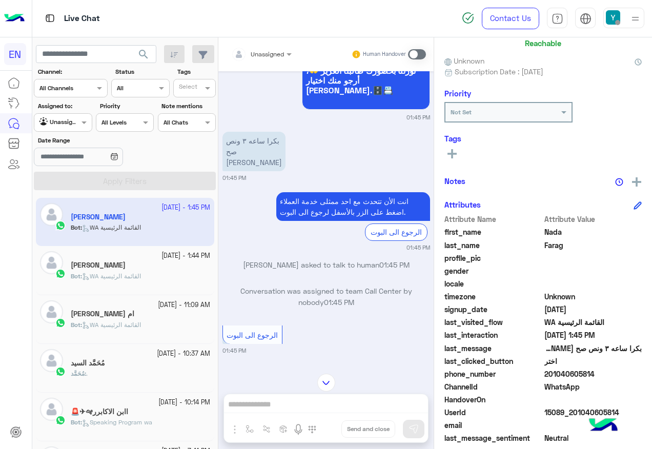
scroll to position [103, 0]
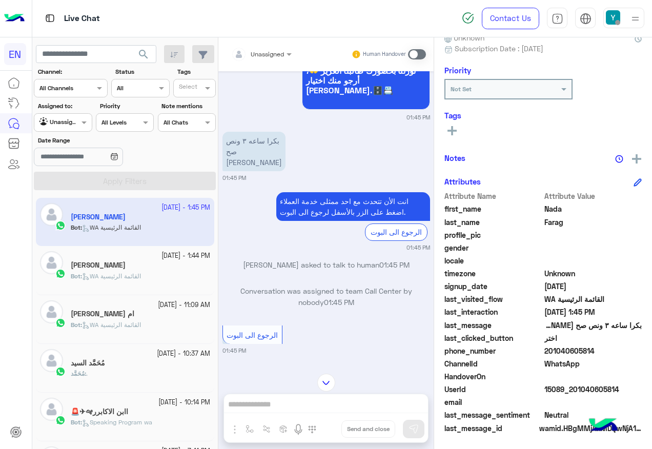
drag, startPoint x: 546, startPoint y: 348, endPoint x: 639, endPoint y: 348, distance: 93.3
click at [639, 348] on div "[PERSON_NAME] Reachable Unknown Subscription Date : [DATE] Priority Not Set Tag…" at bounding box center [543, 241] width 218 height 408
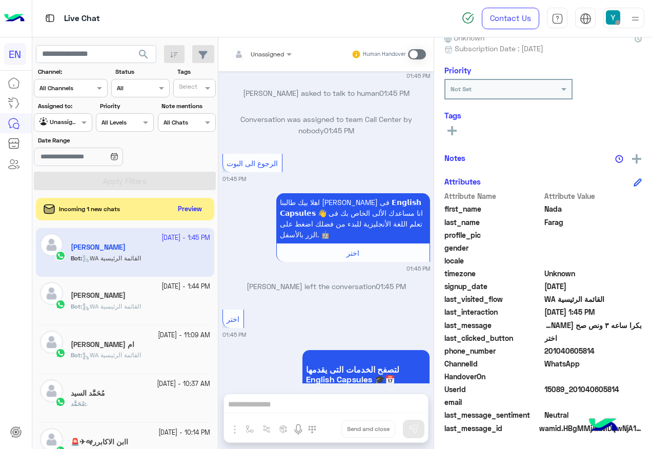
scroll to position [780, 0]
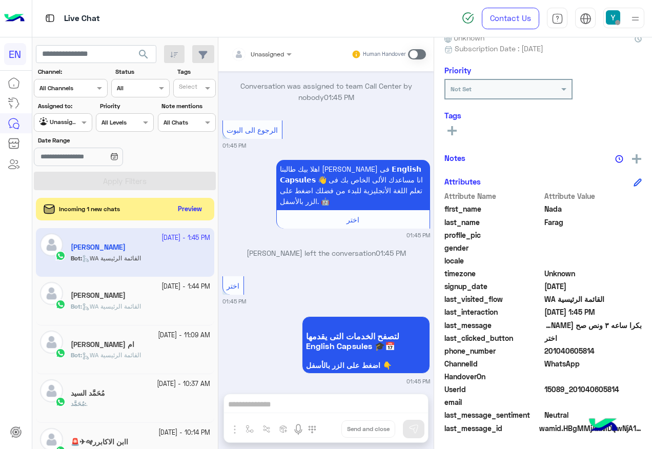
click at [412, 53] on span at bounding box center [417, 54] width 18 height 10
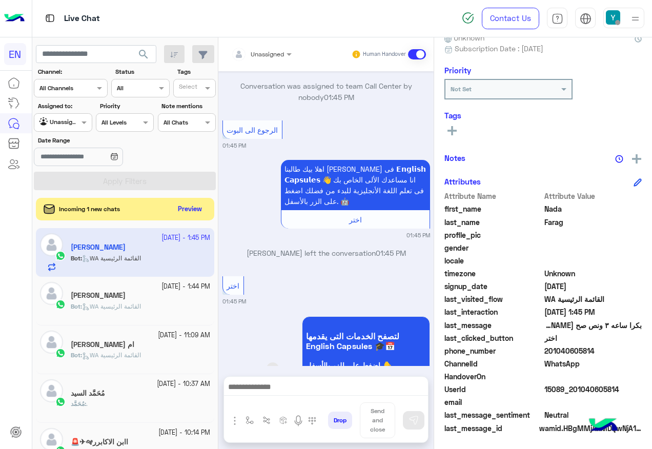
scroll to position [807, 0]
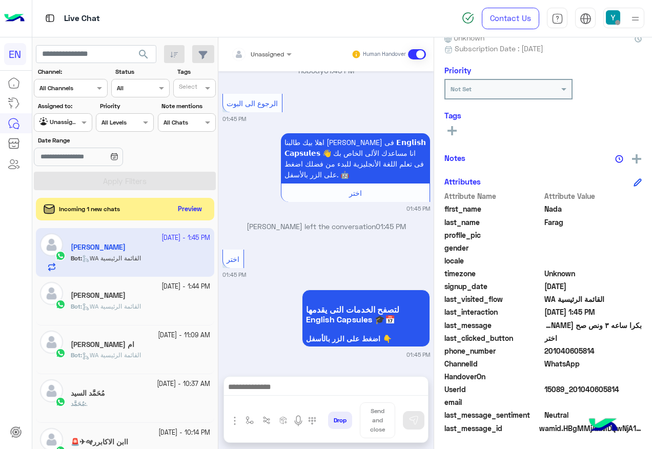
click at [366, 394] on textarea at bounding box center [326, 387] width 204 height 15
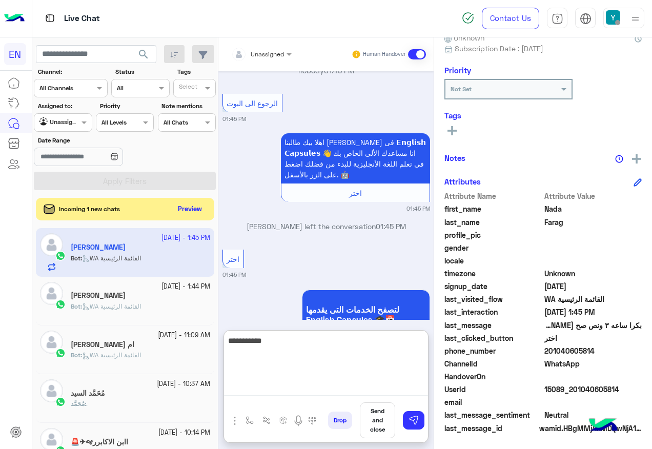
paste textarea "**********"
click at [359, 337] on textarea "**********" at bounding box center [326, 365] width 204 height 62
click at [356, 339] on textarea "**********" at bounding box center [326, 365] width 204 height 62
type textarea "**********"
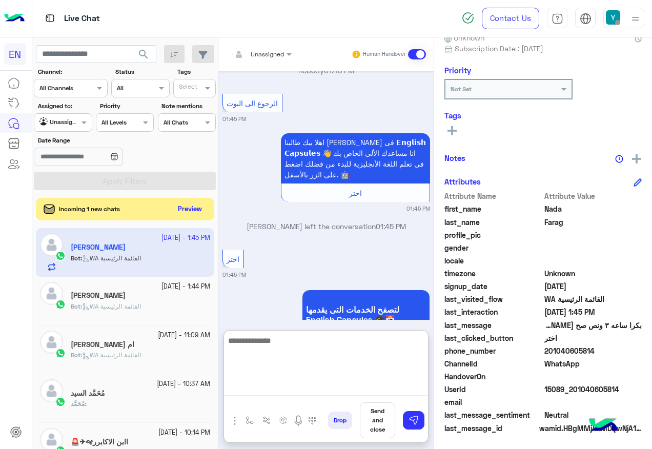
scroll to position [920, 0]
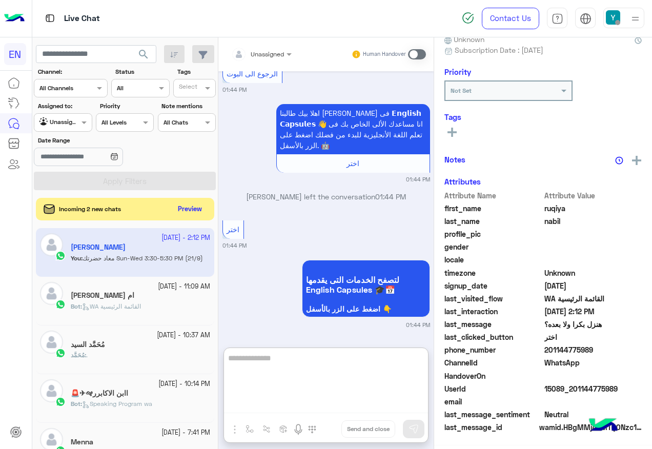
scroll to position [103, 0]
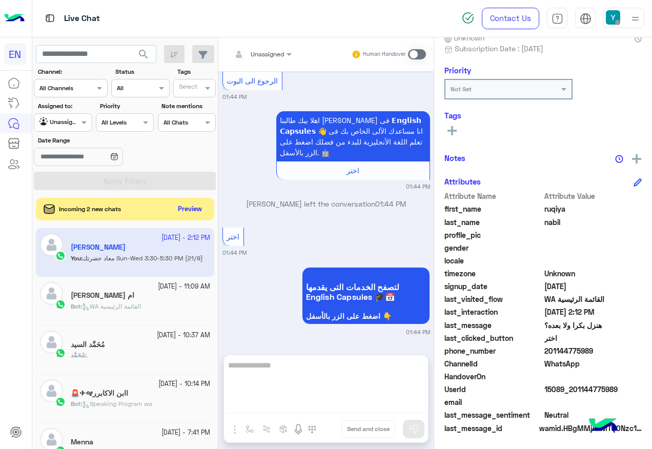
click at [208, 206] on div "Incoming 2 new chats Preview" at bounding box center [125, 209] width 178 height 23
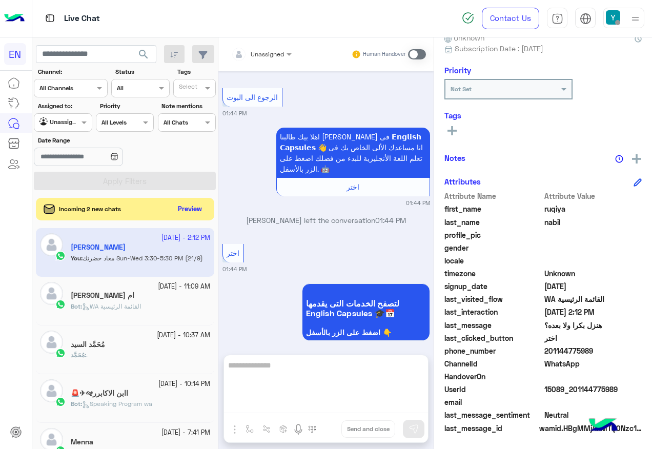
scroll to position [482, 0]
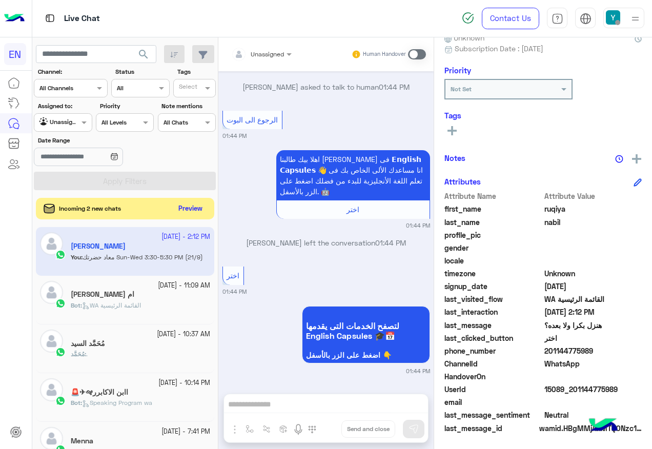
click at [204, 208] on button "Preview" at bounding box center [191, 209] width 32 height 14
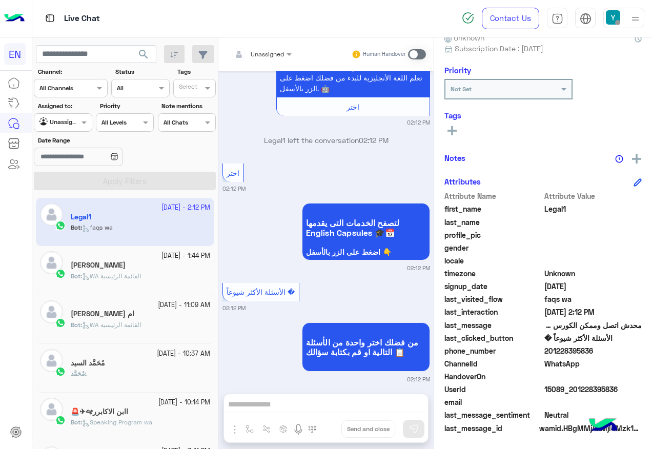
scroll to position [710, 0]
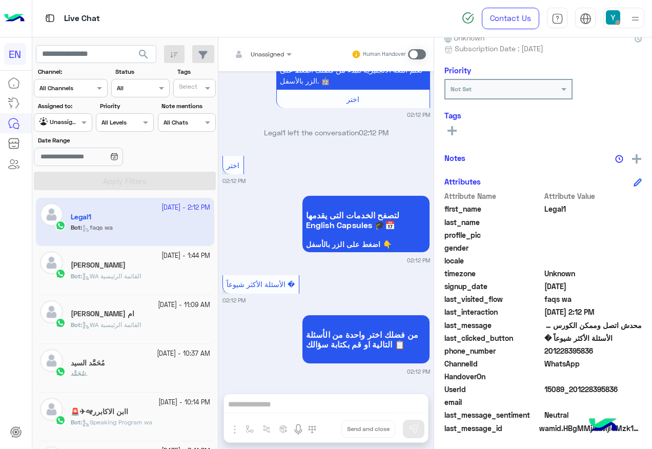
click at [419, 54] on span at bounding box center [417, 54] width 18 height 10
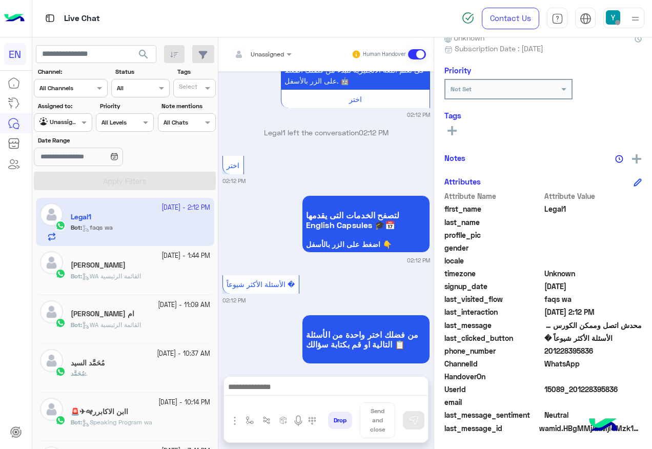
scroll to position [765, 0]
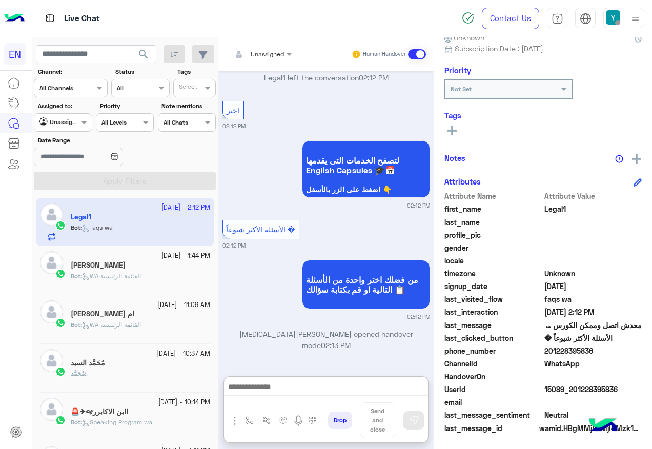
click at [280, 388] on textarea at bounding box center [326, 387] width 204 height 15
click at [280, 388] on textarea "***" at bounding box center [326, 387] width 204 height 15
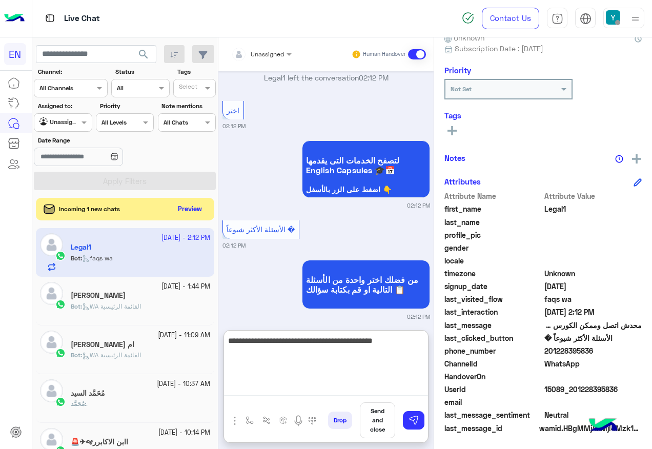
type textarea "**********"
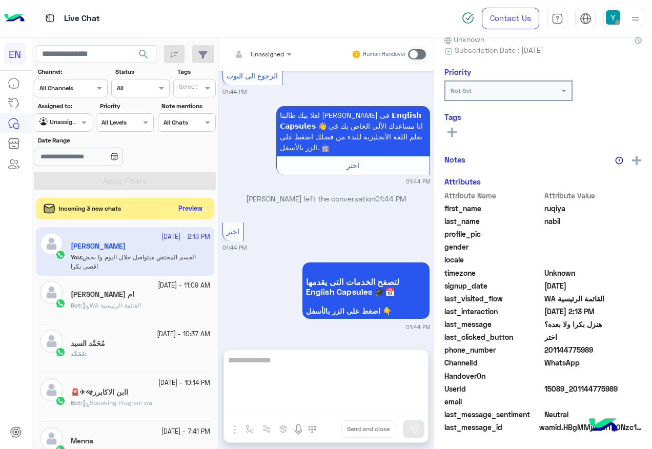
scroll to position [482, 0]
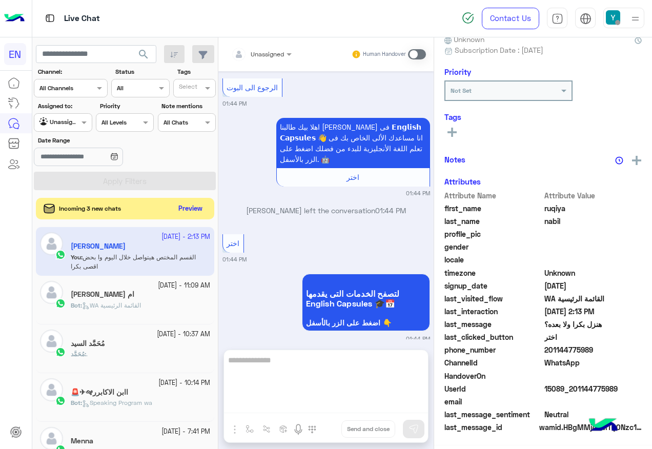
click at [188, 205] on button "Preview" at bounding box center [191, 209] width 32 height 14
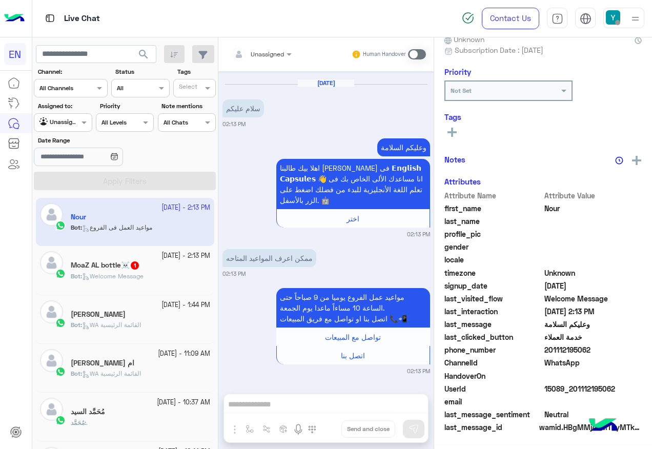
scroll to position [103, 0]
drag, startPoint x: 572, startPoint y: 389, endPoint x: 645, endPoint y: 389, distance: 73.3
click at [645, 389] on div "Nour Reachable Unknown Subscription Date : [DATE] Priority Not Set Tags See All…" at bounding box center [543, 241] width 218 height 408
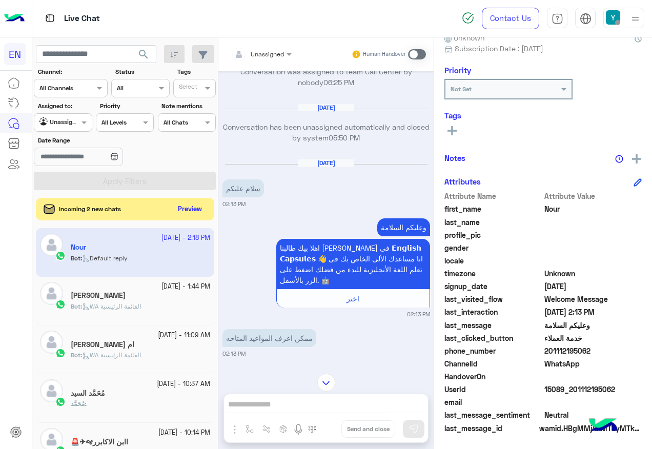
scroll to position [844, 0]
click at [452, 130] on rect at bounding box center [452, 130] width 2 height 9
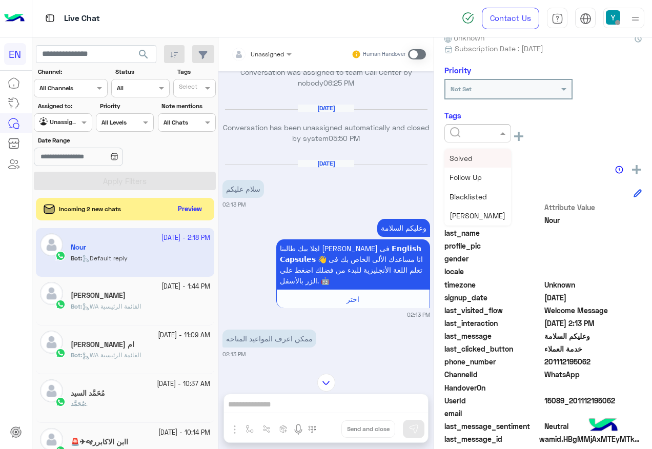
click at [452, 130] on input "text" at bounding box center [465, 132] width 31 height 9
click at [358, 237] on div "وعليكم السلامة" at bounding box center [353, 228] width 154 height 18
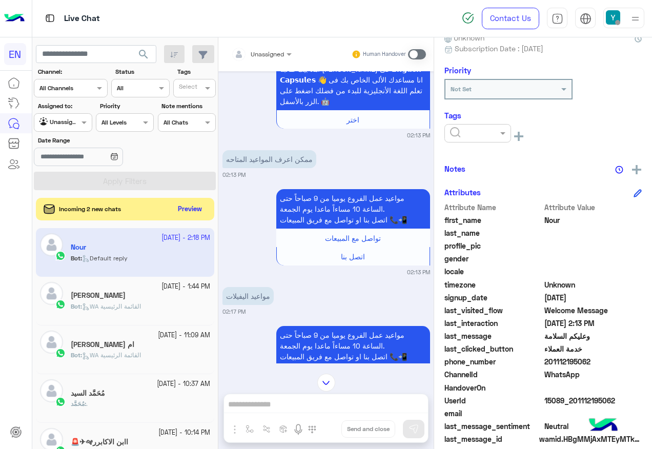
scroll to position [1049, 0]
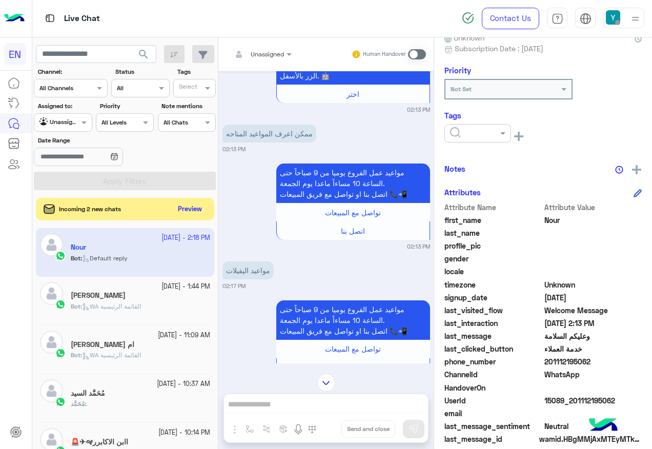
click at [423, 52] on span at bounding box center [417, 54] width 18 height 10
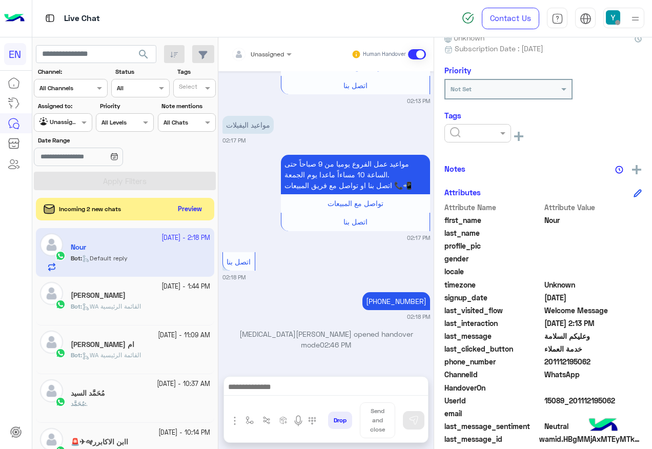
scroll to position [1206, 0]
click at [317, 385] on textarea at bounding box center [326, 387] width 204 height 15
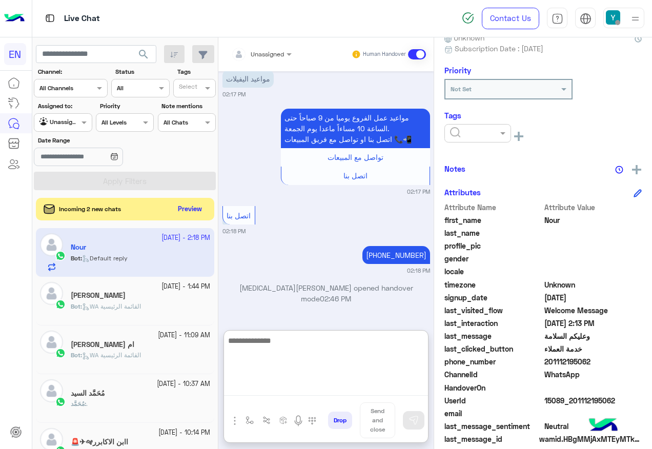
scroll to position [1252, 0]
type textarea "**********"
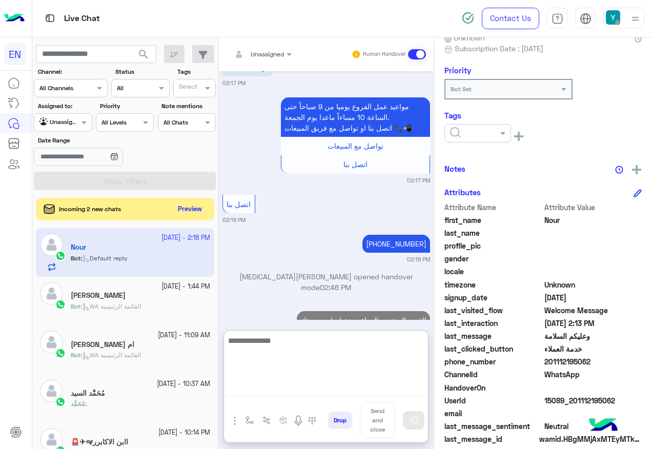
scroll to position [1292, 0]
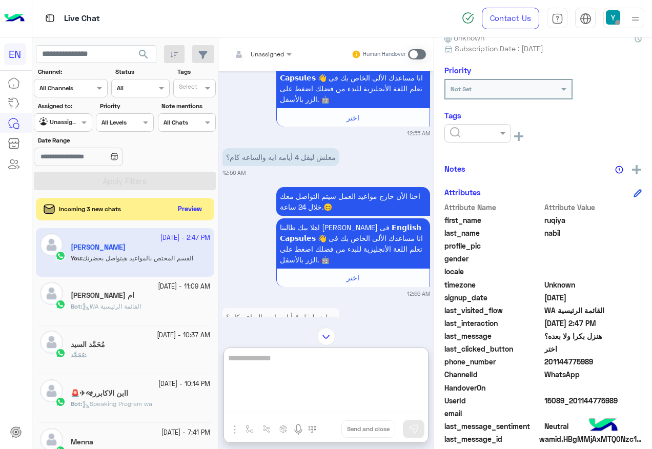
scroll to position [66, 0]
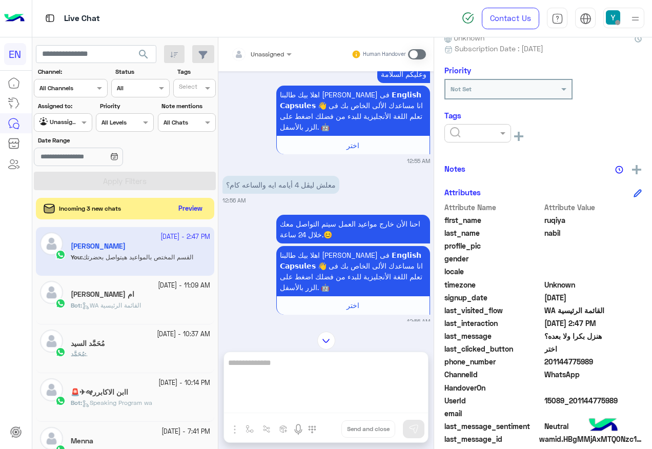
click at [191, 206] on button "Preview" at bounding box center [191, 209] width 32 height 14
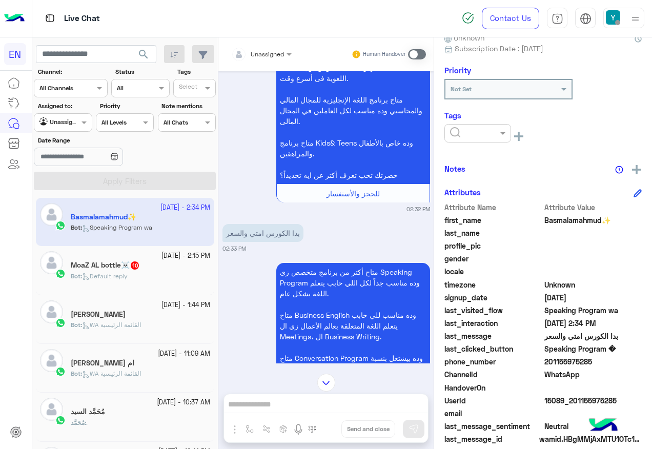
scroll to position [102, 0]
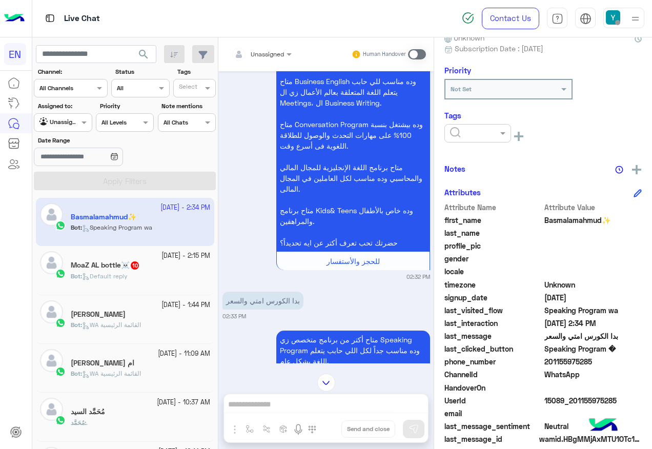
click at [266, 57] on span "Unassigned" at bounding box center [267, 54] width 33 height 8
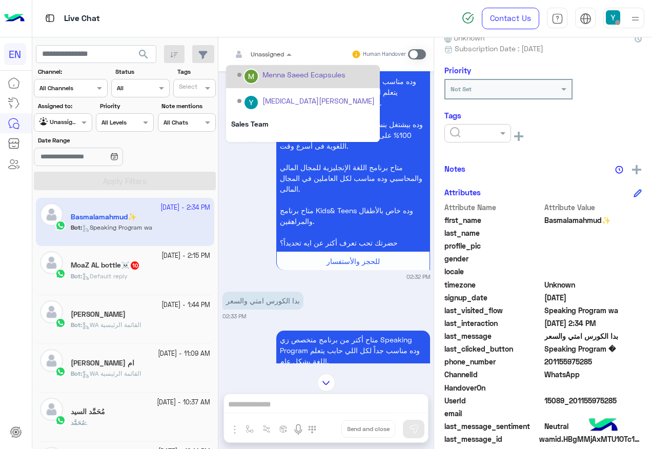
scroll to position [170, 0]
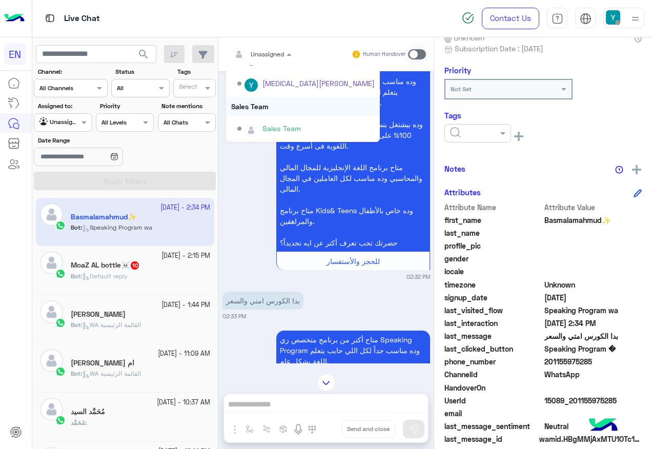
click at [275, 115] on div "Sales Team" at bounding box center [303, 106] width 154 height 19
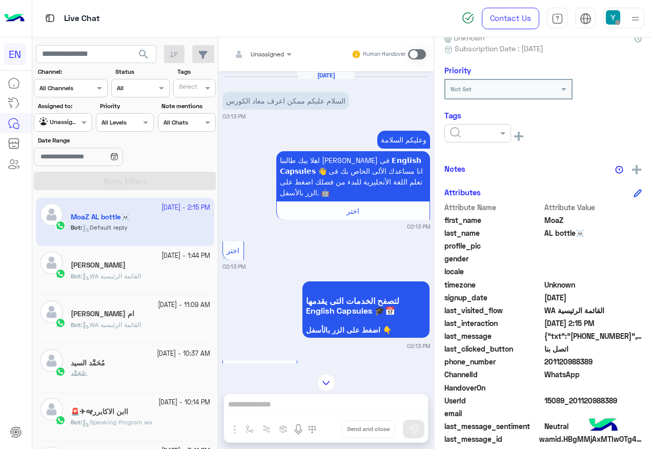
click at [267, 50] on input "text" at bounding box center [249, 52] width 36 height 9
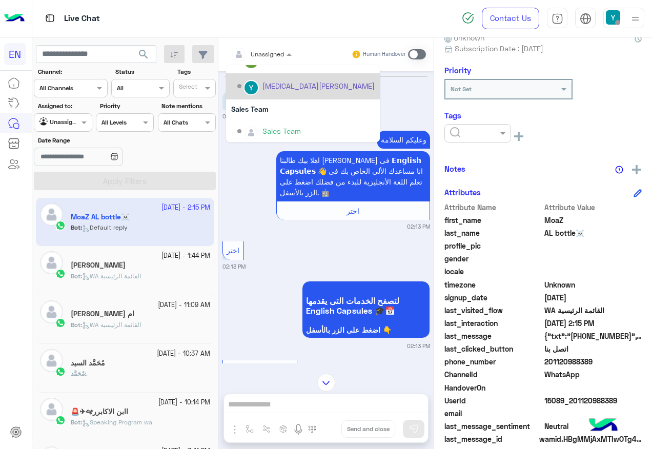
scroll to position [170, 0]
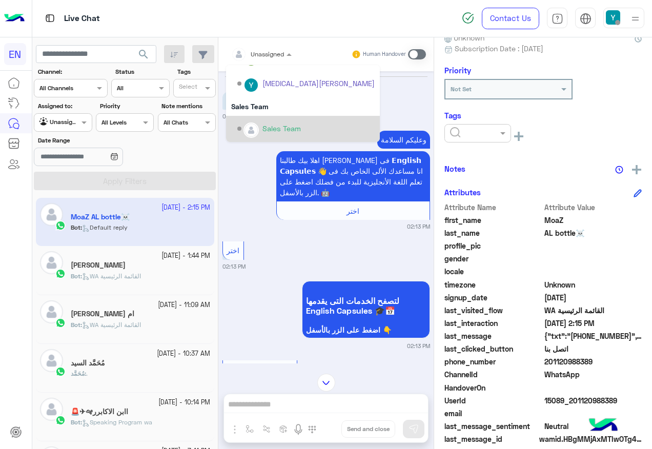
click at [300, 117] on div "Sales Team" at bounding box center [303, 129] width 154 height 26
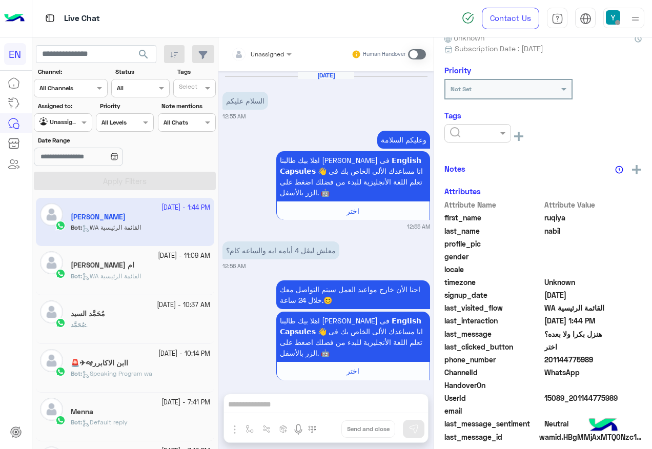
scroll to position [482, 0]
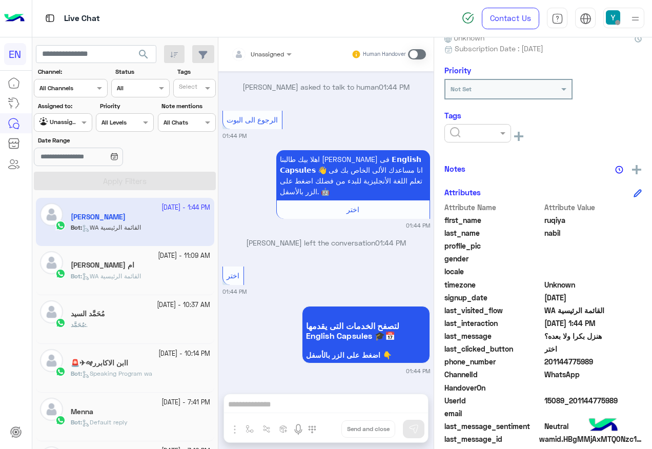
click at [301, 397] on div "Unassigned Human Handover [DATE] السلام عليكم 12:55 AM وعليكم السلامة اهلا بيك …" at bounding box center [325, 245] width 215 height 416
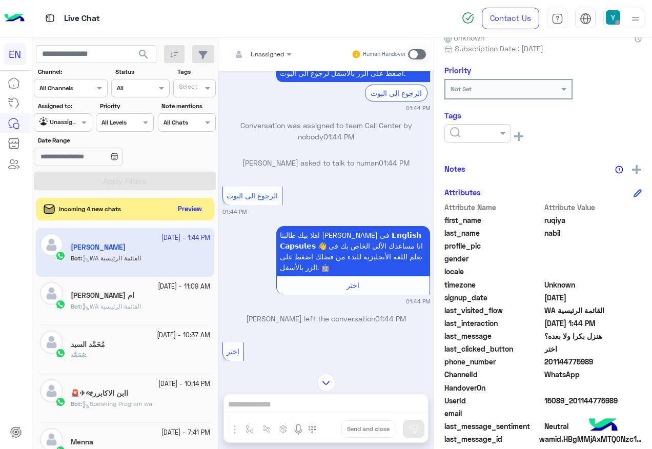
scroll to position [225, 0]
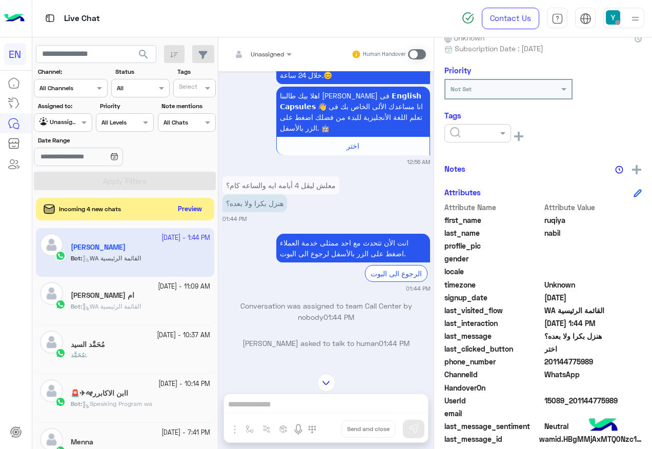
click at [206, 217] on div "Incoming 4 new chats Preview" at bounding box center [125, 209] width 178 height 23
click at [202, 215] on button "Preview" at bounding box center [191, 209] width 32 height 14
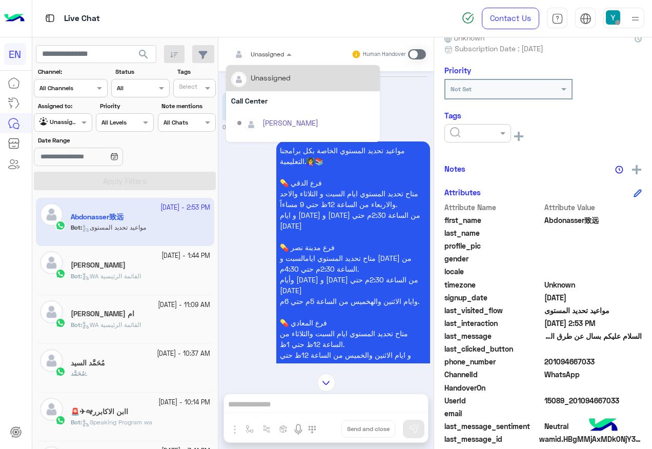
click at [267, 59] on div "Unassigned" at bounding box center [257, 54] width 53 height 21
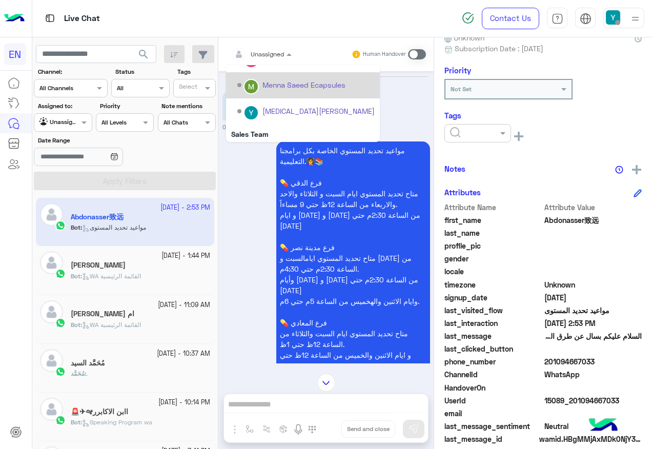
scroll to position [170, 0]
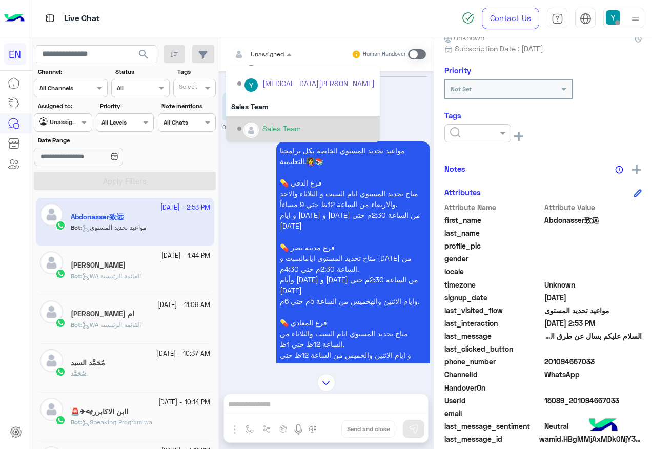
click at [276, 125] on div "Sales Team" at bounding box center [282, 128] width 38 height 11
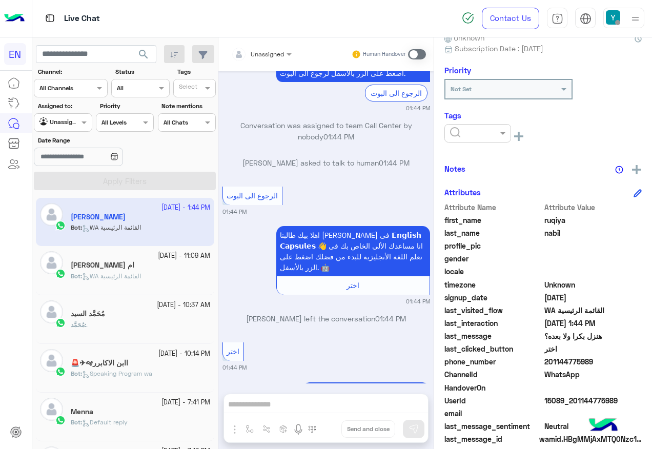
scroll to position [481, 0]
